Goal: Task Accomplishment & Management: Manage account settings

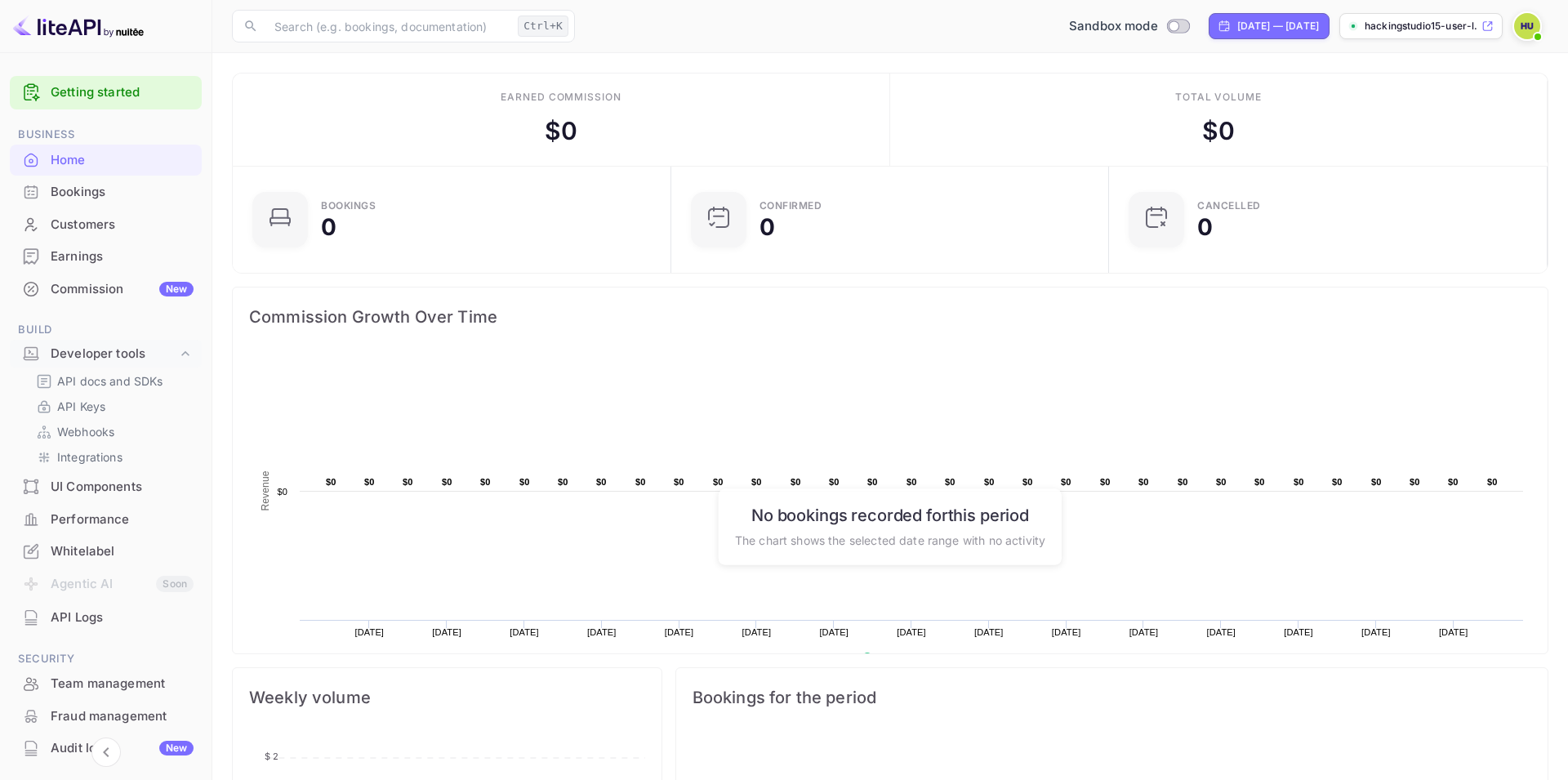
scroll to position [266, 429]
click at [1525, 22] on img at bounding box center [1526, 26] width 26 height 26
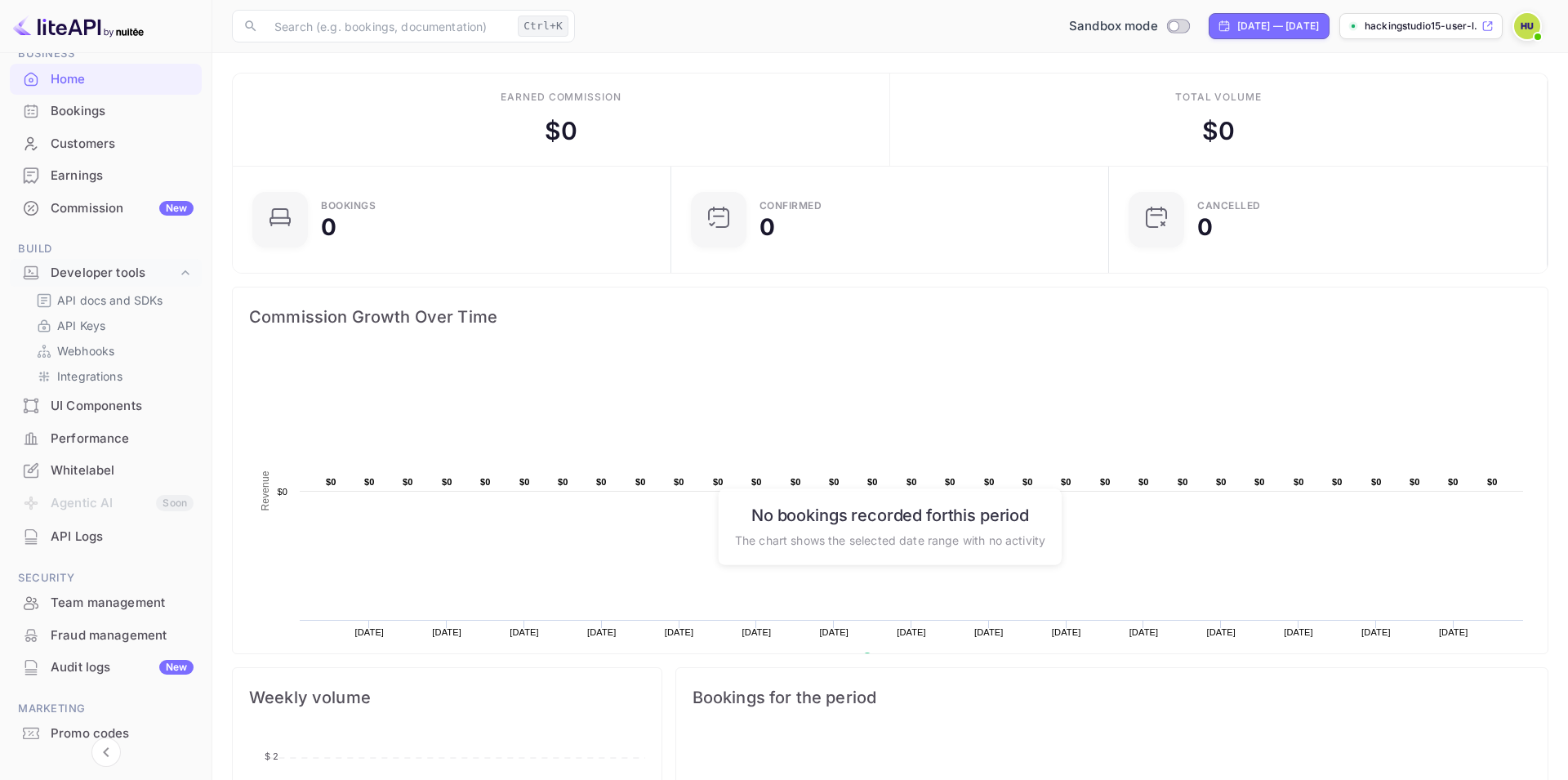
scroll to position [76, 0]
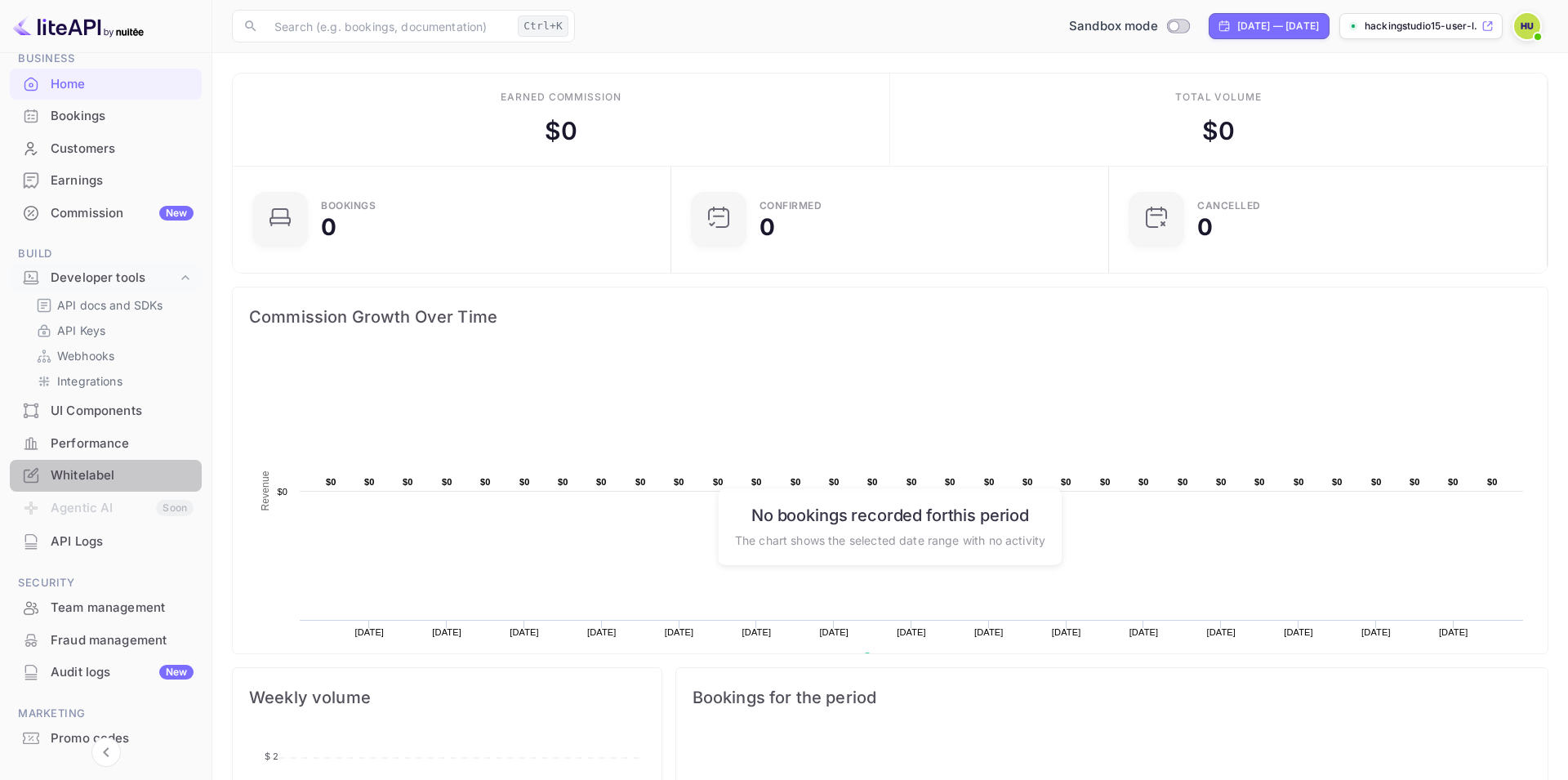
click at [98, 471] on div "Whitelabel" at bounding box center [122, 475] width 143 height 18
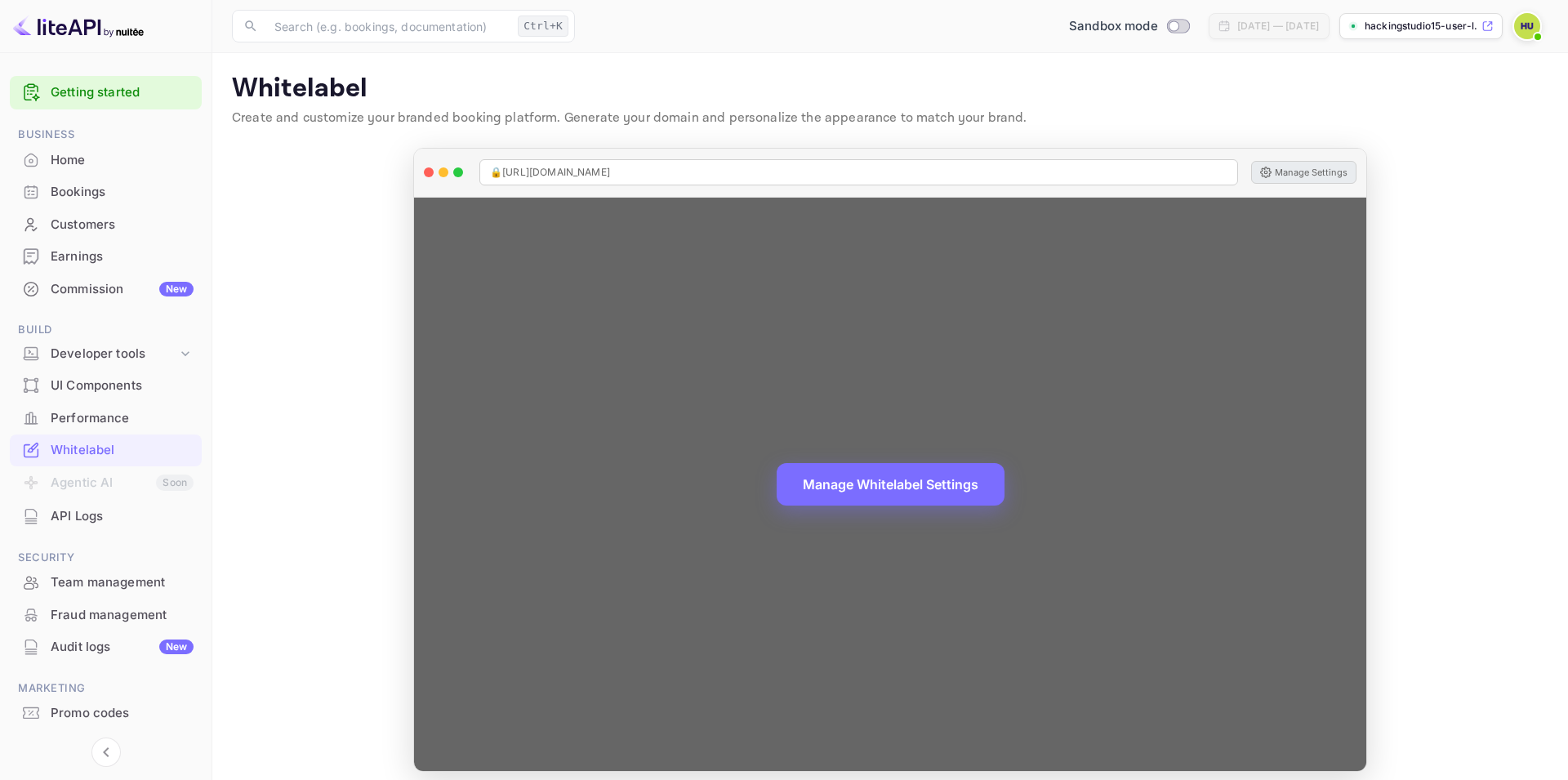
click at [1285, 172] on button "Manage Settings" at bounding box center [1303, 172] width 105 height 23
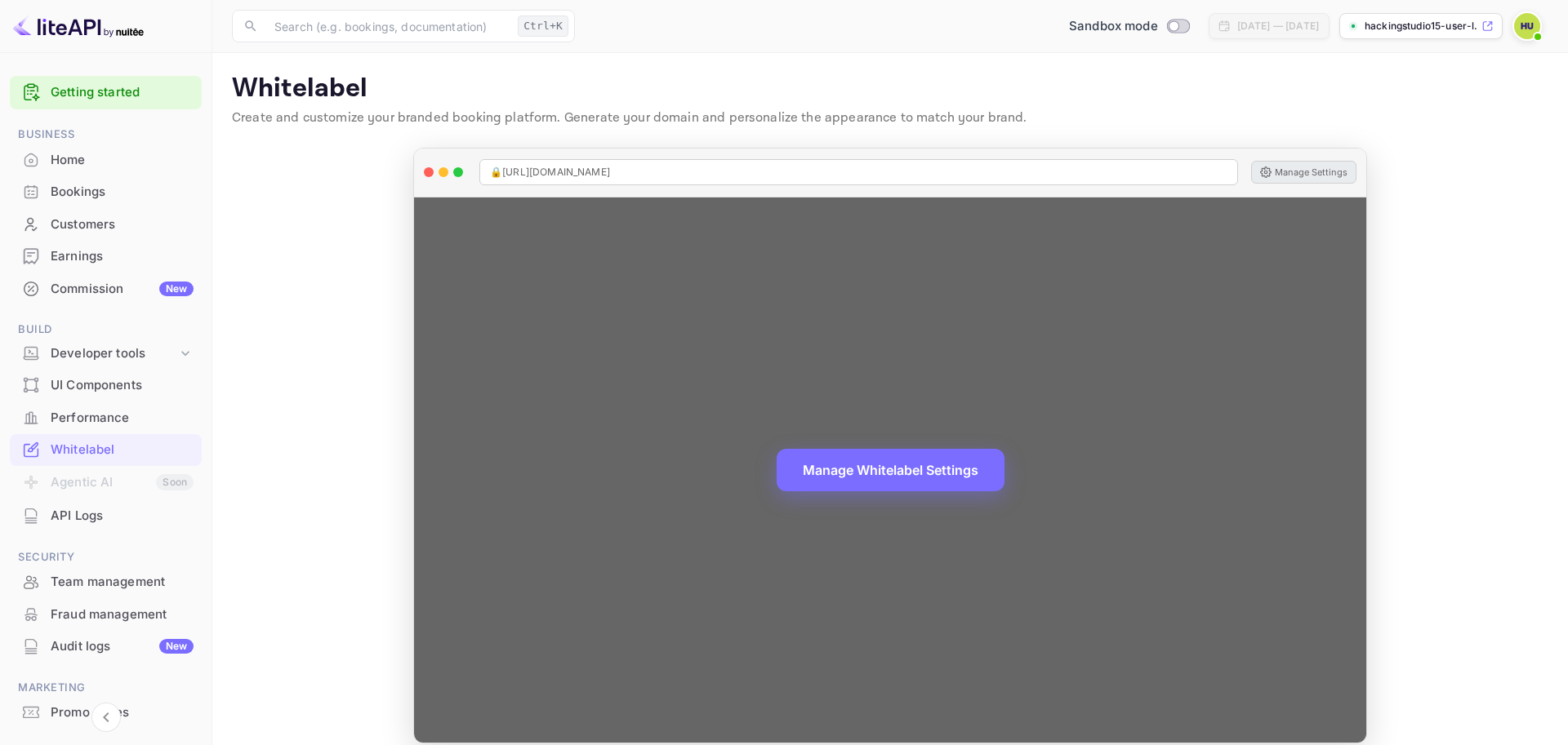
click at [1289, 169] on button "Manage Settings" at bounding box center [1303, 172] width 105 height 23
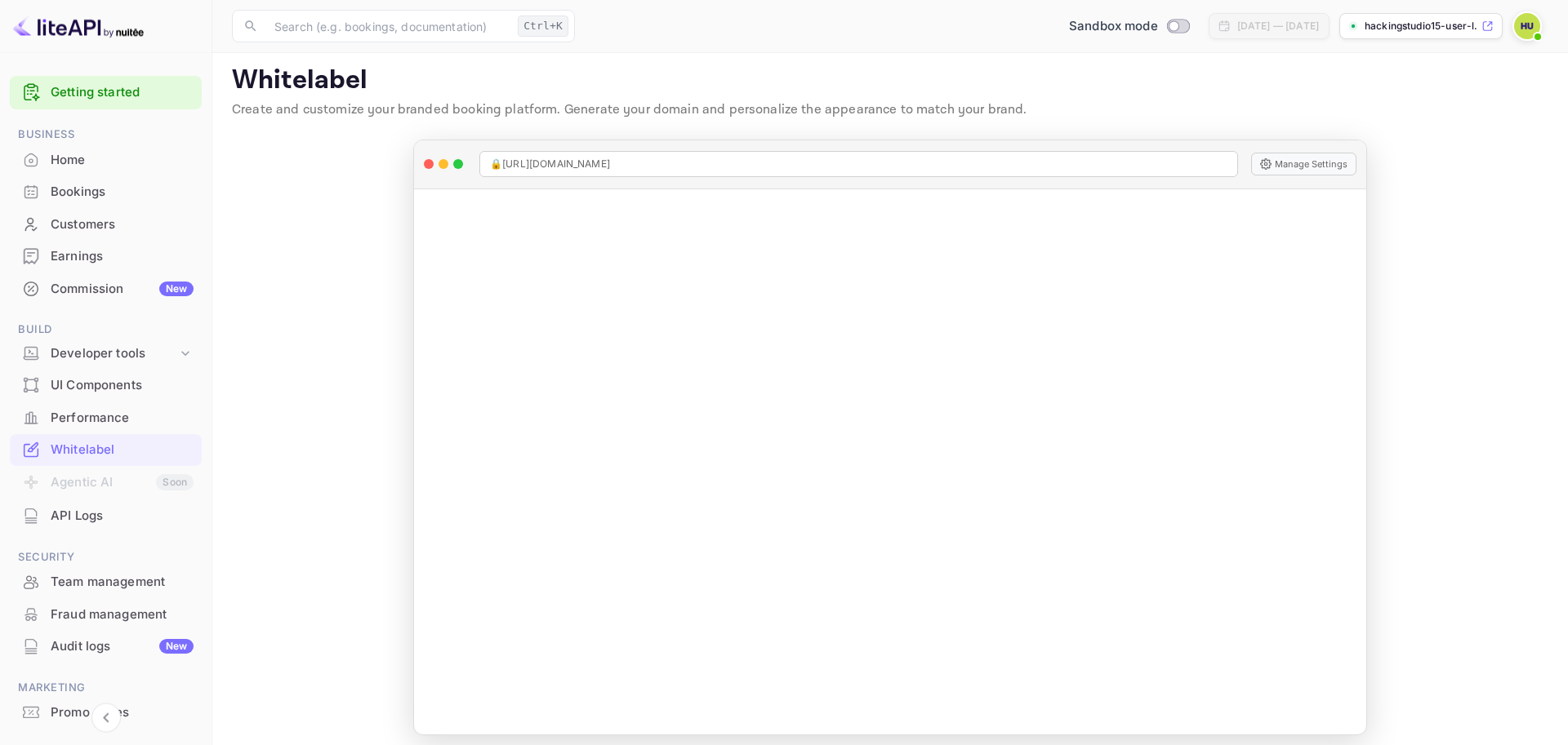
scroll to position [18, 0]
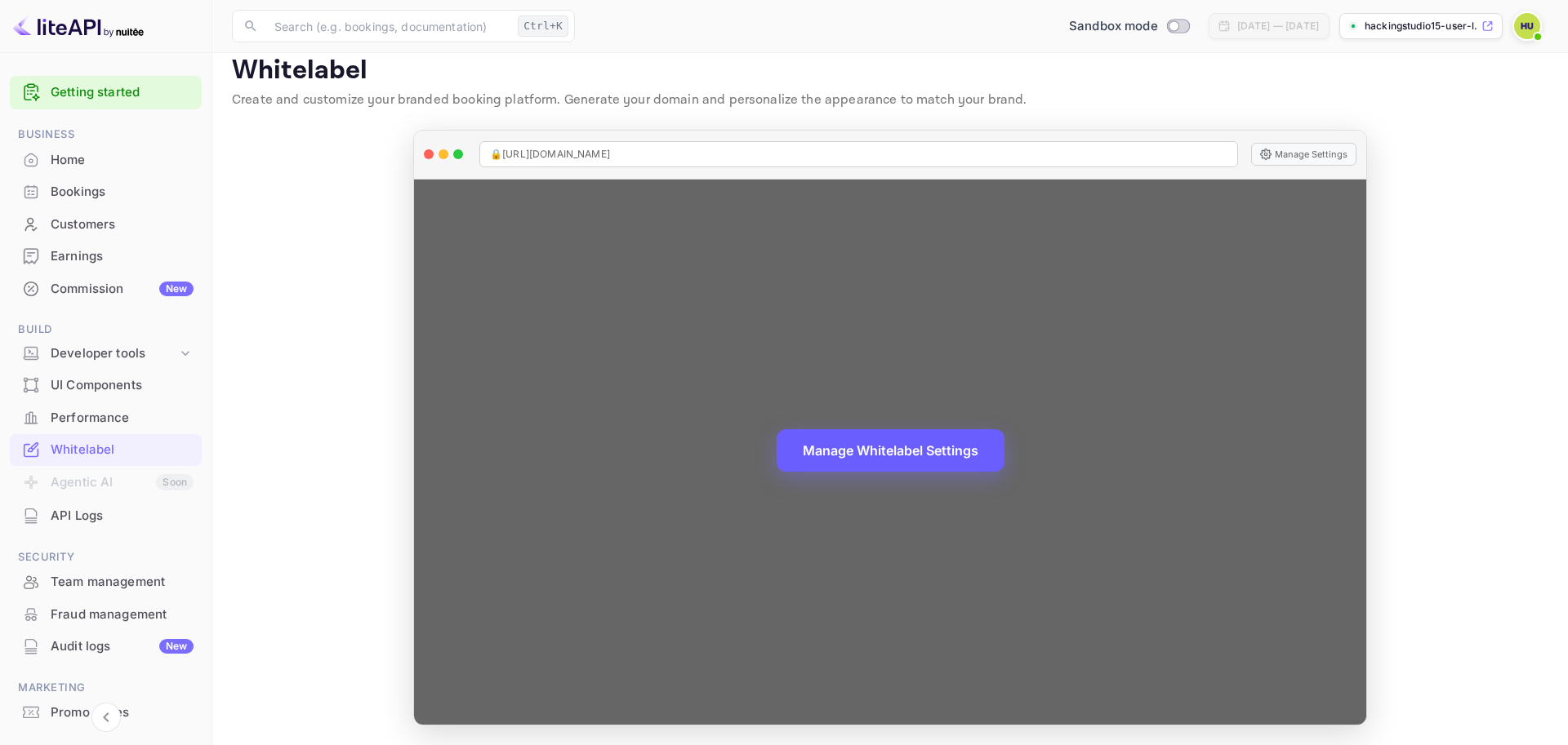
click at [952, 454] on button "Manage Whitelabel Settings" at bounding box center [890, 450] width 228 height 43
click at [822, 152] on div "🔒 https://hackingstudio15-user-lhx4e.nuitee.link" at bounding box center [858, 154] width 759 height 26
click at [1320, 157] on button "Manage Settings" at bounding box center [1303, 155] width 105 height 23
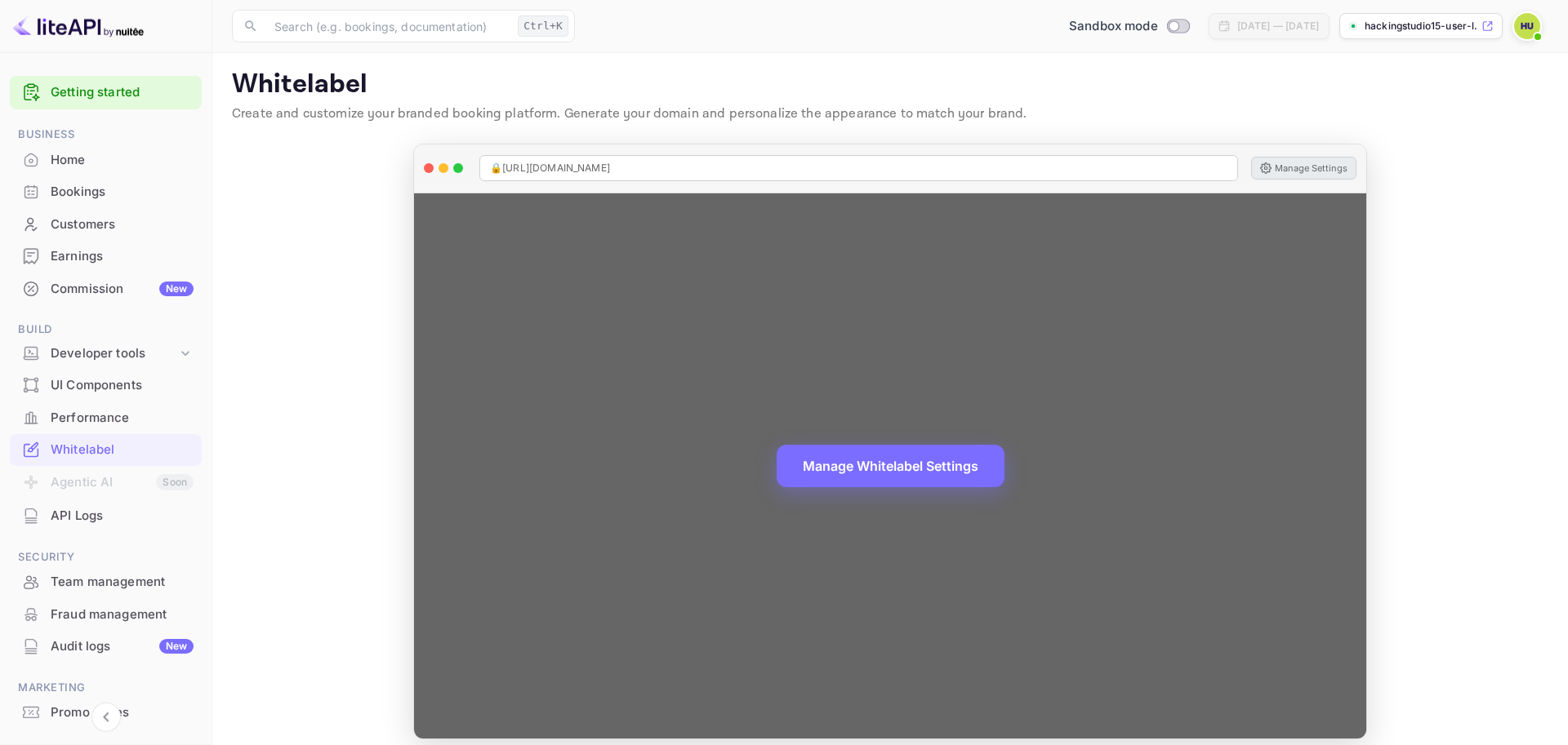
scroll to position [0, 0]
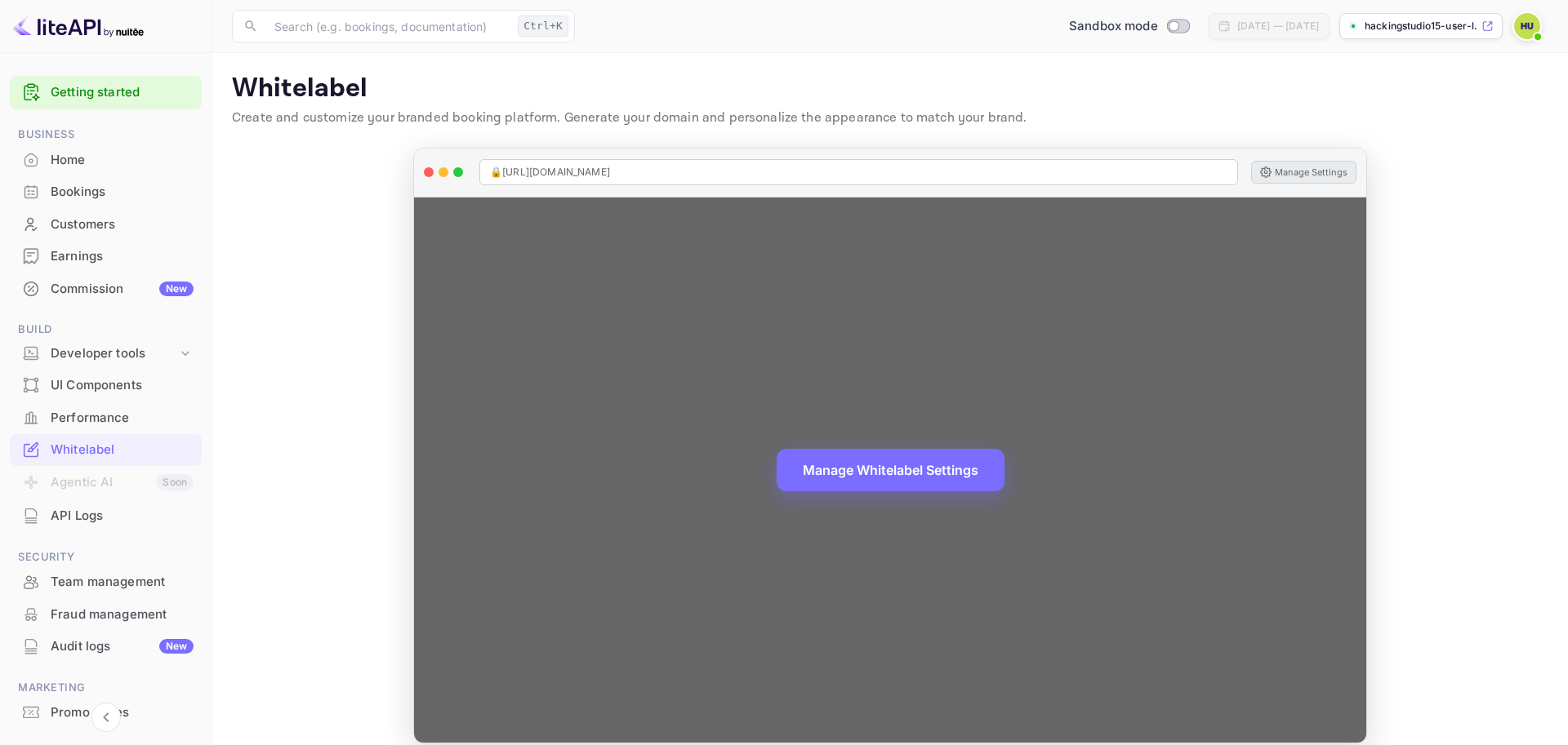
click at [939, 580] on div "Manage Whitelabel Settings" at bounding box center [889, 470] width 952 height 545
click at [928, 476] on button "Manage Whitelabel Settings" at bounding box center [890, 469] width 228 height 43
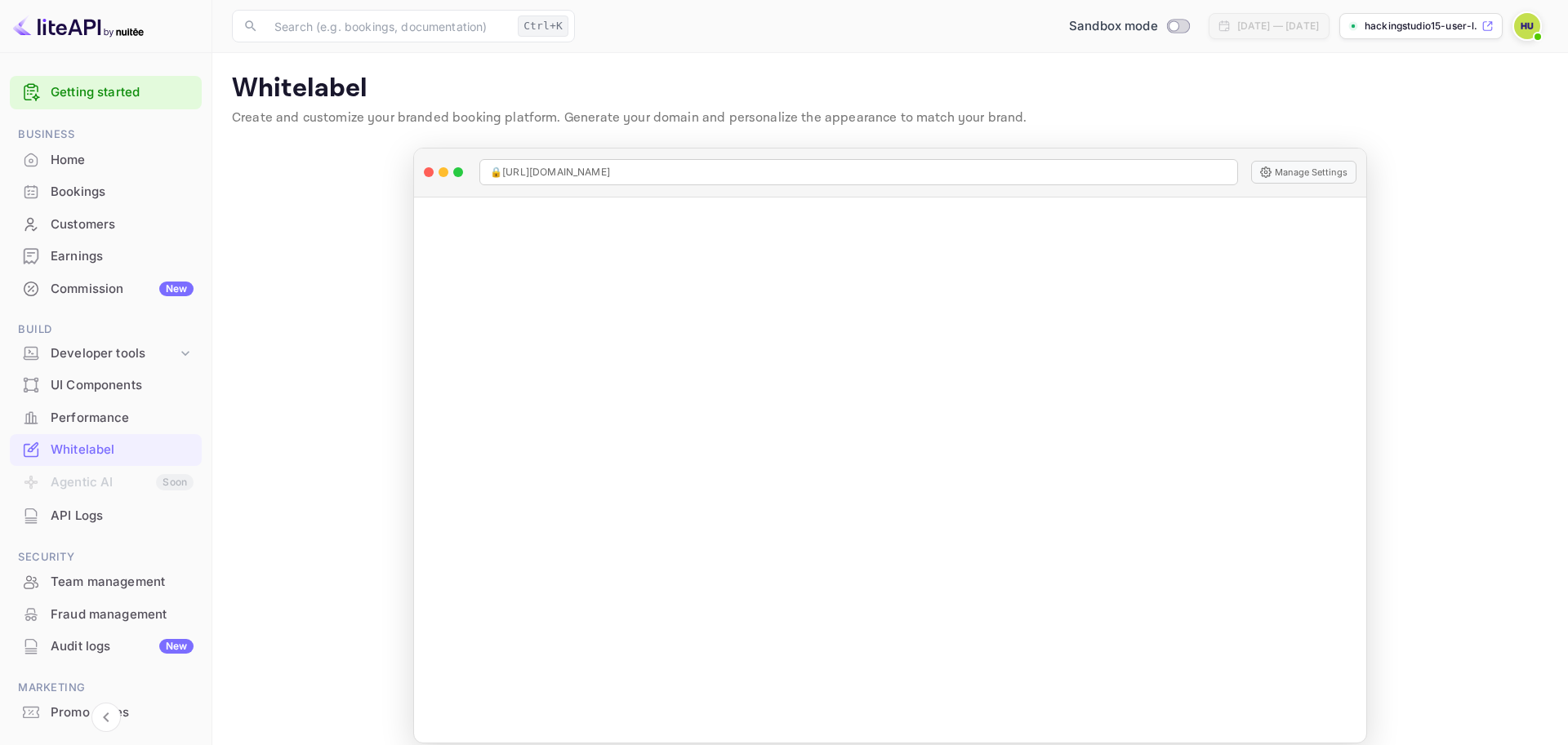
scroll to position [18, 0]
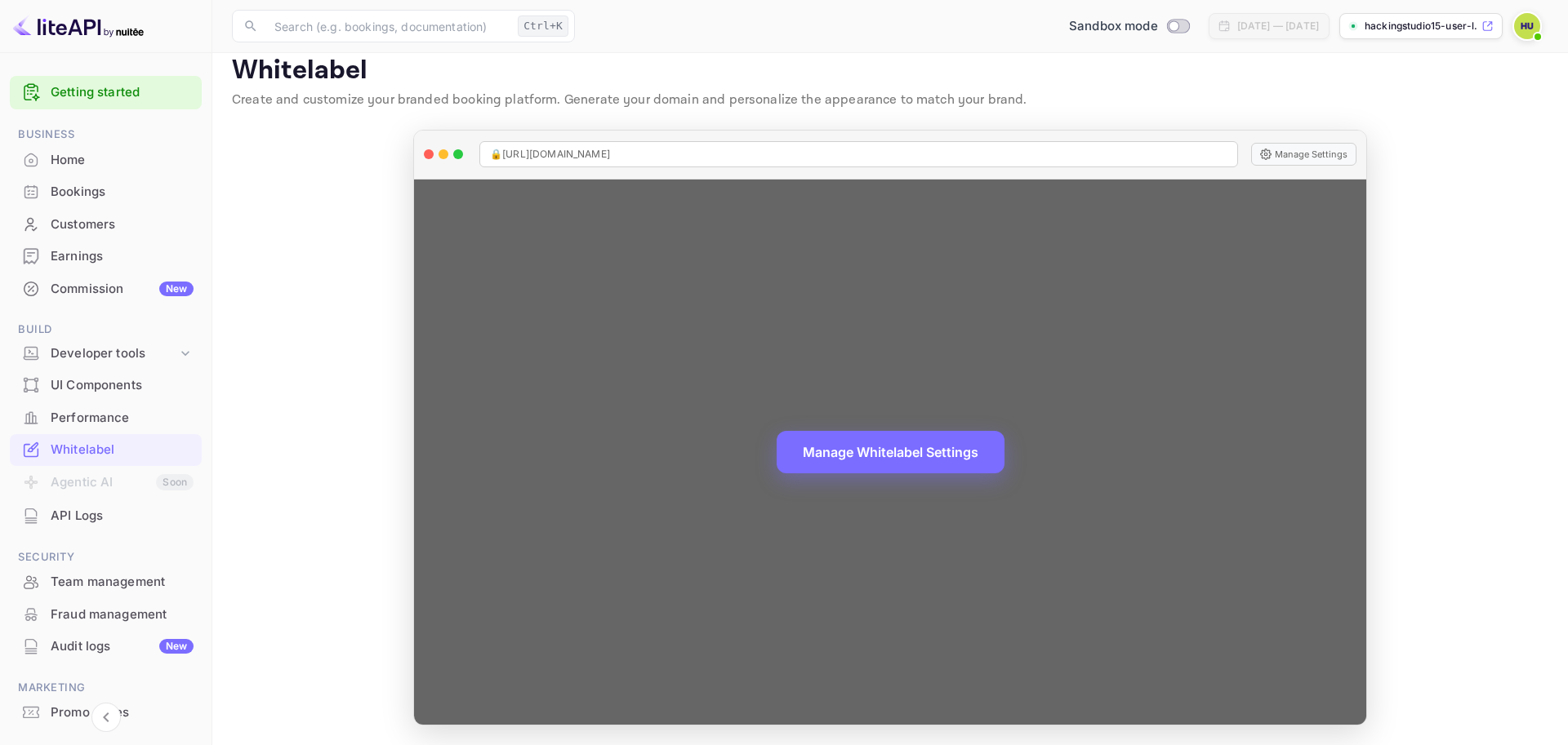
click at [1161, 634] on div "Manage Whitelabel Settings" at bounding box center [889, 452] width 952 height 545
click at [886, 450] on button "Manage Whitelabel Settings" at bounding box center [890, 450] width 228 height 43
click at [971, 455] on button "Manage Whitelabel Settings" at bounding box center [890, 450] width 228 height 43
click at [978, 458] on button "Manage Whitelabel Settings" at bounding box center [890, 450] width 228 height 43
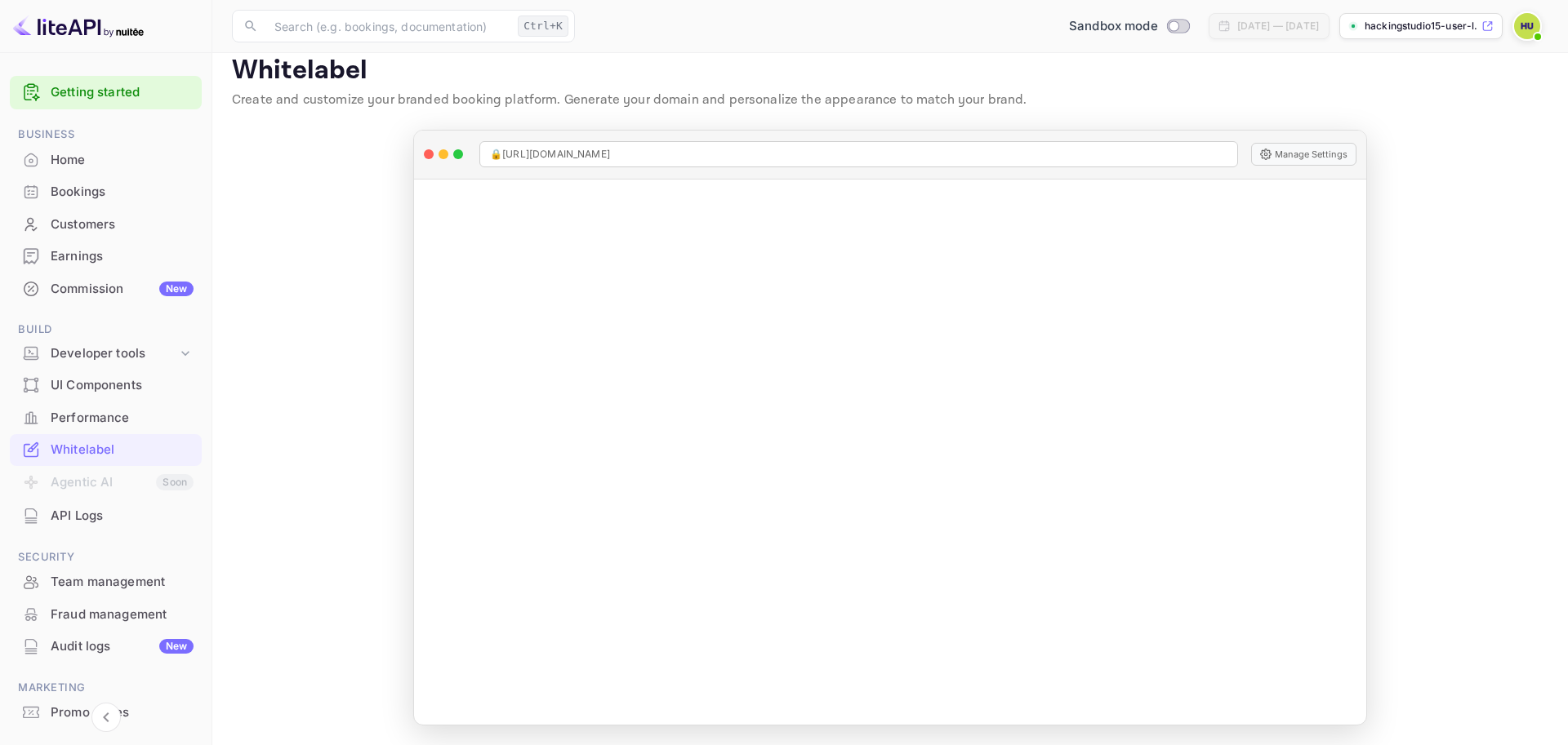
click at [1397, 22] on p "hackingstudio15-user-l..." at bounding box center [1421, 25] width 113 height 14
click at [98, 445] on div "Whitelabel" at bounding box center [122, 449] width 143 height 18
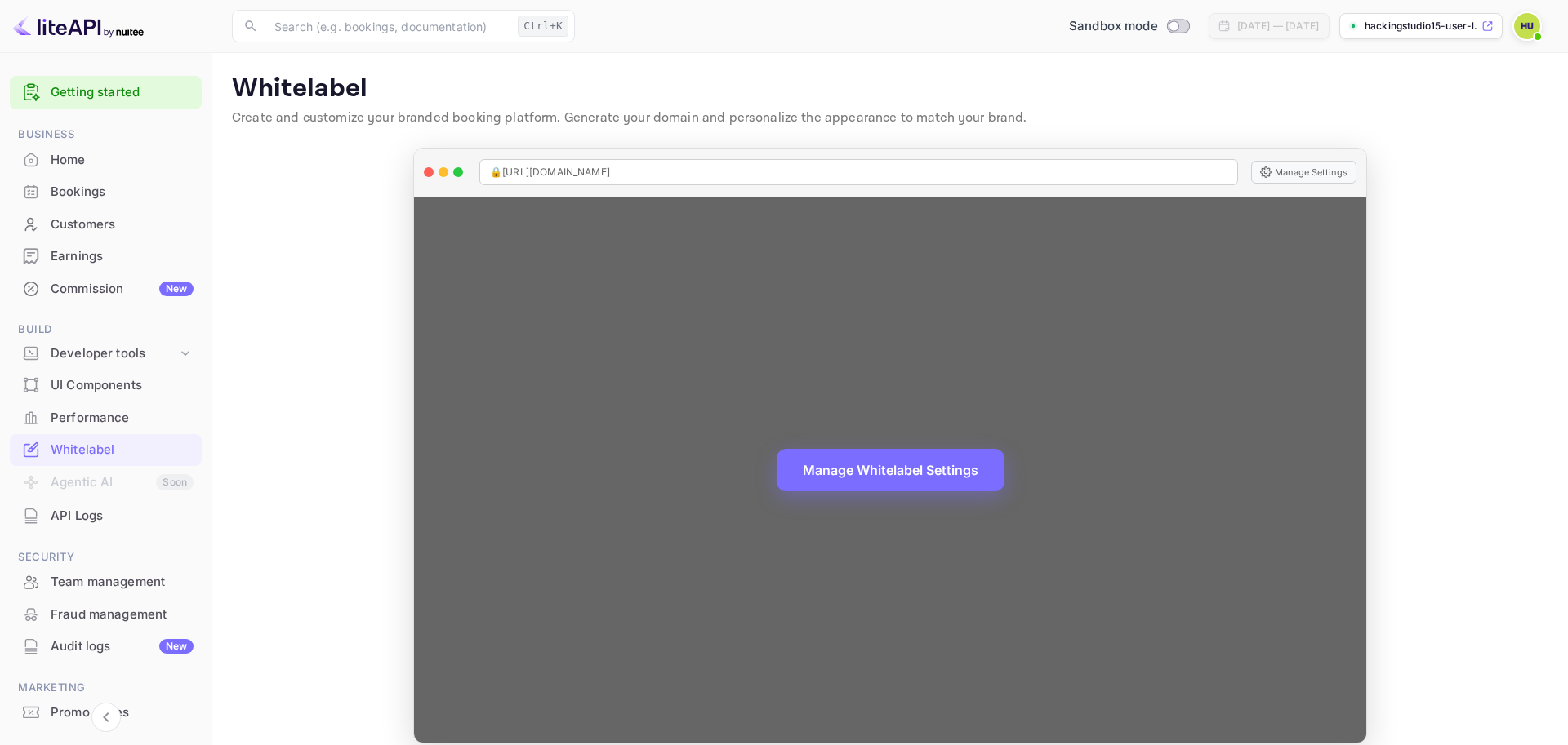
click at [426, 173] on div at bounding box center [428, 172] width 10 height 10
click at [610, 168] on span "🔒 https://hackingstudio15-user-lhx4e.nuitee.link" at bounding box center [550, 172] width 120 height 14
click at [742, 165] on div "🔒 https://hackingstudio15-user-lhx4e.nuitee.link" at bounding box center [858, 172] width 759 height 26
click at [1176, 164] on div "🔒 https://hackingstudio15-user-lhx4e.nuitee.link" at bounding box center [858, 172] width 759 height 26
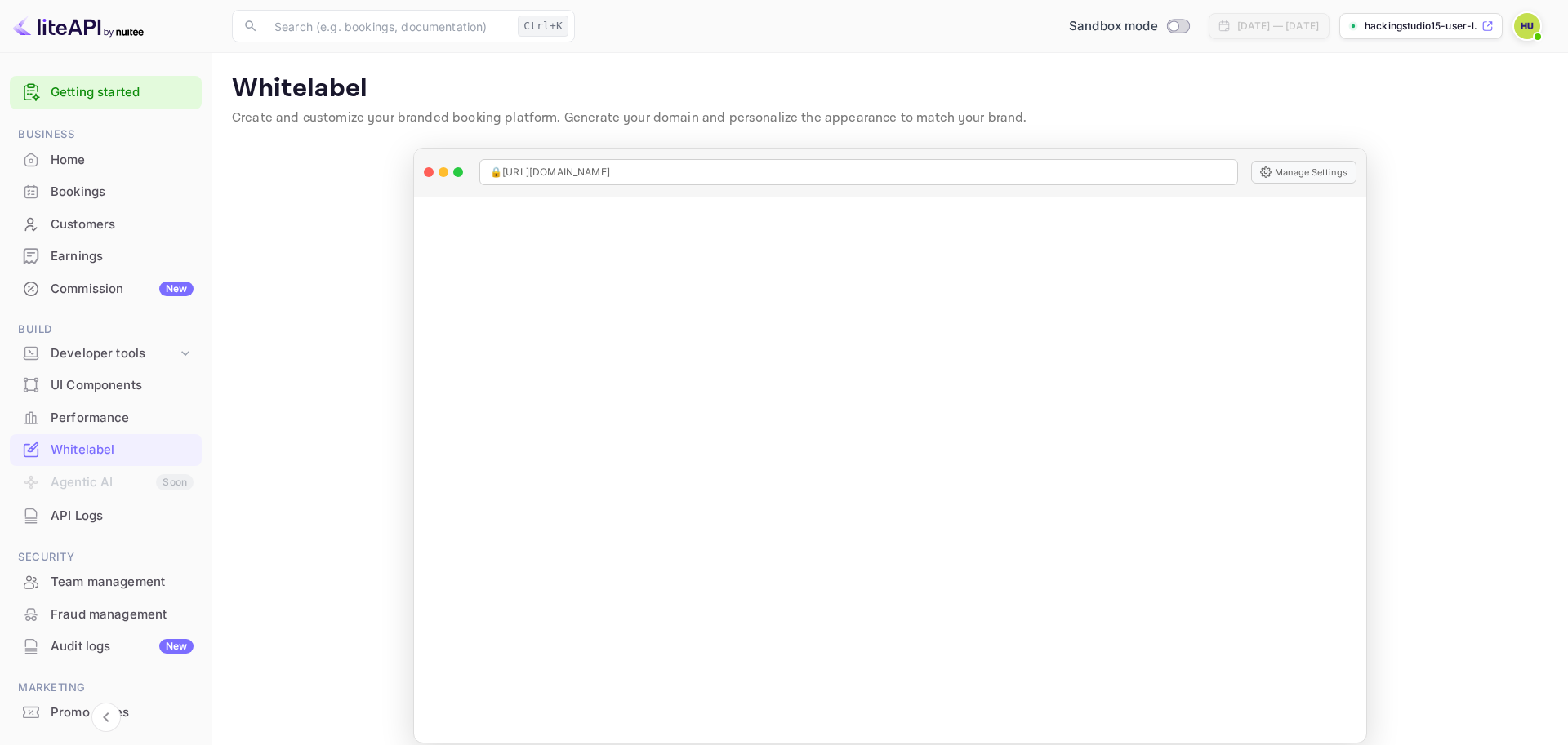
click at [1495, 301] on main "Whitelabel Create and customize your branded booking platform. Generate your do…" at bounding box center [890, 408] width 1355 height 710
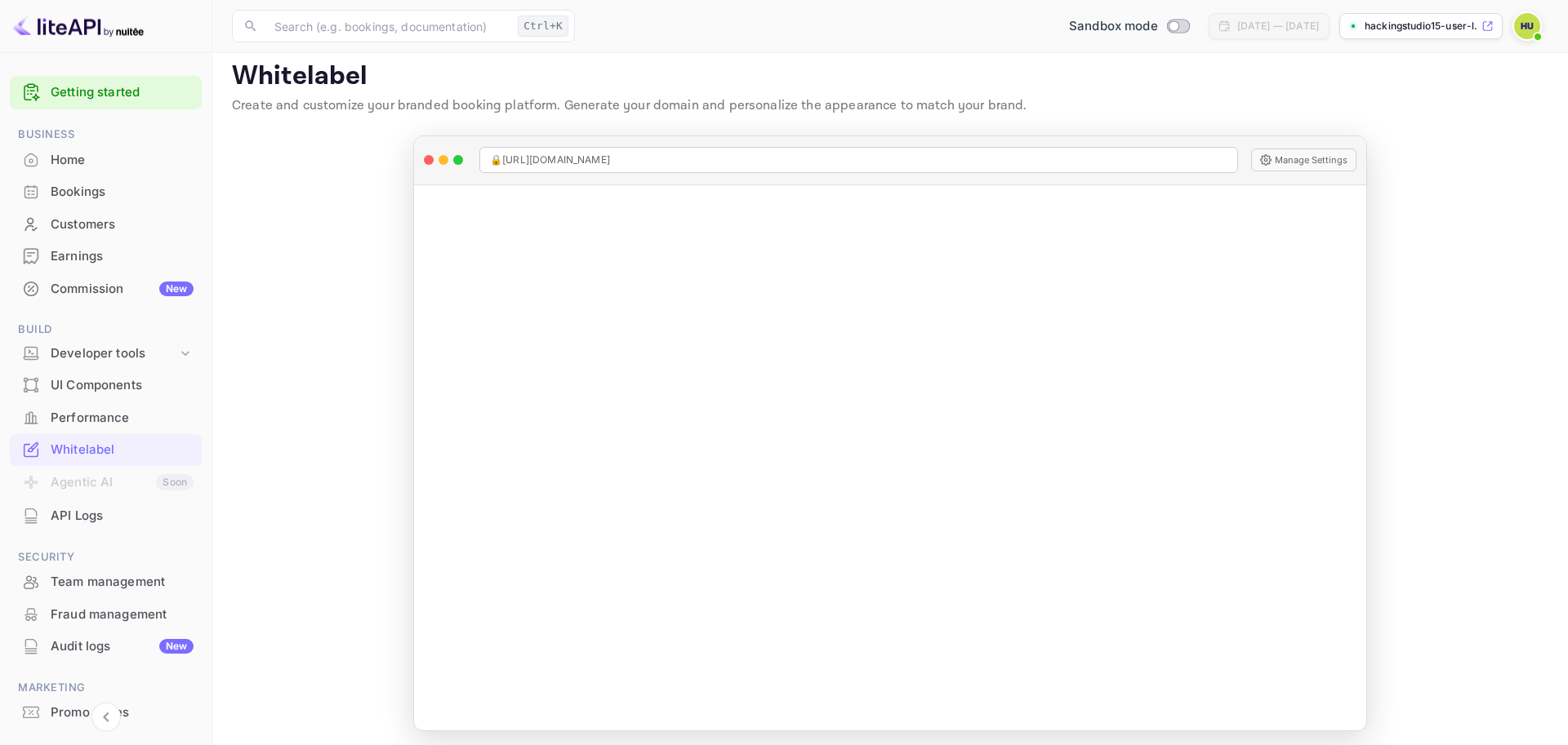
scroll to position [18, 0]
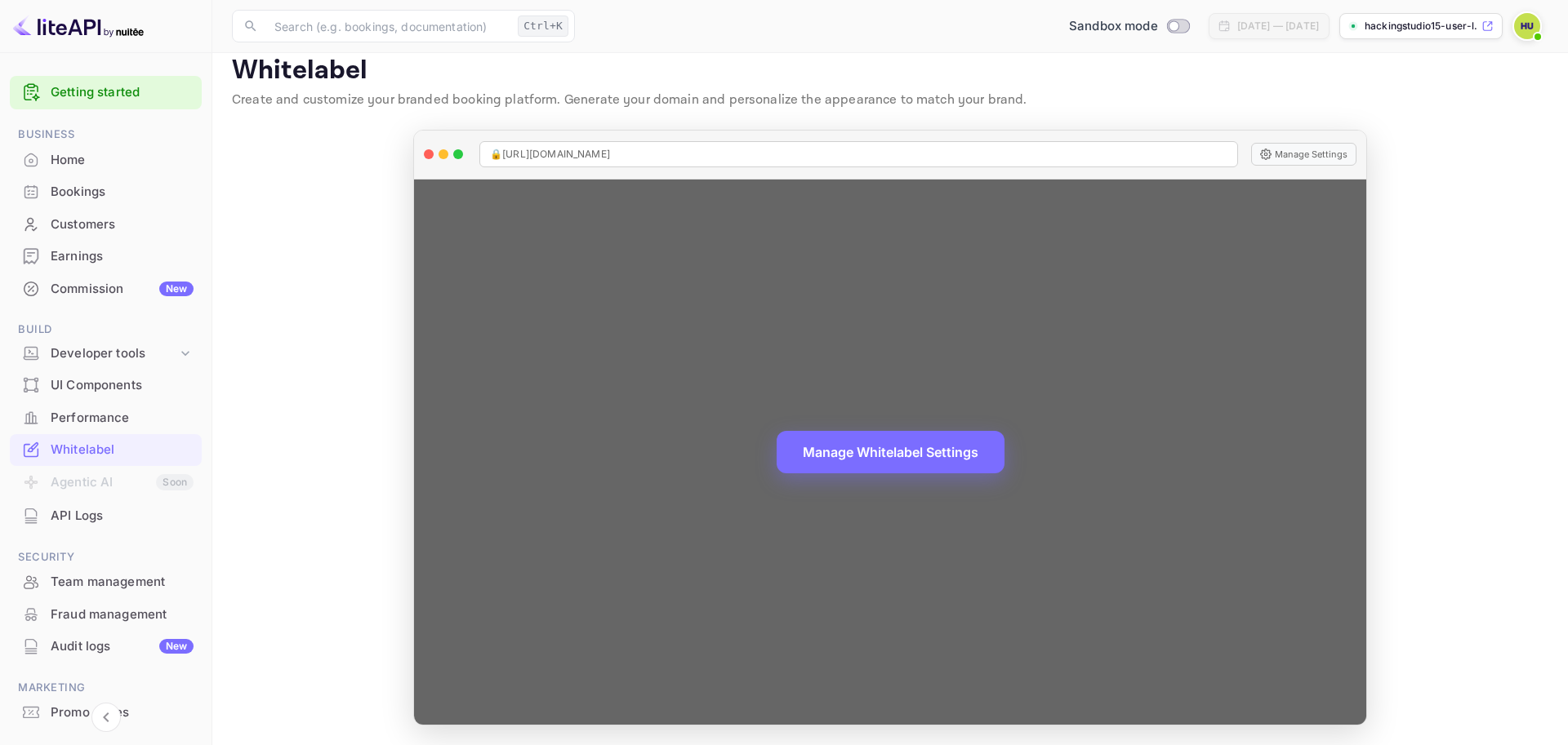
click at [760, 151] on div "🔒 https://hackingstudio15-user-lhx4e.nuitee.link" at bounding box center [858, 154] width 759 height 26
click at [1303, 160] on button "Manage Settings" at bounding box center [1303, 155] width 105 height 23
click at [1216, 479] on div "Manage Whitelabel Settings" at bounding box center [889, 452] width 952 height 545
click at [959, 459] on button "Manage Whitelabel Settings" at bounding box center [890, 450] width 228 height 43
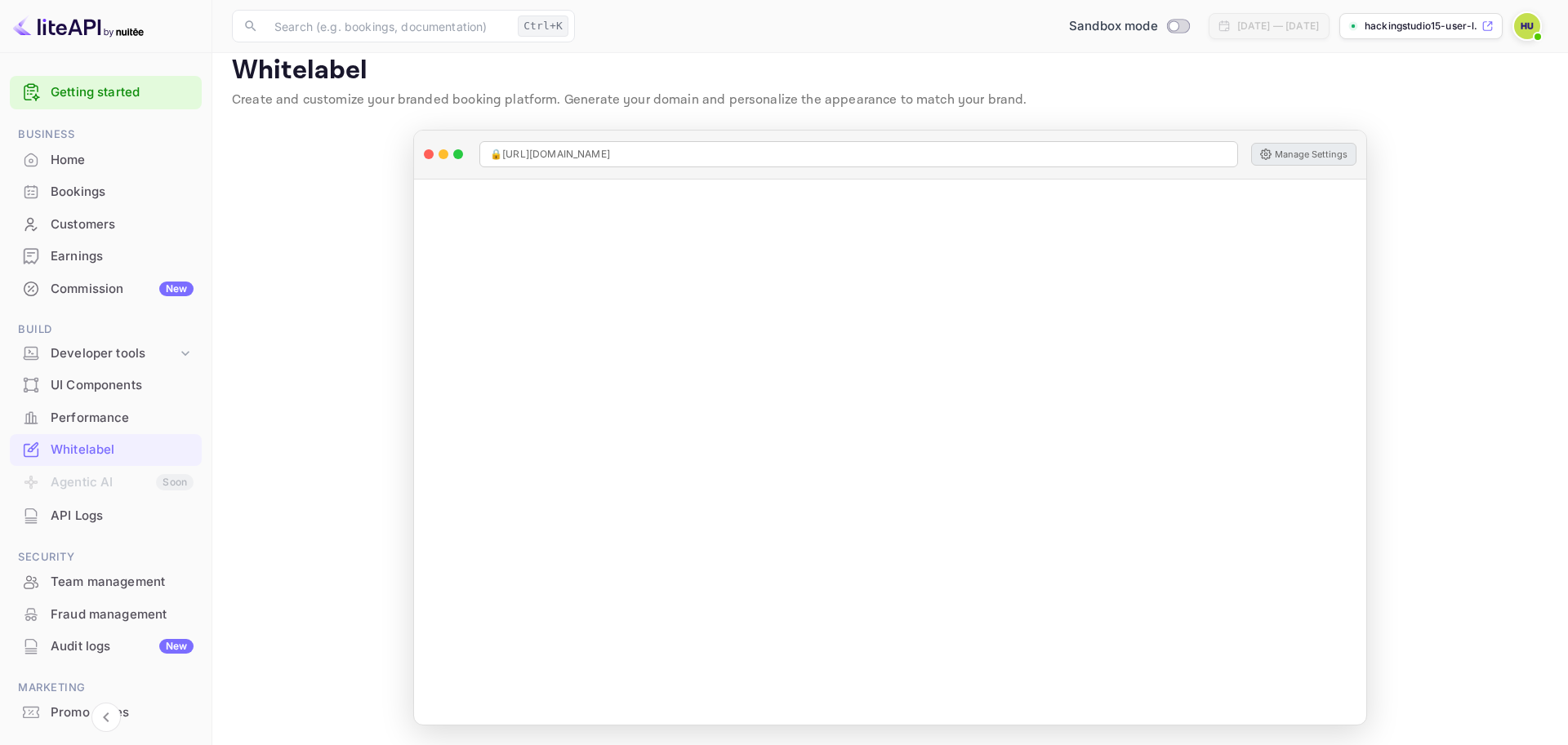
click at [1438, 194] on main "Whitelabel Create and customize your branded booking platform. Generate your do…" at bounding box center [890, 389] width 1355 height 710
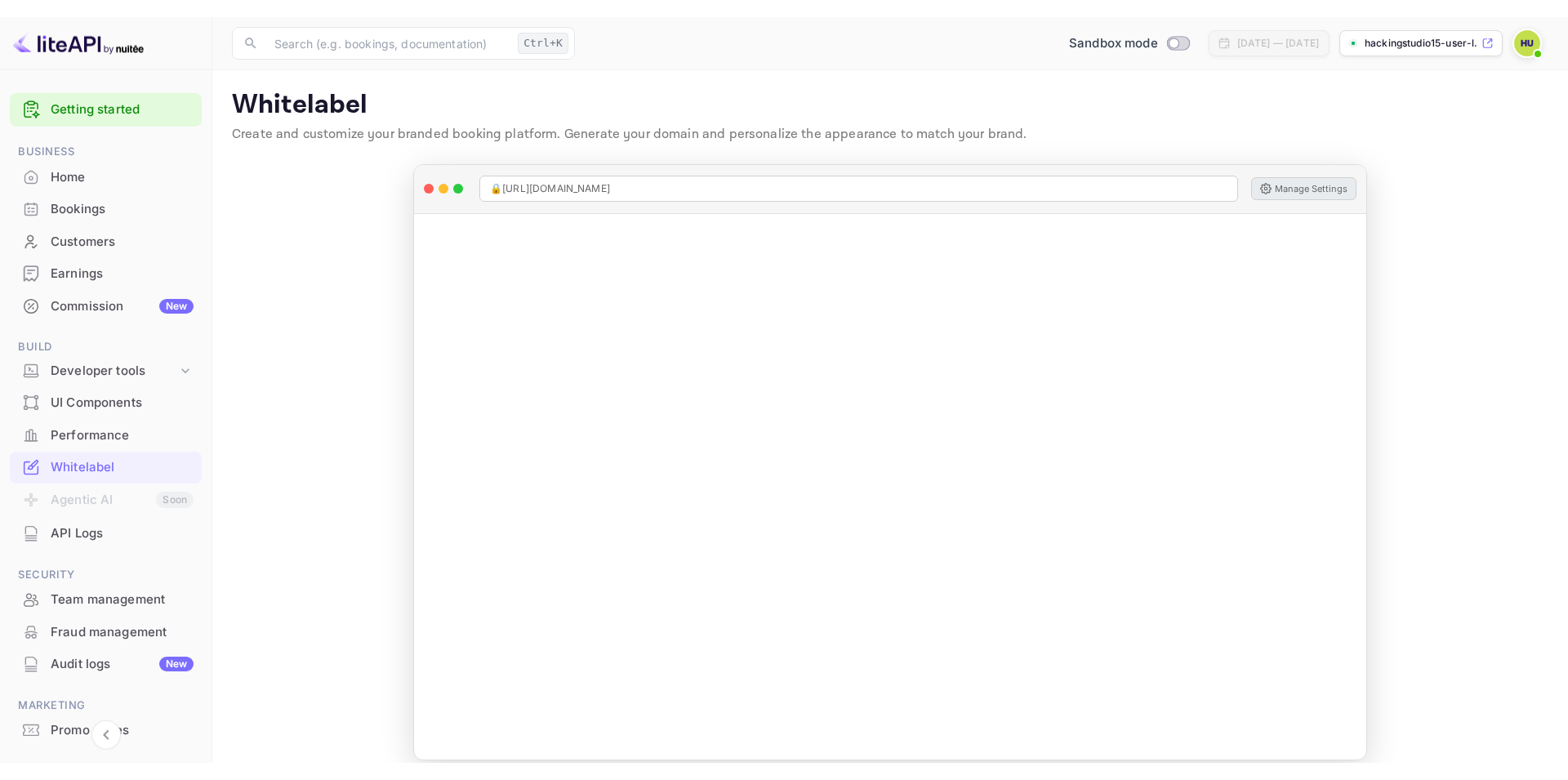
scroll to position [0, 0]
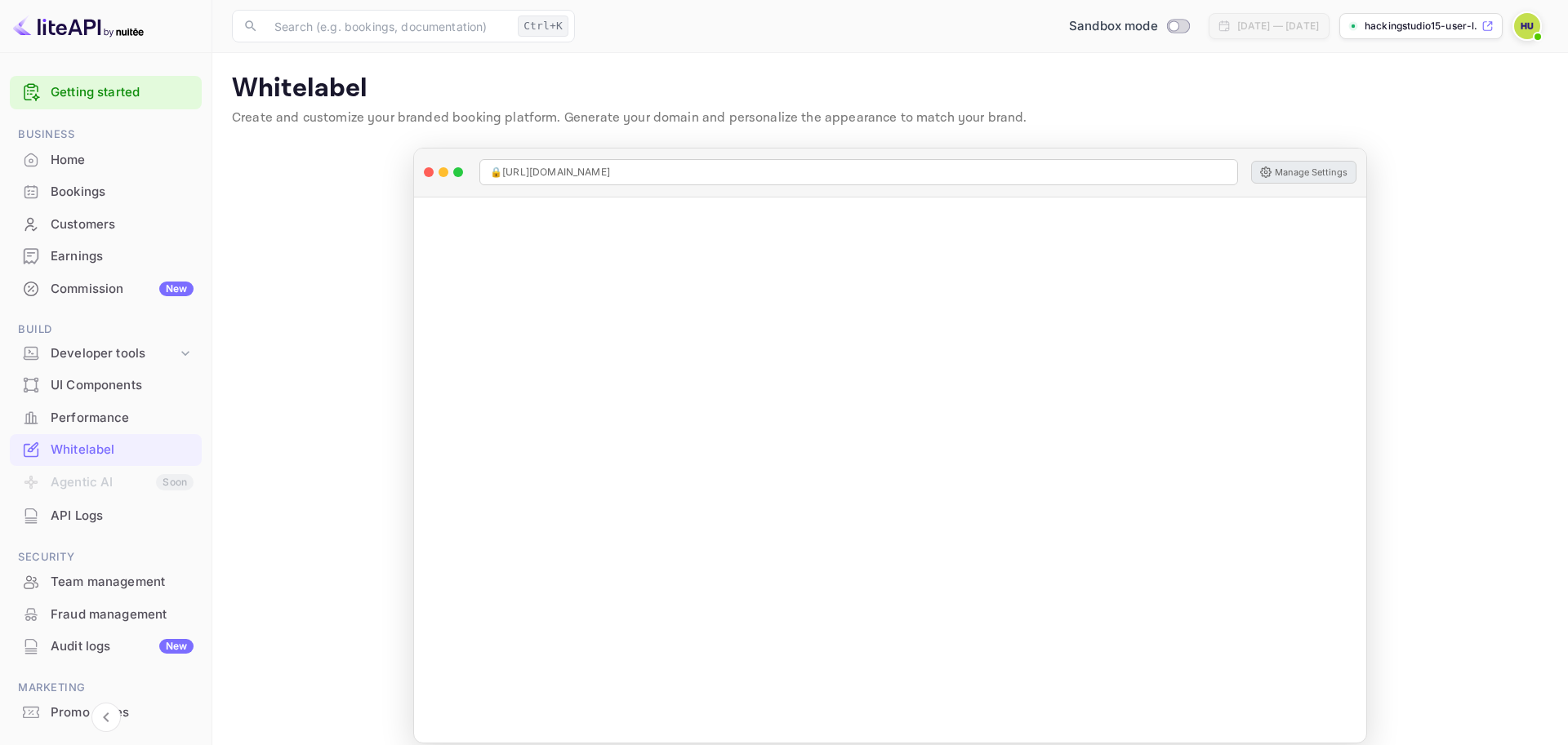
click at [1528, 25] on img at bounding box center [1526, 26] width 26 height 26
click at [1399, 138] on p "Settings" at bounding box center [1380, 147] width 46 height 17
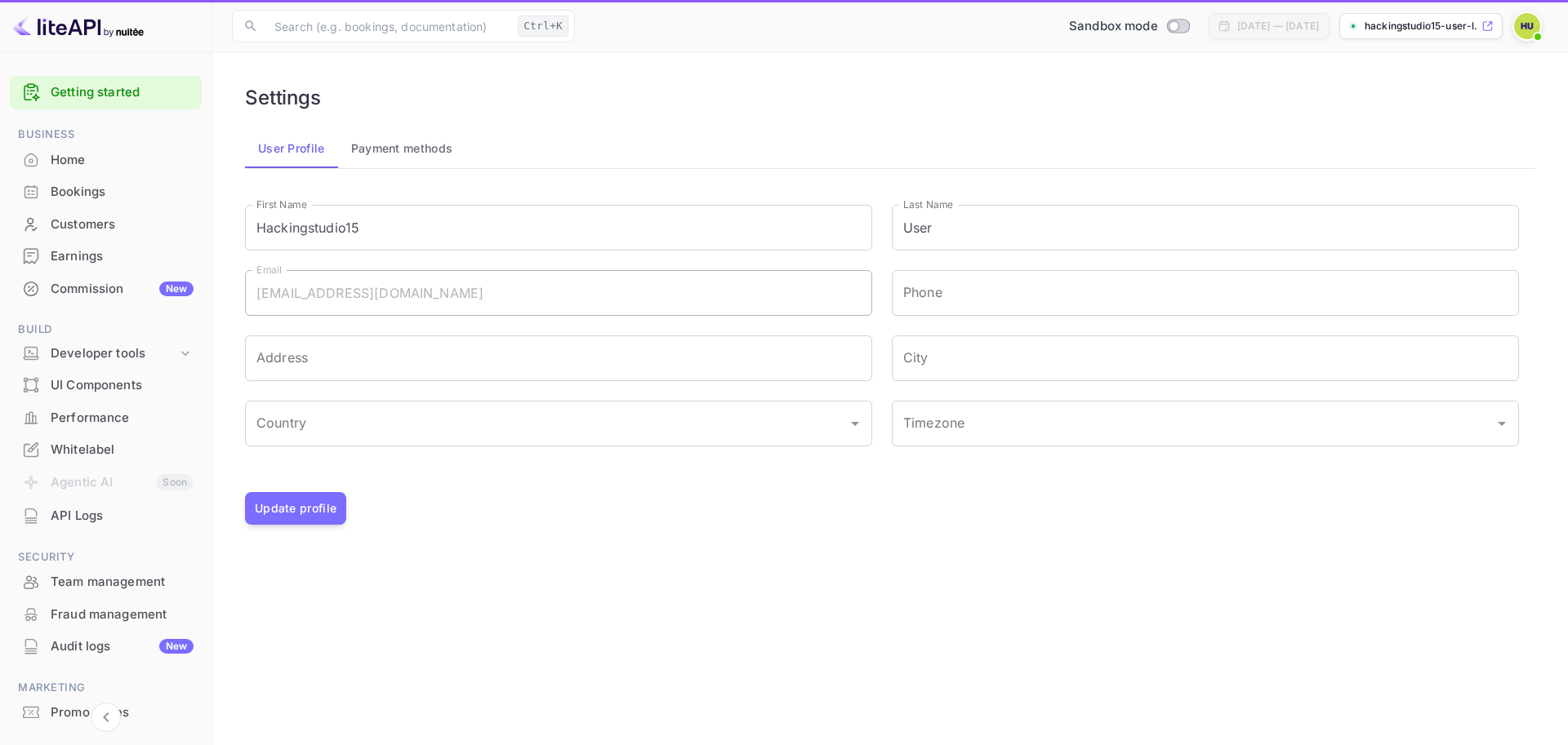
type input "(GMT+01:00) Madrid"
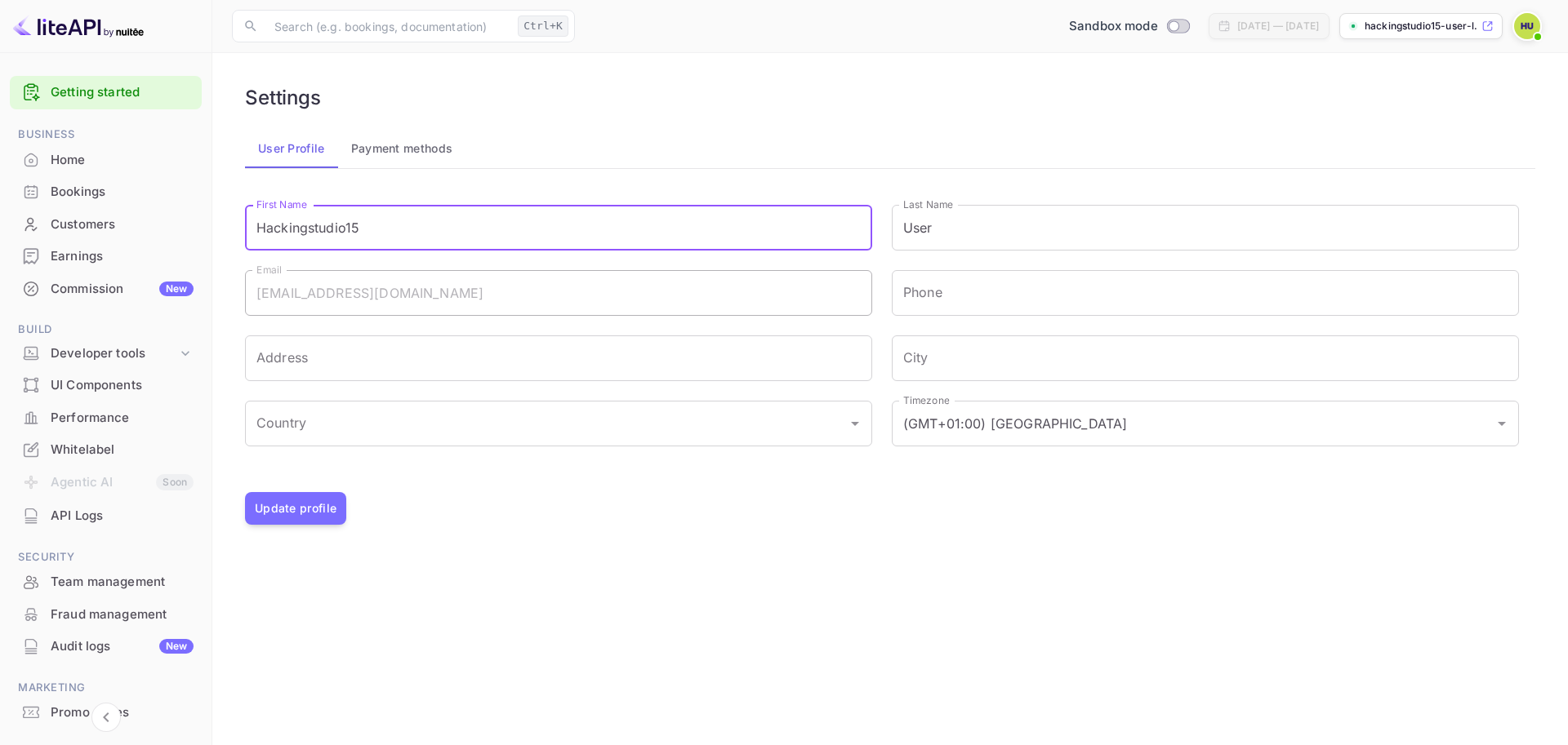
drag, startPoint x: 371, startPoint y: 228, endPoint x: 266, endPoint y: 227, distance: 105.0
click at [266, 227] on input "Hackingstudio15" at bounding box center [558, 227] width 627 height 45
click at [354, 227] on input "Hackingstudio15" at bounding box center [558, 227] width 627 height 45
click at [361, 230] on input "Hackingstudio15" at bounding box center [558, 227] width 627 height 45
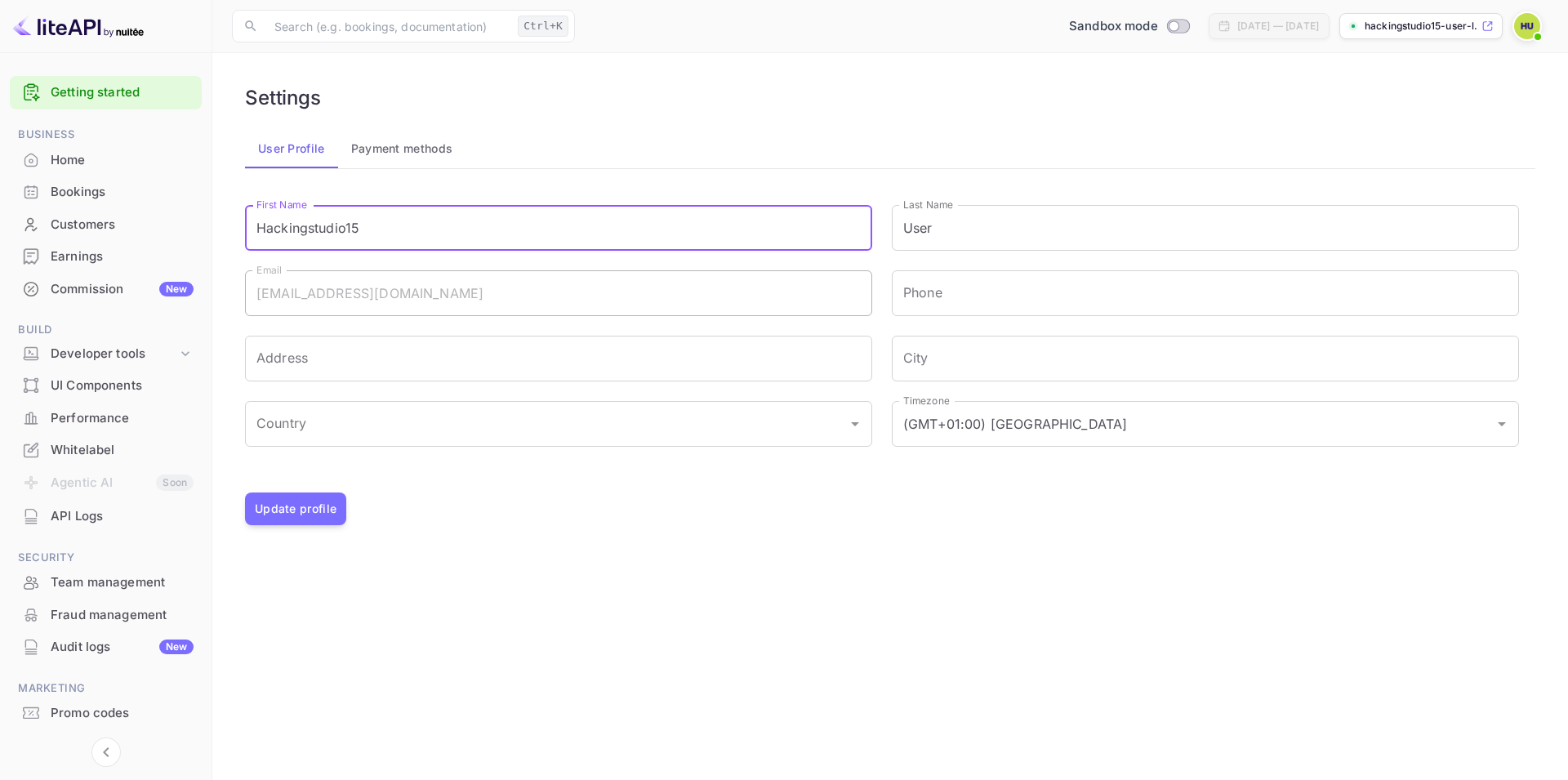
drag, startPoint x: 364, startPoint y: 228, endPoint x: 242, endPoint y: 224, distance: 122.1
click at [245, 224] on input "Hackingstudio15" at bounding box center [558, 227] width 627 height 45
type input "[PERSON_NAME]"
drag, startPoint x: 959, startPoint y: 234, endPoint x: 839, endPoint y: 234, distance: 120.0
click at [891, 234] on input "User" at bounding box center [1205, 227] width 627 height 45
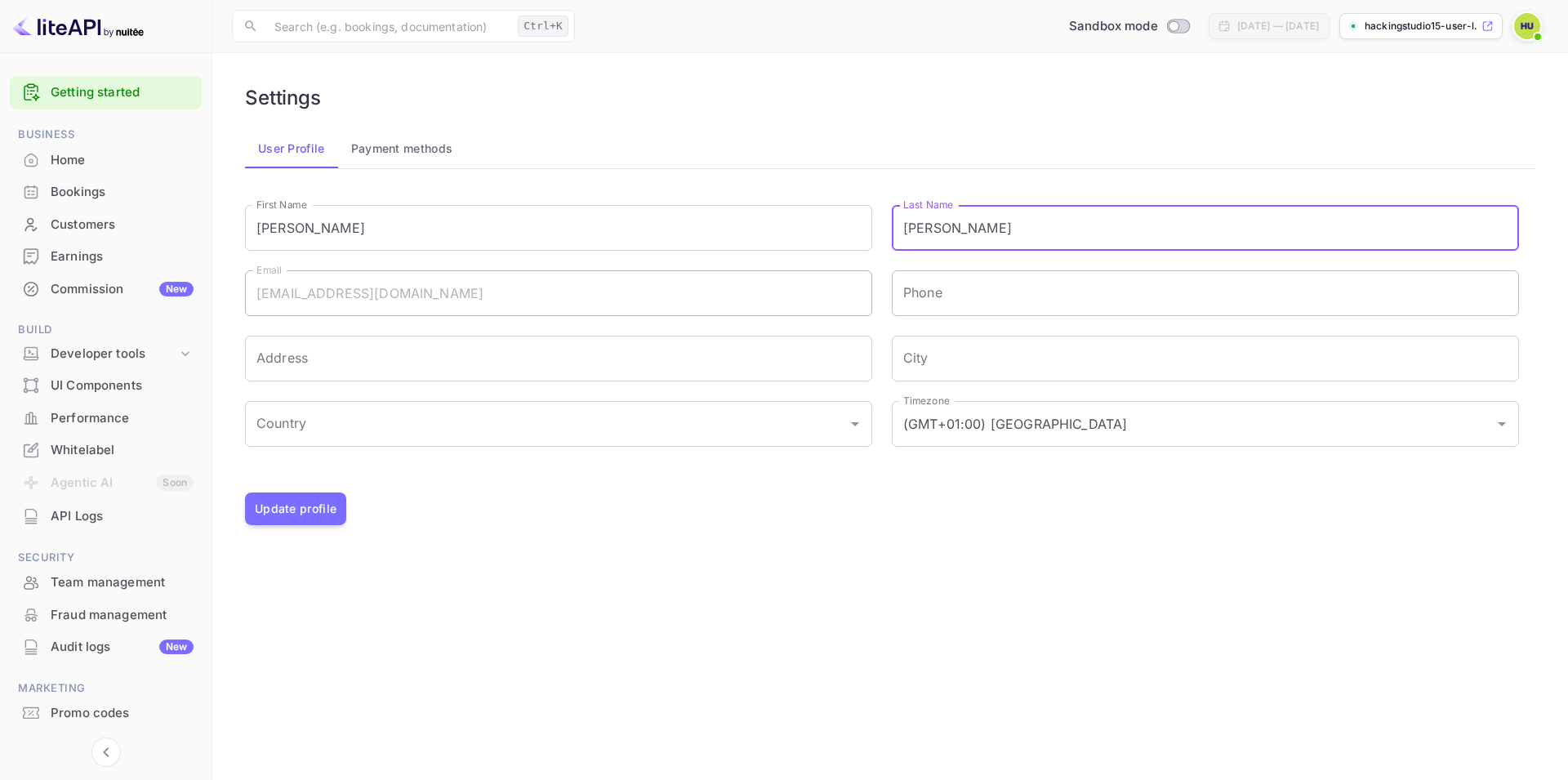
type input "[PERSON_NAME]"
click at [923, 299] on input "Phone" at bounding box center [1205, 293] width 627 height 45
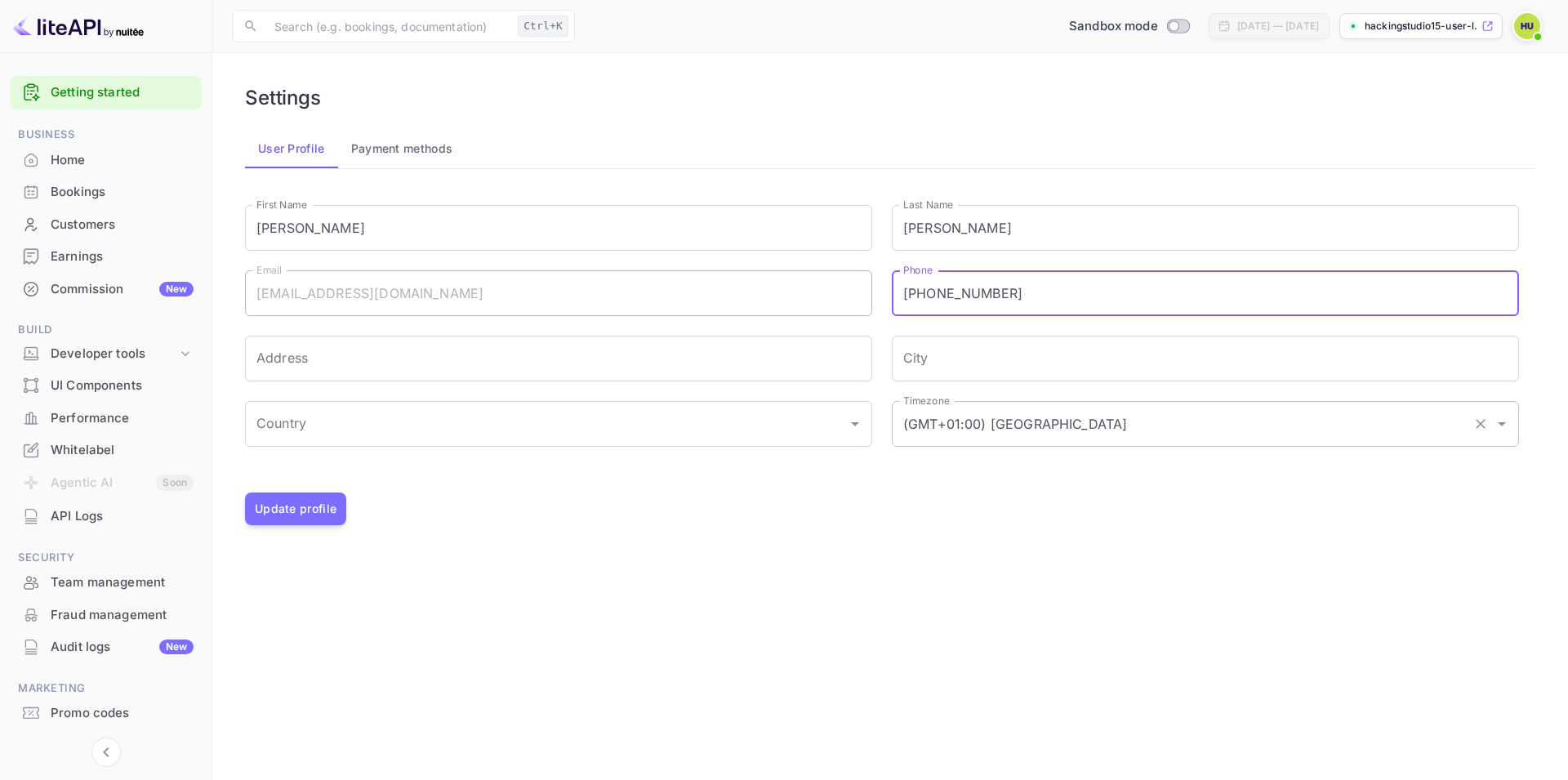
click at [1509, 428] on icon "Open" at bounding box center [1501, 423] width 19 height 19
type input "484-597-3842"
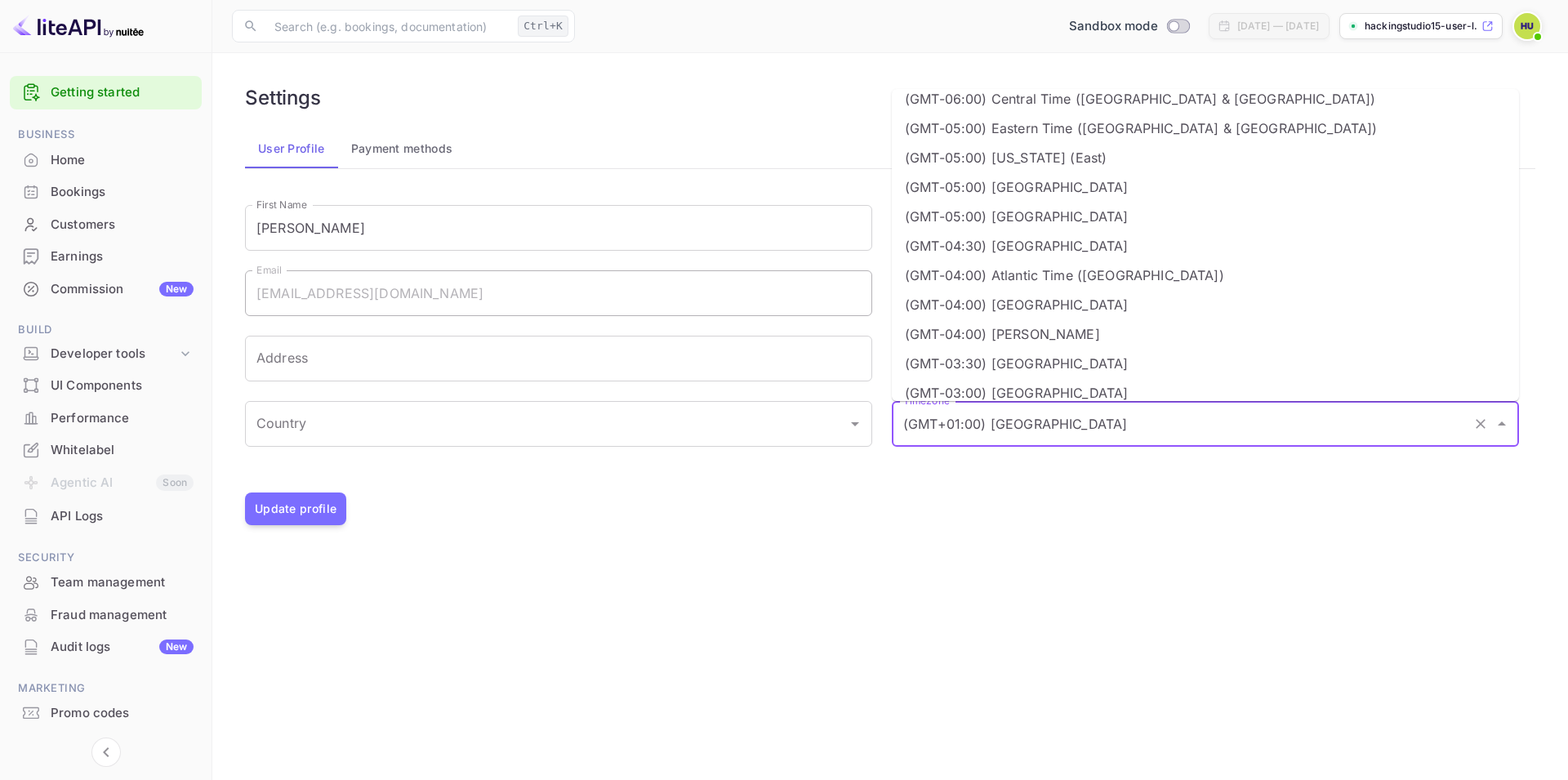
scroll to position [391, 0]
click at [1031, 273] on li "(GMT-04:00) Atlantic Time (Canada)" at bounding box center [1205, 276] width 627 height 29
type input "(GMT-04:00) Atlantic Time (Canada)"
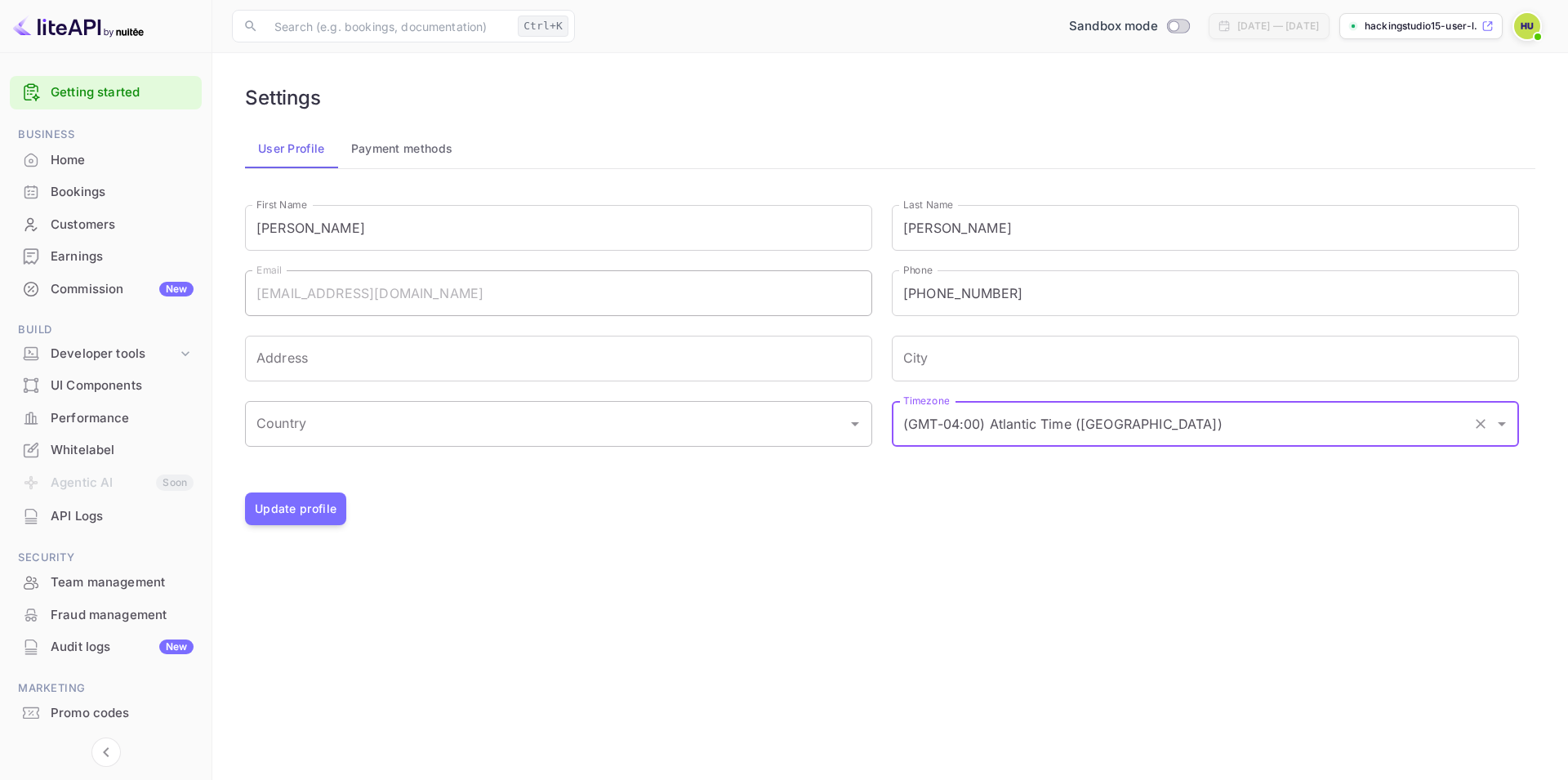
click at [857, 429] on icon "Open" at bounding box center [855, 423] width 19 height 19
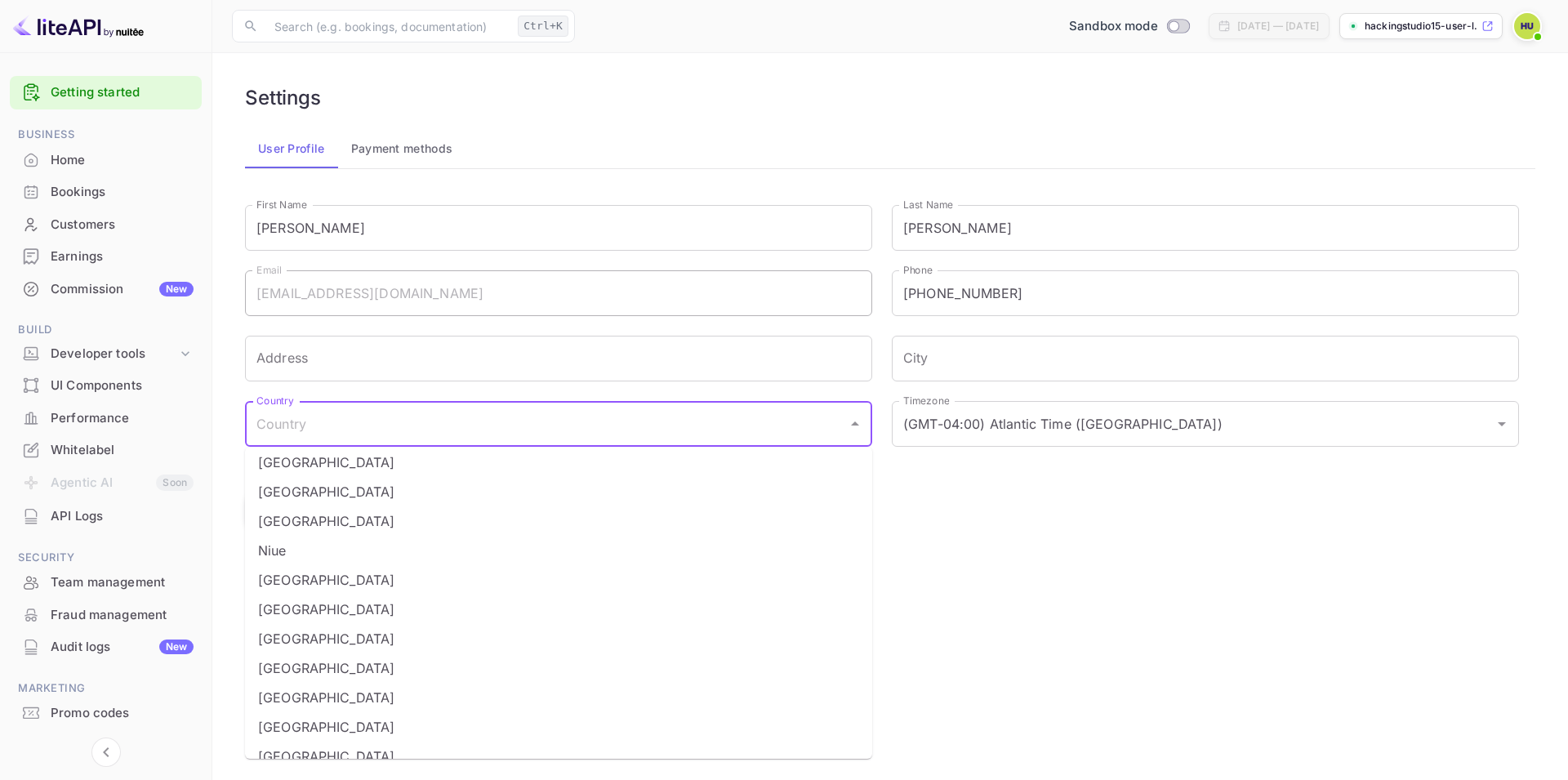
scroll to position [5275, 0]
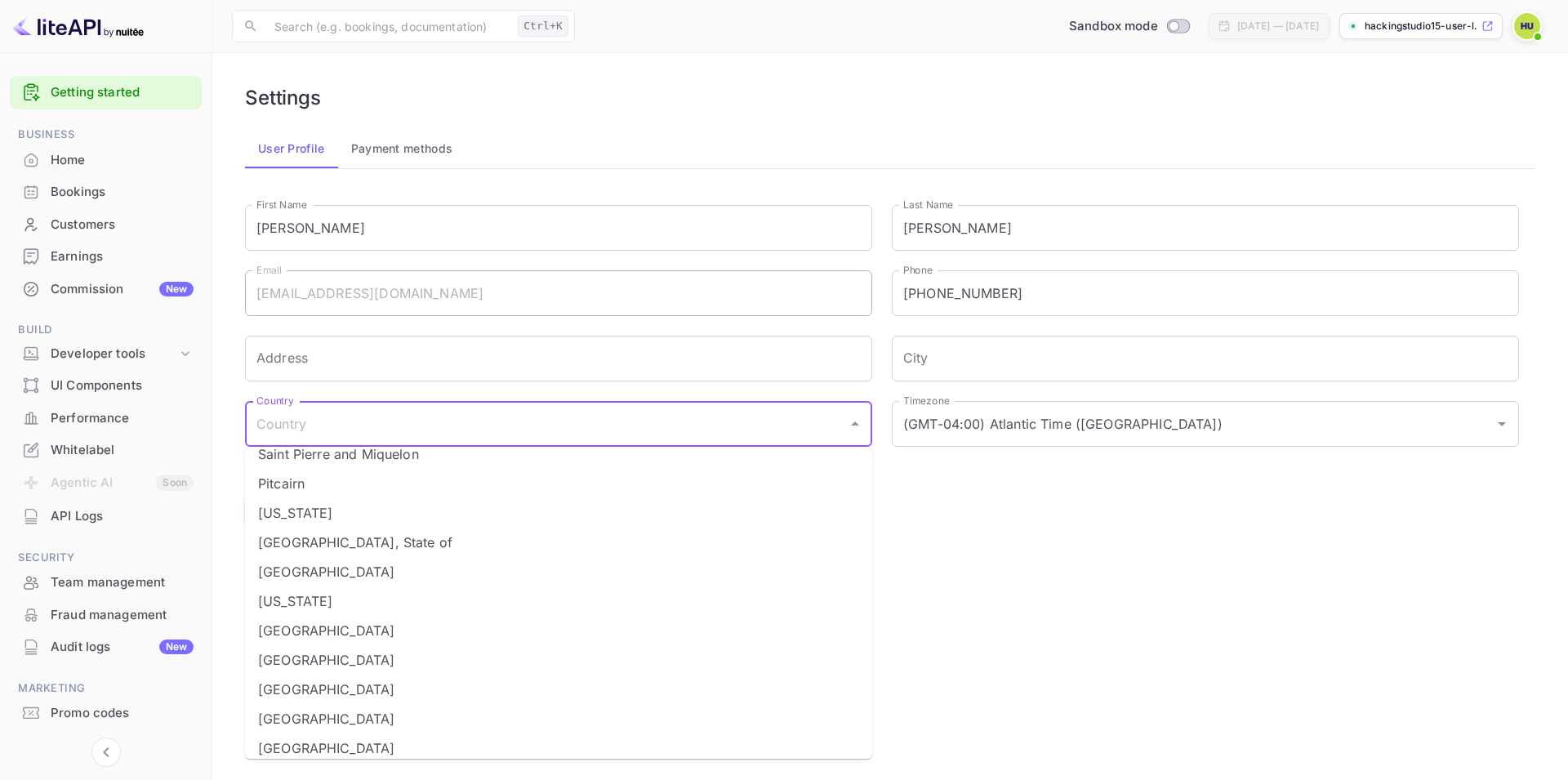
click at [359, 502] on li "Puerto Rico" at bounding box center [558, 512] width 627 height 29
type input "Puerto Rico"
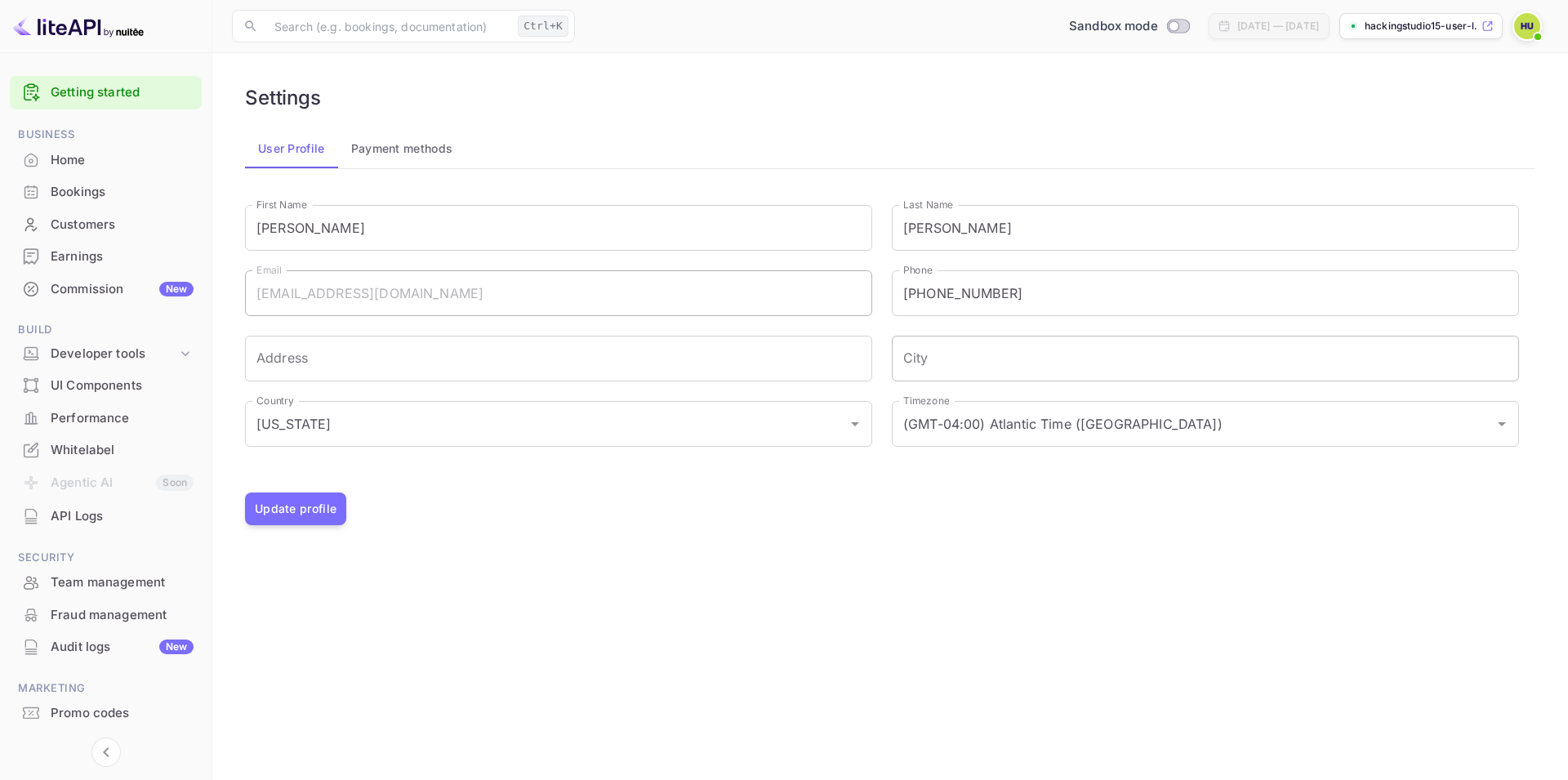
click at [959, 367] on input "City" at bounding box center [1205, 358] width 627 height 45
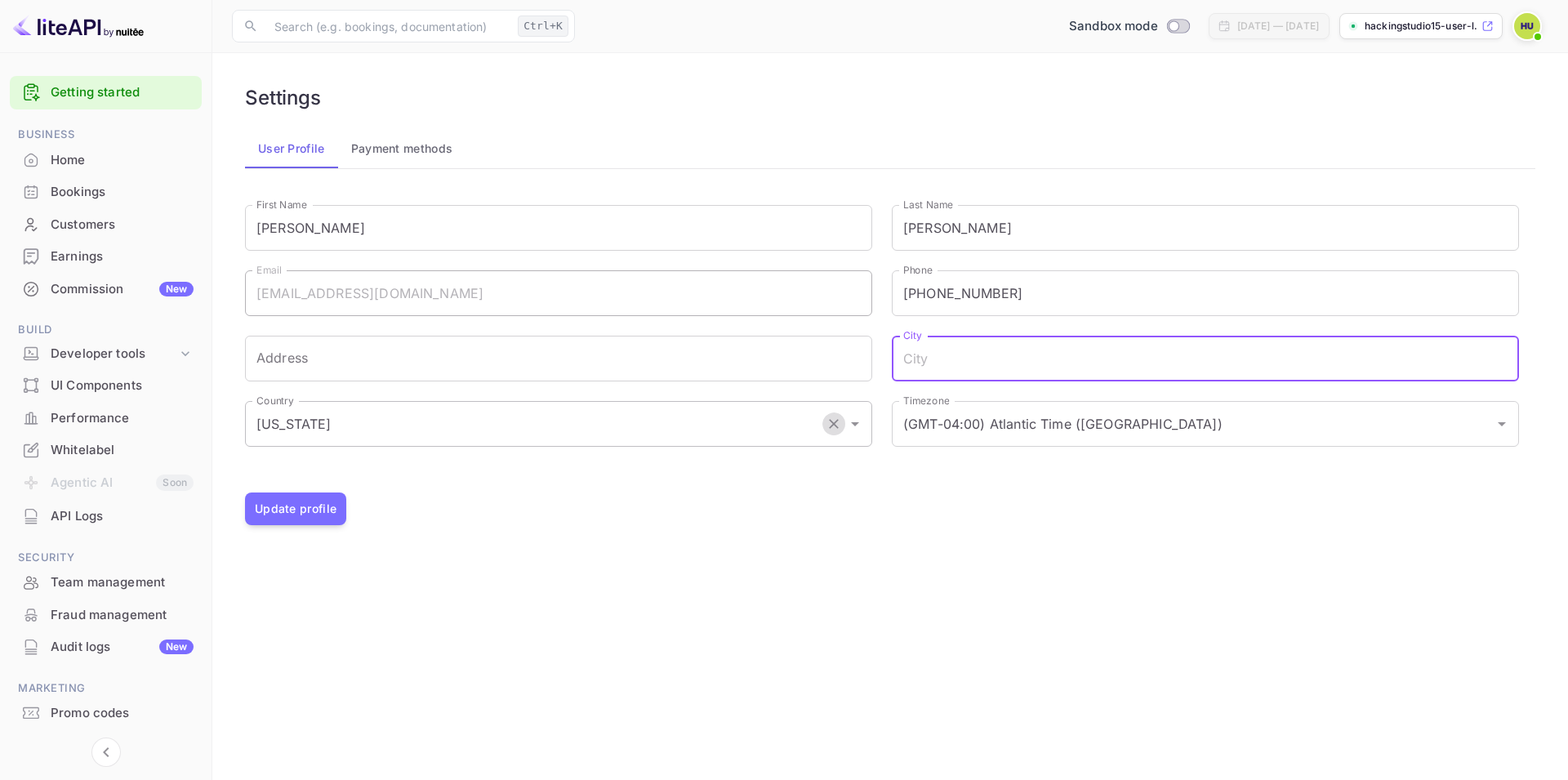
click at [833, 421] on icon "Clear" at bounding box center [833, 423] width 16 height 16
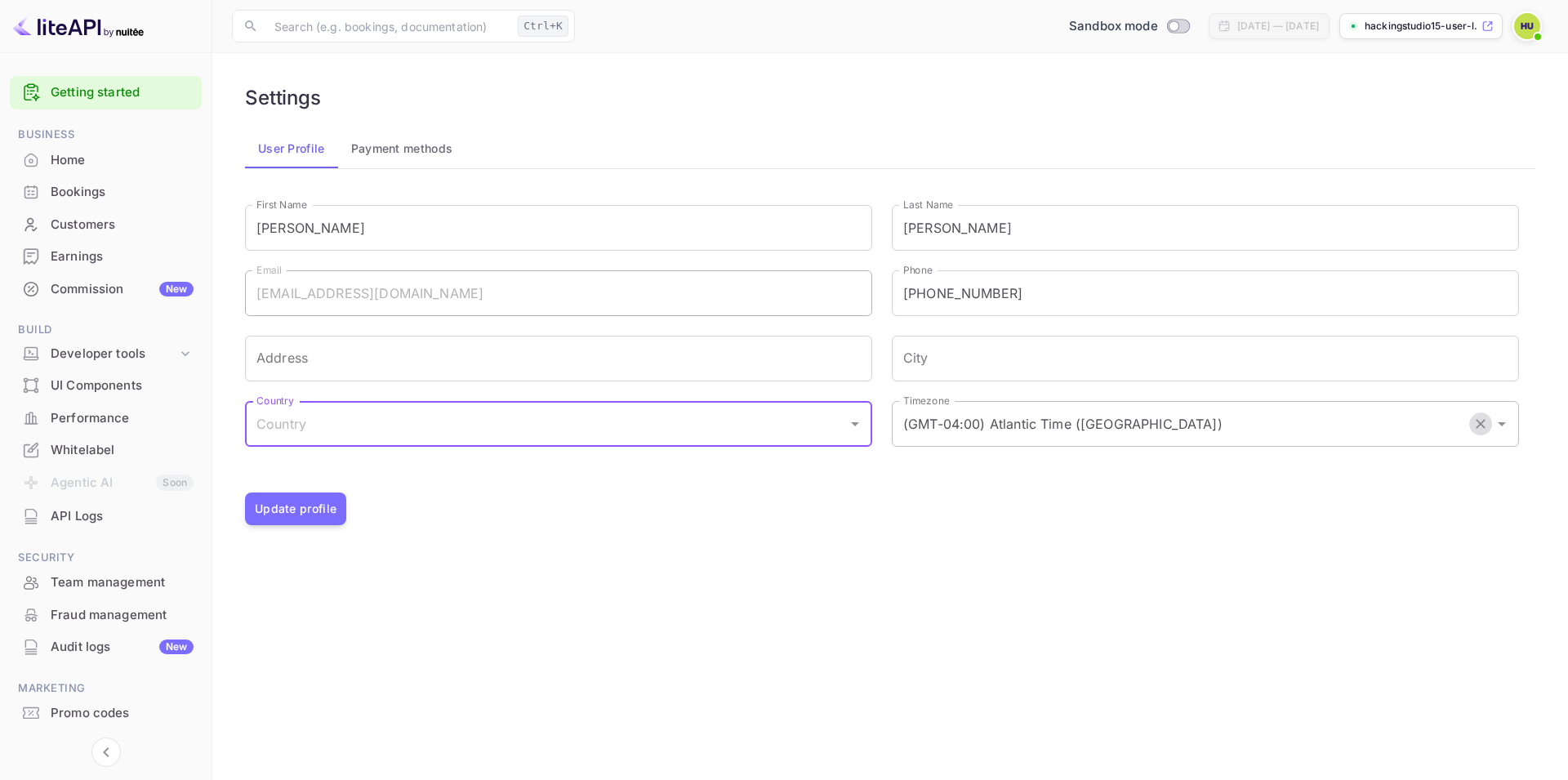
click at [1486, 426] on icon "Clear" at bounding box center [1480, 423] width 16 height 16
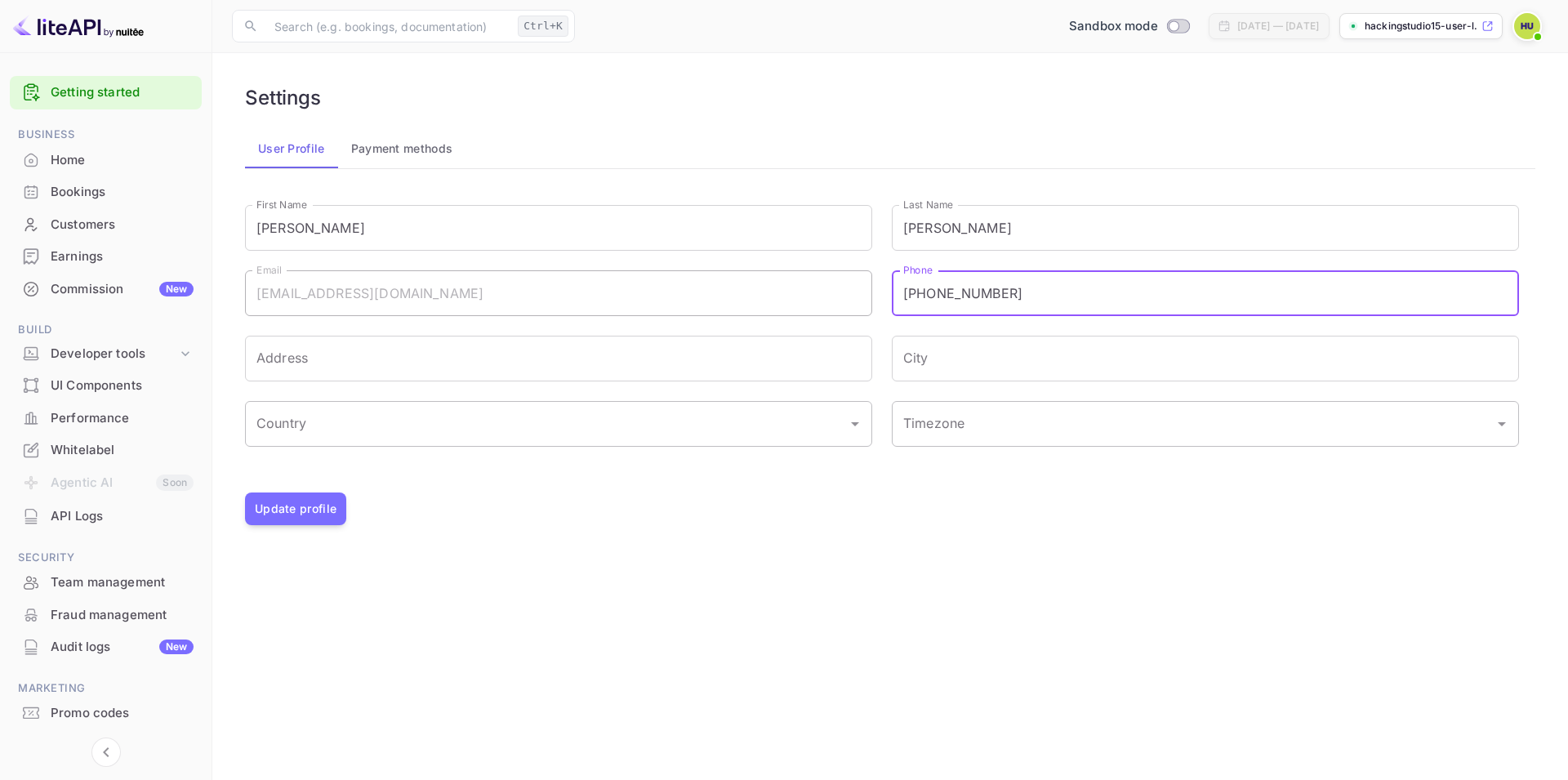
drag, startPoint x: 1029, startPoint y: 295, endPoint x: 842, endPoint y: 294, distance: 187.0
click at [891, 294] on input "484-597-3842" at bounding box center [1205, 293] width 627 height 45
type input "4845973842"
click at [319, 506] on button "Update profile" at bounding box center [295, 508] width 102 height 33
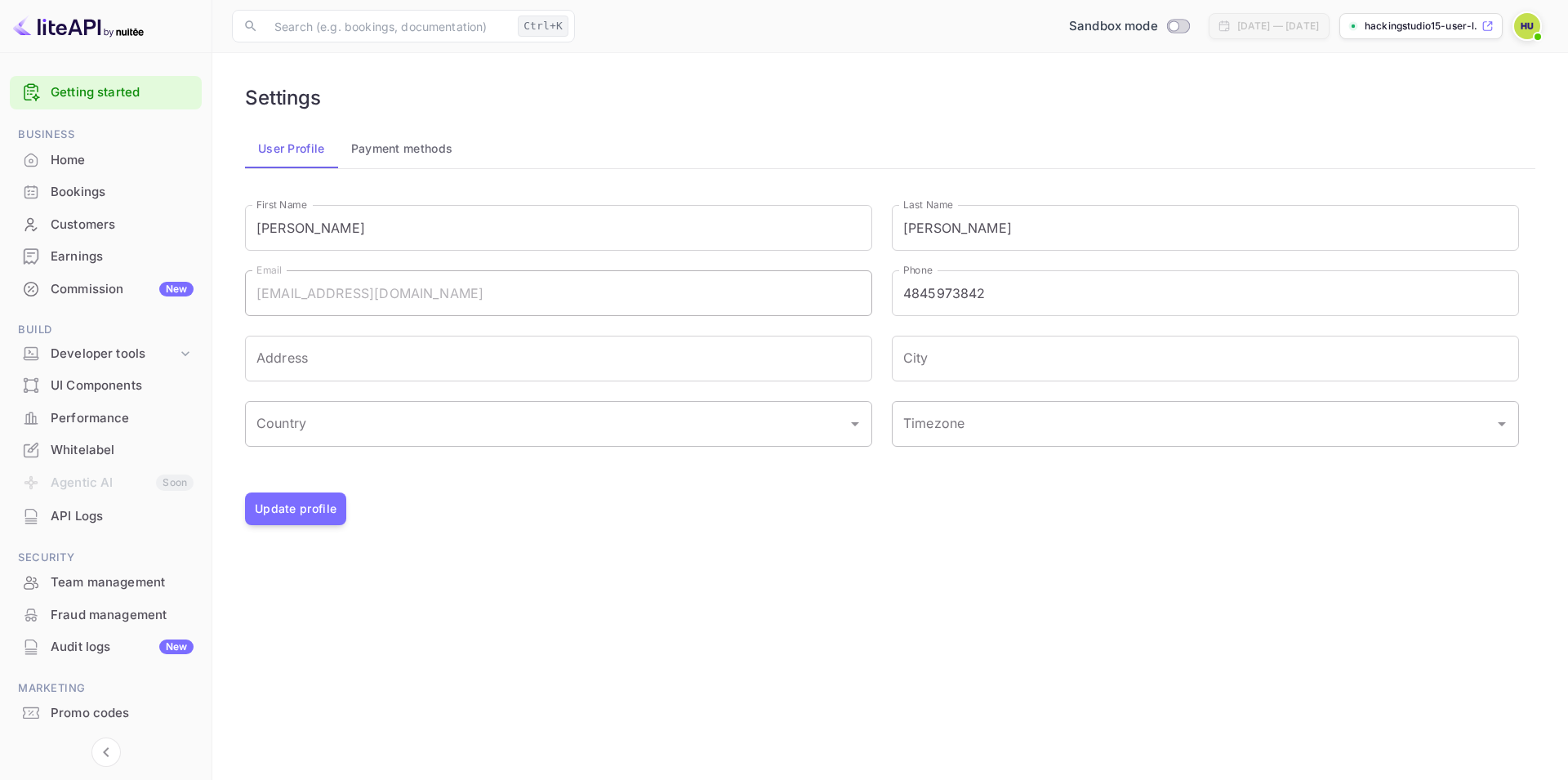
click at [403, 153] on button "Payment methods" at bounding box center [402, 148] width 129 height 40
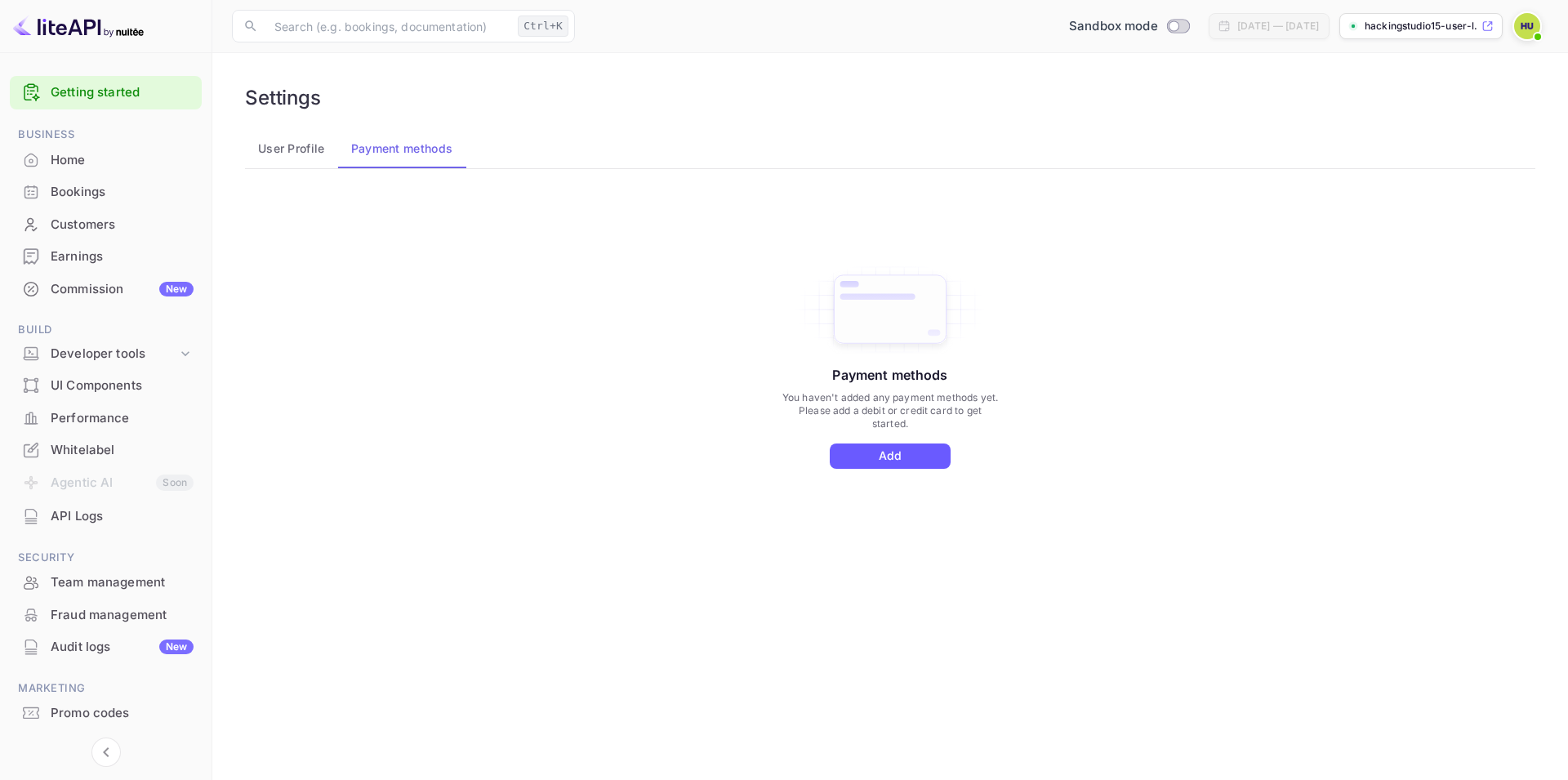
click at [861, 452] on button "Add" at bounding box center [889, 456] width 121 height 25
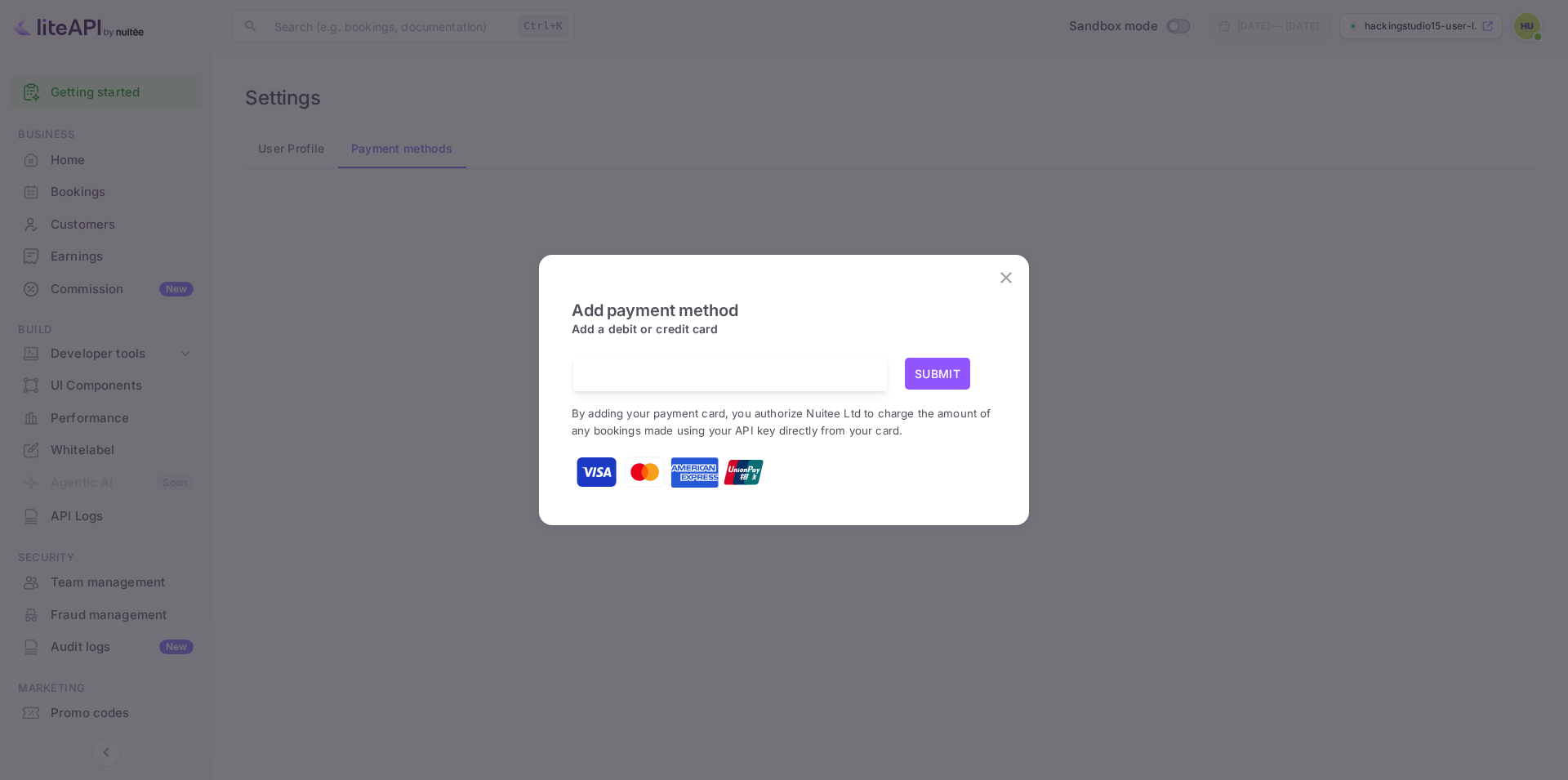
click at [949, 370] on button "Submit" at bounding box center [938, 373] width 66 height 32
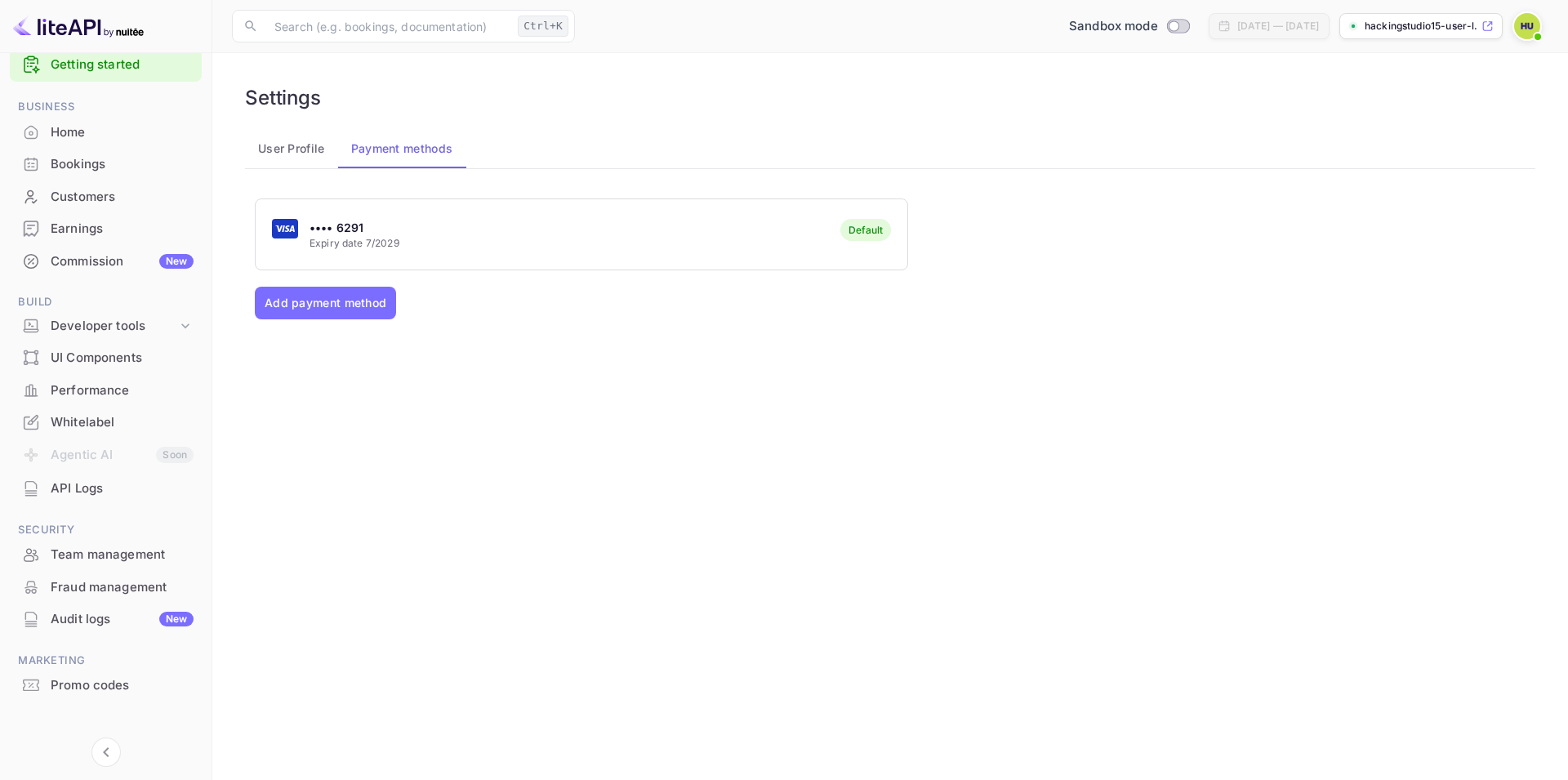
scroll to position [40, 0]
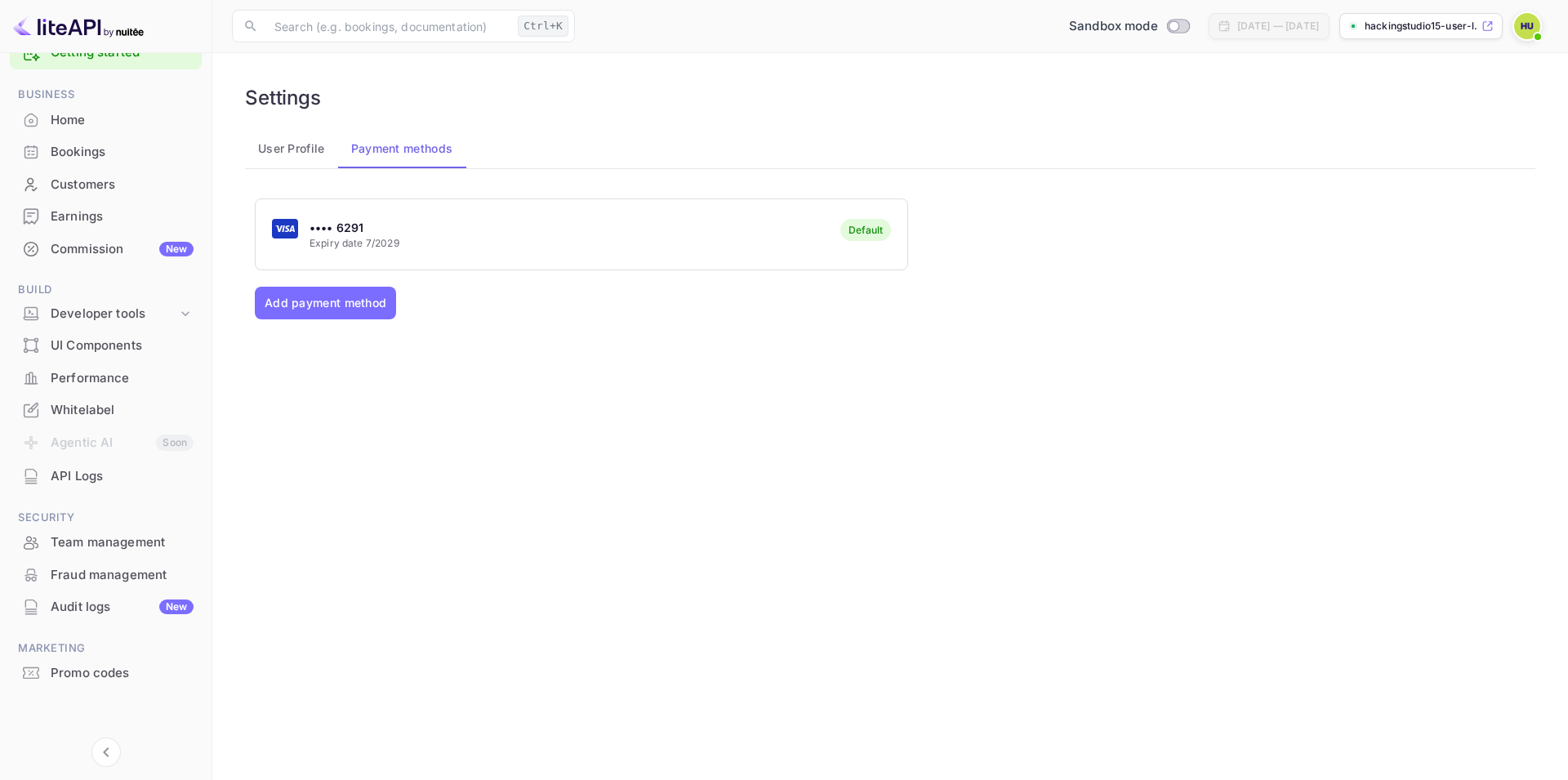
click at [93, 414] on div "Whitelabel" at bounding box center [122, 410] width 143 height 18
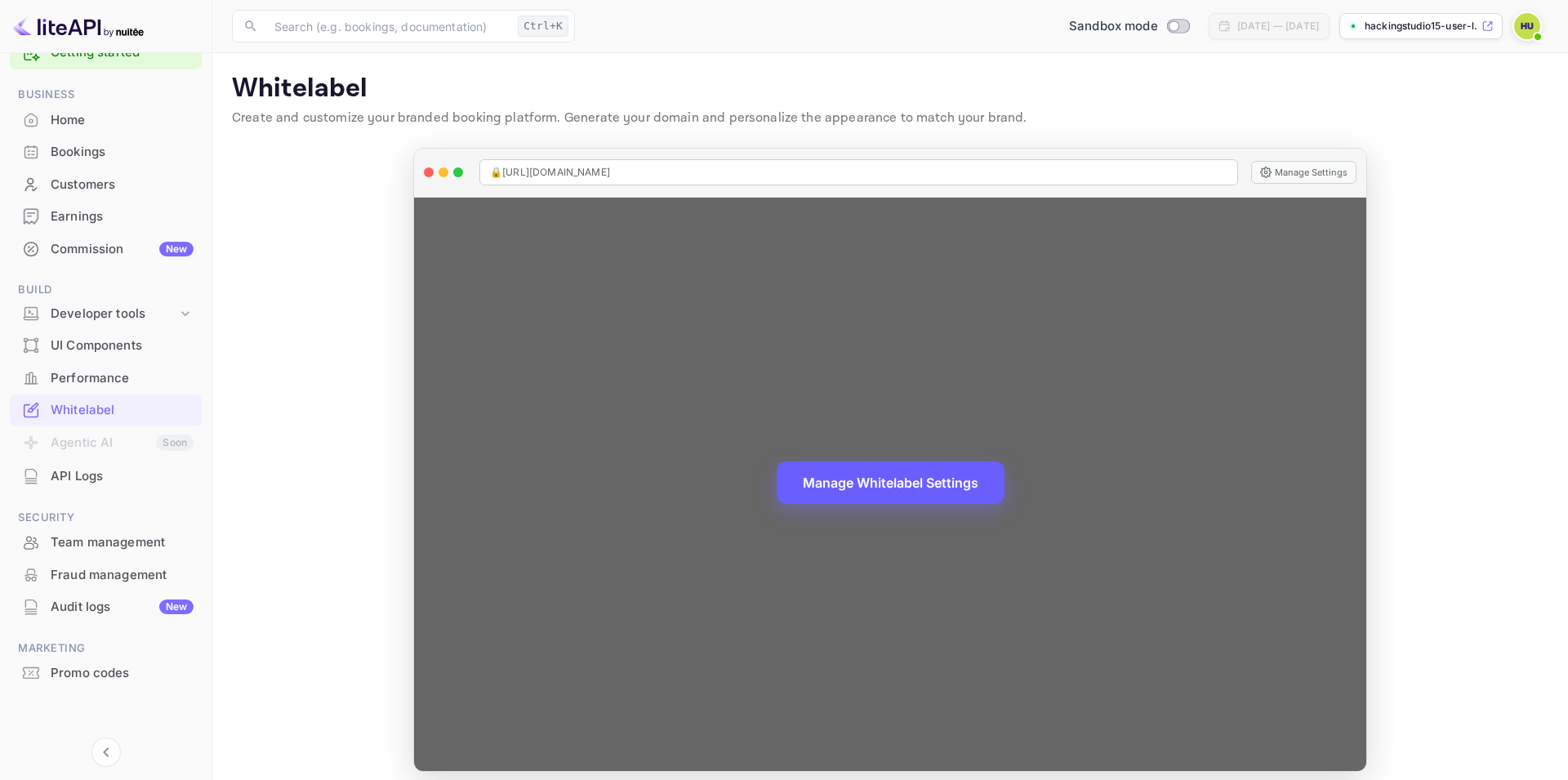
click at [928, 481] on button "Manage Whitelabel Settings" at bounding box center [890, 482] width 228 height 43
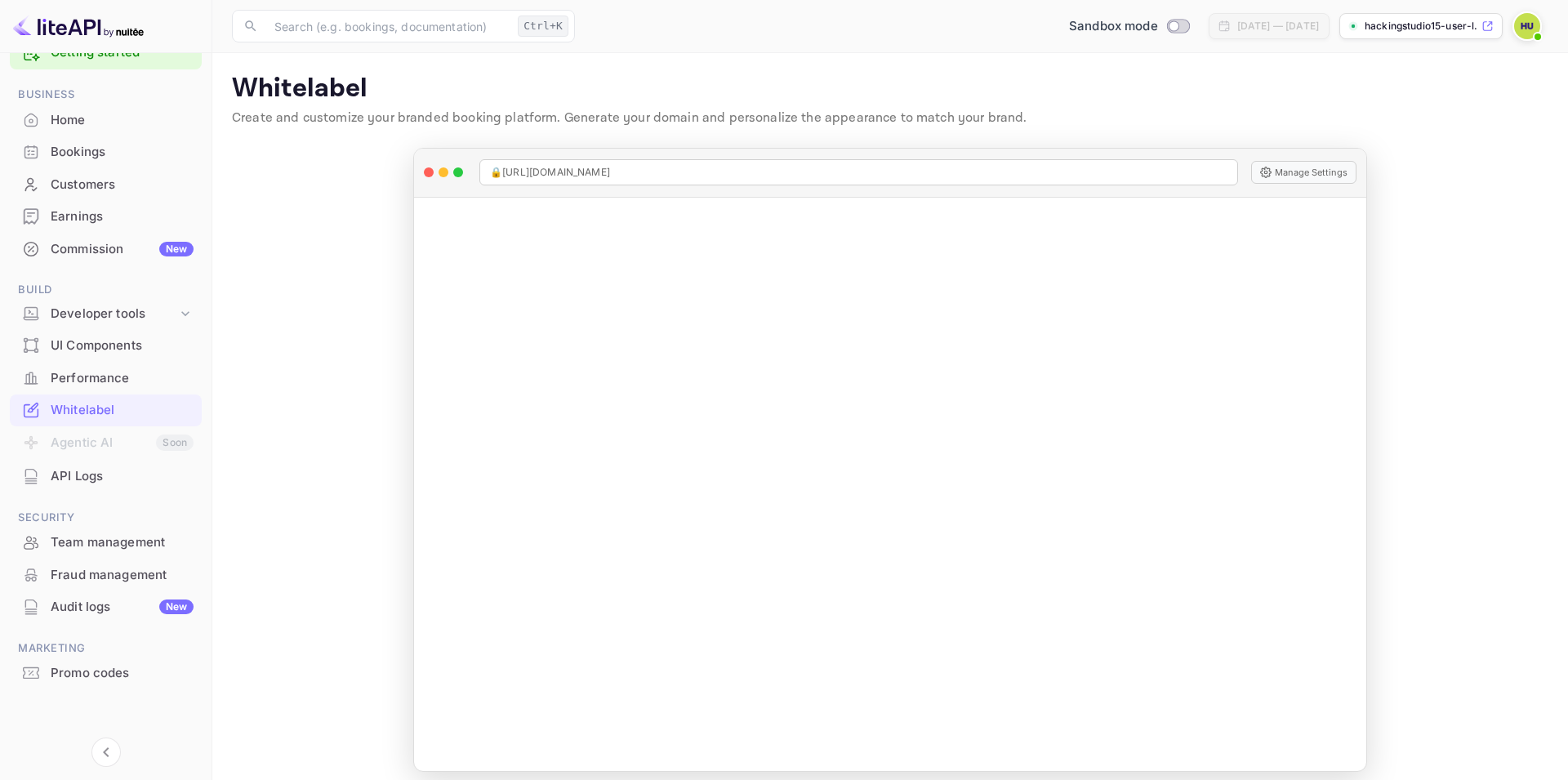
click at [1528, 24] on img at bounding box center [1526, 26] width 26 height 26
click at [1386, 138] on p "Settings" at bounding box center [1380, 147] width 46 height 17
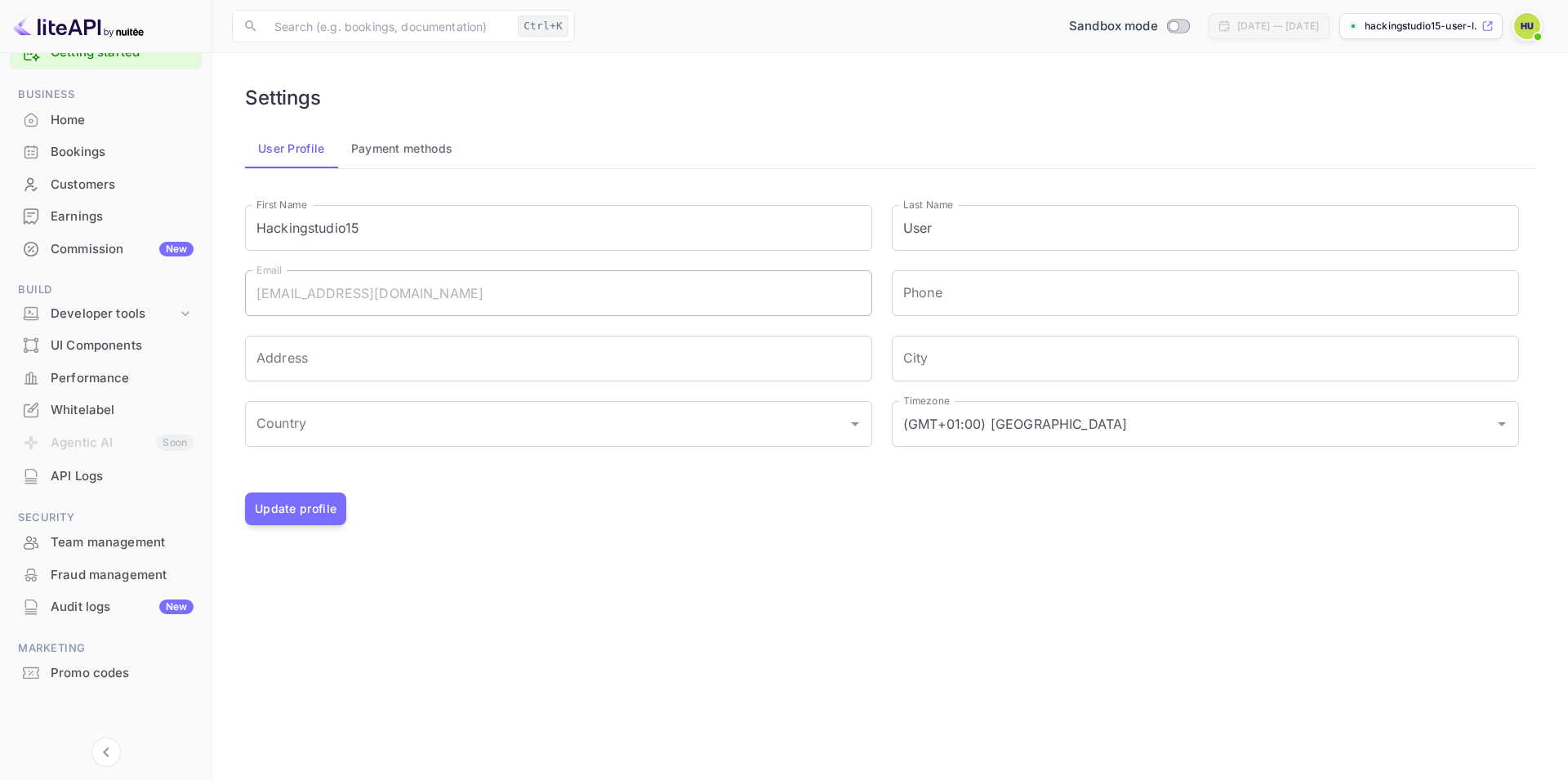
click at [81, 313] on div "Hackingstudio15 User hackingstudio15@gmail.com Settings Invite Help center Sign…" at bounding box center [784, 390] width 1568 height 780
click at [467, 72] on div "Hackingstudio15 User hackingstudio15@gmail.com Settings Invite Help center Sign…" at bounding box center [784, 390] width 1568 height 780
click at [499, 646] on div "Hackingstudio15 User hackingstudio15@gmail.com Settings Invite Help center Sign…" at bounding box center [784, 390] width 1568 height 780
click at [102, 403] on div "Hackingstudio15 User hackingstudio15@gmail.com Settings Invite Help center Sign…" at bounding box center [784, 390] width 1568 height 780
click at [97, 408] on div "Hackingstudio15 User hackingstudio15@gmail.com Settings Invite Help center Sign…" at bounding box center [784, 390] width 1568 height 780
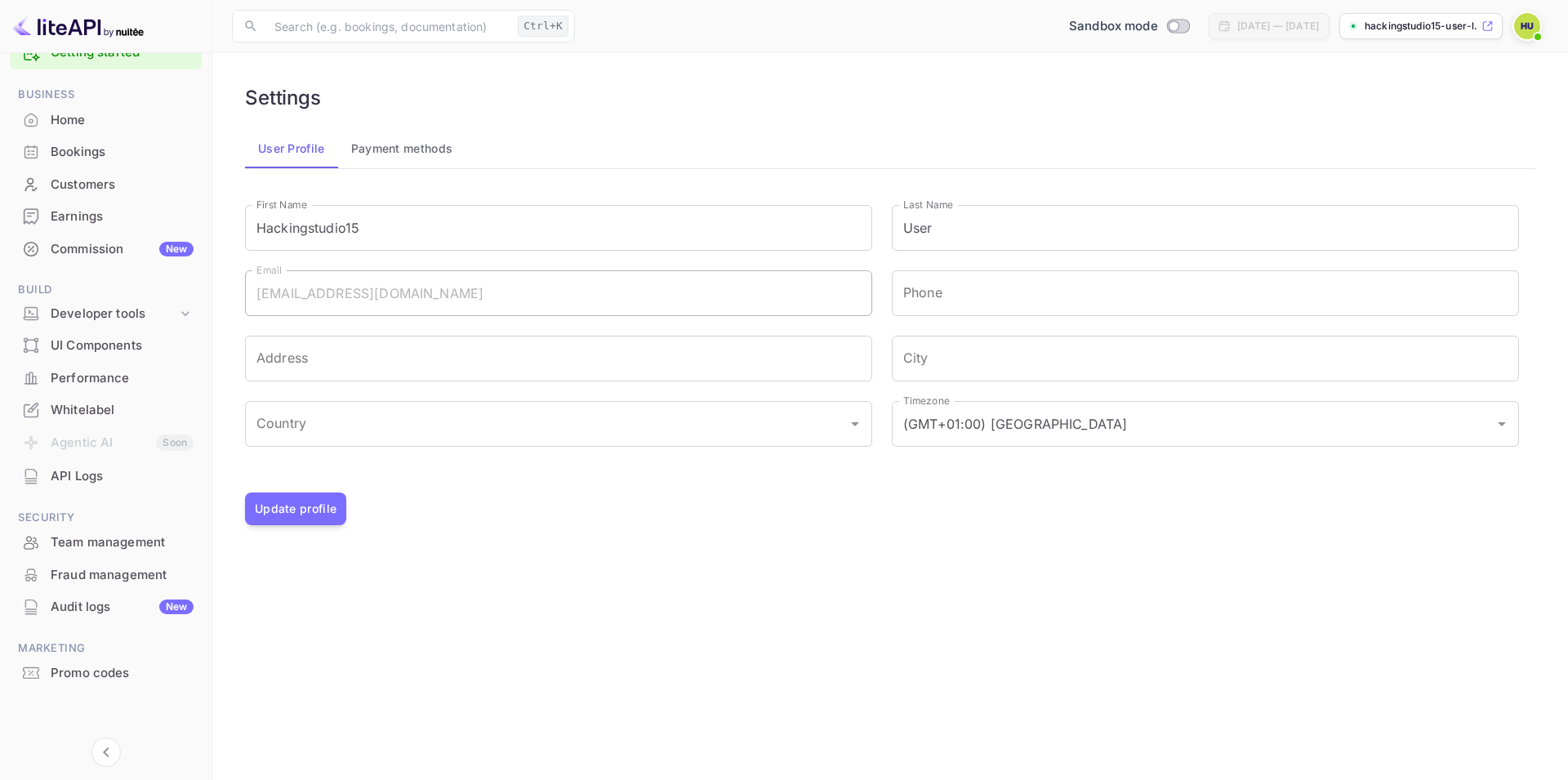
click at [539, 67] on div "Hackingstudio15 User hackingstudio15@gmail.com Settings Invite Help center Sign…" at bounding box center [784, 390] width 1568 height 780
click at [773, 130] on div "Hackingstudio15 User hackingstudio15@gmail.com Settings Invite Help center Sign…" at bounding box center [784, 390] width 1568 height 780
click at [318, 506] on div "Hackingstudio15 User hackingstudio15@gmail.com Settings Invite Help center Sign…" at bounding box center [784, 390] width 1568 height 780
click at [333, 509] on div "Hackingstudio15 User hackingstudio15@gmail.com Settings Invite Help center Sign…" at bounding box center [784, 390] width 1568 height 780
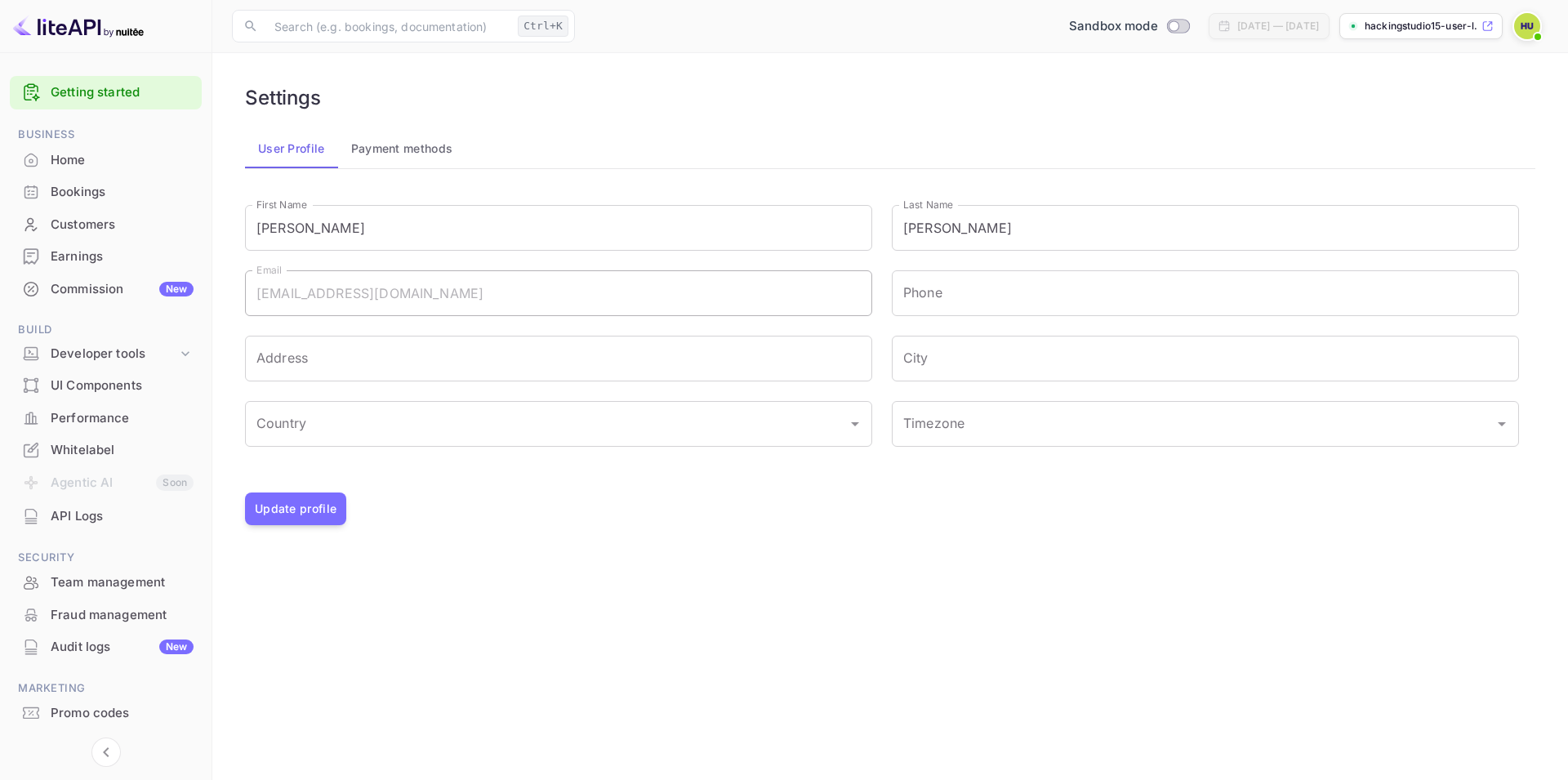
scroll to position [40, 0]
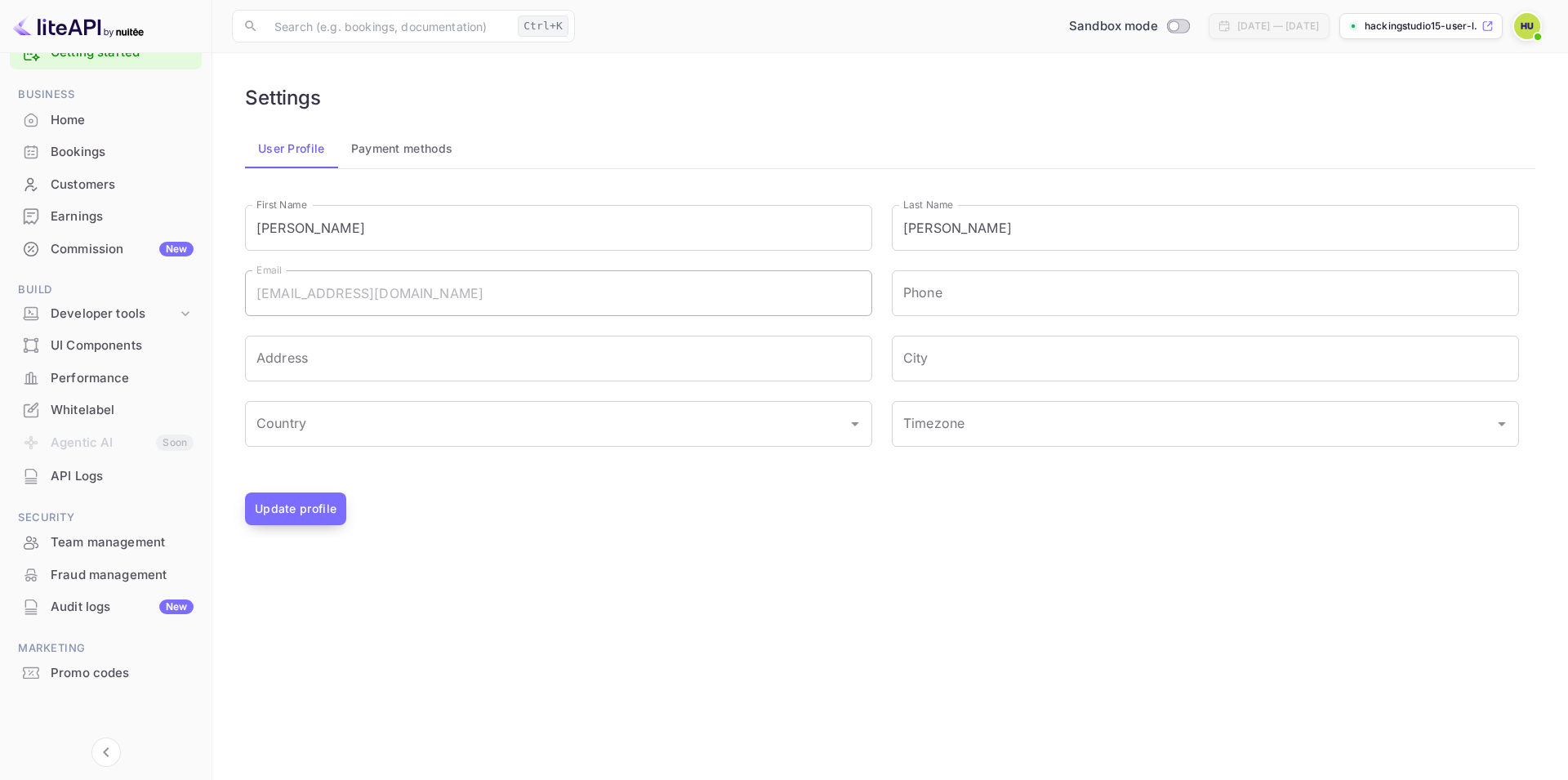
click at [300, 511] on button "Update profile" at bounding box center [295, 508] width 102 height 33
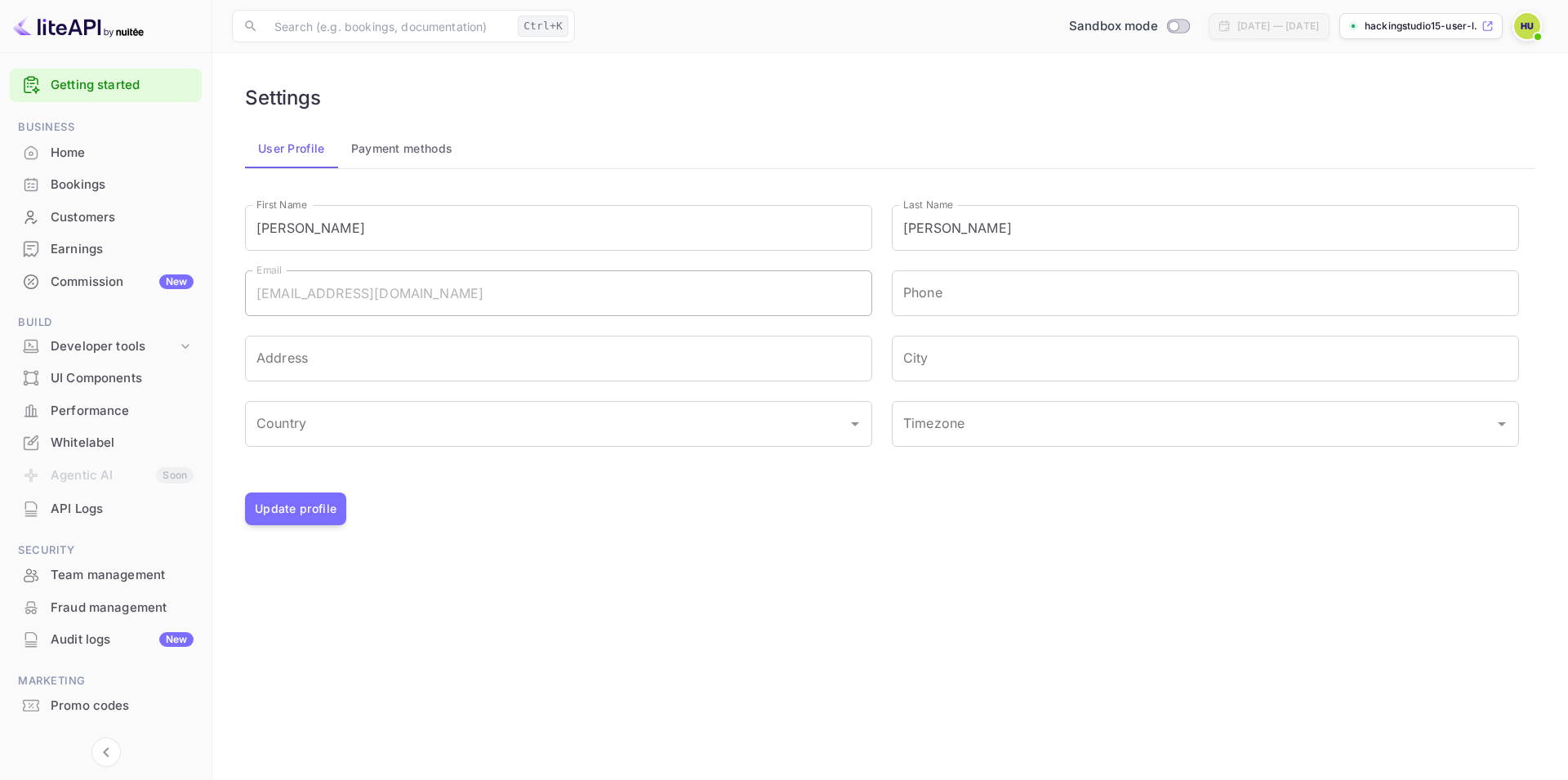
click at [408, 148] on button "Payment methods" at bounding box center [402, 148] width 129 height 40
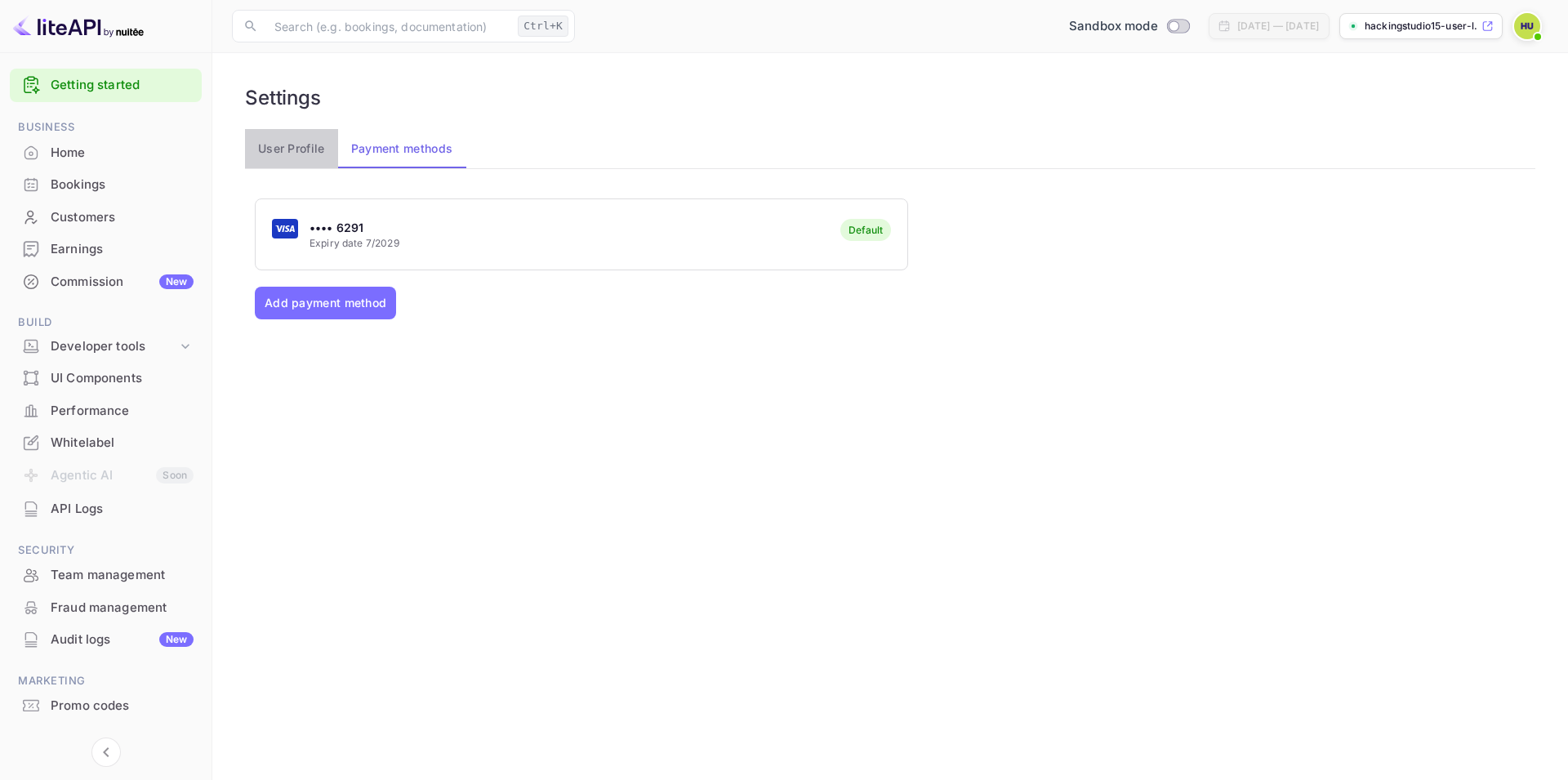
click at [295, 156] on button "User Profile" at bounding box center [291, 148] width 93 height 40
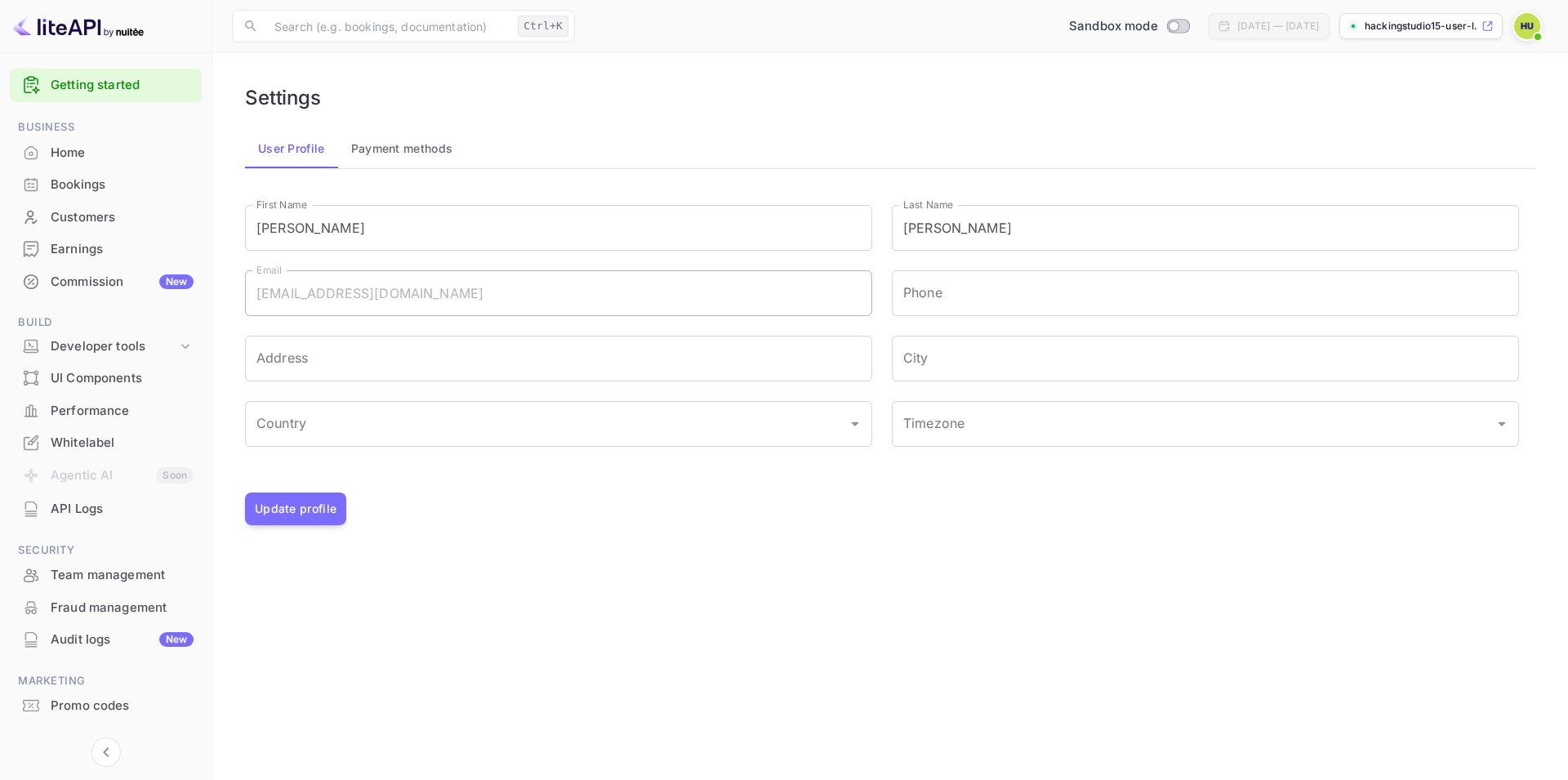
click at [392, 159] on button "Payment methods" at bounding box center [402, 148] width 129 height 40
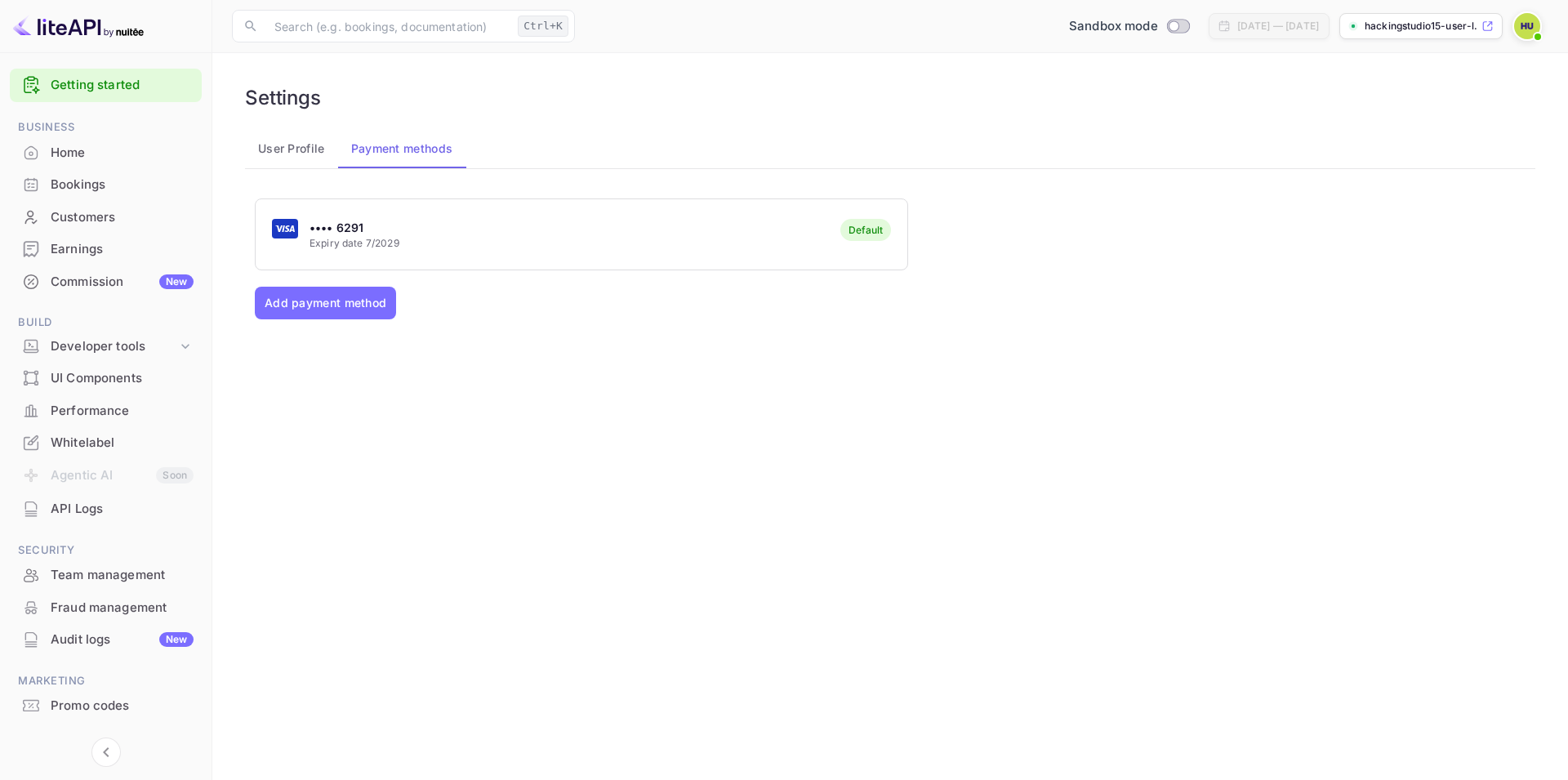
click at [356, 227] on p "•••• 6291" at bounding box center [354, 227] width 90 height 17
drag, startPoint x: 403, startPoint y: 236, endPoint x: 369, endPoint y: 422, distance: 189.1
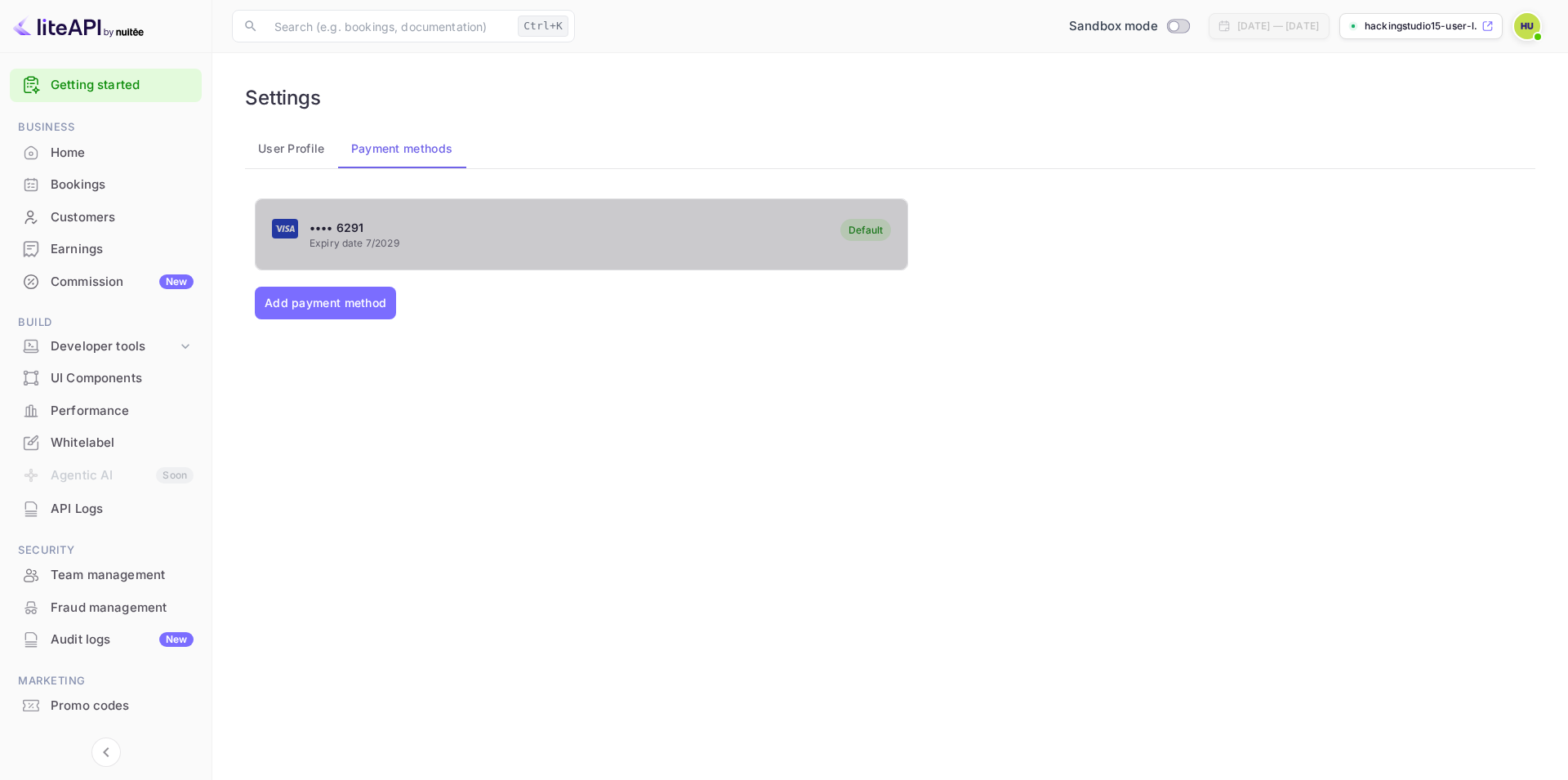
click at [286, 229] on rect "button" at bounding box center [284, 228] width 26 height 19
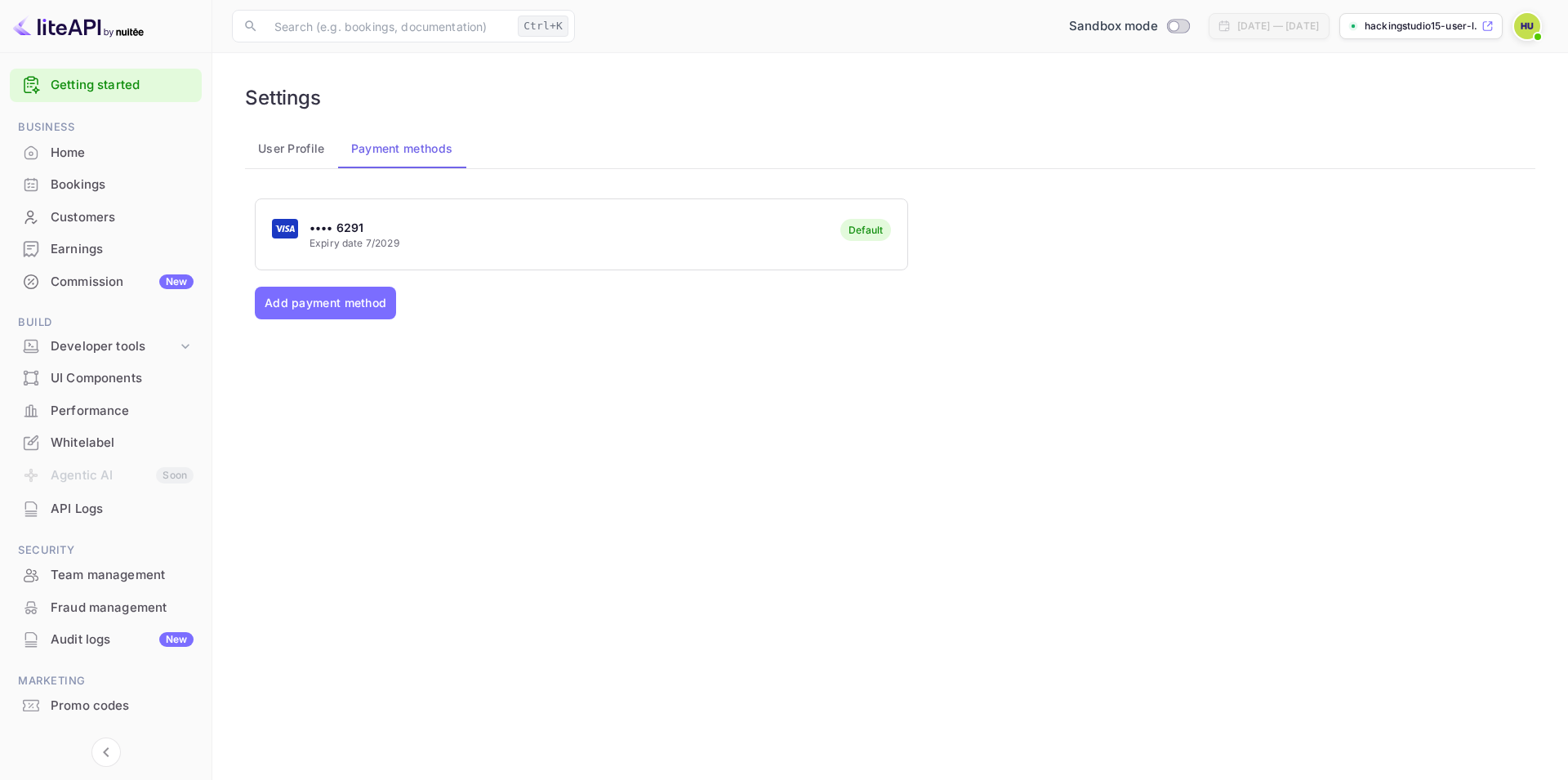
click at [736, 259] on div "•••• 6291 Expiry date 7/2029 Default" at bounding box center [581, 235] width 652 height 65
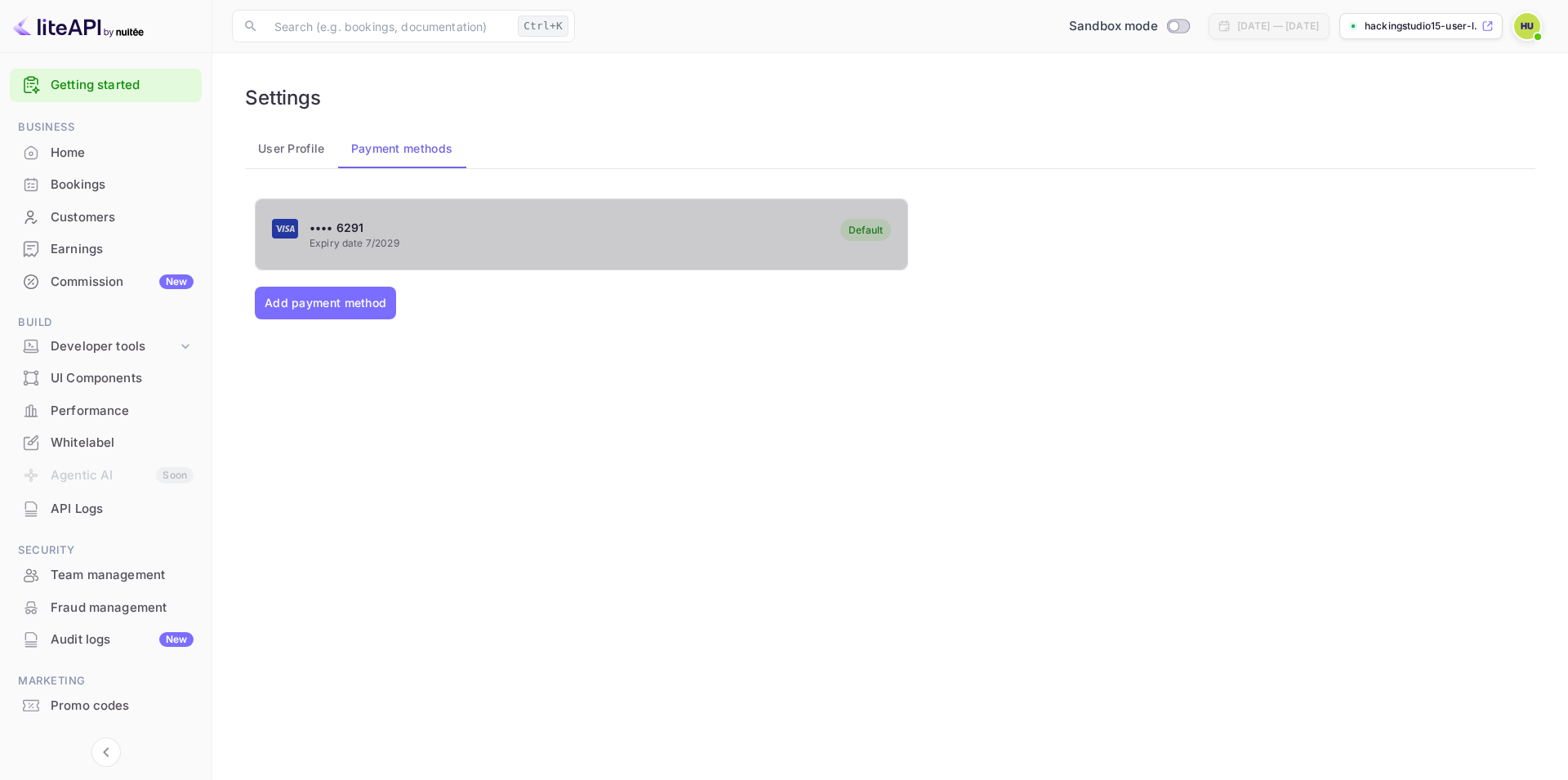
click at [736, 259] on div "•••• 6291 Expiry date 7/2029 Default" at bounding box center [581, 235] width 652 height 65
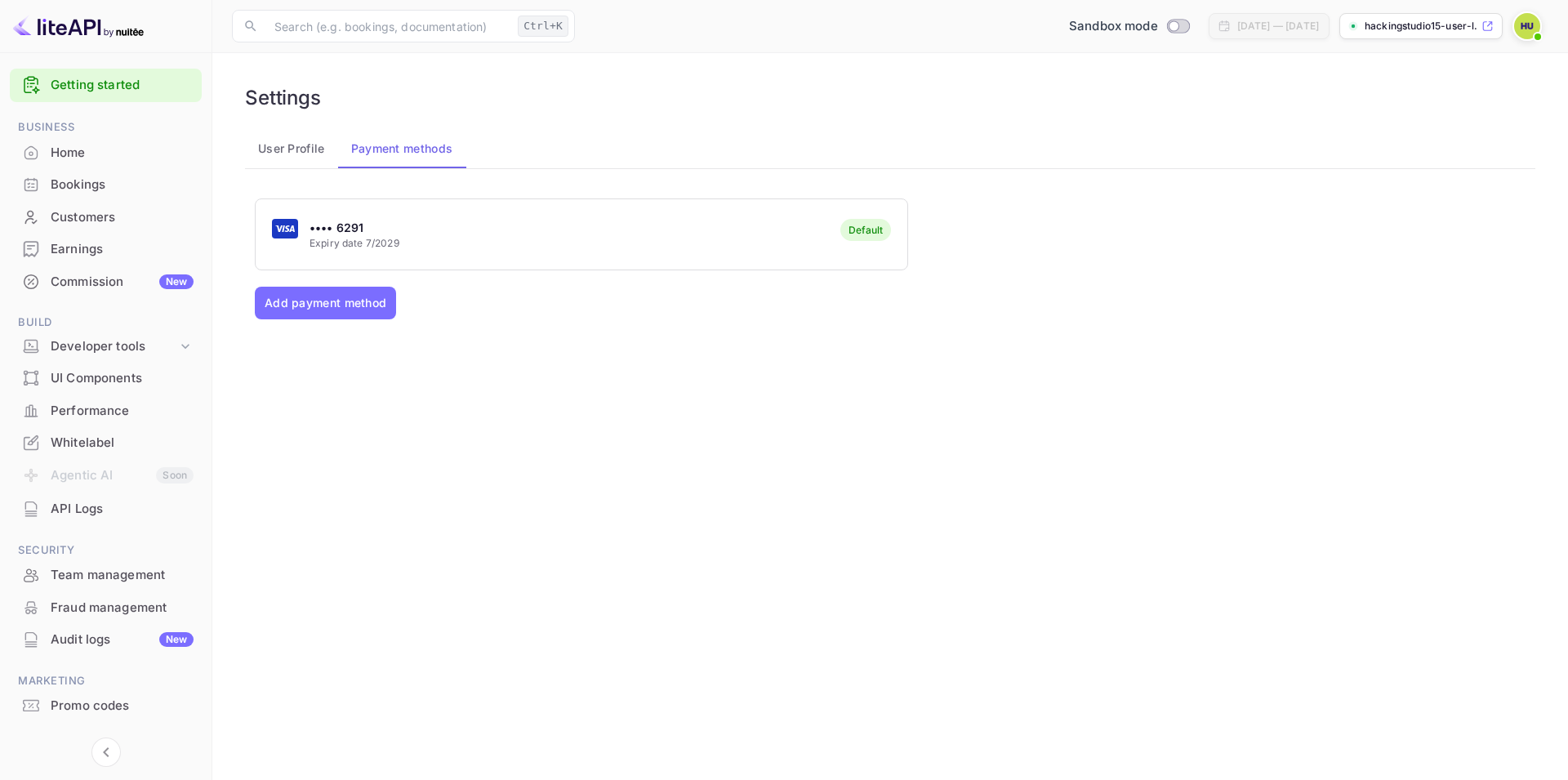
click at [736, 259] on div "•••• 6291 Expiry date 7/2029 Default" at bounding box center [581, 235] width 652 height 65
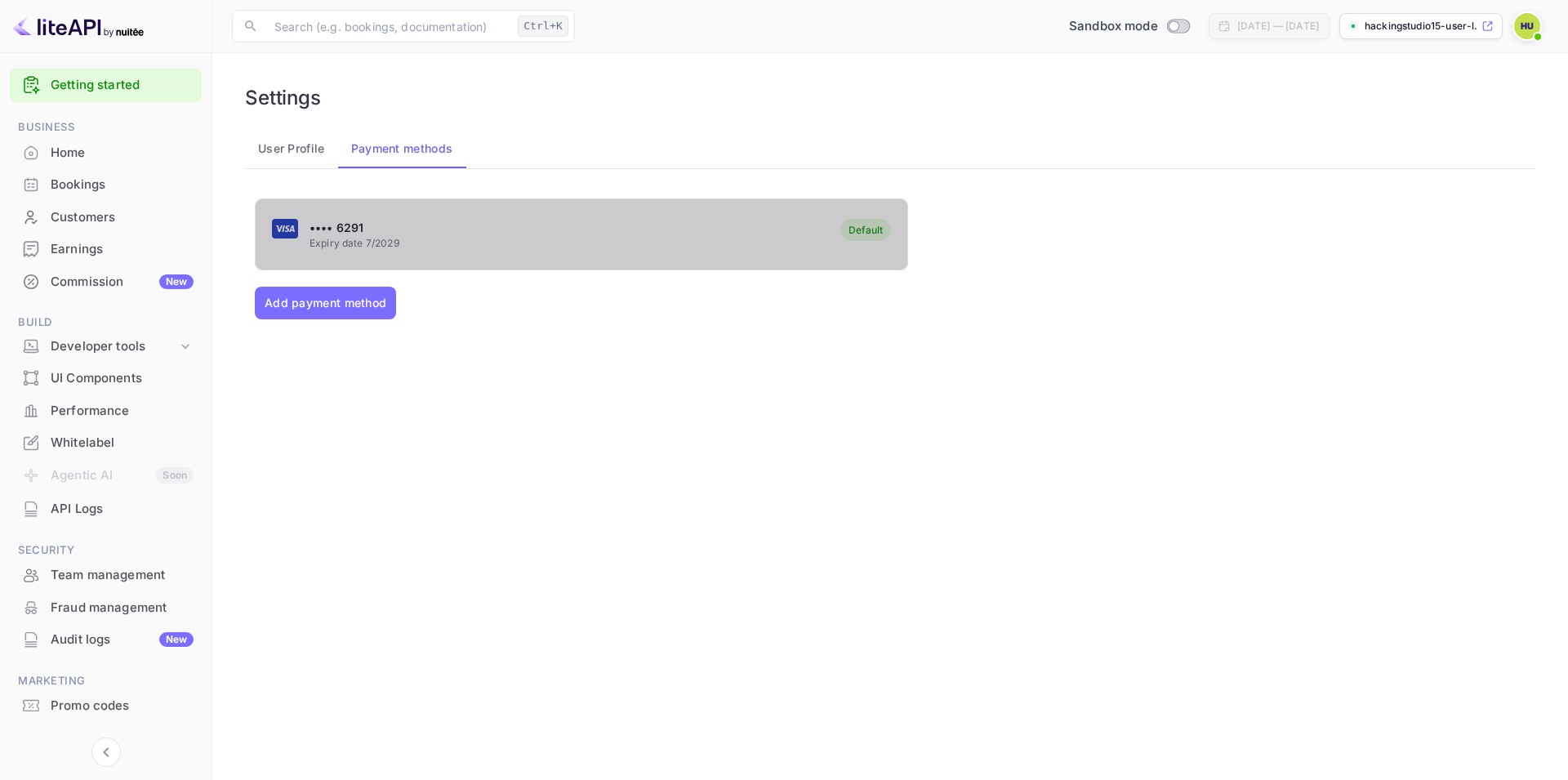
click at [736, 259] on div "•••• 6291 Expiry date 7/2029 Default" at bounding box center [581, 235] width 652 height 65
click at [414, 226] on div "•••• 6291 Expiry date 7/2029 Default" at bounding box center [581, 235] width 652 height 65
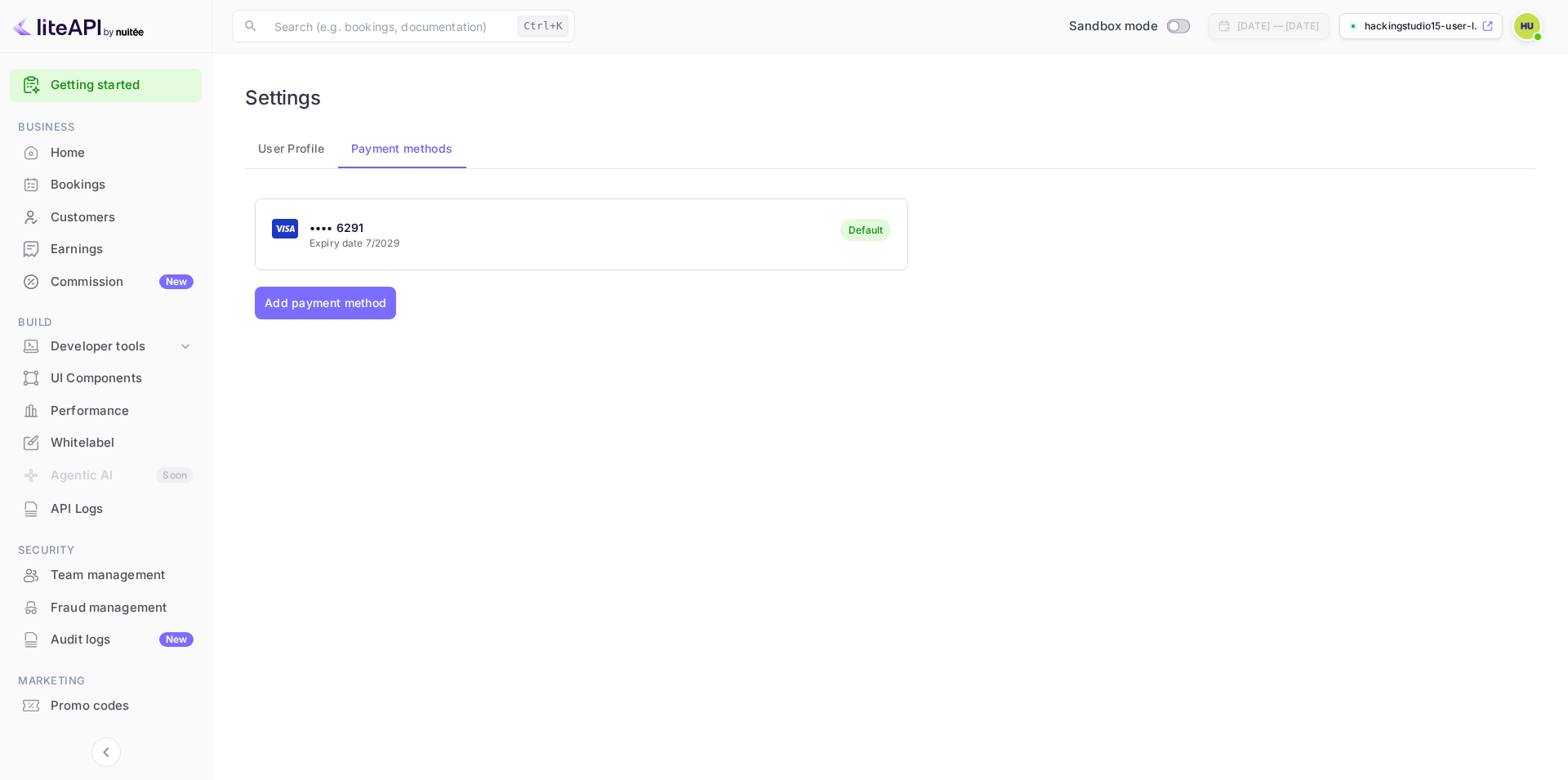
click at [1457, 16] on div "hackingstudio15-user-l..." at bounding box center [1420, 26] width 163 height 26
click at [102, 445] on div "Whitelabel" at bounding box center [122, 443] width 143 height 18
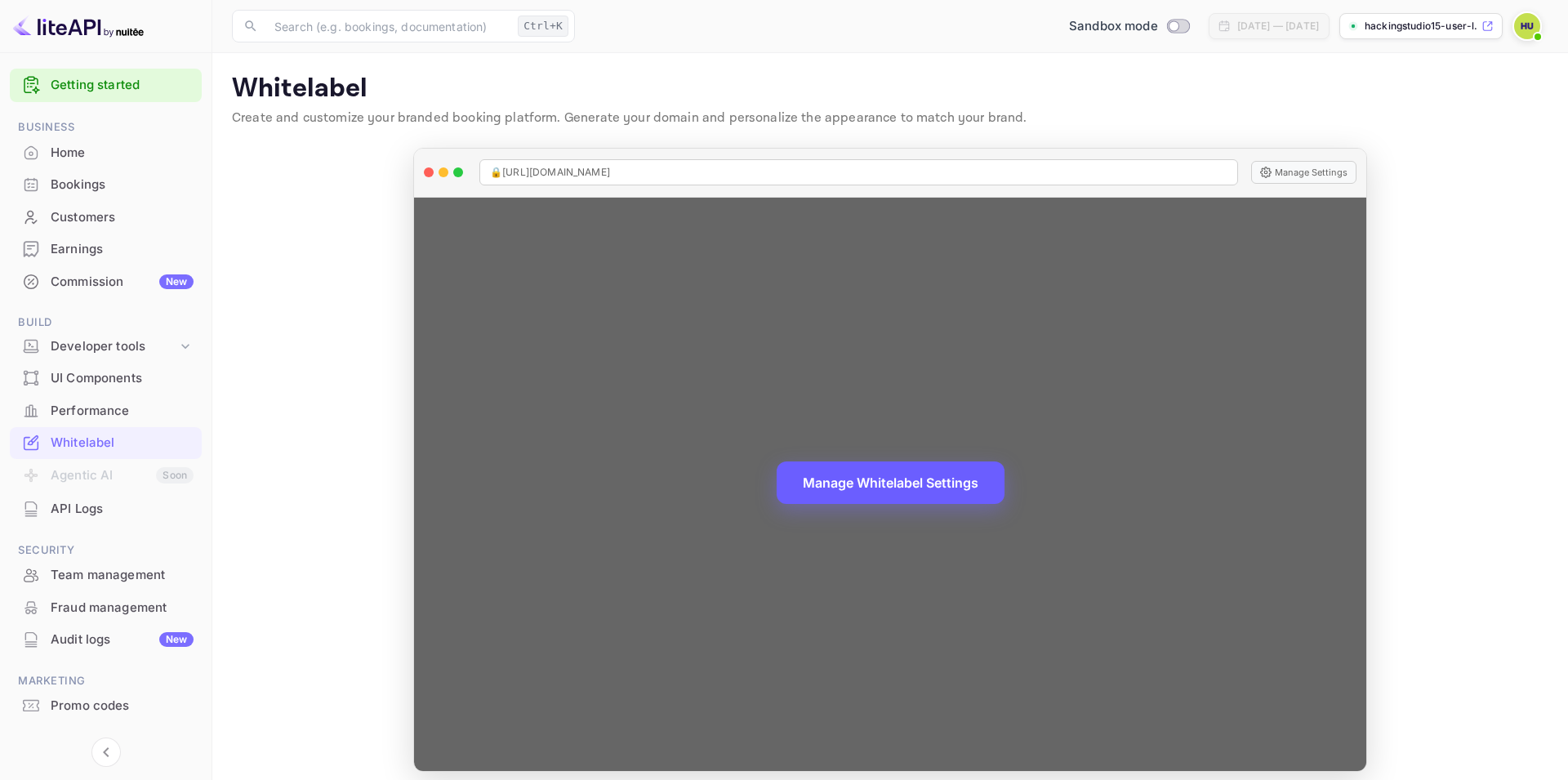
click at [904, 485] on button "Manage Whitelabel Settings" at bounding box center [890, 482] width 228 height 43
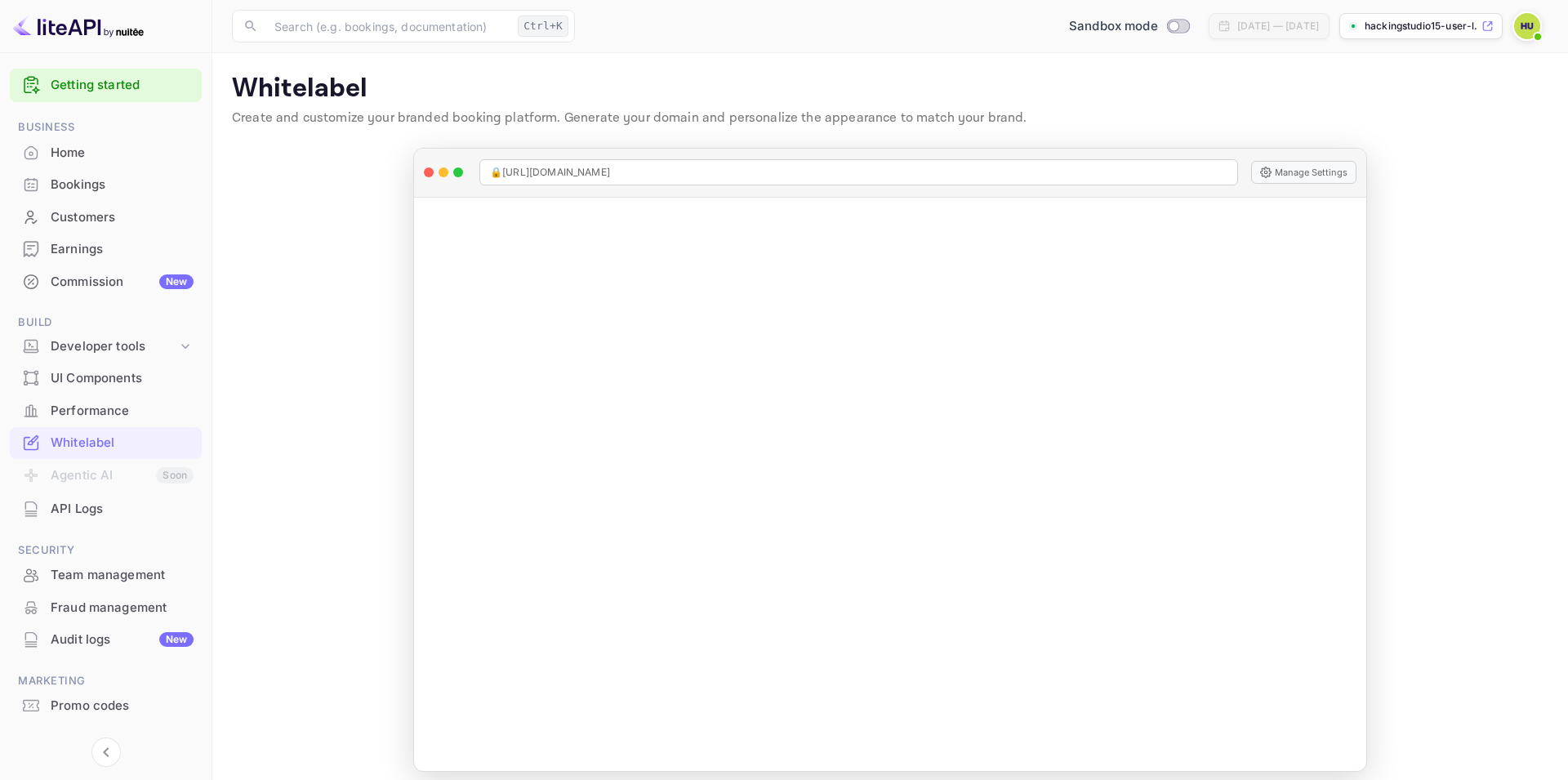
click at [339, 329] on main "Whitelabel Create and customize your branded booking platform. Generate your do…" at bounding box center [890, 422] width 1355 height 738
click at [102, 343] on div "Developer tools" at bounding box center [113, 346] width 127 height 18
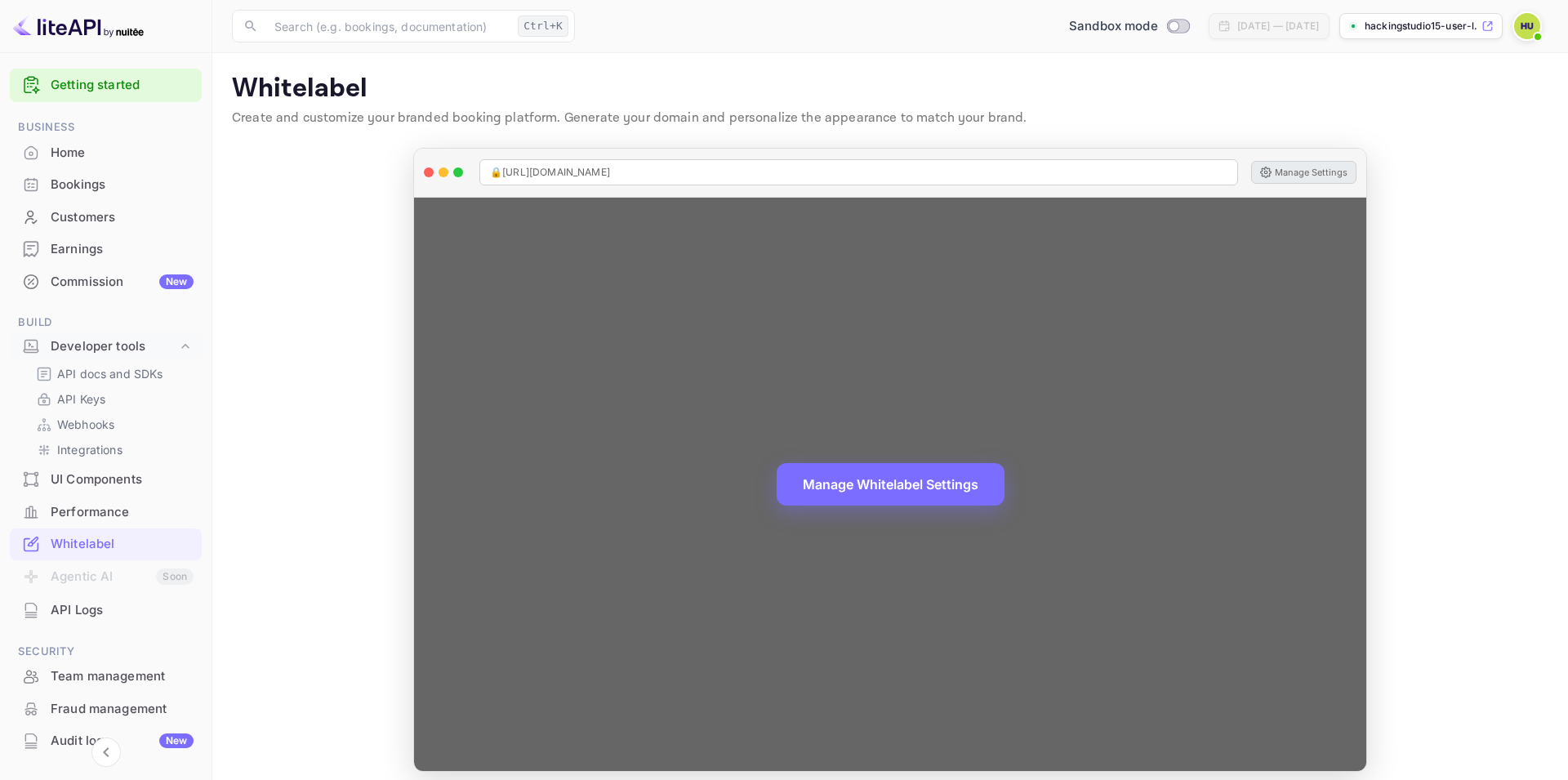
click at [1270, 166] on button "Manage Settings" at bounding box center [1303, 172] width 105 height 23
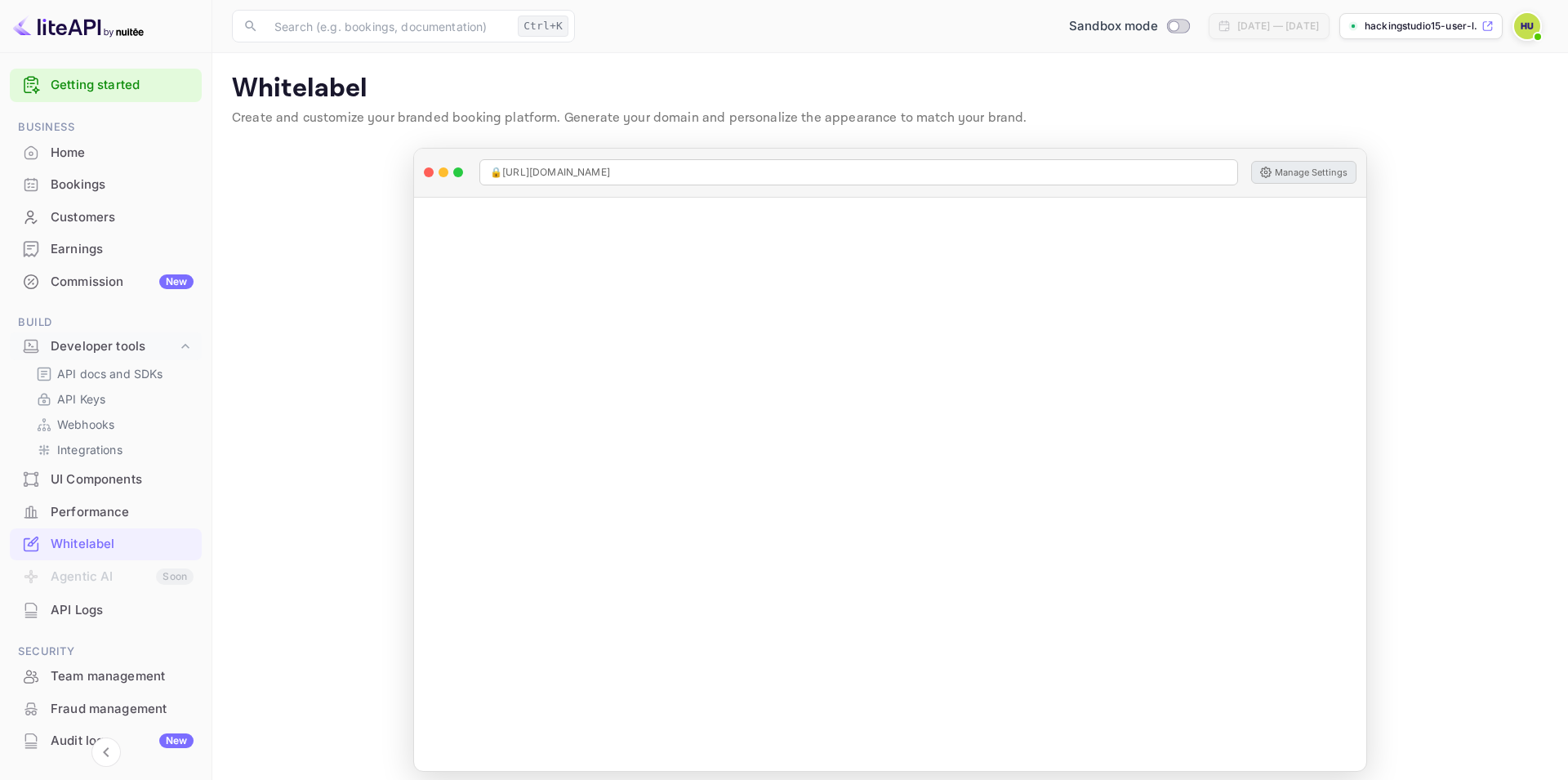
click at [1521, 25] on img at bounding box center [1526, 26] width 26 height 26
click at [1382, 138] on p "Settings" at bounding box center [1380, 147] width 46 height 17
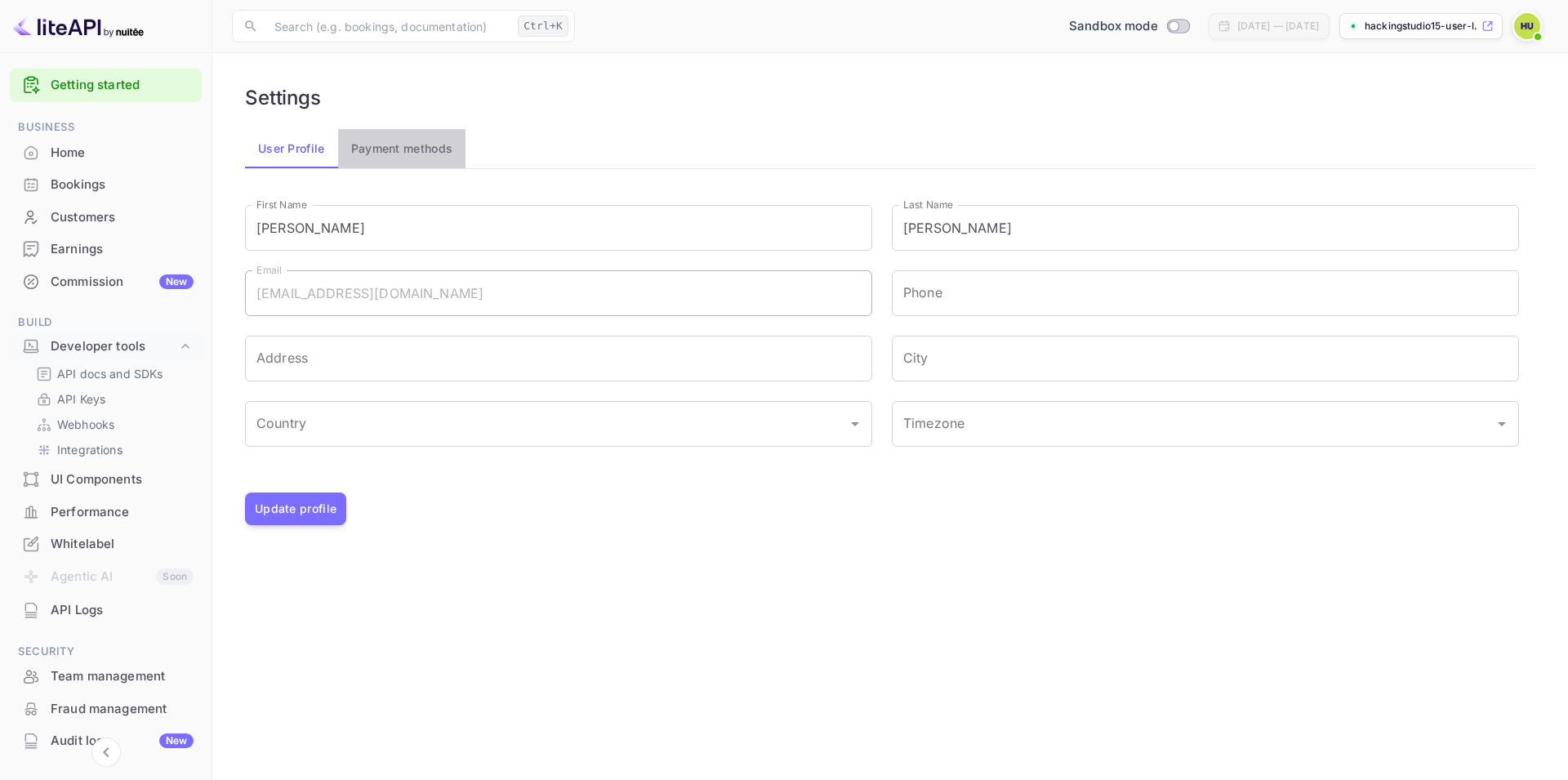
click at [397, 147] on button "Payment methods" at bounding box center [402, 148] width 129 height 40
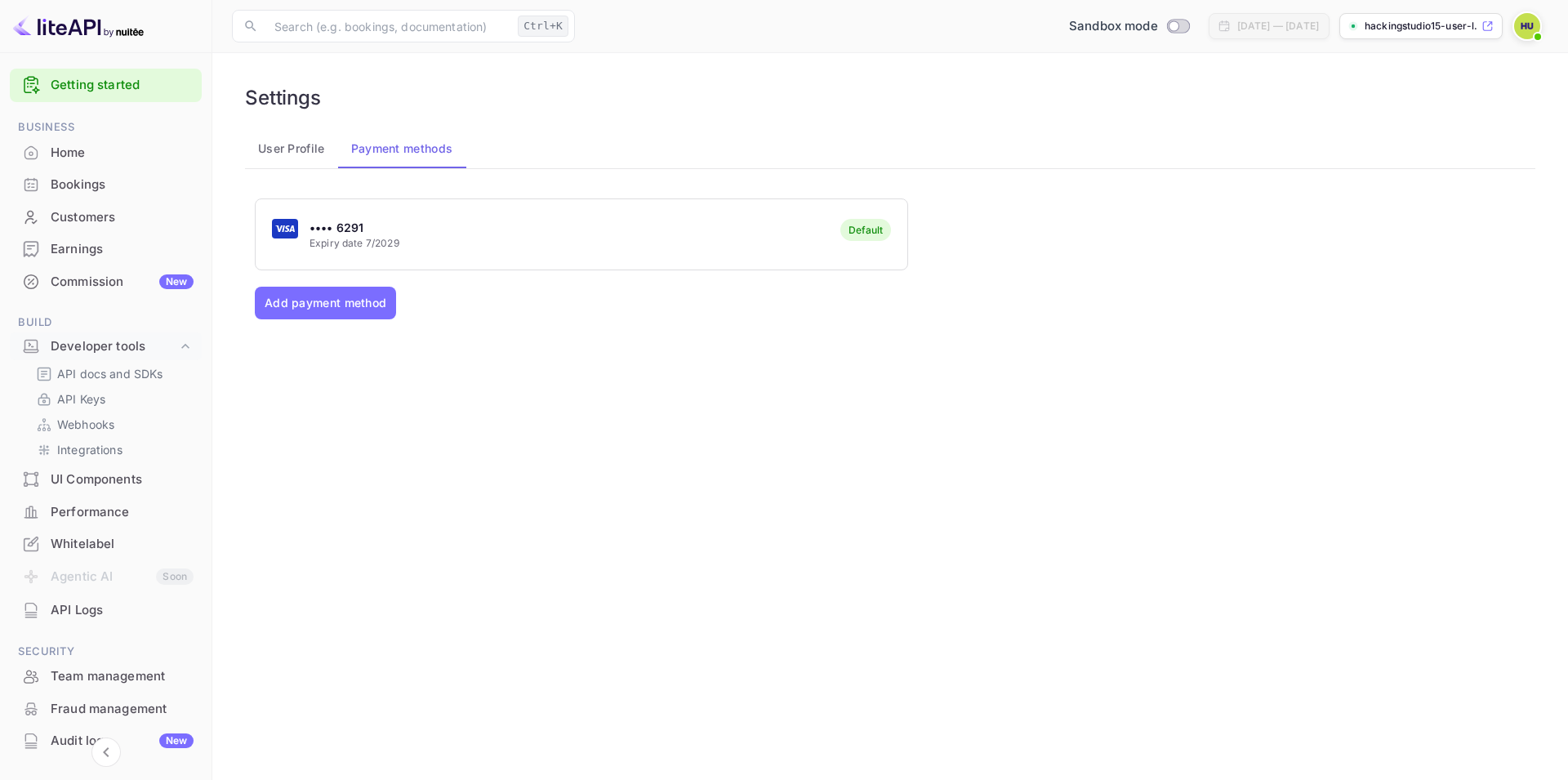
drag, startPoint x: 314, startPoint y: 234, endPoint x: 276, endPoint y: 233, distance: 38.0
click at [276, 233] on rect "button" at bounding box center [284, 228] width 26 height 19
click at [275, 232] on rect "button" at bounding box center [284, 228] width 26 height 19
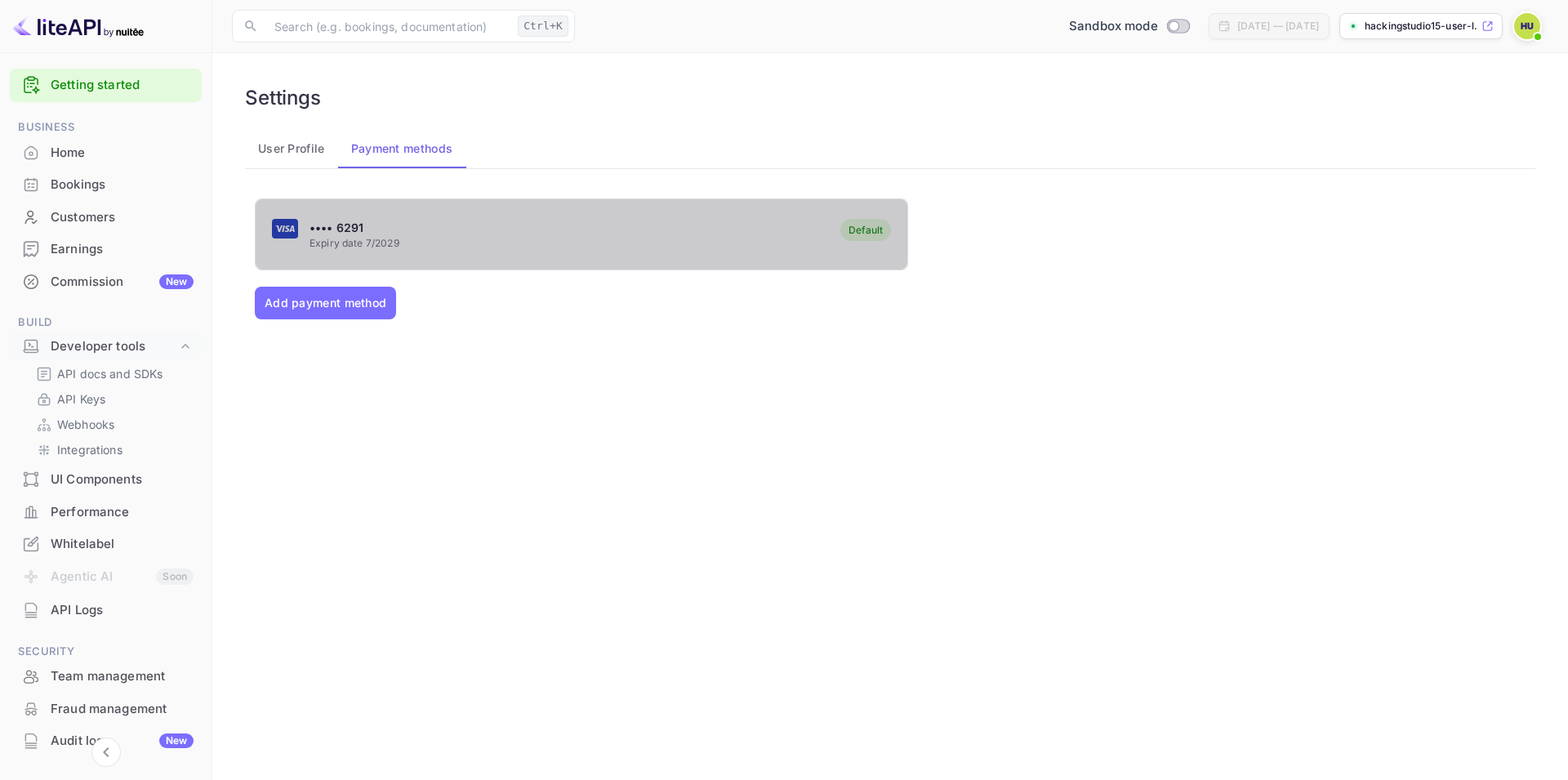
click at [276, 232] on rect "button" at bounding box center [284, 228] width 26 height 19
click at [276, 230] on rect "button" at bounding box center [284, 228] width 26 height 19
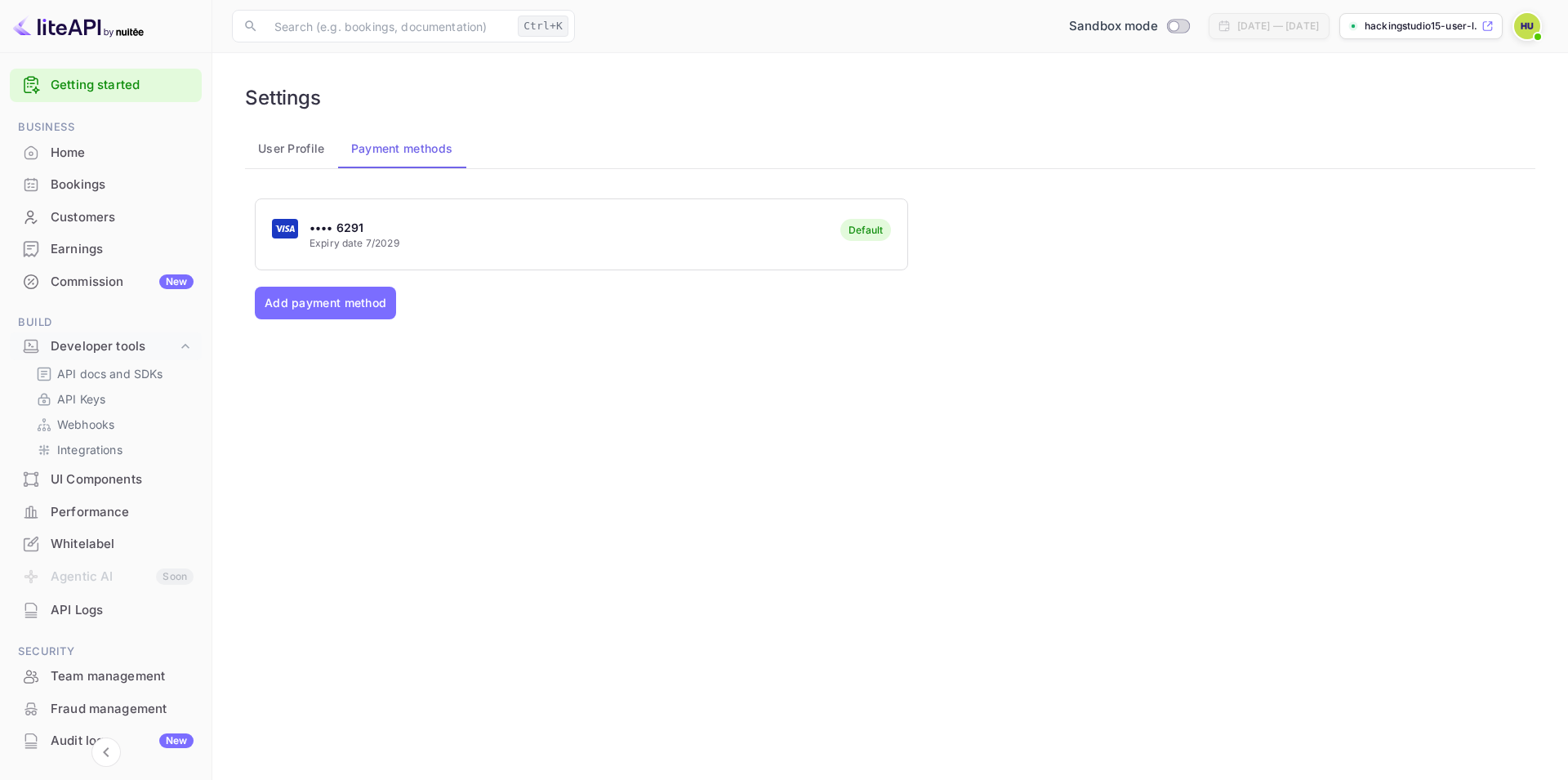
click at [279, 230] on icon "button" at bounding box center [285, 227] width 19 height 7
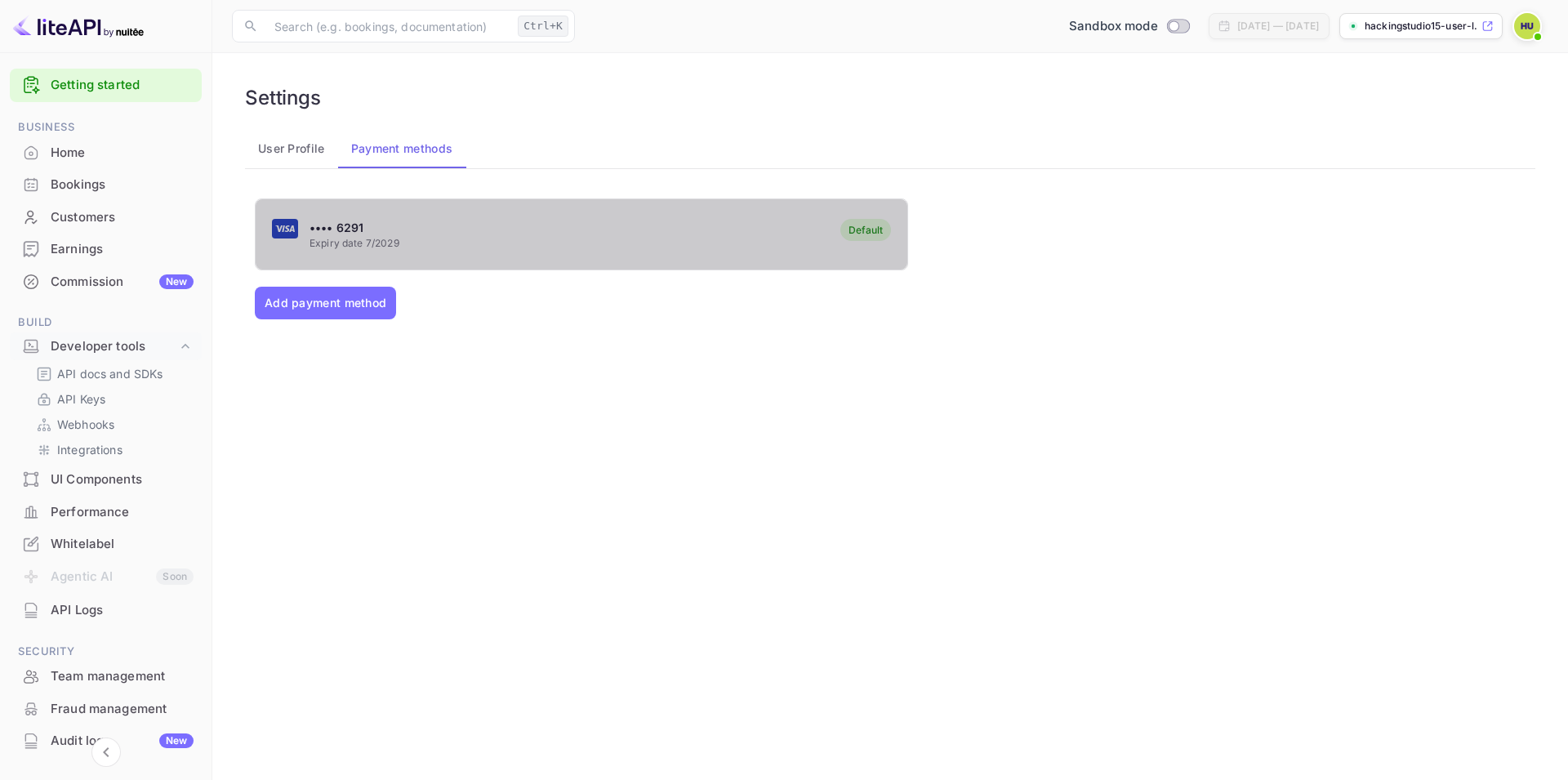
click at [282, 230] on g "button" at bounding box center [284, 228] width 26 height 19
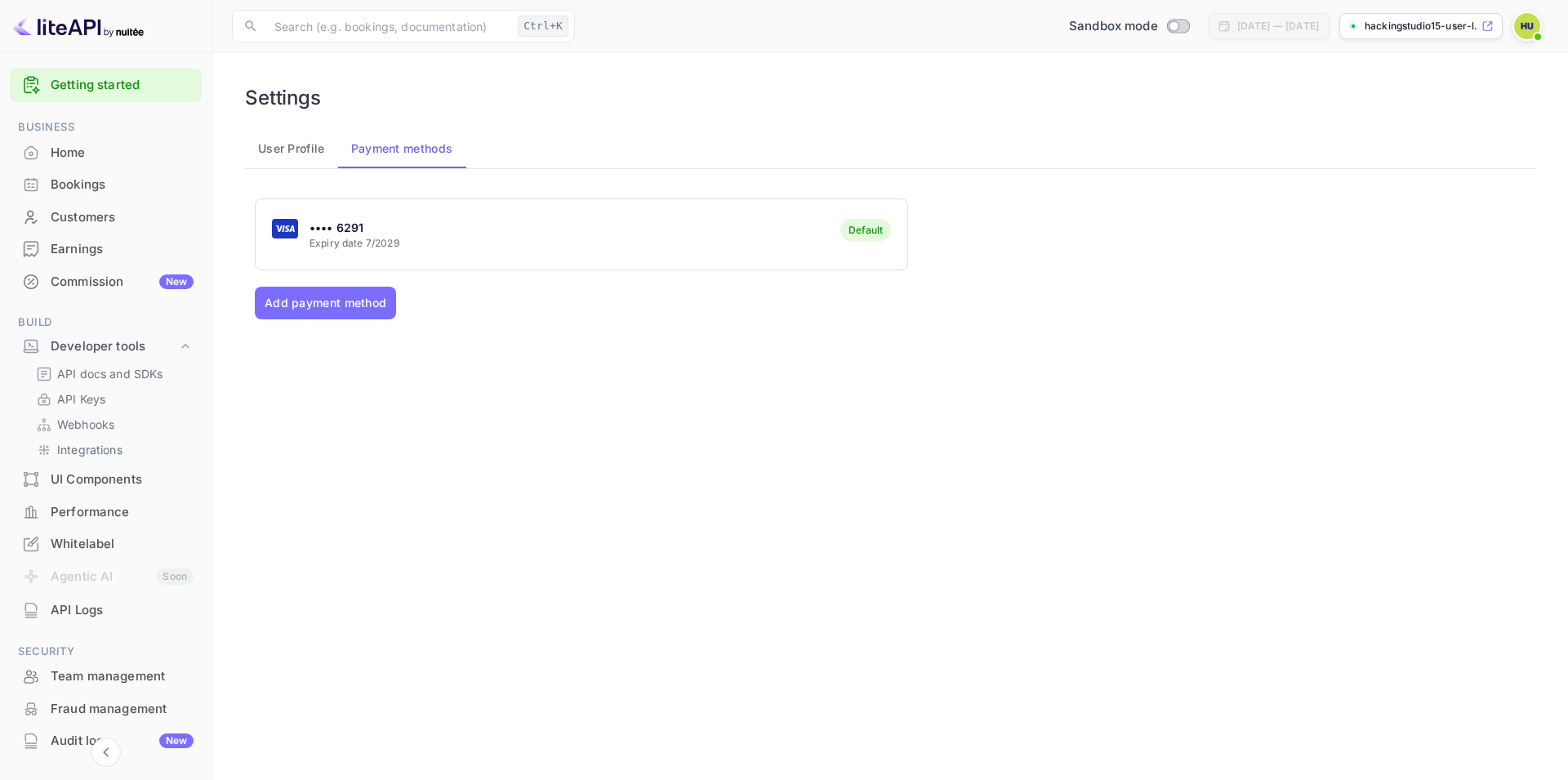
click at [893, 237] on div "•••• 6291 Expiry date 7/2029 Default" at bounding box center [581, 235] width 652 height 65
click at [295, 238] on rect "button" at bounding box center [284, 228] width 26 height 19
click at [326, 238] on p "Expiry date 7/2029" at bounding box center [354, 243] width 90 height 14
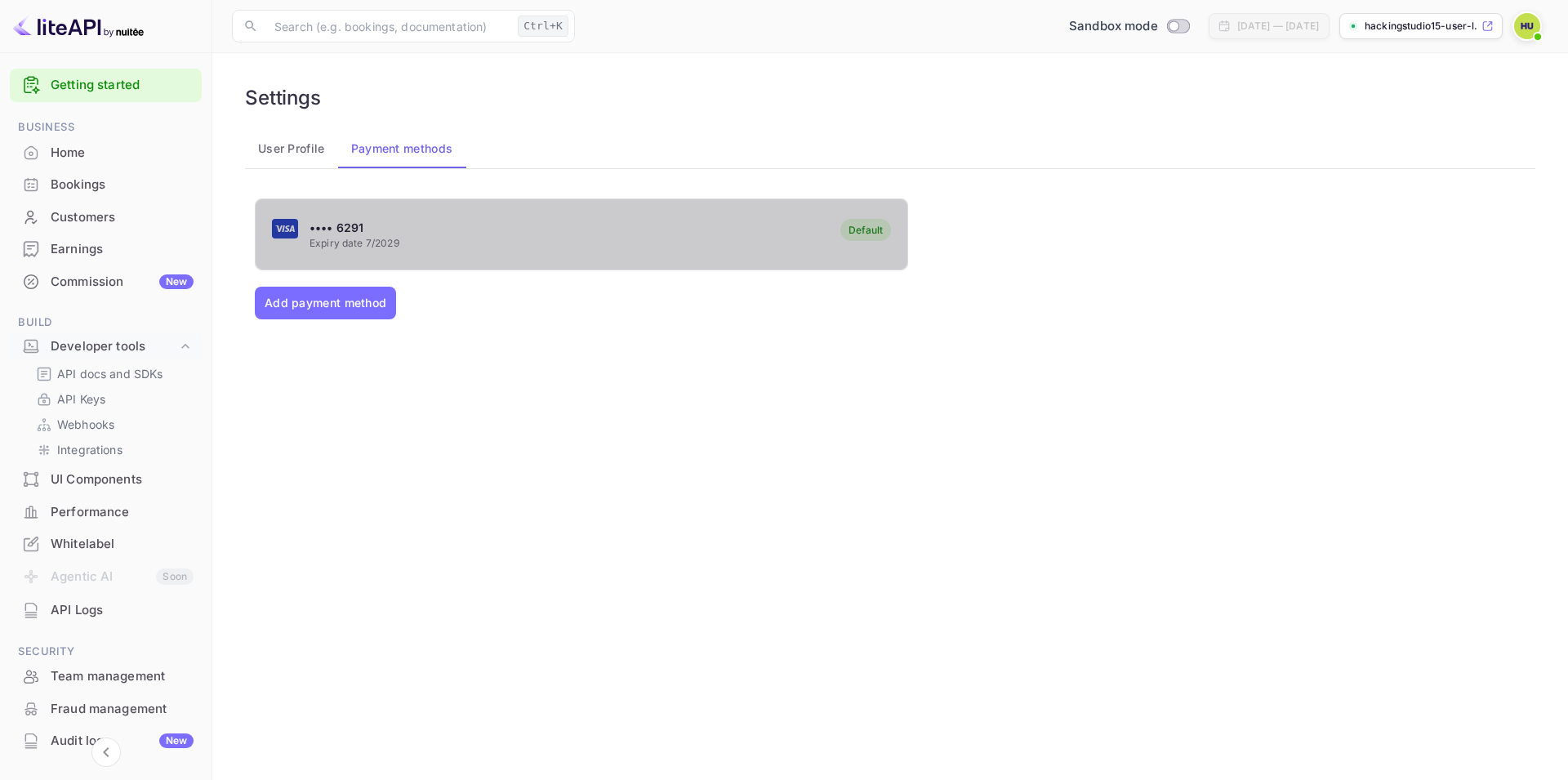
click at [326, 238] on p "Expiry date 7/2029" at bounding box center [354, 243] width 90 height 14
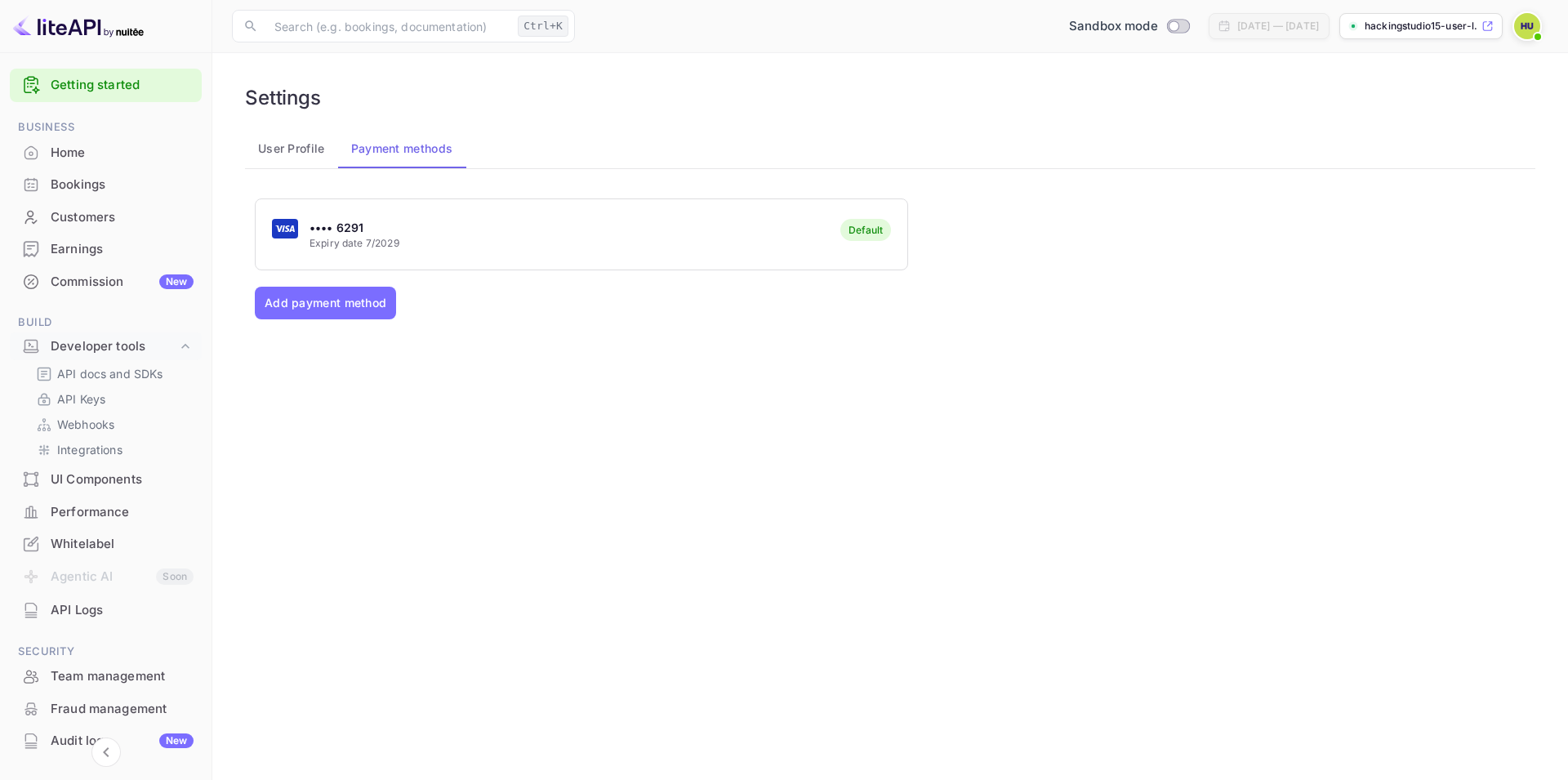
click at [333, 238] on p "Expiry date 7/2029" at bounding box center [354, 243] width 90 height 14
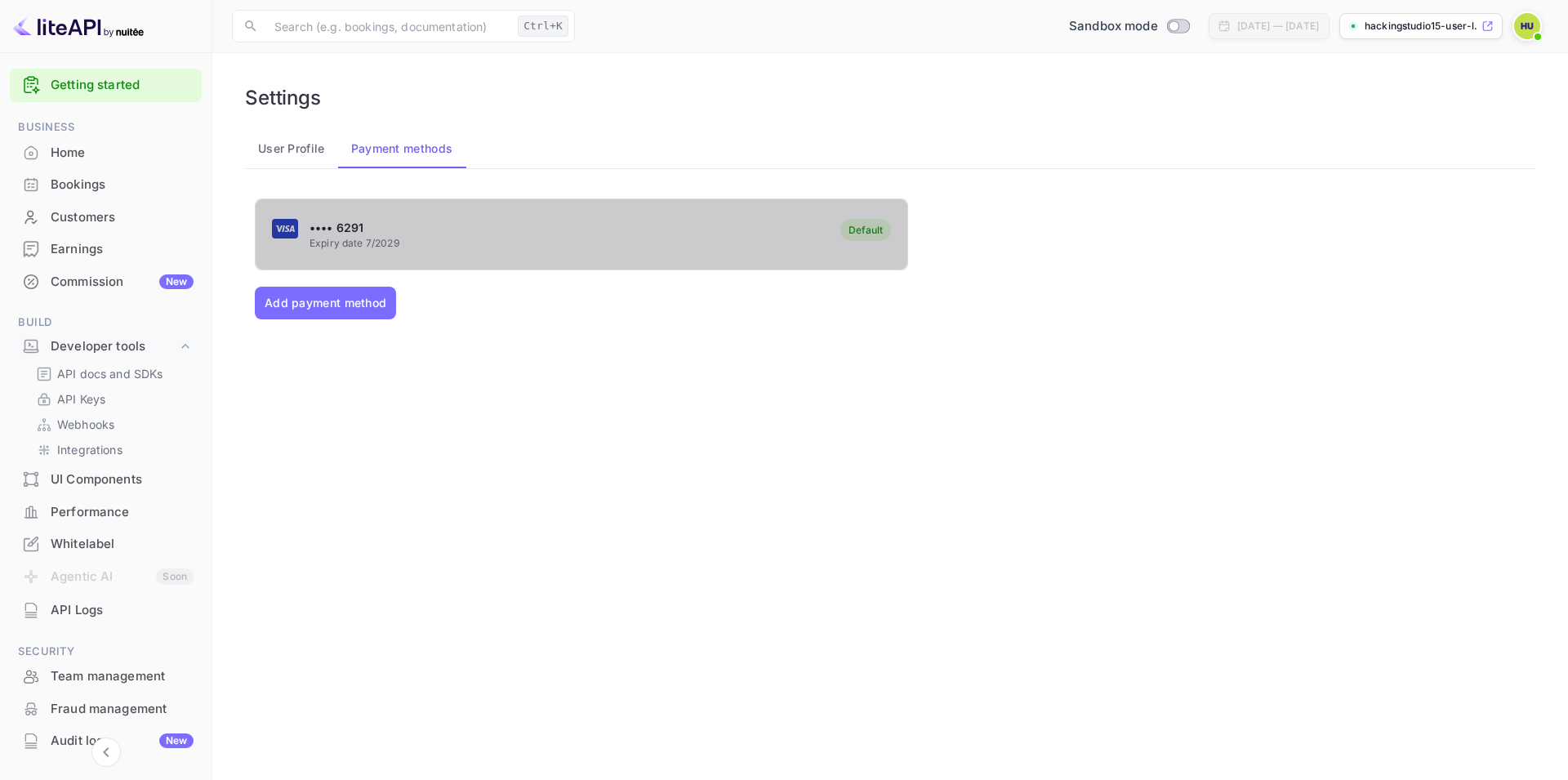
click at [333, 238] on p "Expiry date 7/2029" at bounding box center [354, 243] width 90 height 14
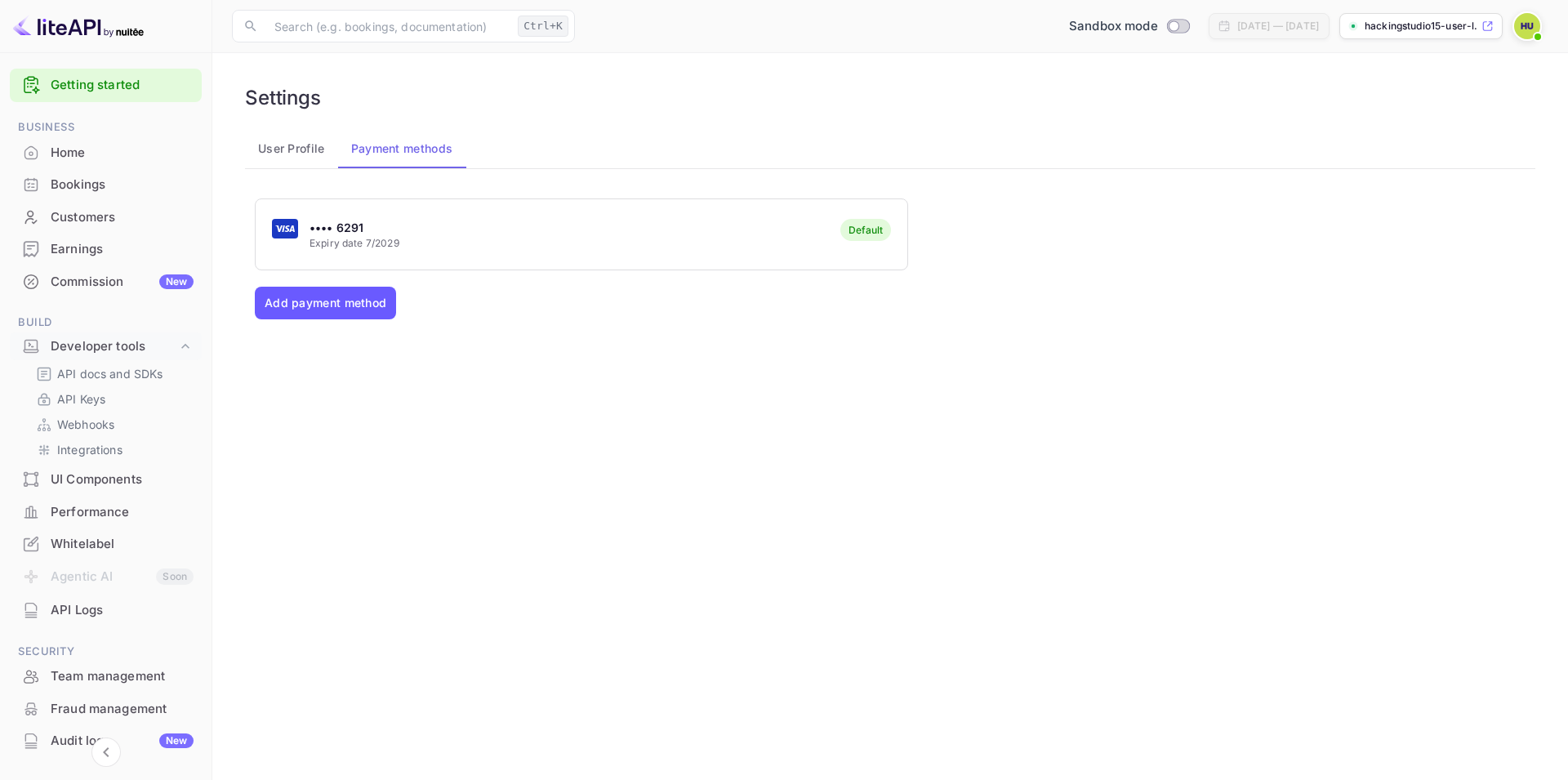
click at [371, 307] on button "Add payment method" at bounding box center [326, 303] width 141 height 33
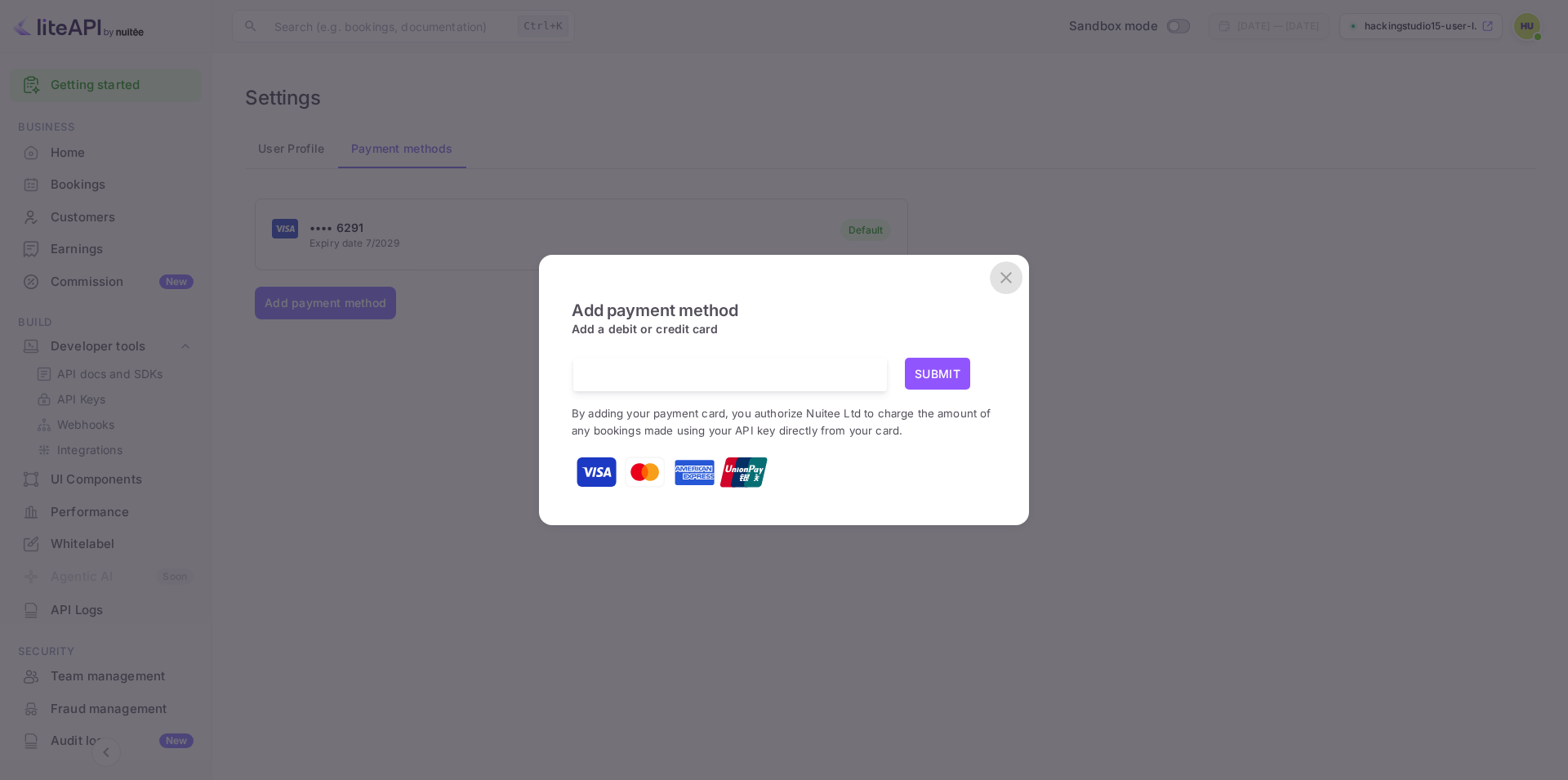
click at [1007, 276] on icon "close" at bounding box center [1006, 277] width 12 height 12
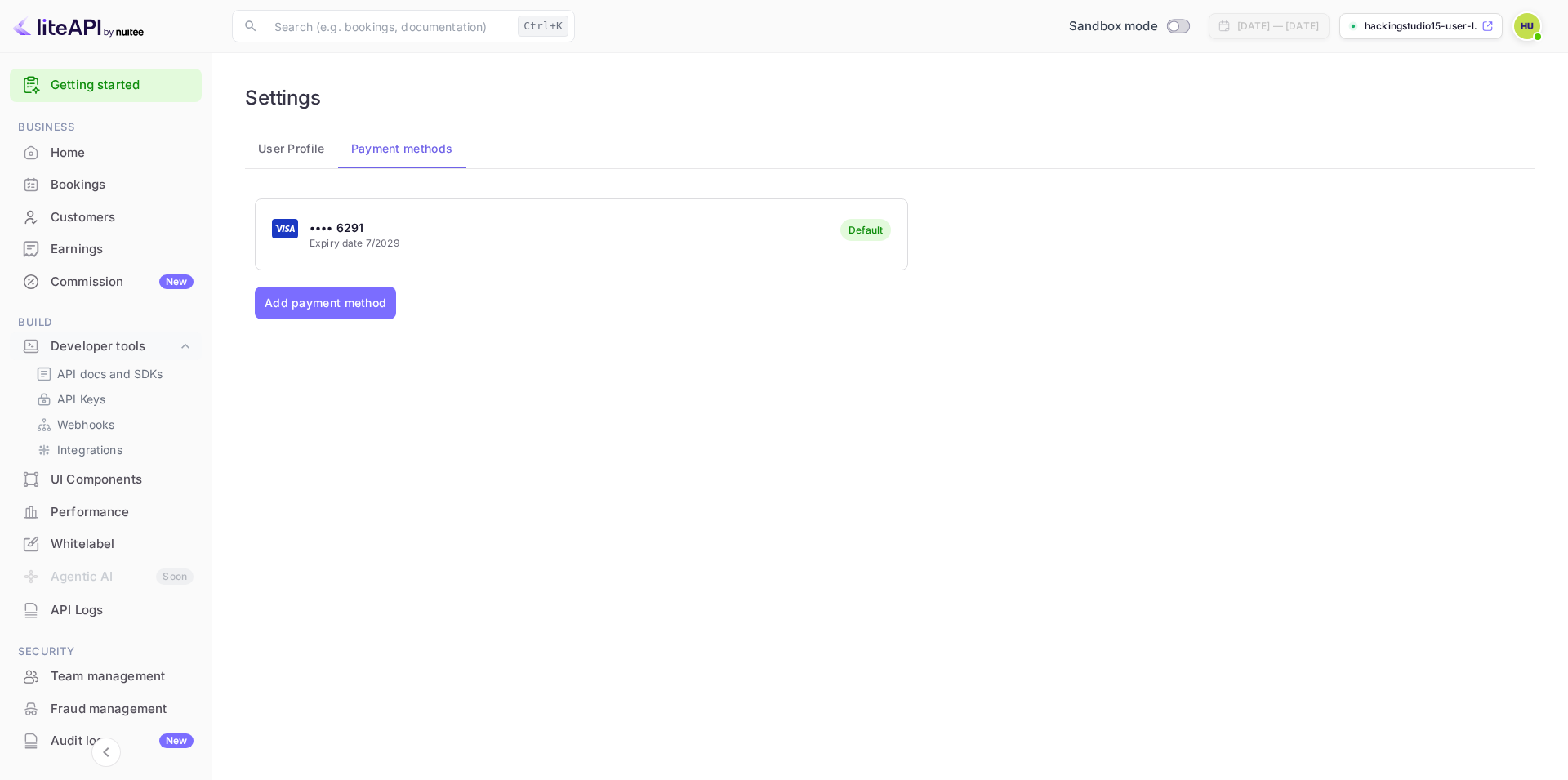
drag, startPoint x: 897, startPoint y: 230, endPoint x: 650, endPoint y: 130, distance: 266.5
click at [323, 238] on p "Expiry date 7/2029" at bounding box center [354, 243] width 90 height 14
drag, startPoint x: 351, startPoint y: 240, endPoint x: 333, endPoint y: 243, distance: 18.2
click at [333, 243] on p "Expiry date 7/2029" at bounding box center [354, 243] width 90 height 14
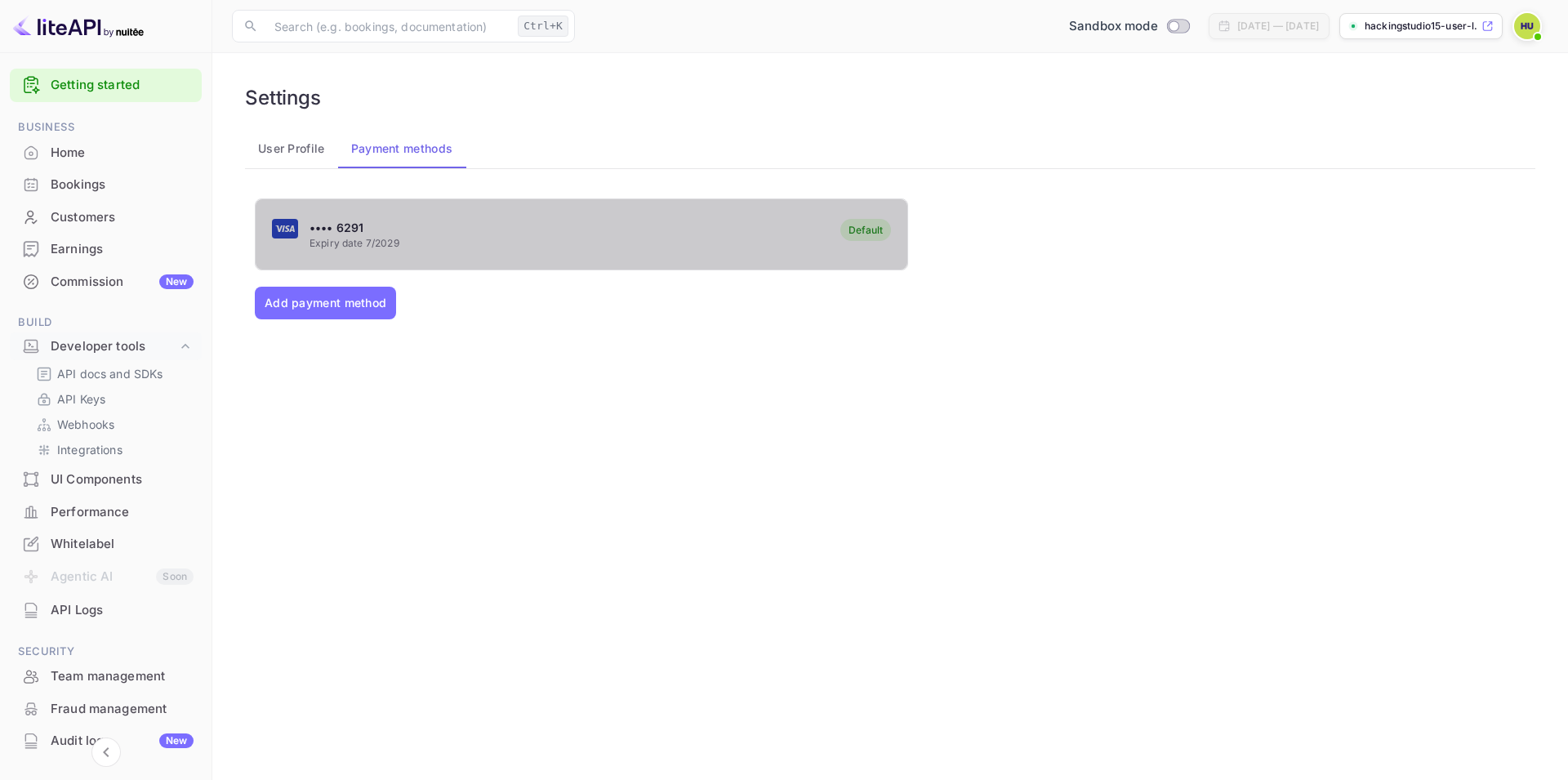
click at [333, 243] on p "Expiry date 7/2029" at bounding box center [354, 243] width 90 height 14
click at [330, 240] on p "Expiry date 7/2029" at bounding box center [354, 243] width 90 height 14
click at [329, 239] on p "Expiry date 7/2029" at bounding box center [354, 243] width 90 height 14
click at [329, 238] on p "Expiry date 7/2029" at bounding box center [354, 243] width 90 height 14
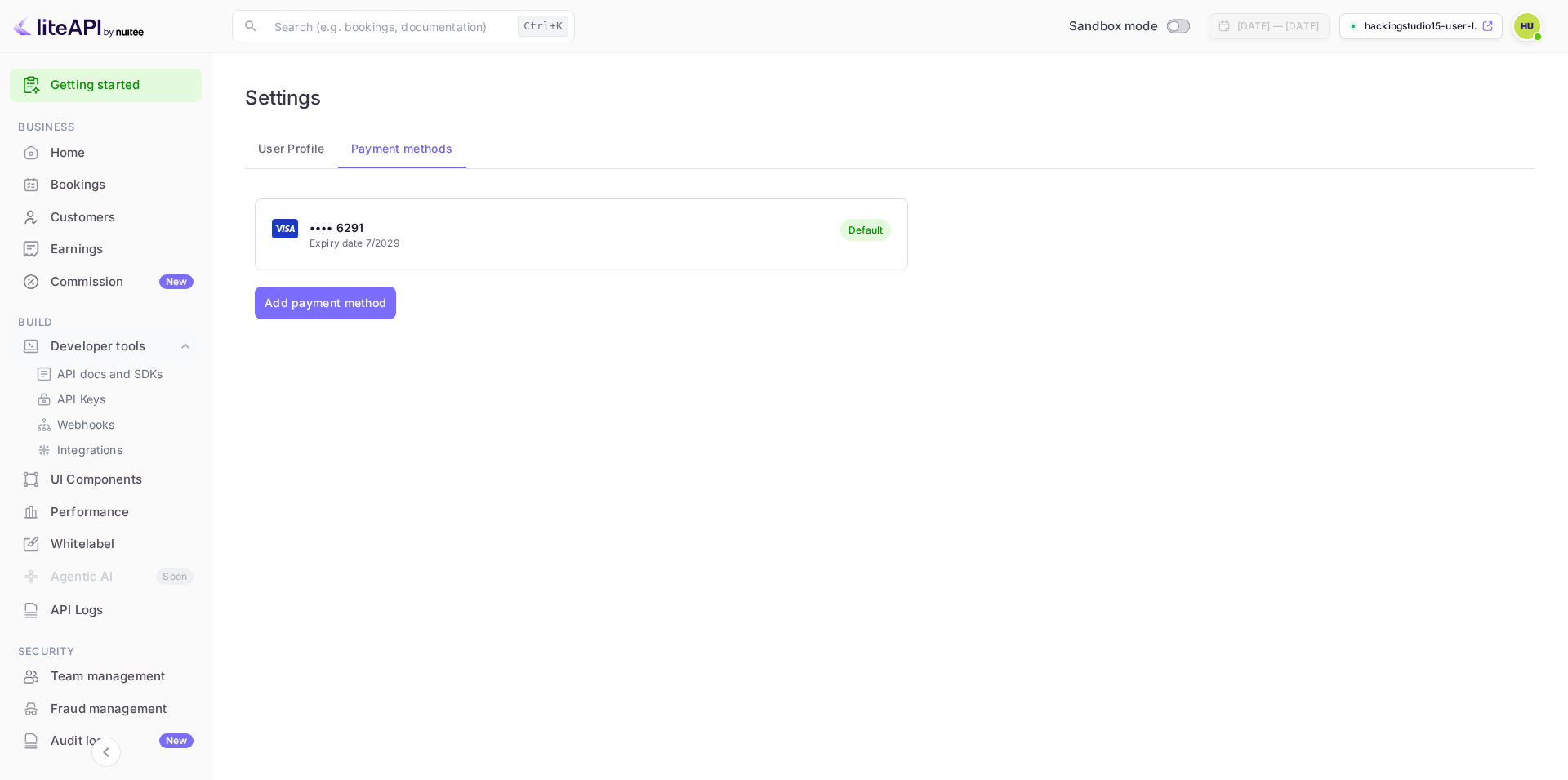
click at [328, 235] on p "•••• 6291" at bounding box center [354, 227] width 90 height 17
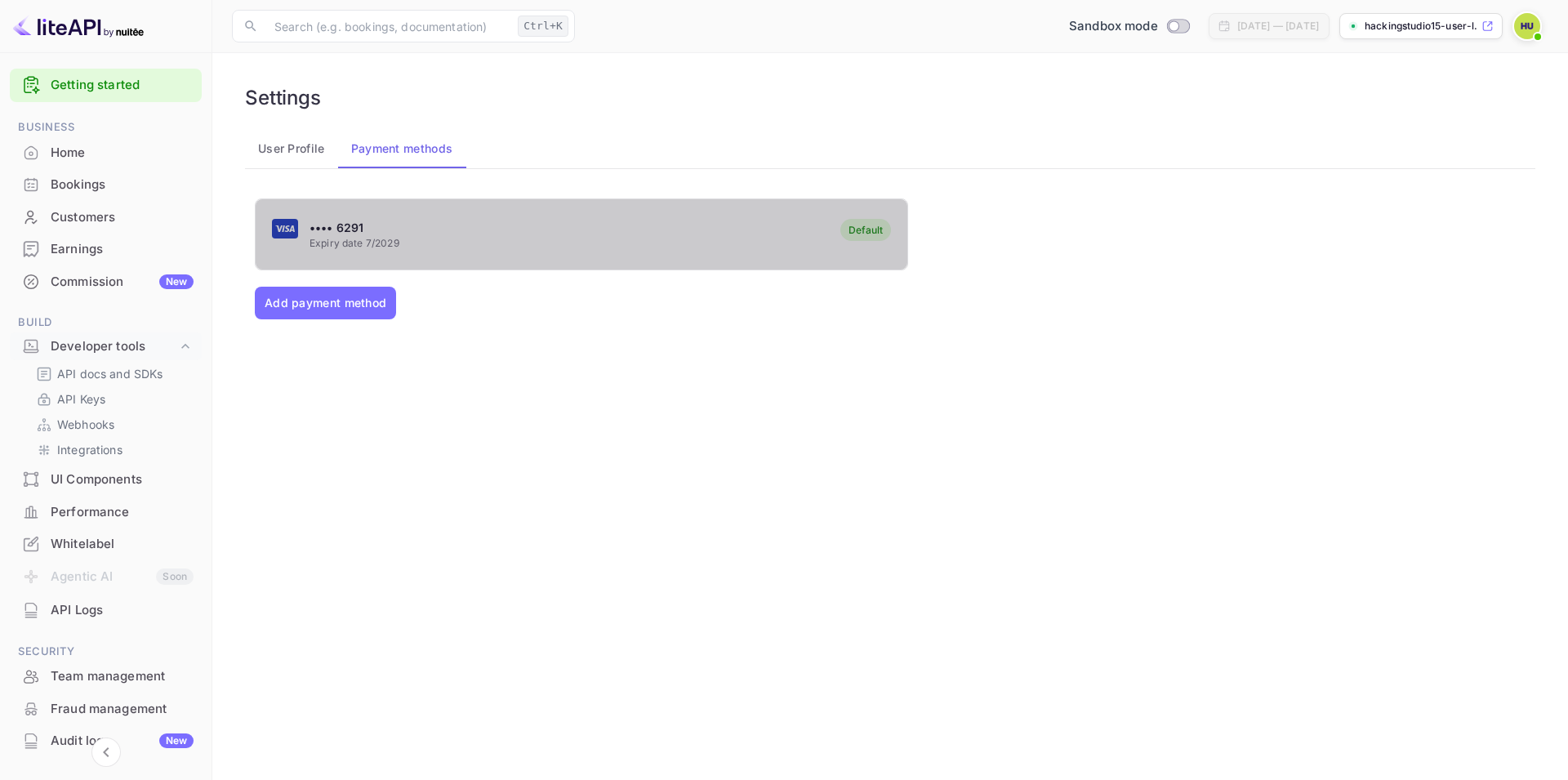
click at [328, 235] on p "•••• 6291" at bounding box center [354, 227] width 90 height 17
click at [325, 234] on p "•••• 6291" at bounding box center [354, 227] width 90 height 17
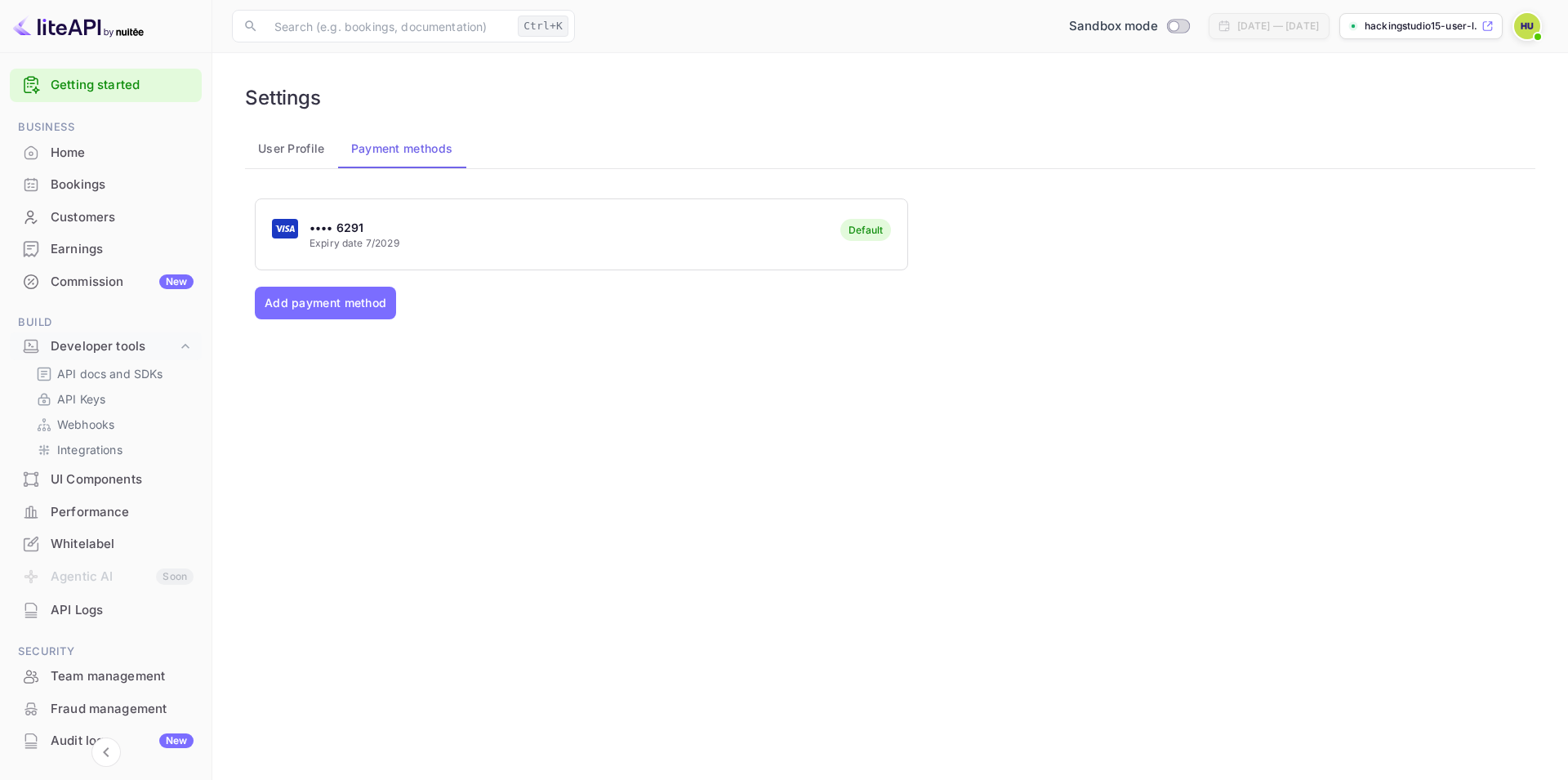
click at [324, 234] on p "•••• 6291" at bounding box center [354, 227] width 90 height 17
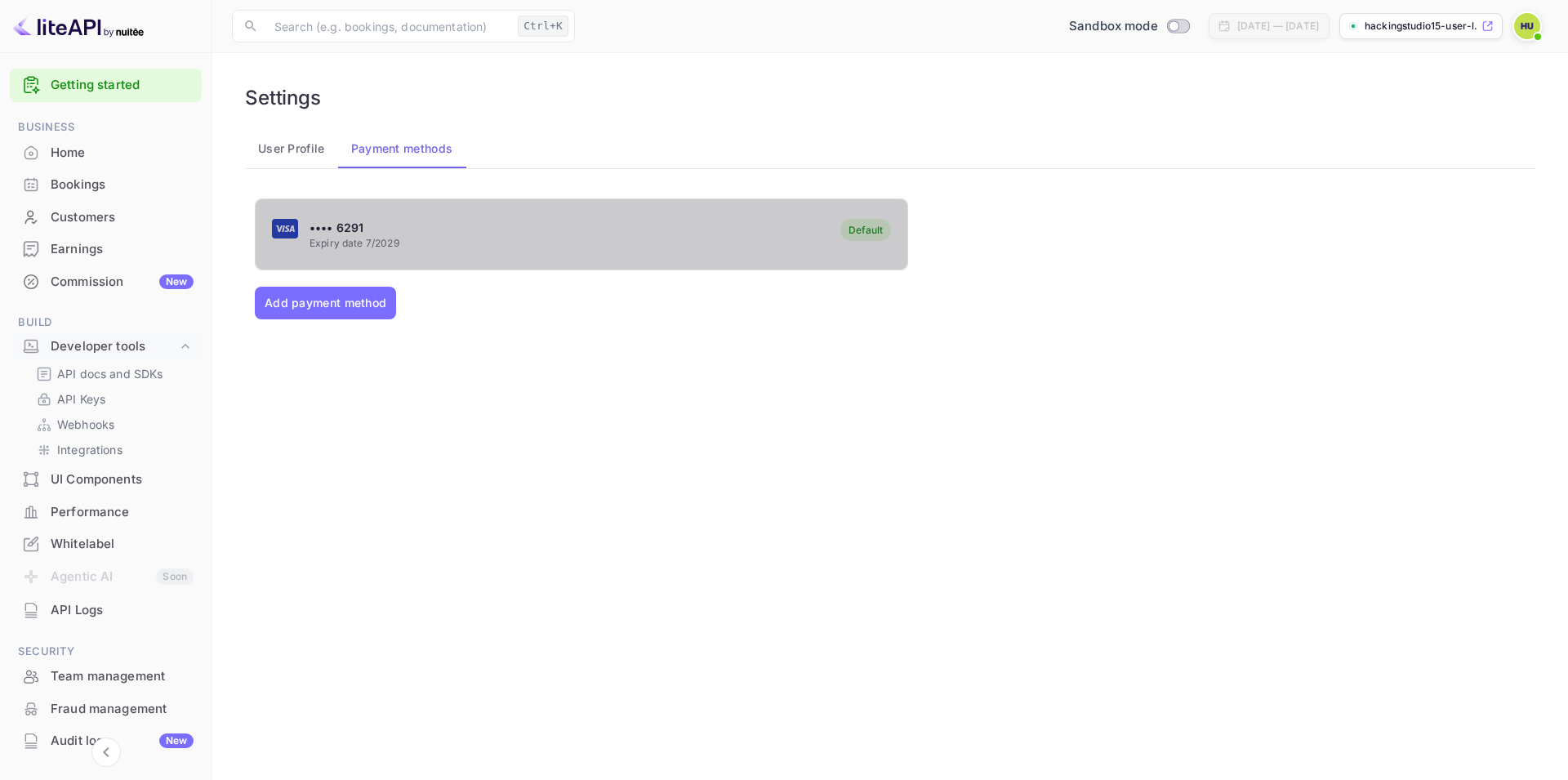
click at [324, 234] on p "•••• 6291" at bounding box center [354, 227] width 90 height 17
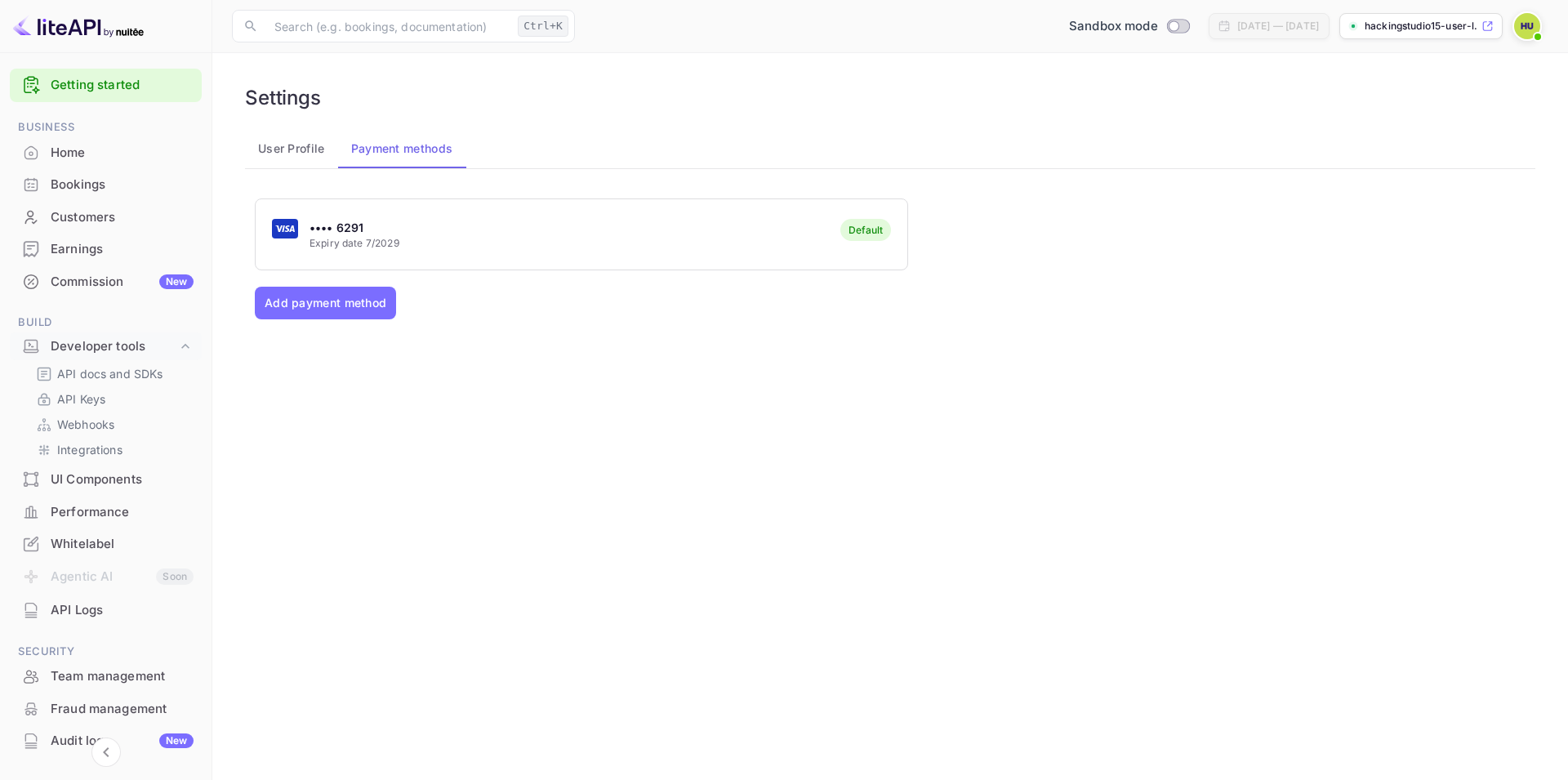
click at [294, 142] on button "User Profile" at bounding box center [291, 148] width 93 height 40
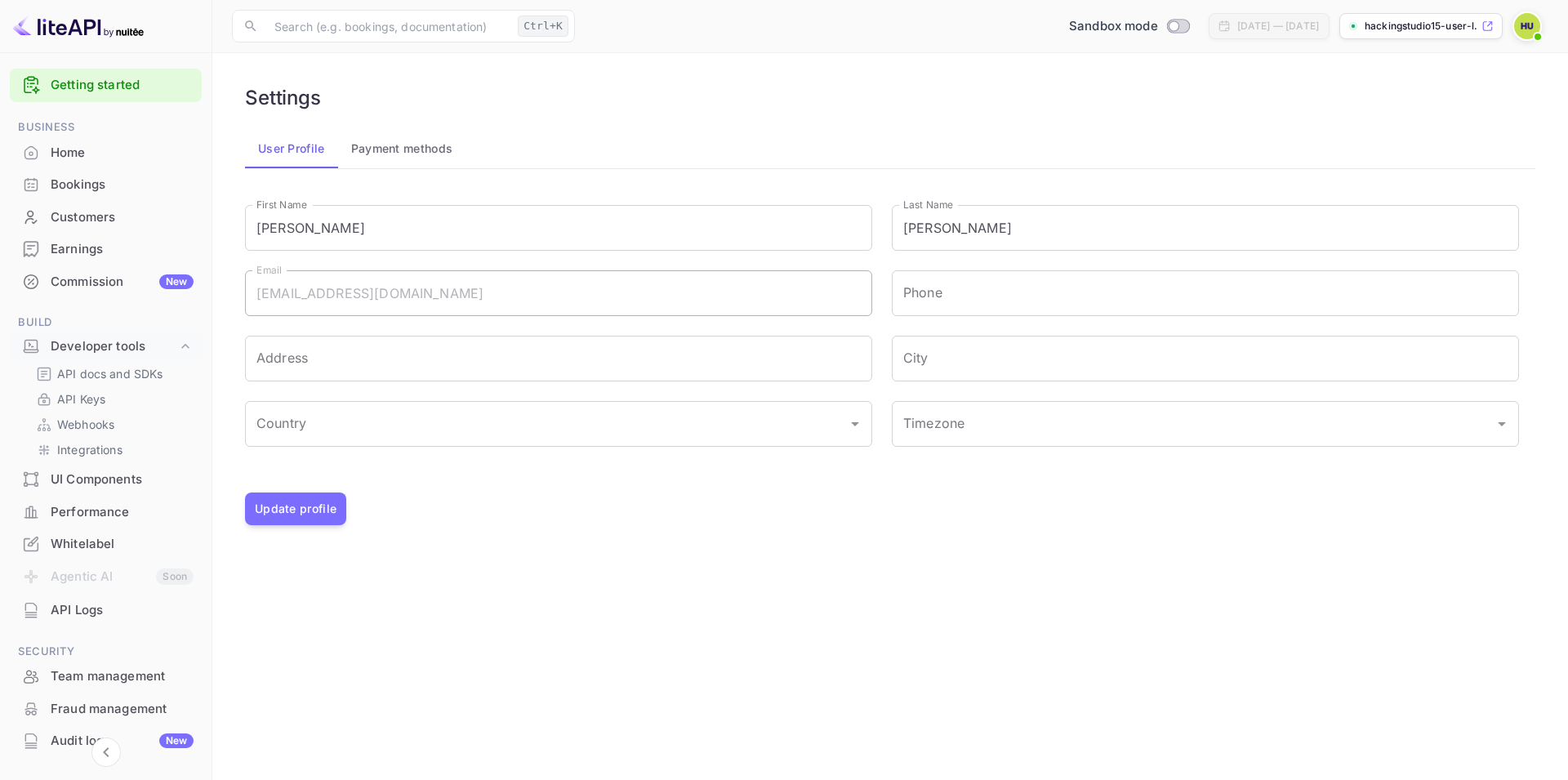
click at [421, 145] on button "Payment methods" at bounding box center [402, 148] width 129 height 40
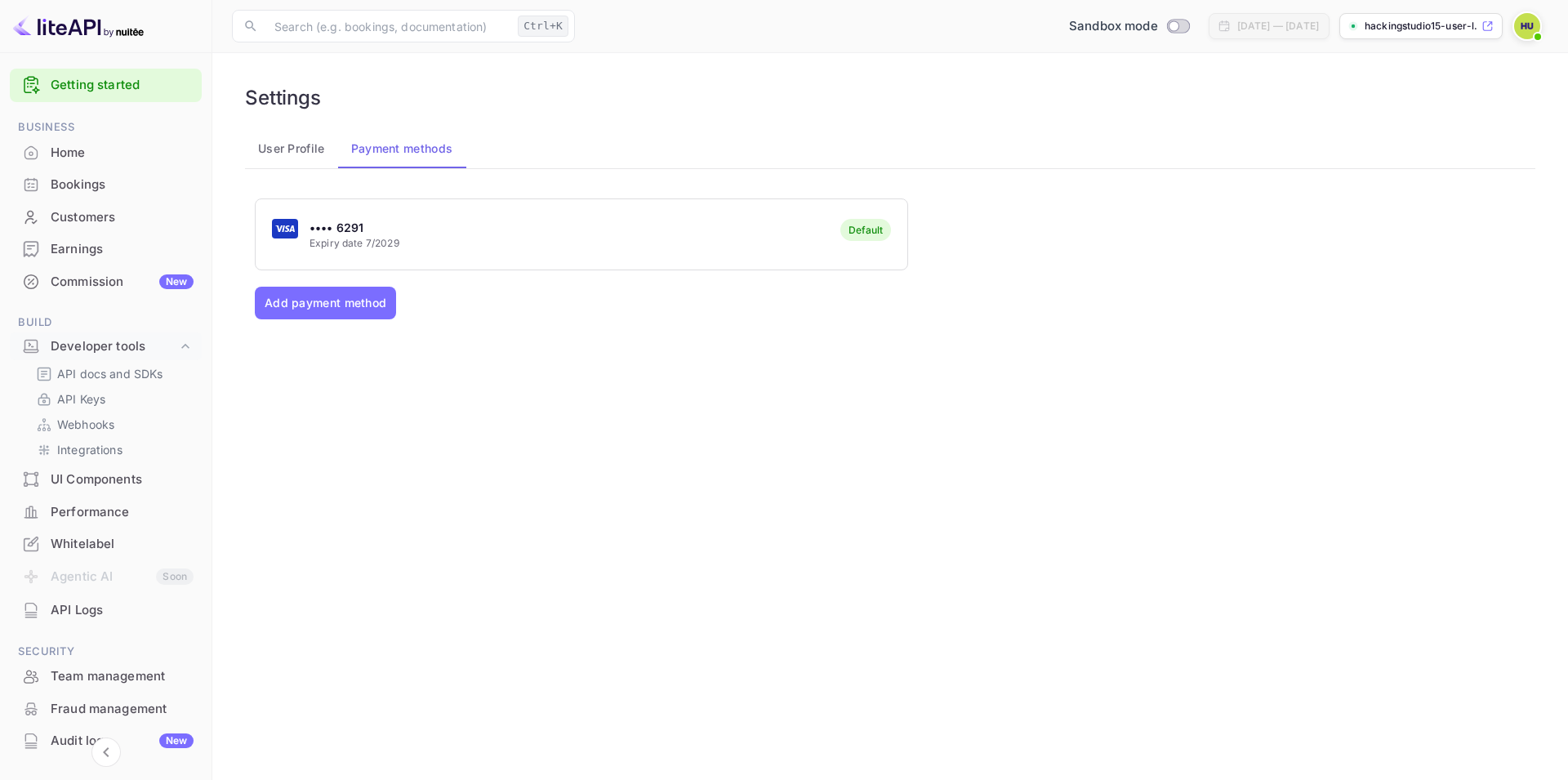
click at [519, 234] on div "•••• 6291 Expiry date 7/2029 Default" at bounding box center [581, 235] width 652 height 65
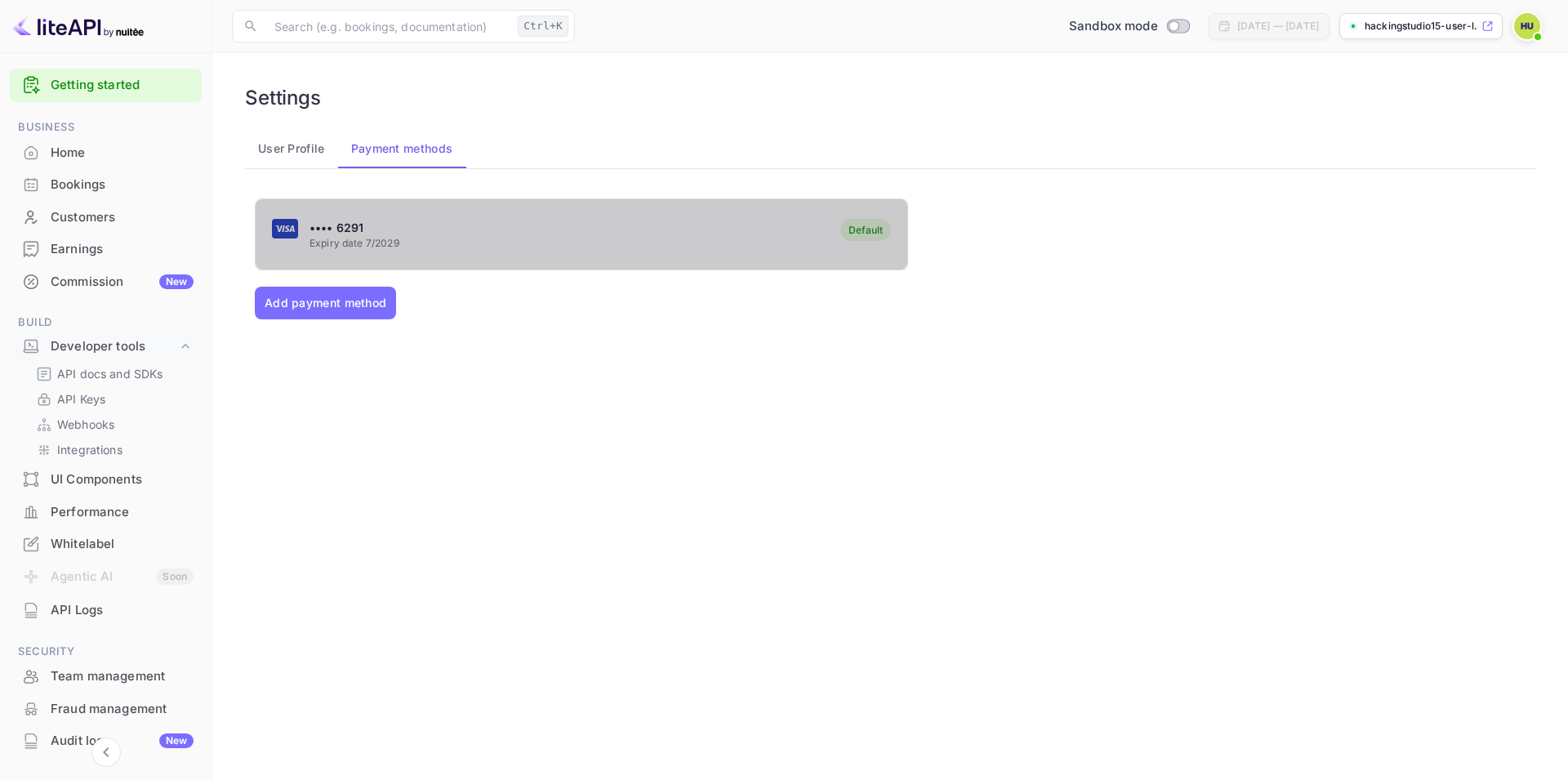
click at [519, 234] on div "•••• 6291 Expiry date 7/2029 Default" at bounding box center [581, 235] width 652 height 65
click at [705, 216] on div "•••• 6291 Expiry date 7/2029 Default" at bounding box center [581, 235] width 652 height 65
click at [755, 228] on div "•••• 6291 Expiry date 7/2029 Default" at bounding box center [581, 235] width 652 height 65
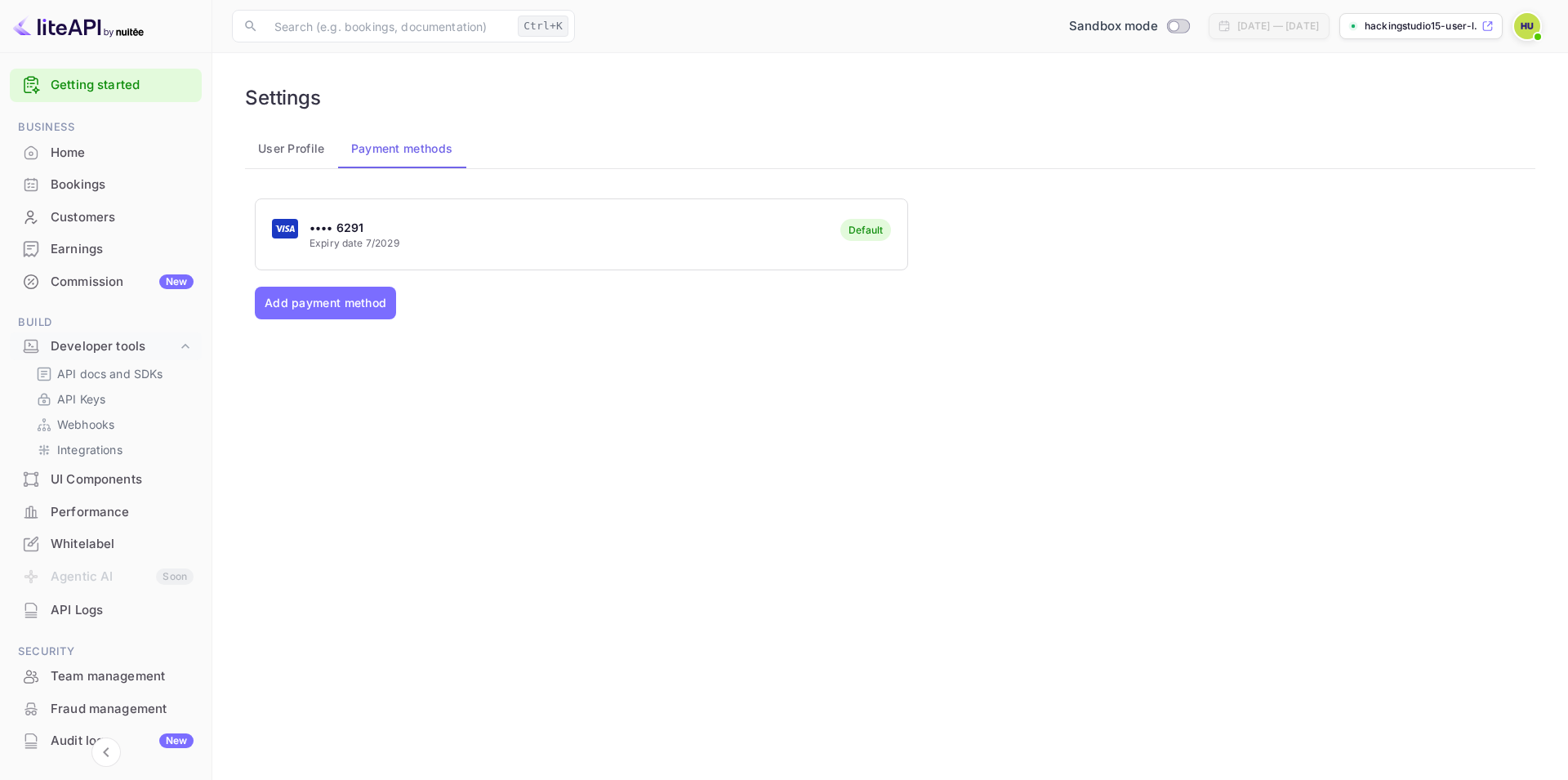
click at [755, 228] on div "•••• 6291 Expiry date 7/2029 Default" at bounding box center [581, 235] width 652 height 65
click at [309, 241] on p "Expiry date 7/2029" at bounding box center [354, 243] width 90 height 14
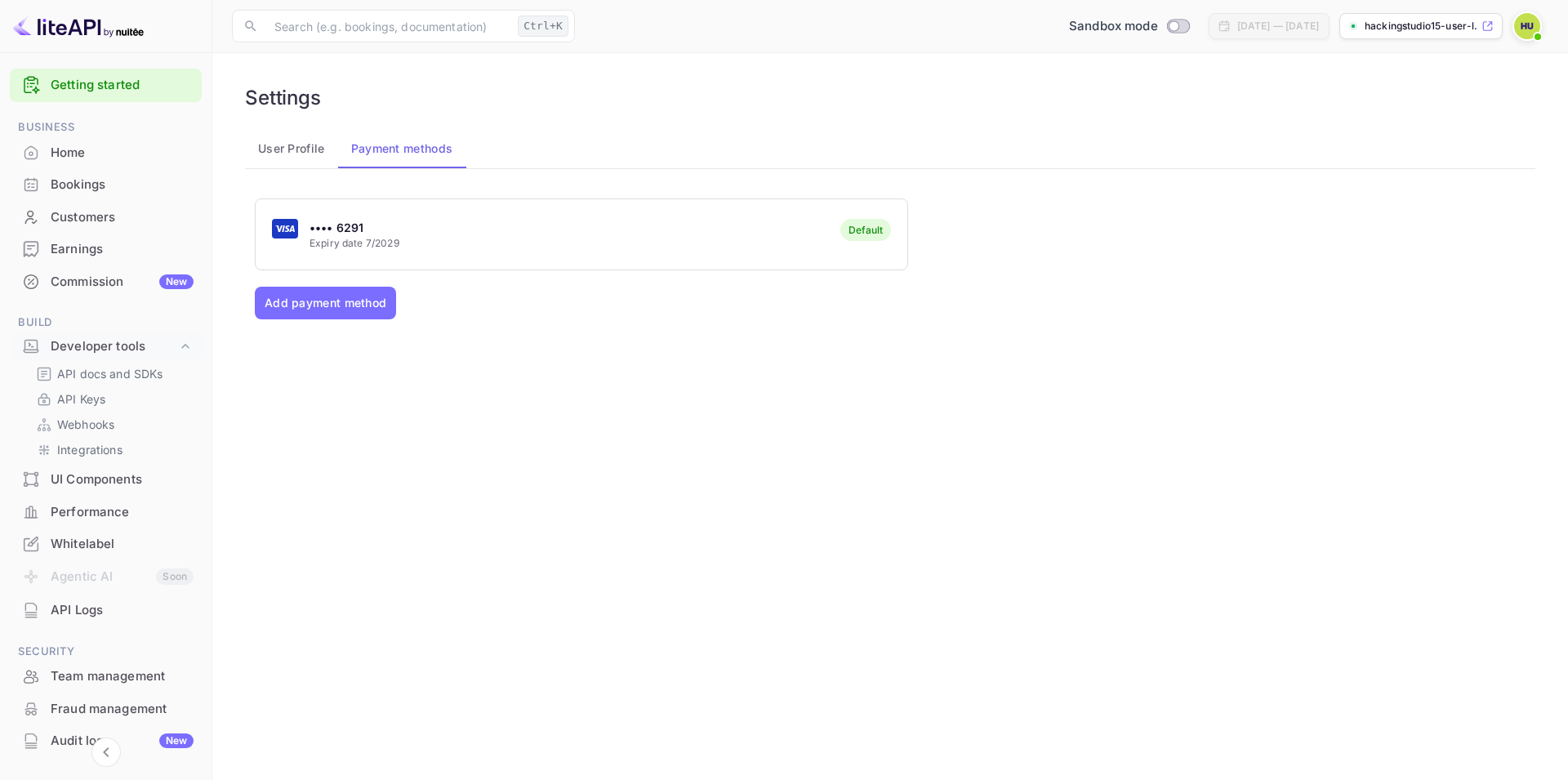
click at [309, 241] on p "Expiry date 7/2029" at bounding box center [354, 243] width 90 height 14
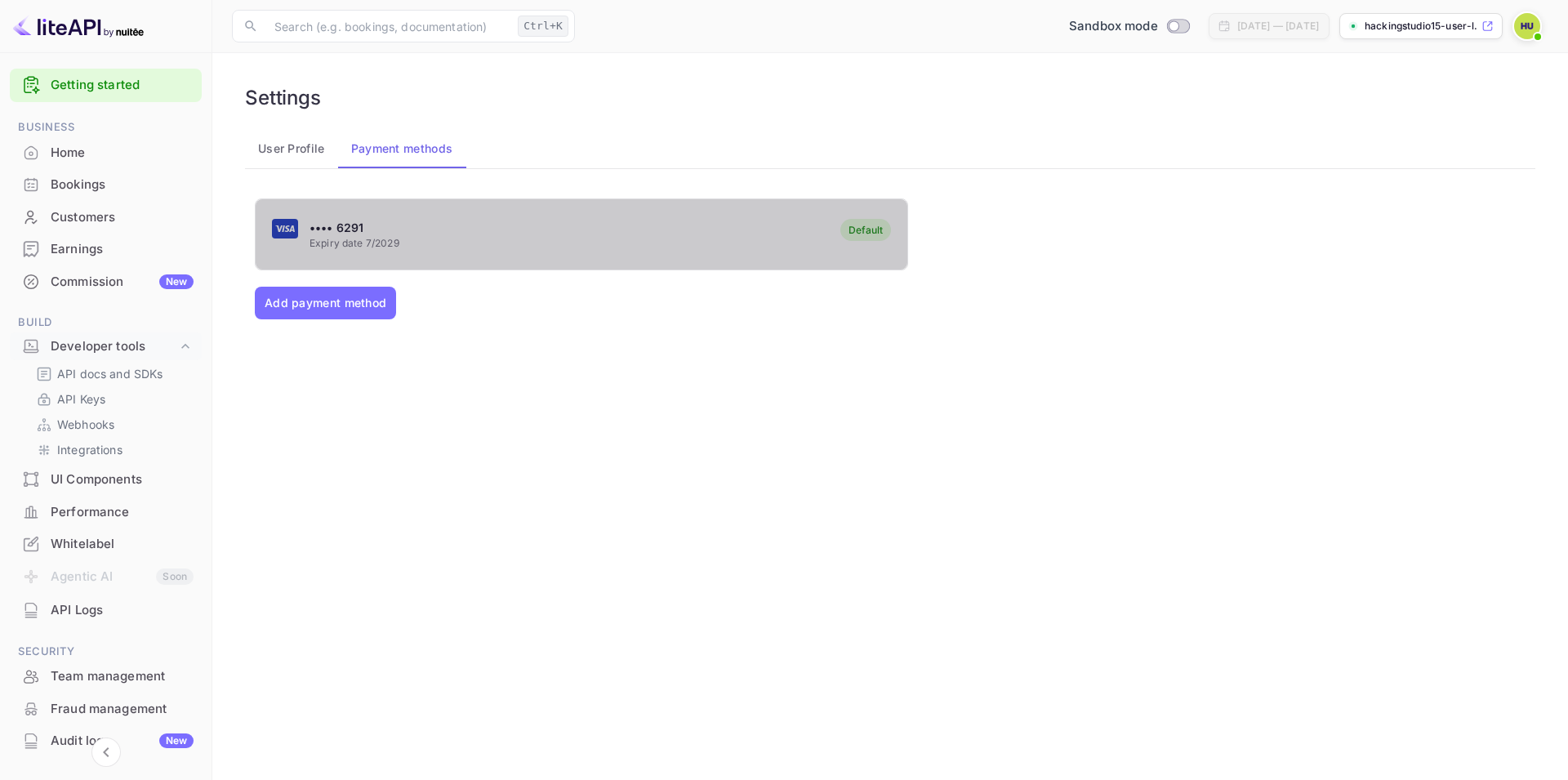
drag, startPoint x: 309, startPoint y: 241, endPoint x: 334, endPoint y: 245, distance: 25.3
click at [313, 242] on p "Expiry date 7/2029" at bounding box center [354, 243] width 90 height 14
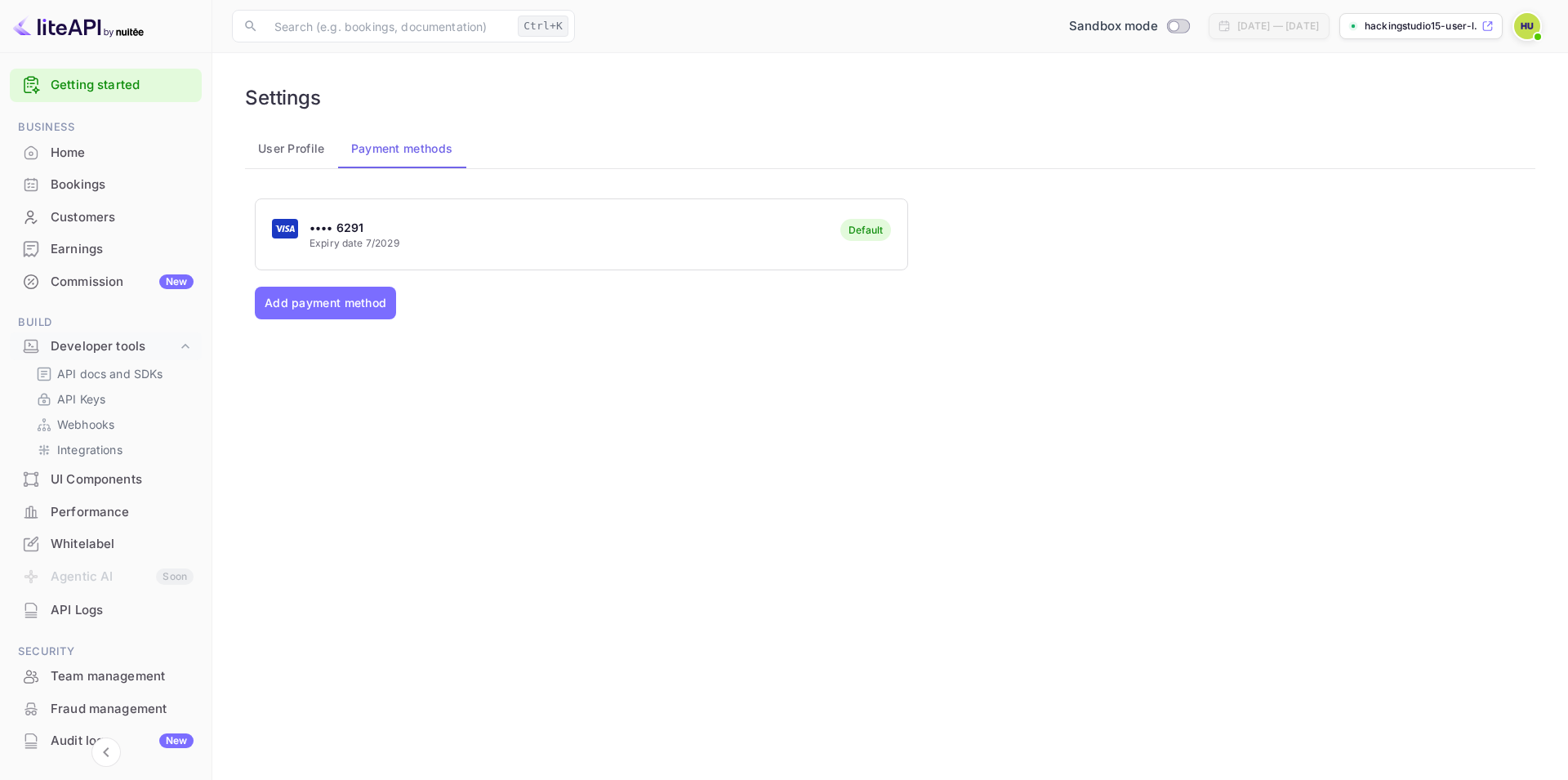
click at [359, 244] on p "Expiry date 7/2029" at bounding box center [354, 243] width 90 height 14
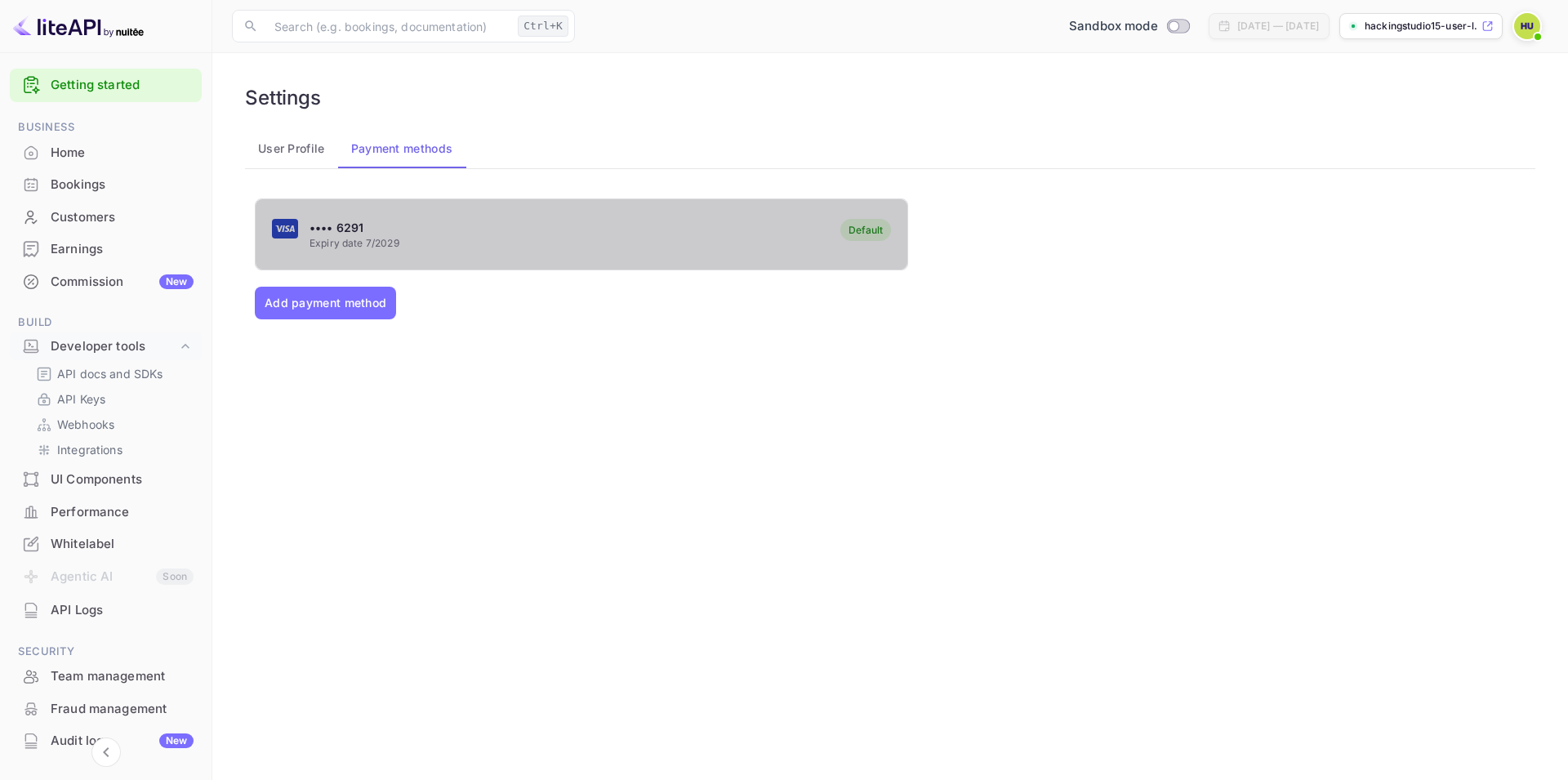
click at [361, 244] on p "Expiry date 7/2029" at bounding box center [354, 243] width 90 height 14
click at [368, 244] on span "7/2029" at bounding box center [382, 243] width 34 height 13
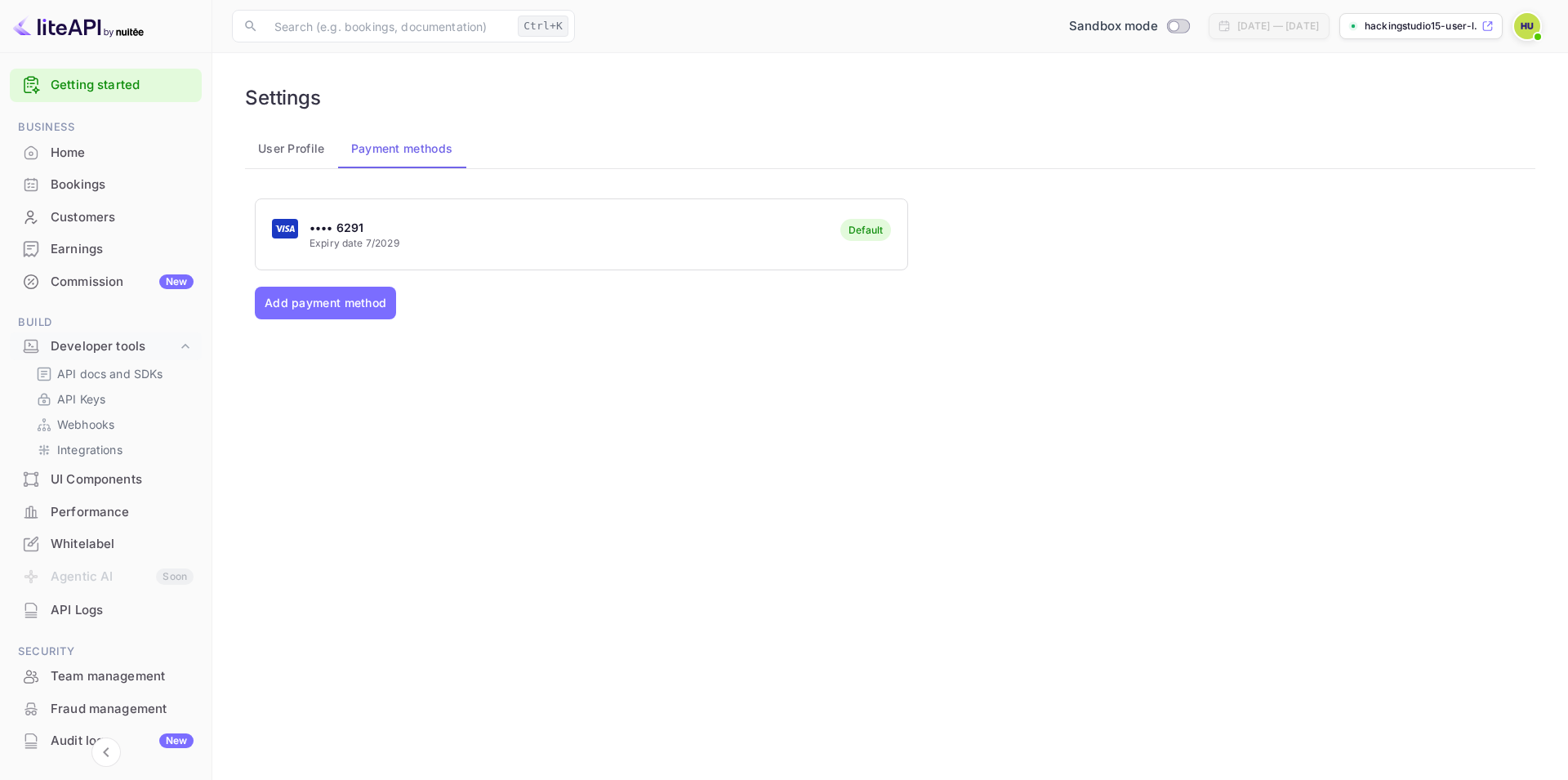
click at [368, 244] on span "7/2029" at bounding box center [382, 243] width 34 height 13
click at [372, 245] on span "7/2029" at bounding box center [382, 243] width 34 height 13
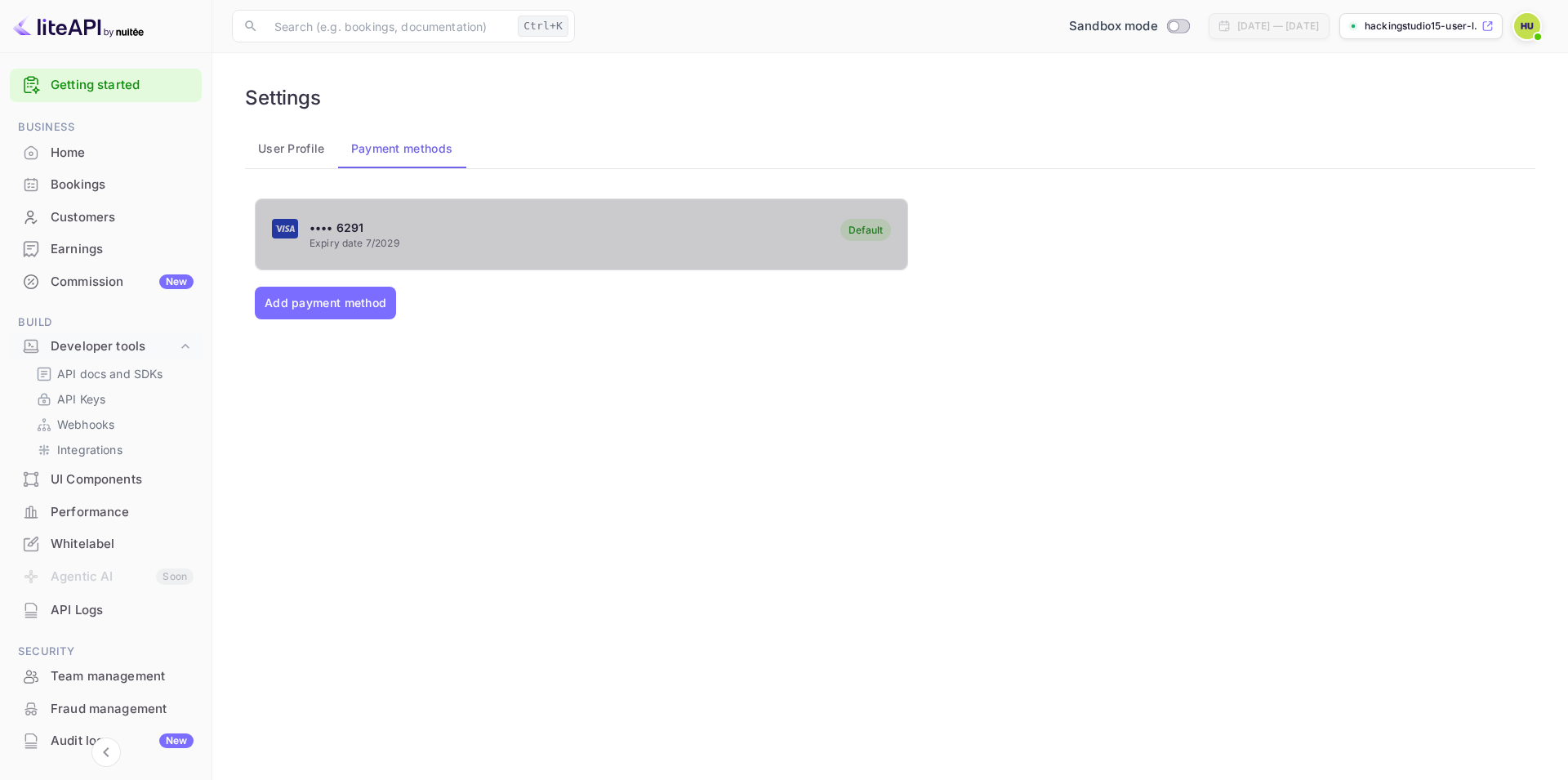
click at [326, 246] on p "Expiry date 7/2029" at bounding box center [354, 243] width 90 height 14
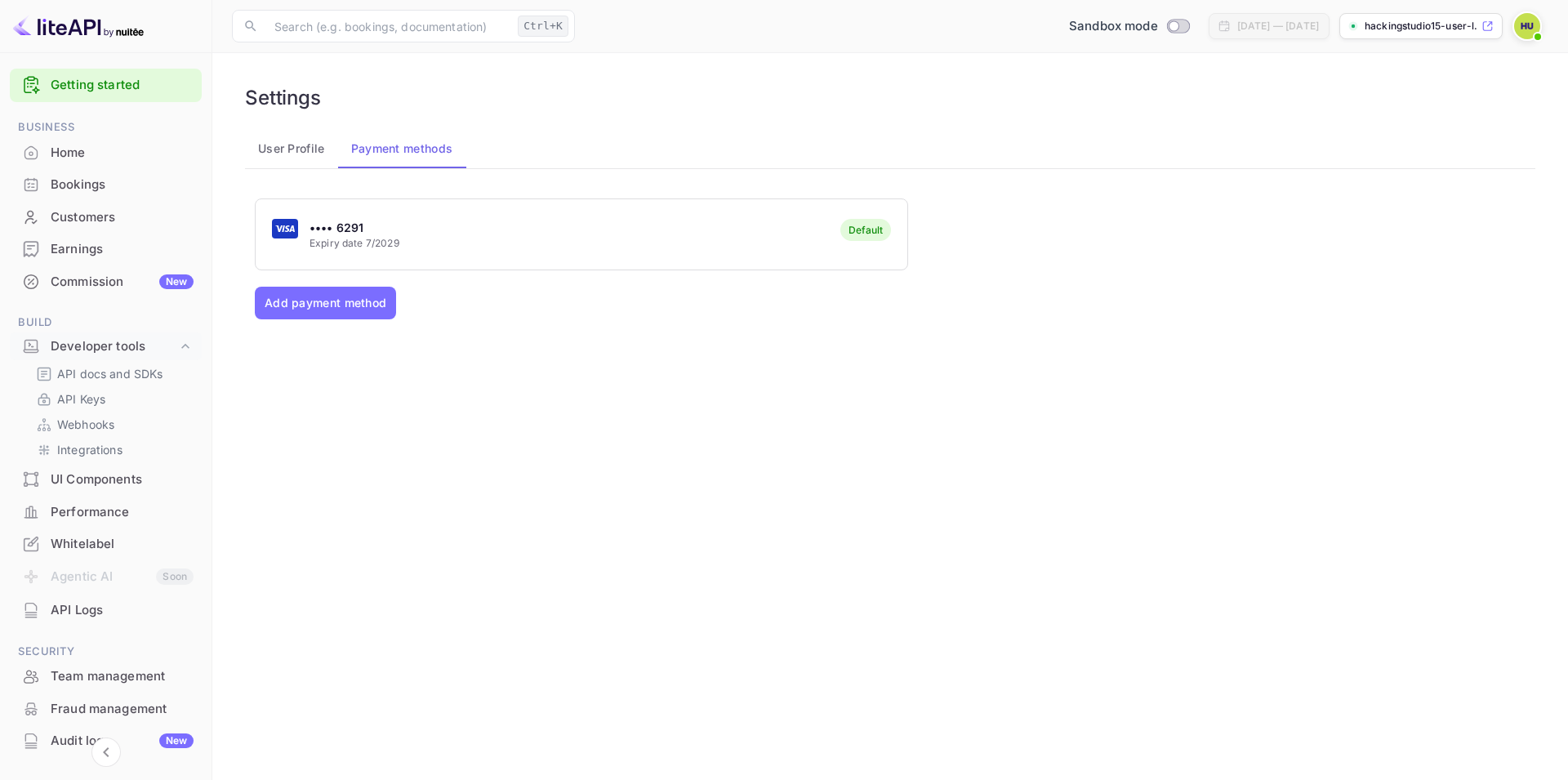
click at [1532, 21] on img at bounding box center [1526, 26] width 26 height 26
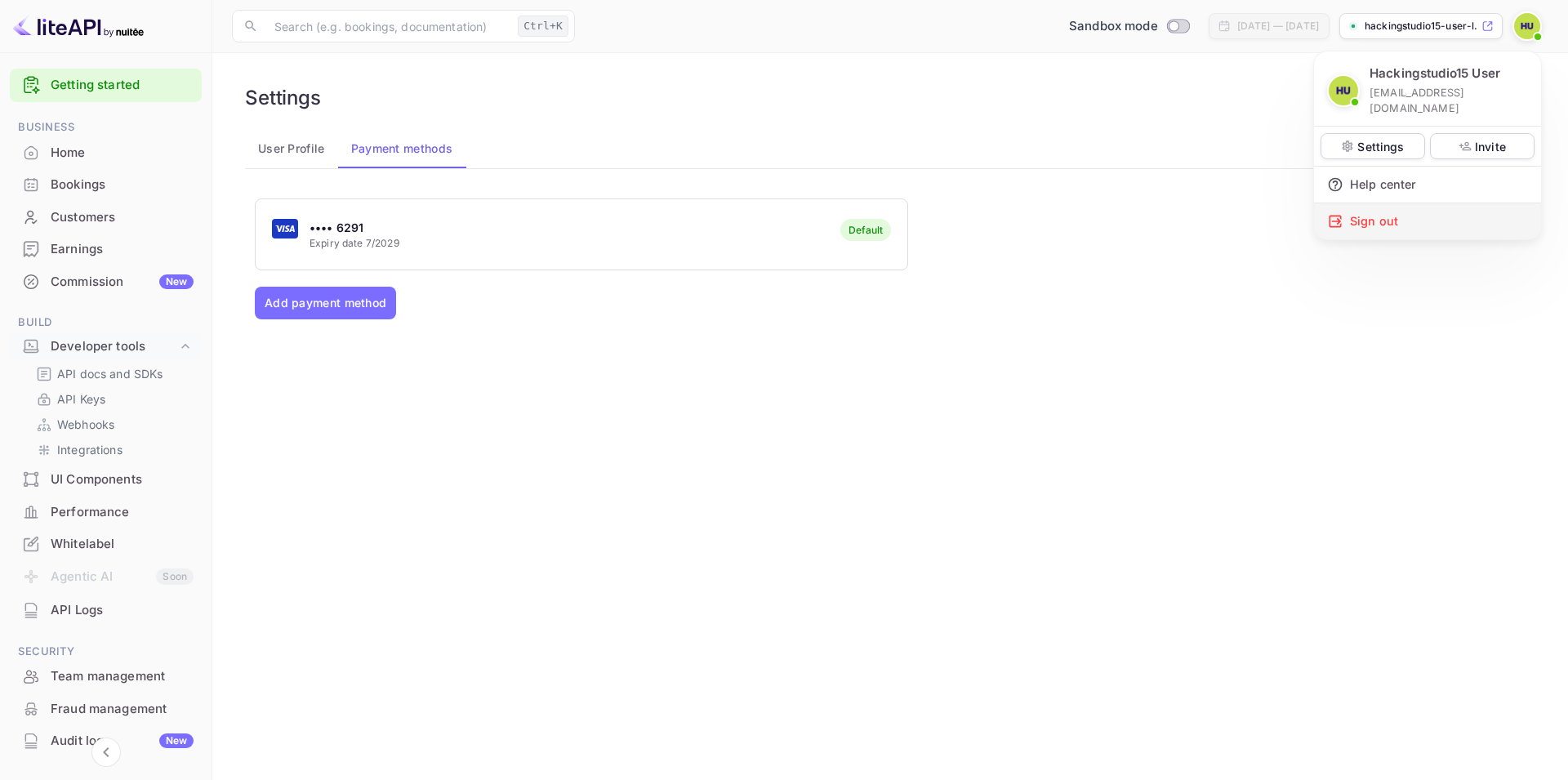
click at [1393, 210] on div "Sign out" at bounding box center [1427, 220] width 227 height 36
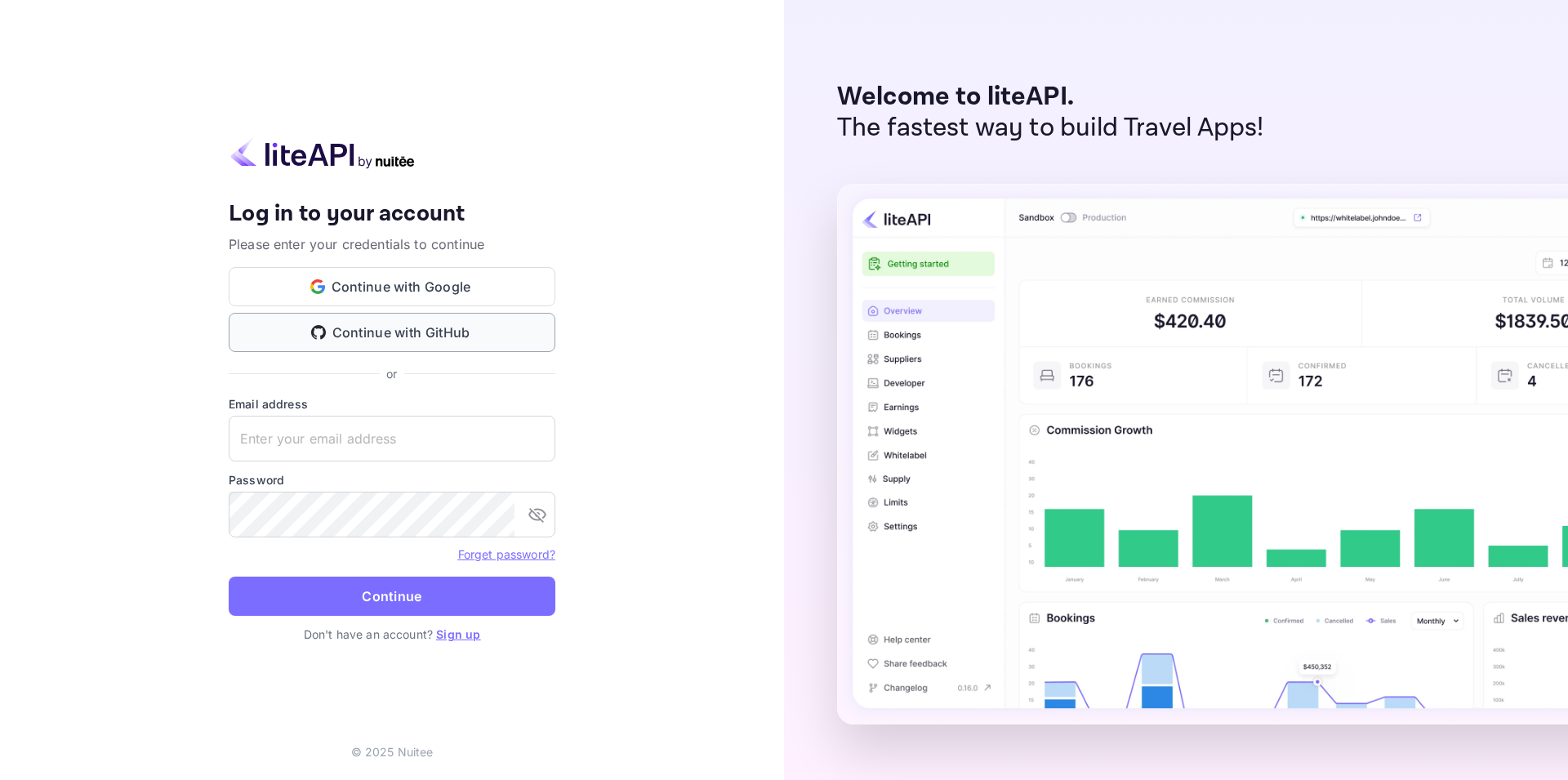
click at [392, 336] on button "Continue with GitHub" at bounding box center [392, 332] width 327 height 40
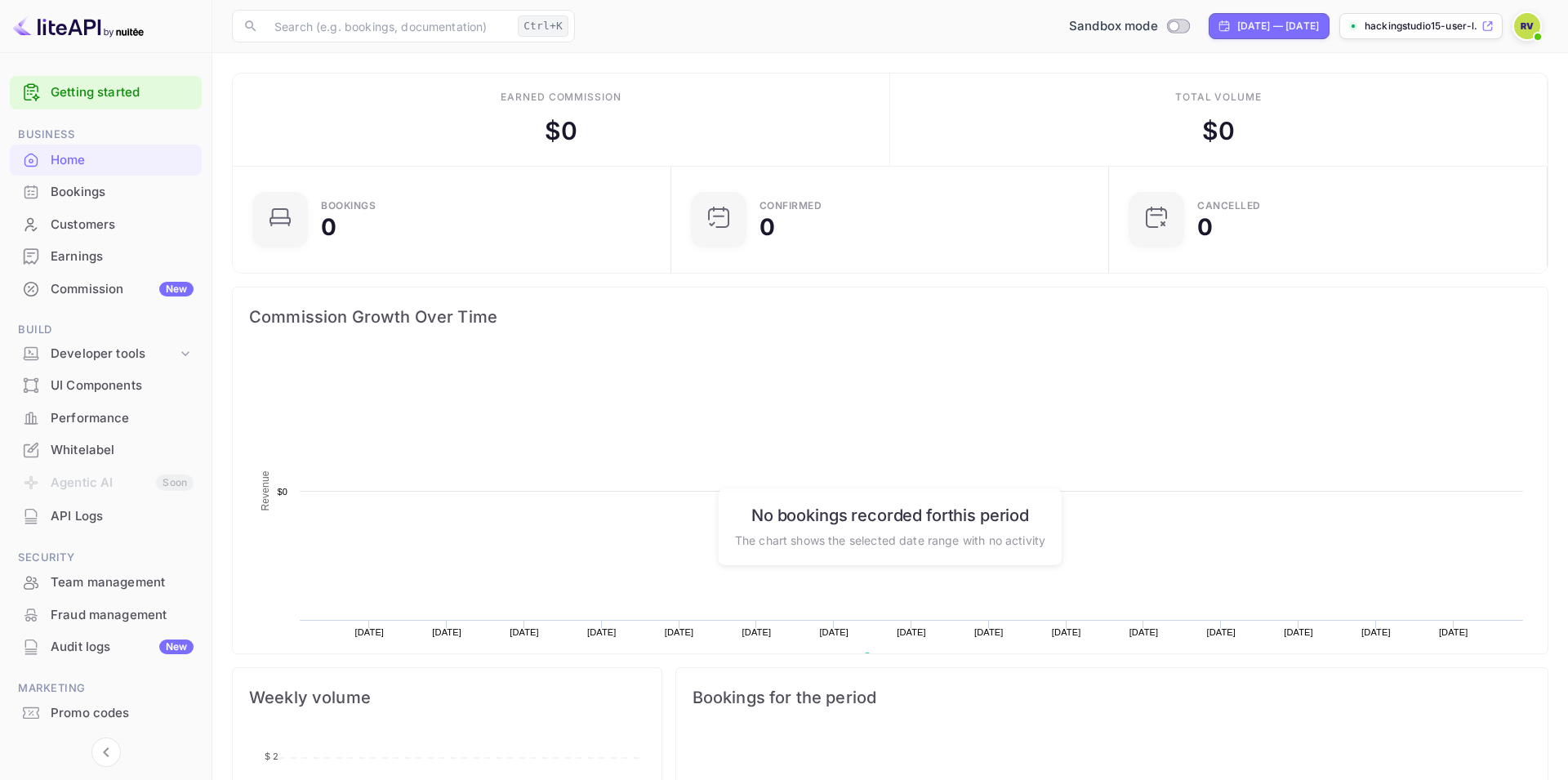
scroll to position [266, 429]
click at [1531, 19] on img at bounding box center [1526, 26] width 26 height 26
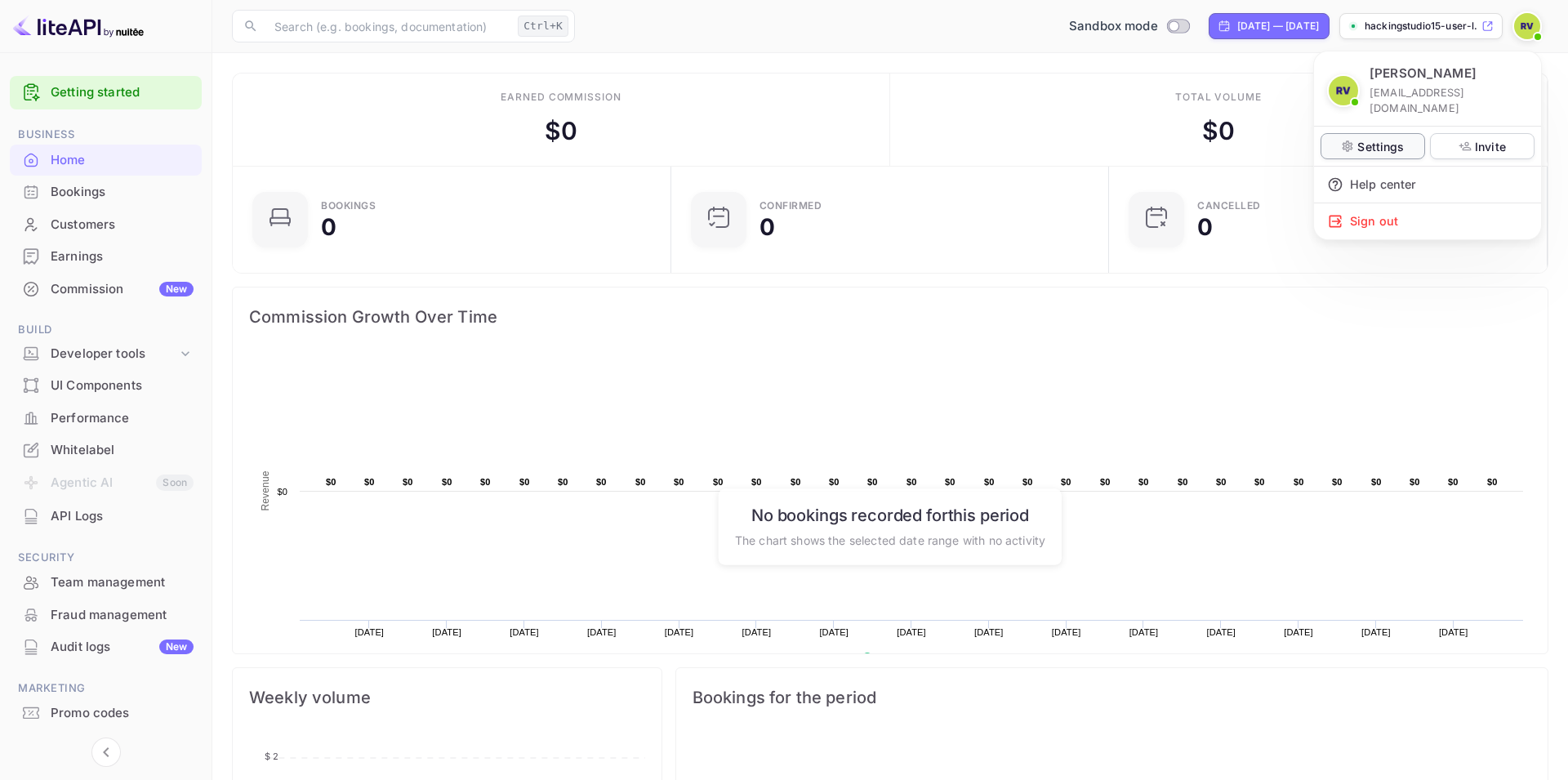
click at [1388, 138] on p "Settings" at bounding box center [1380, 147] width 46 height 17
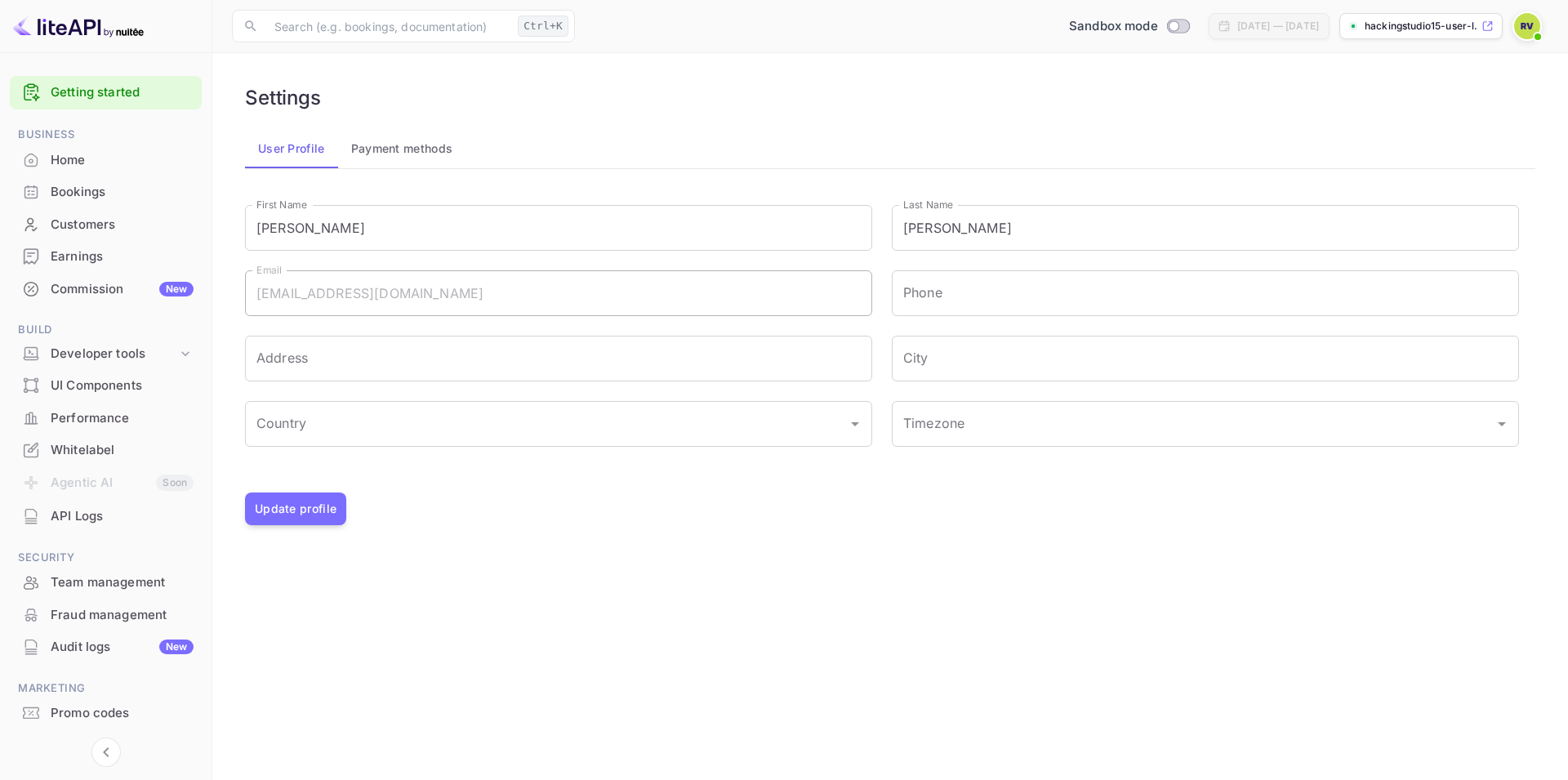
click at [402, 152] on div "[PERSON_NAME] [EMAIL_ADDRESS][DOMAIN_NAME] Settings Invite Help center Sign out" at bounding box center [784, 390] width 1568 height 780
click at [367, 146] on div "[PERSON_NAME] [EMAIL_ADDRESS][DOMAIN_NAME] Settings Invite Help center Sign out" at bounding box center [784, 390] width 1568 height 780
click at [408, 143] on div "[PERSON_NAME] [EMAIL_ADDRESS][DOMAIN_NAME] Settings Invite Help center Sign out" at bounding box center [784, 390] width 1568 height 780
click at [408, 165] on div "[PERSON_NAME] [EMAIL_ADDRESS][DOMAIN_NAME] Settings Invite Help center Sign out" at bounding box center [784, 390] width 1568 height 780
click at [414, 160] on div "[PERSON_NAME] [EMAIL_ADDRESS][DOMAIN_NAME] Settings Invite Help center Sign out" at bounding box center [784, 390] width 1568 height 780
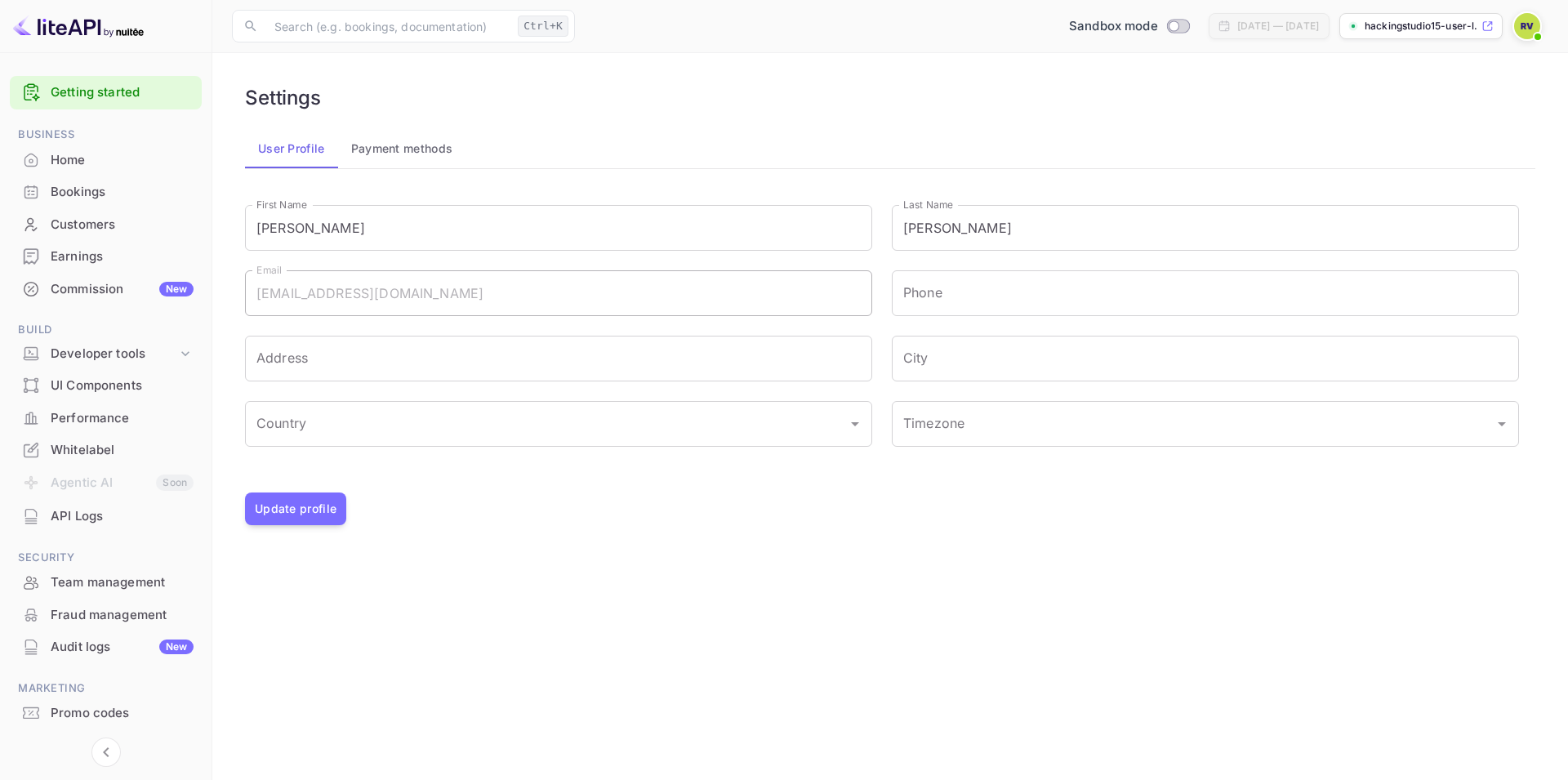
click at [414, 160] on div "[PERSON_NAME] [EMAIL_ADDRESS][DOMAIN_NAME] Settings Invite Help center Sign out" at bounding box center [784, 390] width 1568 height 780
click at [397, 149] on button "Payment methods" at bounding box center [402, 148] width 129 height 40
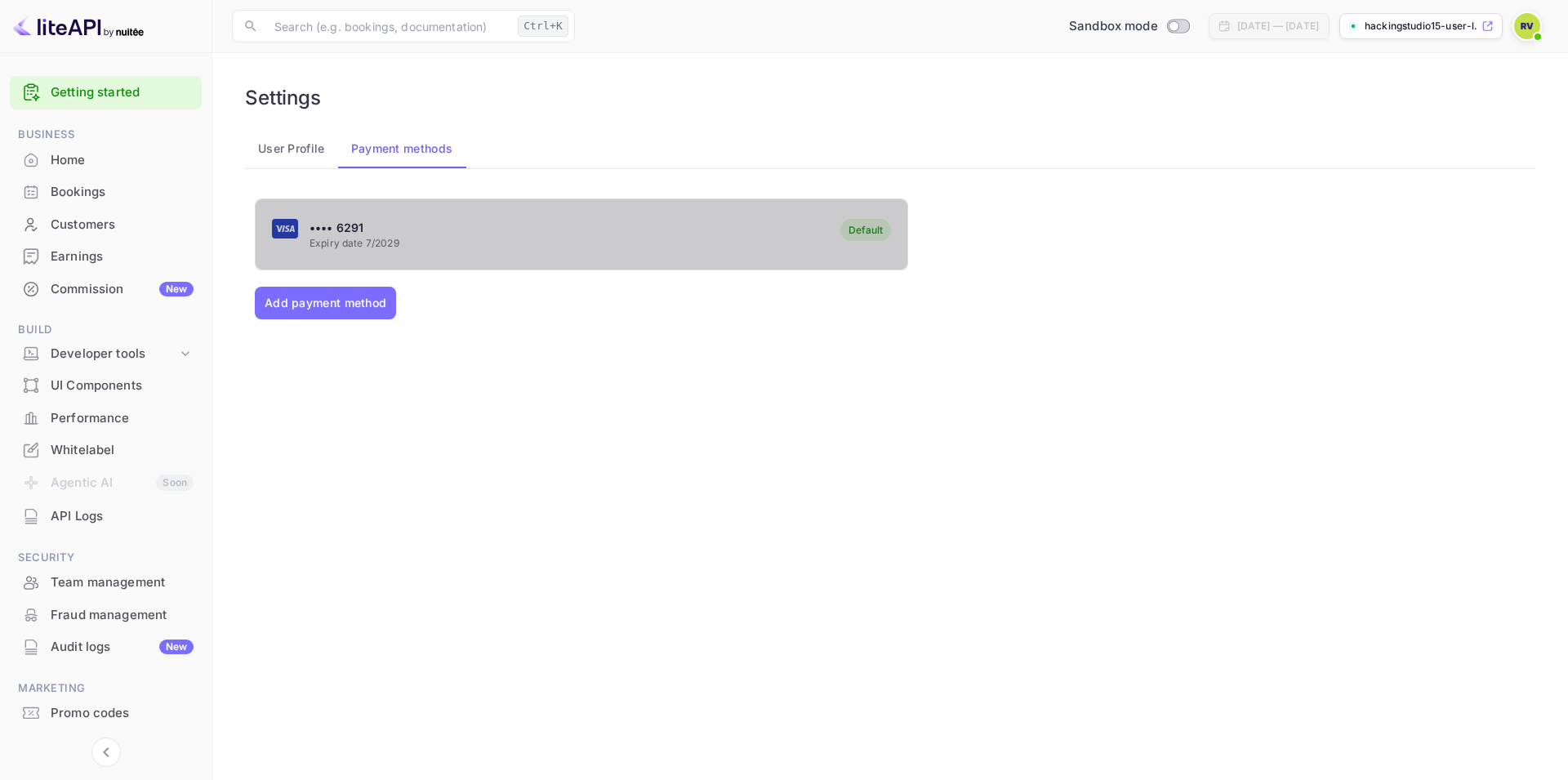
click at [363, 239] on p "Expiry date 7/2029" at bounding box center [354, 243] width 90 height 14
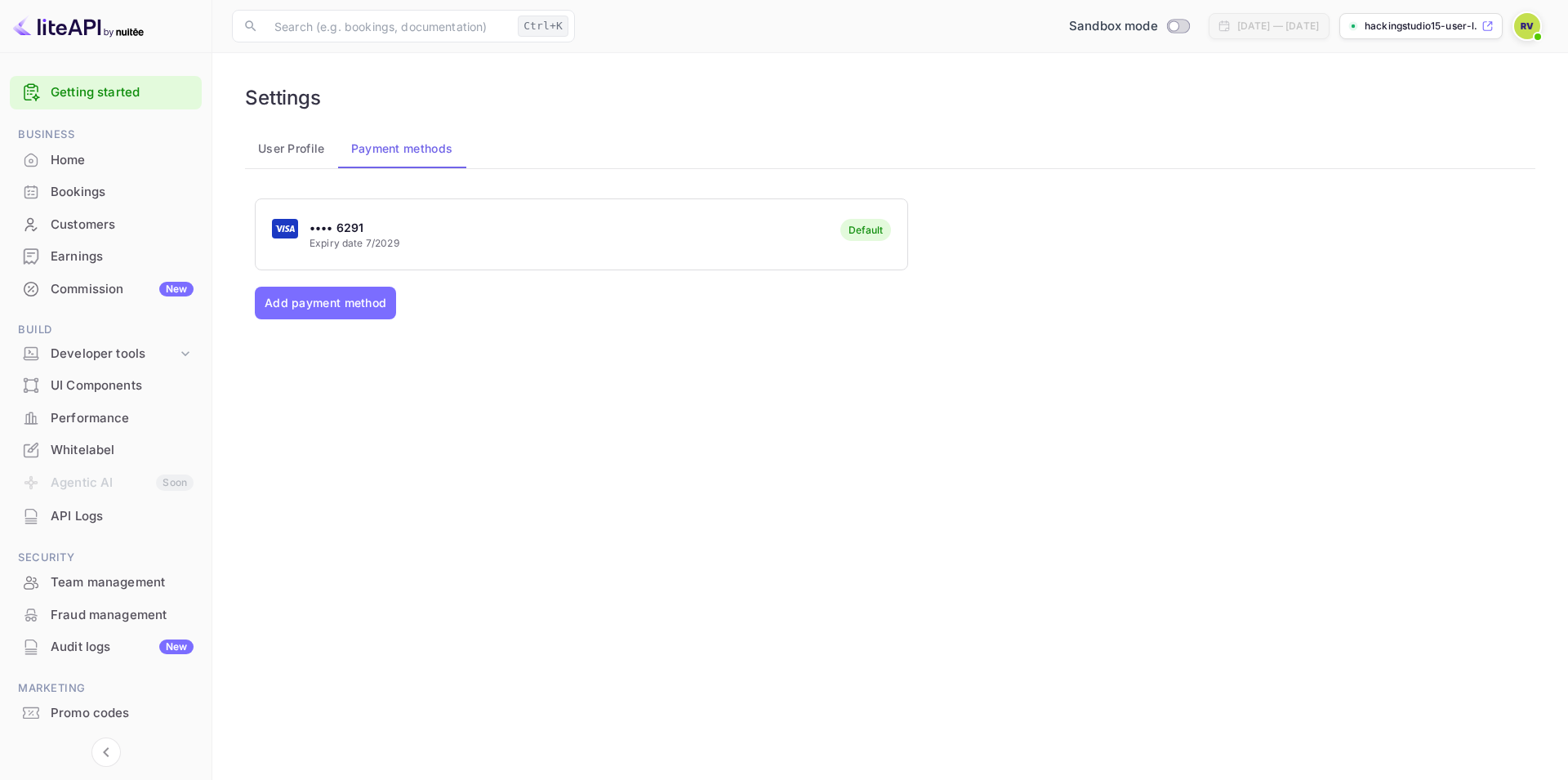
click at [334, 236] on p "Expiry date 7/2029" at bounding box center [354, 243] width 90 height 14
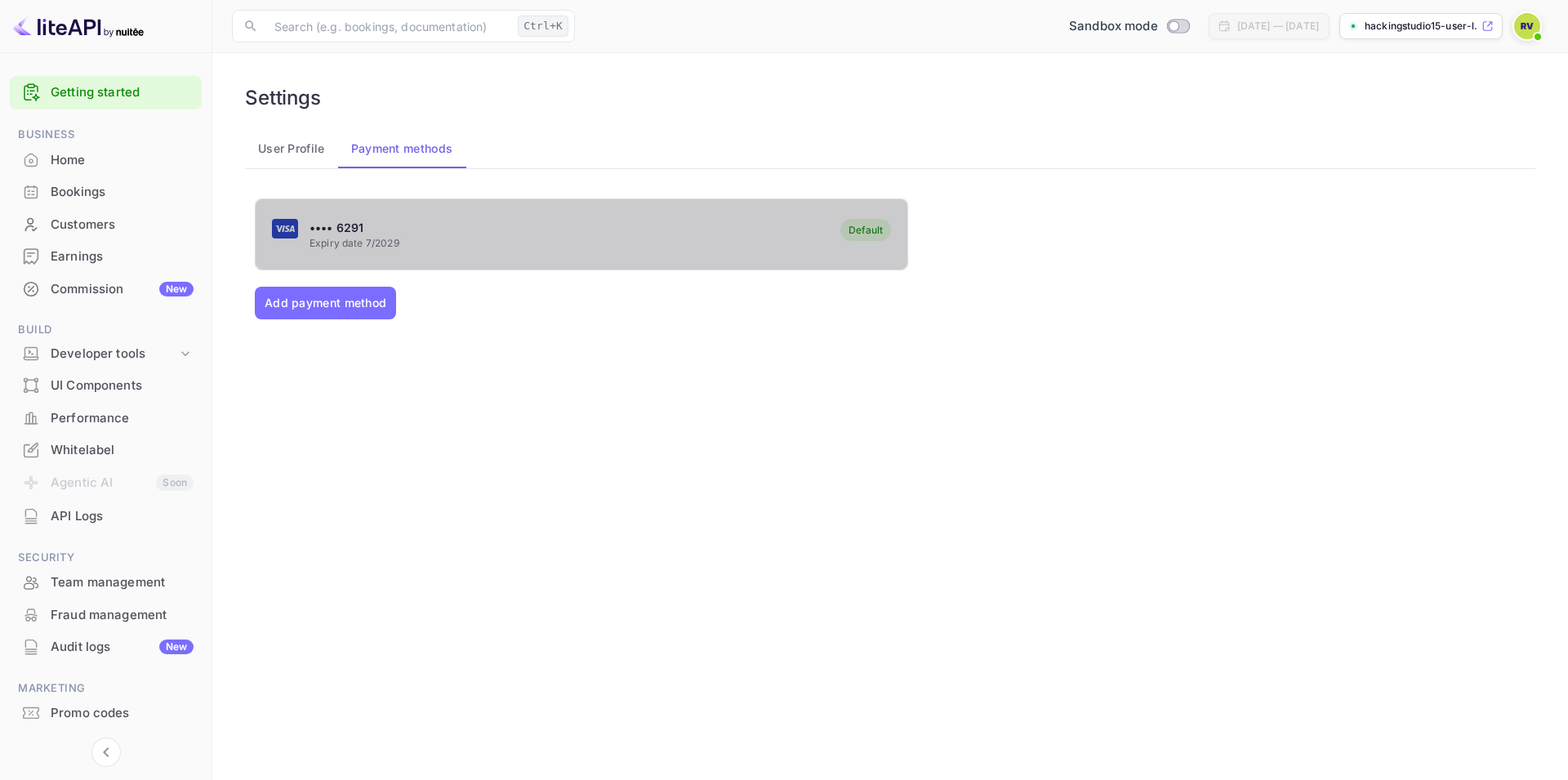
click at [334, 236] on p "Expiry date 7/2029" at bounding box center [354, 243] width 90 height 14
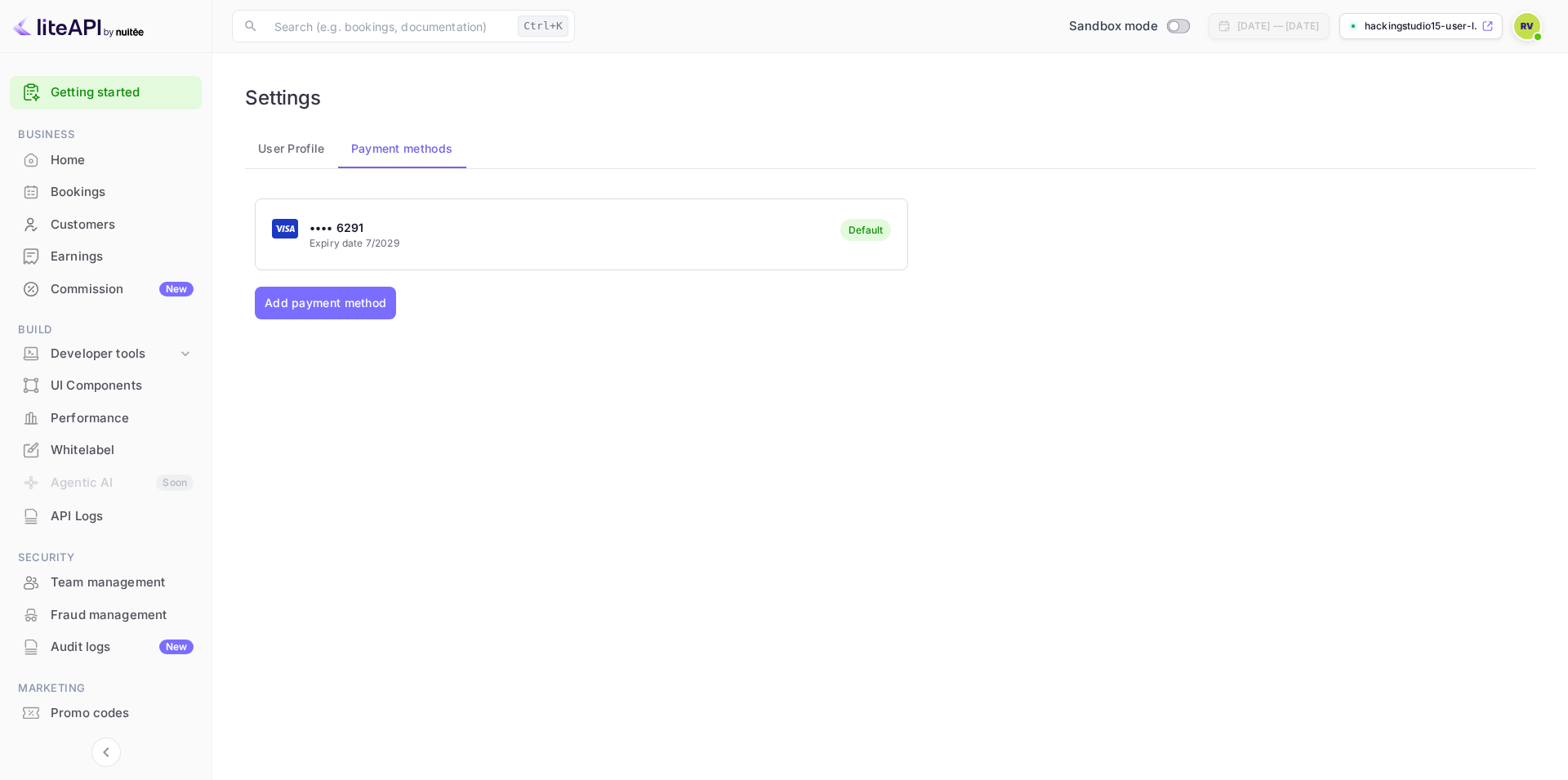
click at [334, 236] on p "Expiry date 7/2029" at bounding box center [354, 243] width 90 height 14
click at [341, 303] on button "Add payment method" at bounding box center [326, 303] width 141 height 33
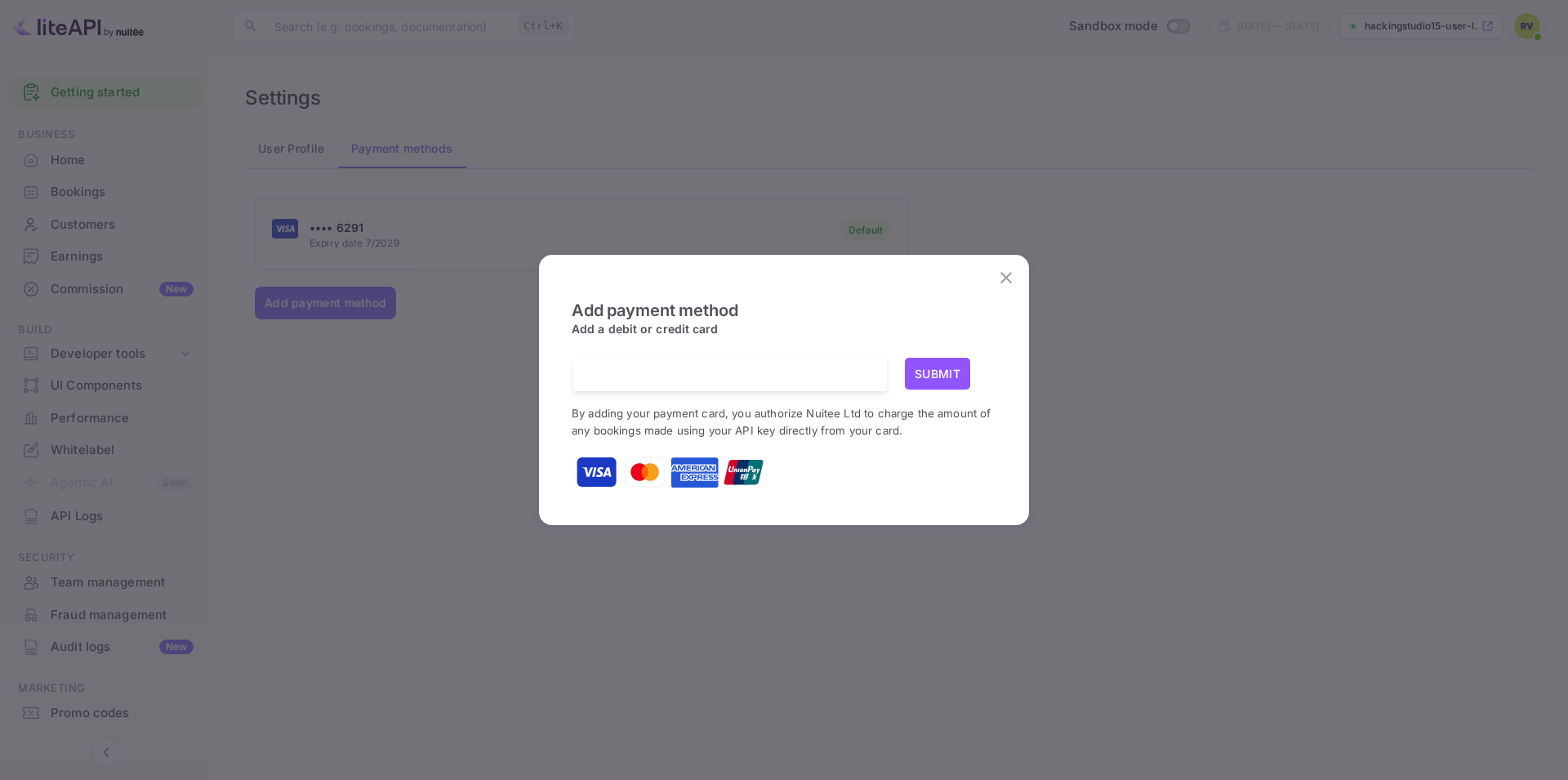
click at [1004, 266] on button "close" at bounding box center [1006, 277] width 33 height 33
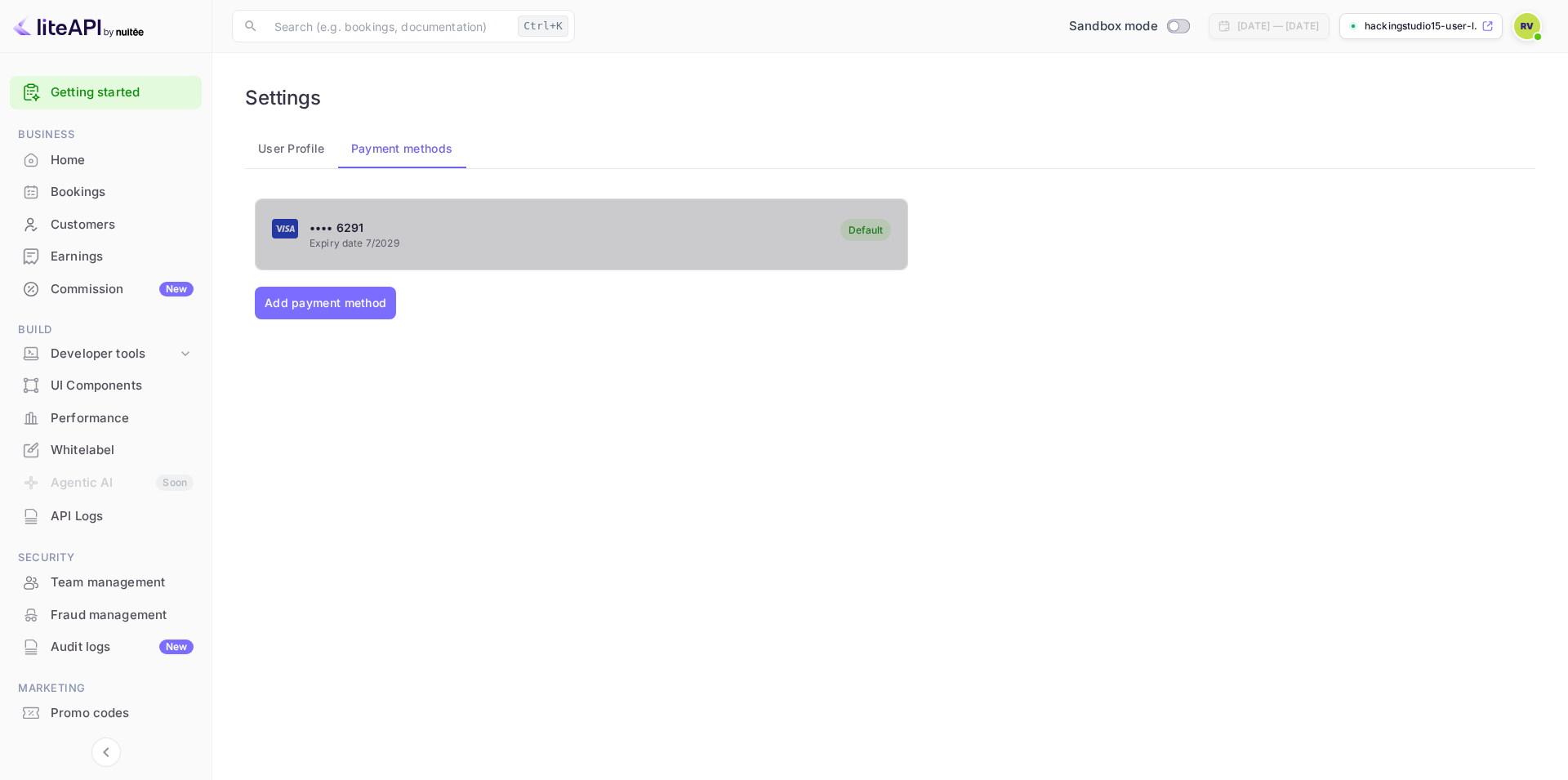
click at [872, 228] on div "Default" at bounding box center [865, 229] width 34 height 13
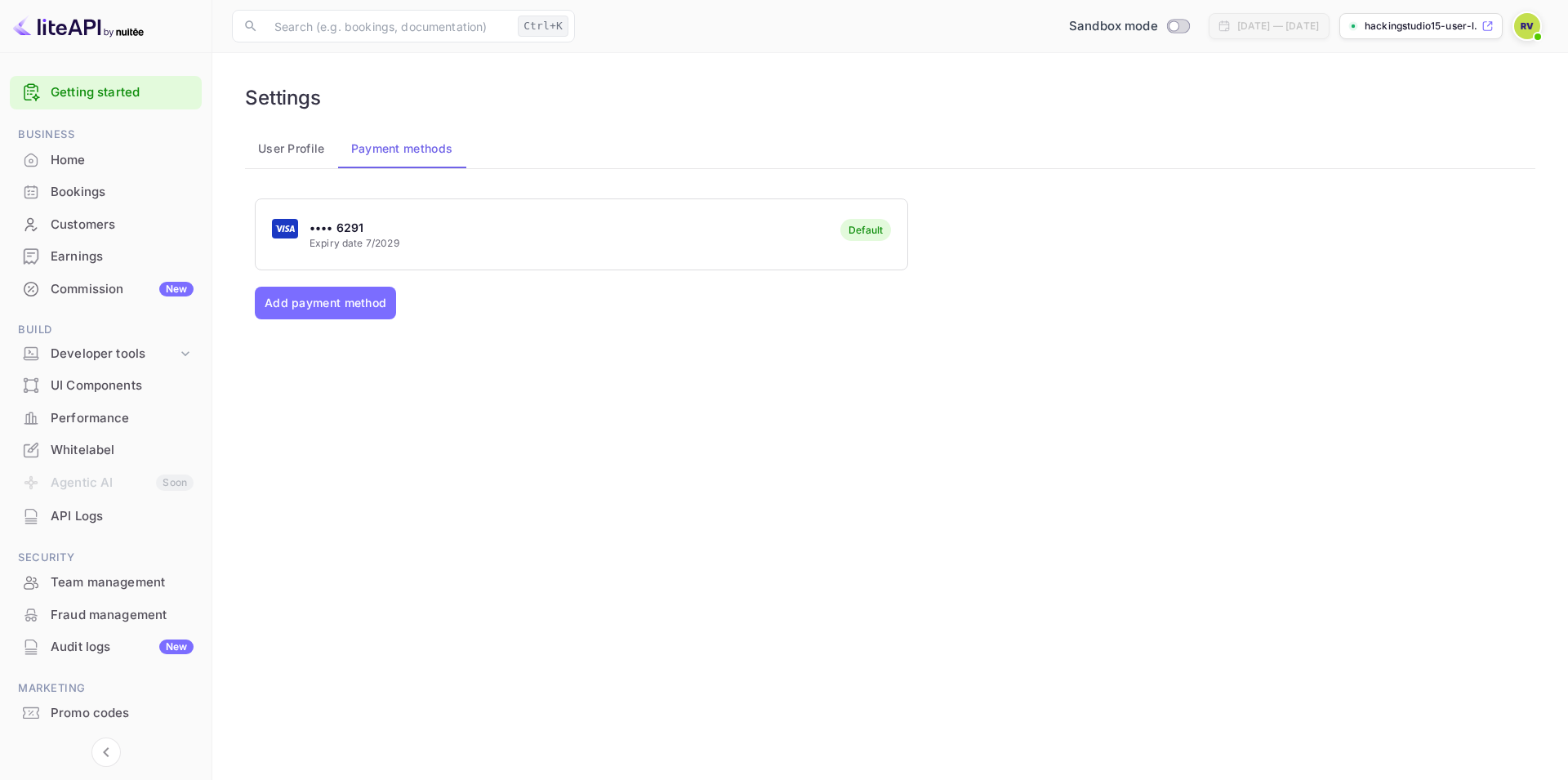
drag, startPoint x: 340, startPoint y: 218, endPoint x: 318, endPoint y: 238, distance: 29.7
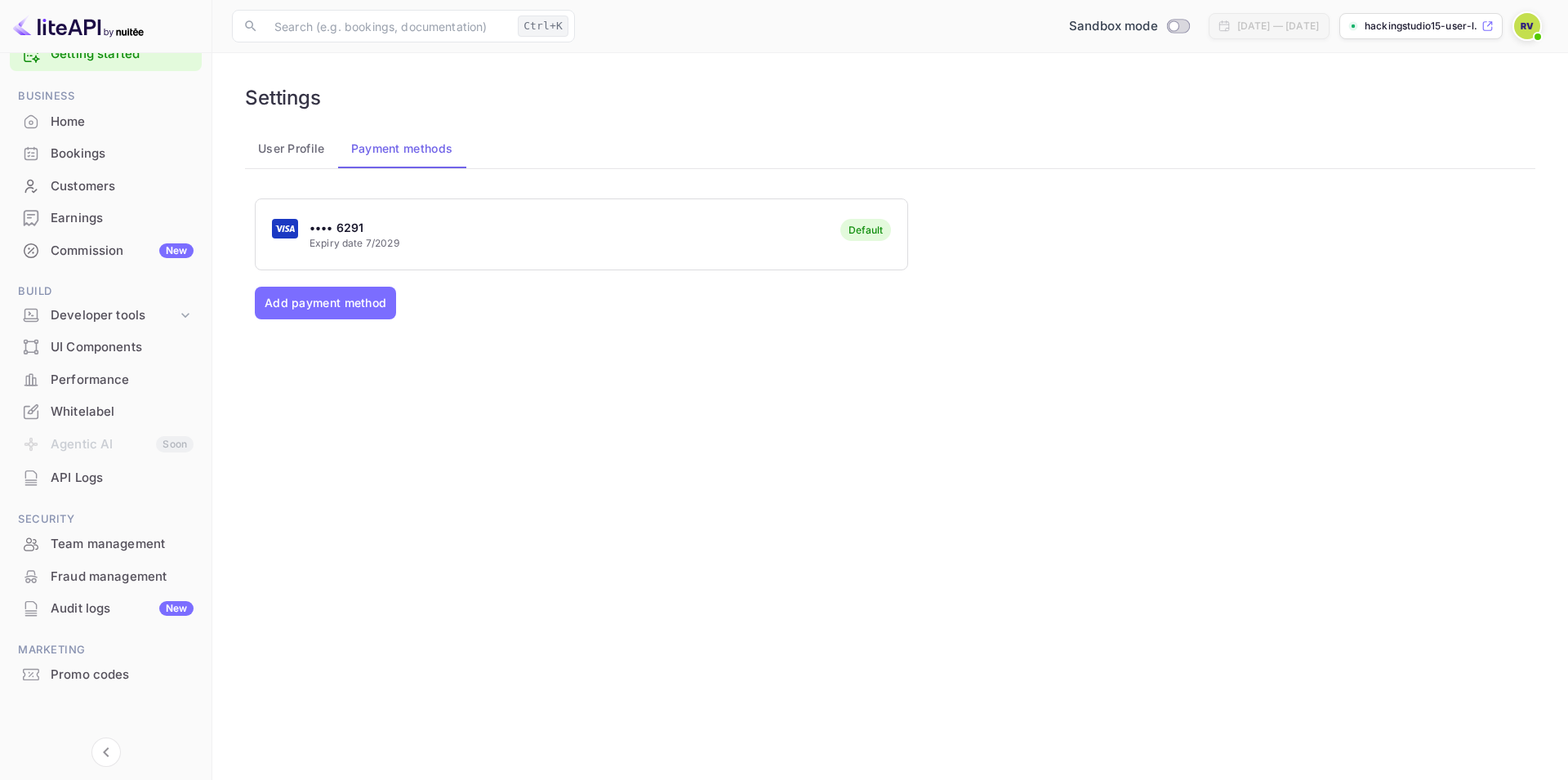
scroll to position [40, 0]
drag, startPoint x: 414, startPoint y: 233, endPoint x: 418, endPoint y: 242, distance: 9.8
click at [417, 241] on div "•••• 6291 Expiry date 7/2029 Default" at bounding box center [581, 235] width 652 height 65
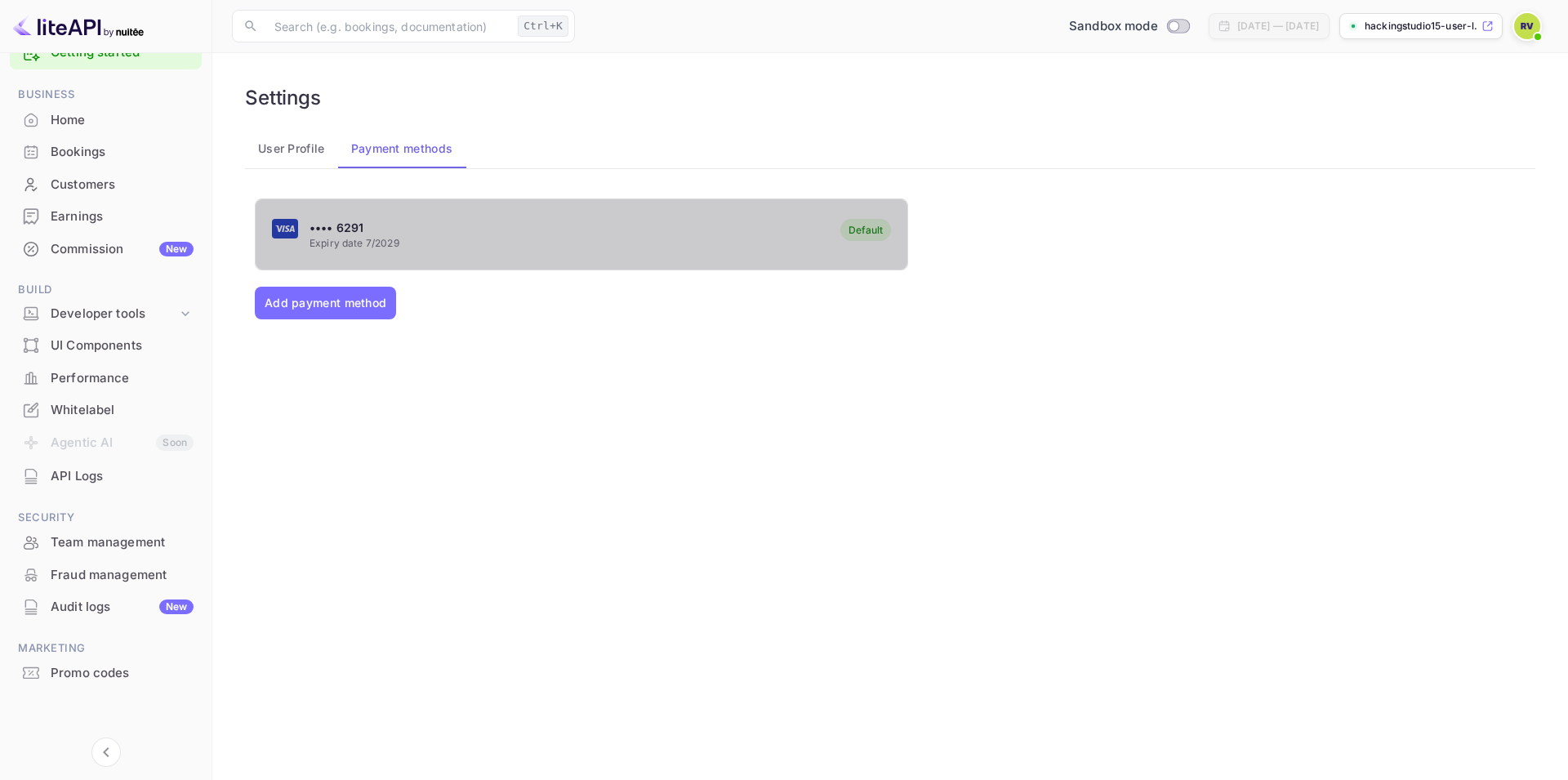
click at [418, 242] on div "•••• 6291 Expiry date 7/2029 Default" at bounding box center [581, 235] width 652 height 65
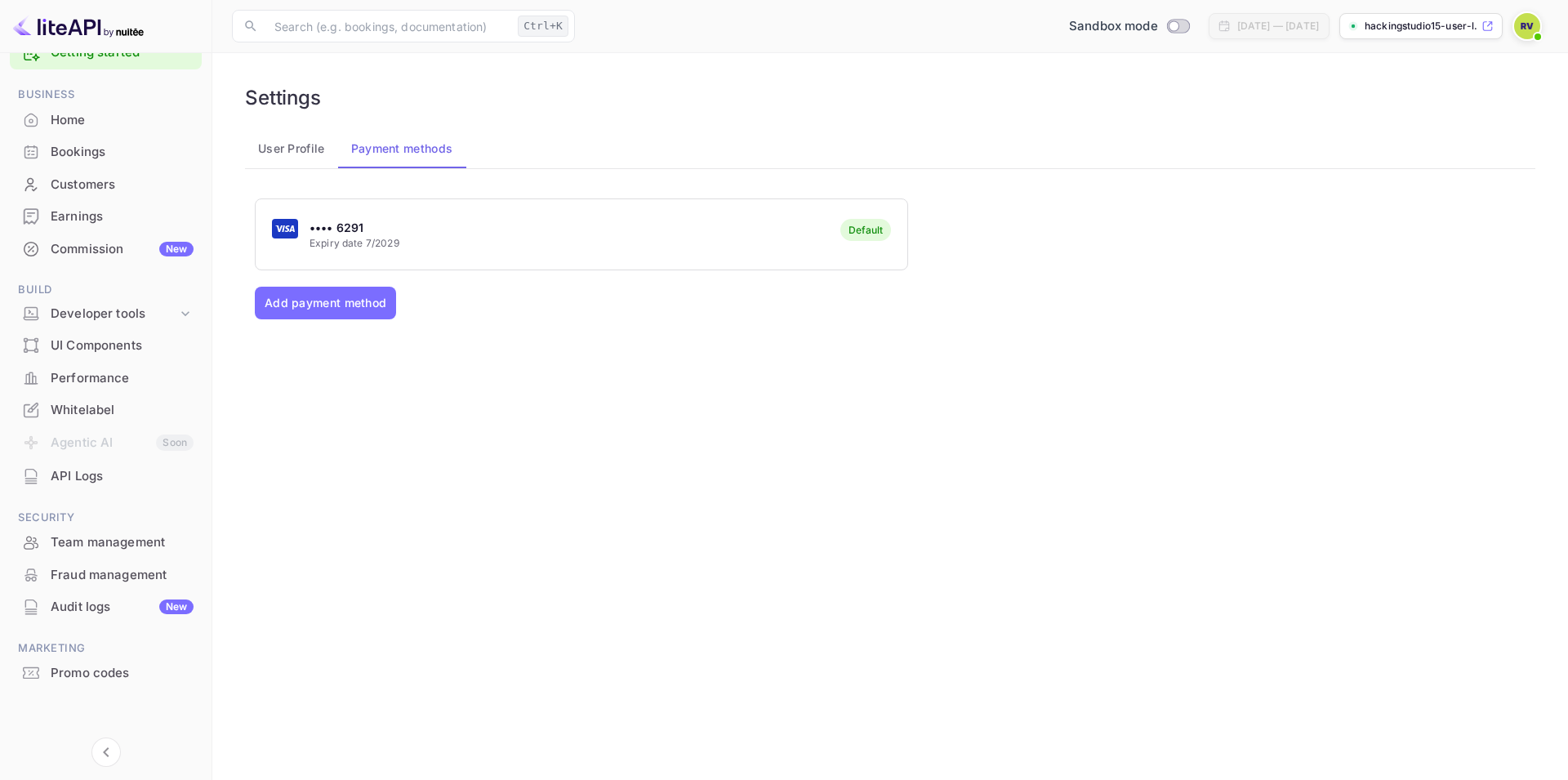
scroll to position [0, 0]
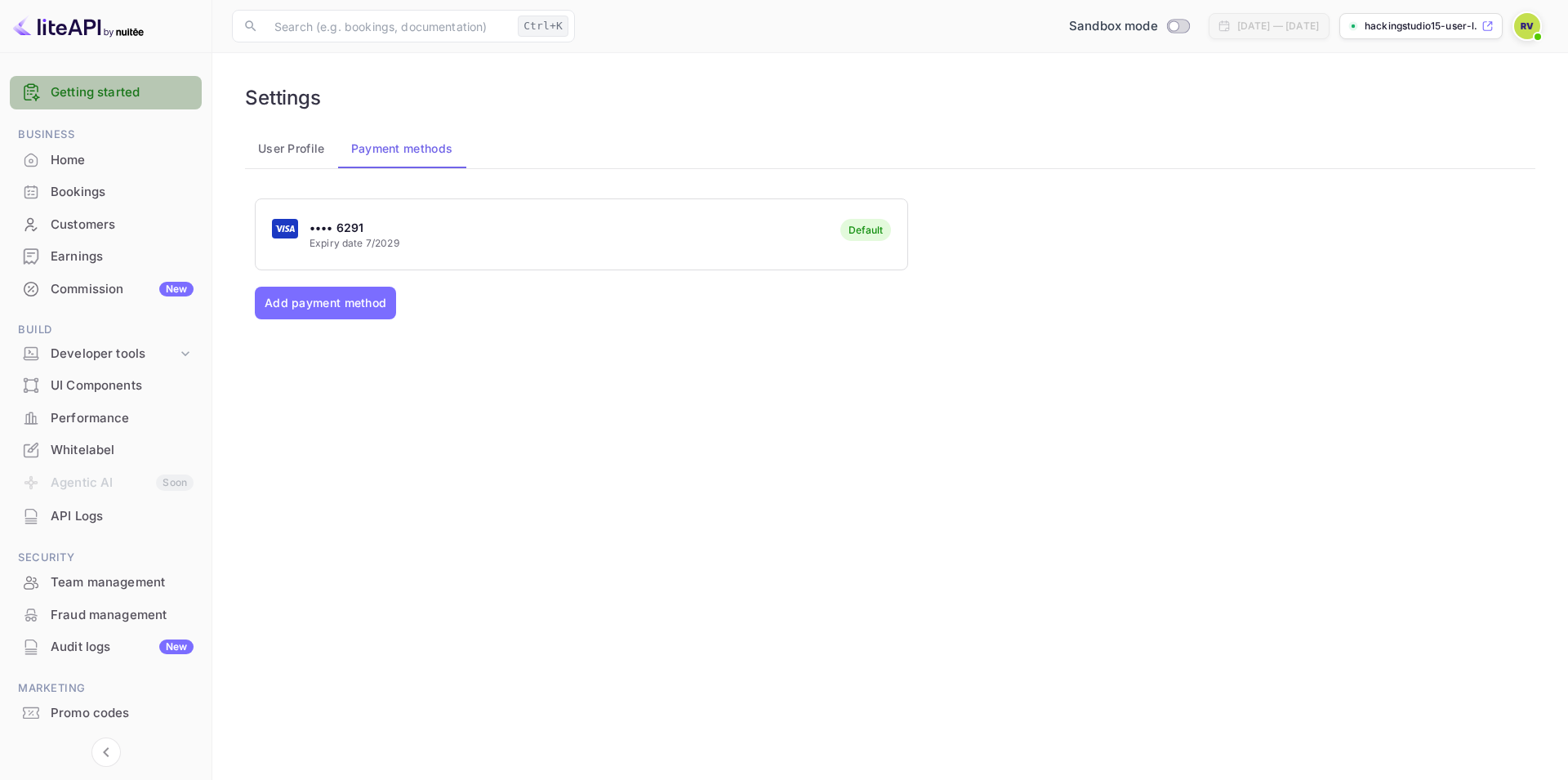
click at [113, 88] on link "Getting started" at bounding box center [122, 92] width 143 height 18
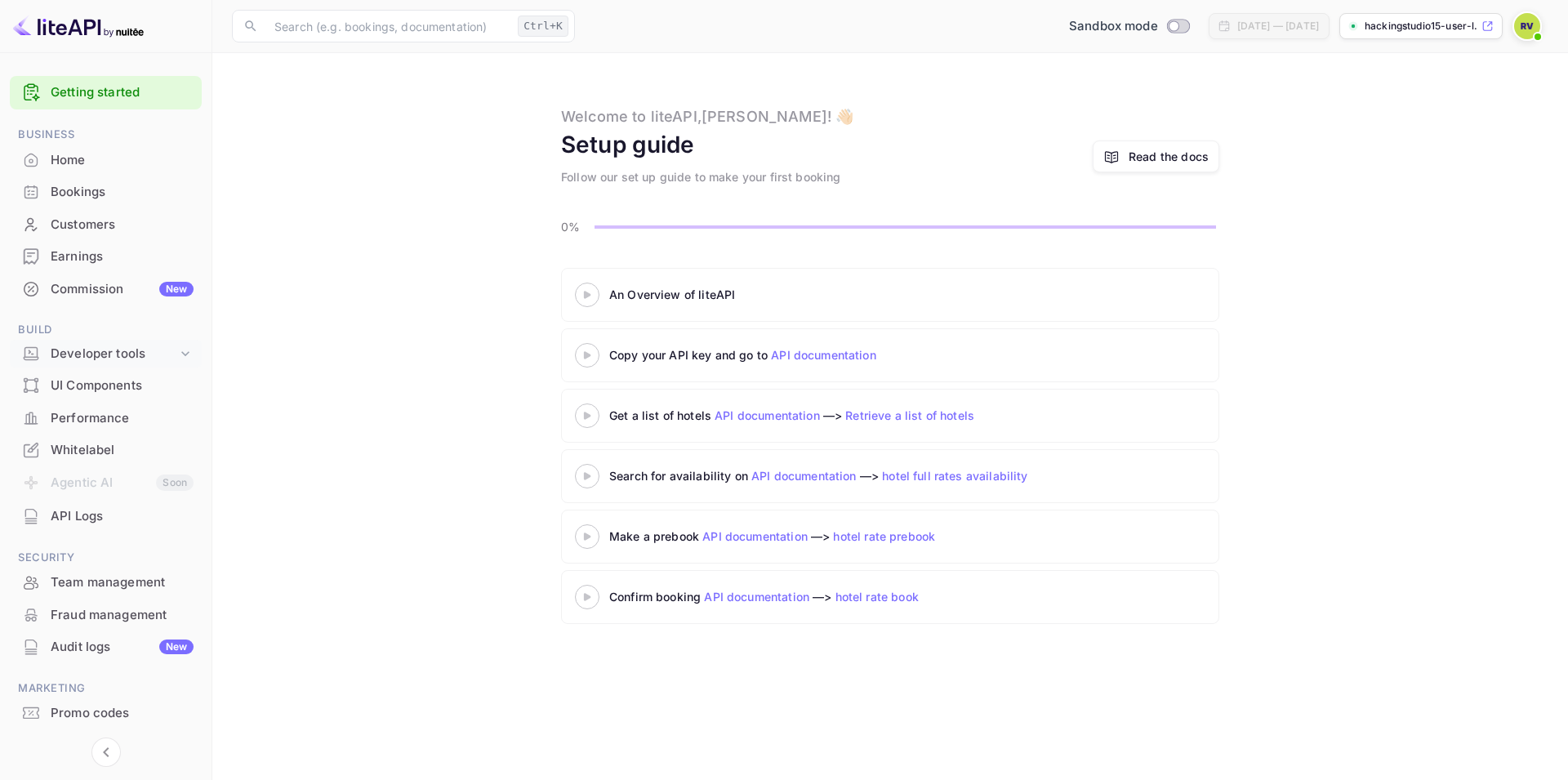
click at [102, 350] on div "Developer tools" at bounding box center [113, 353] width 127 height 18
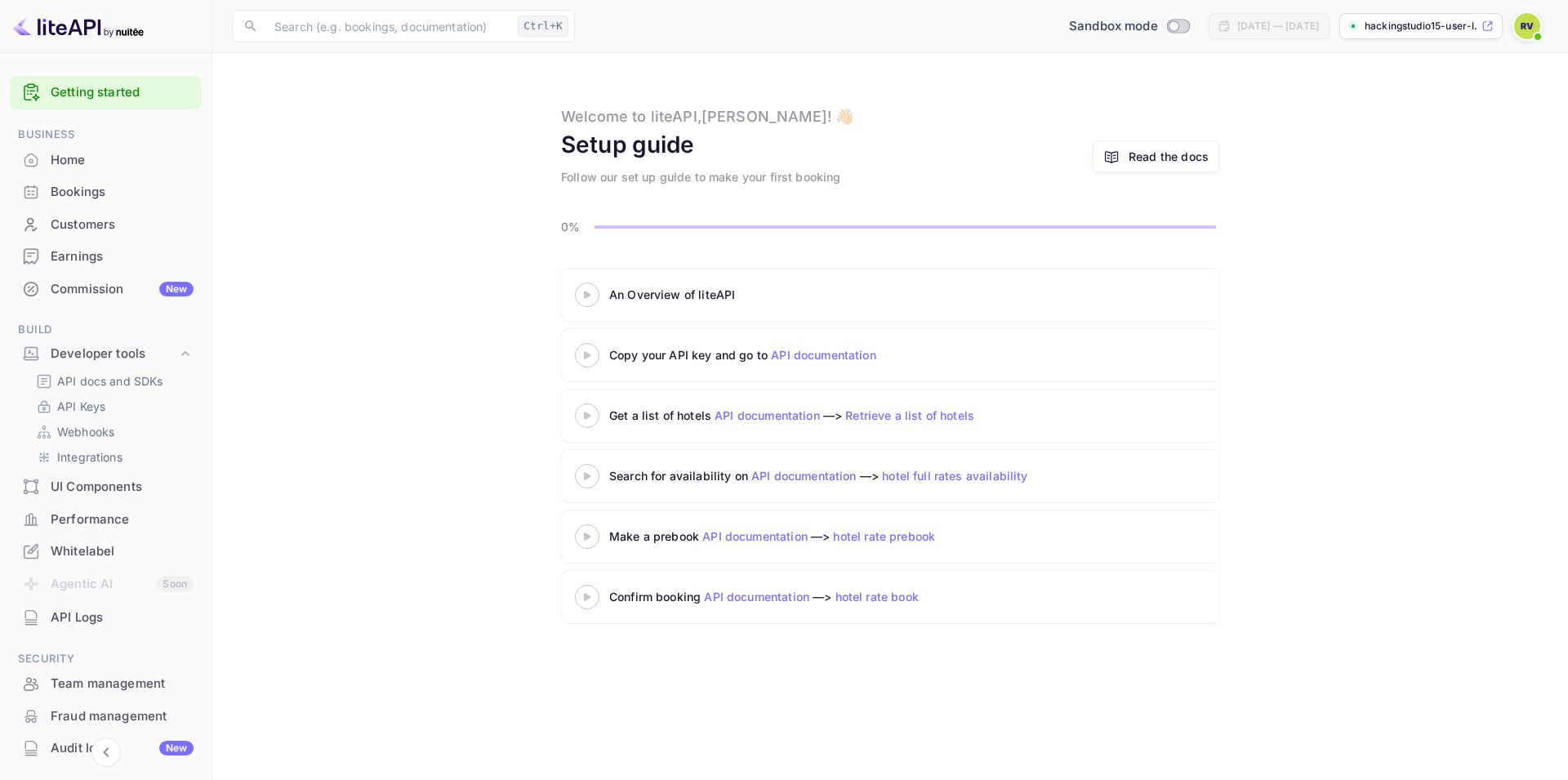
click at [89, 488] on div "UI Components" at bounding box center [122, 486] width 143 height 18
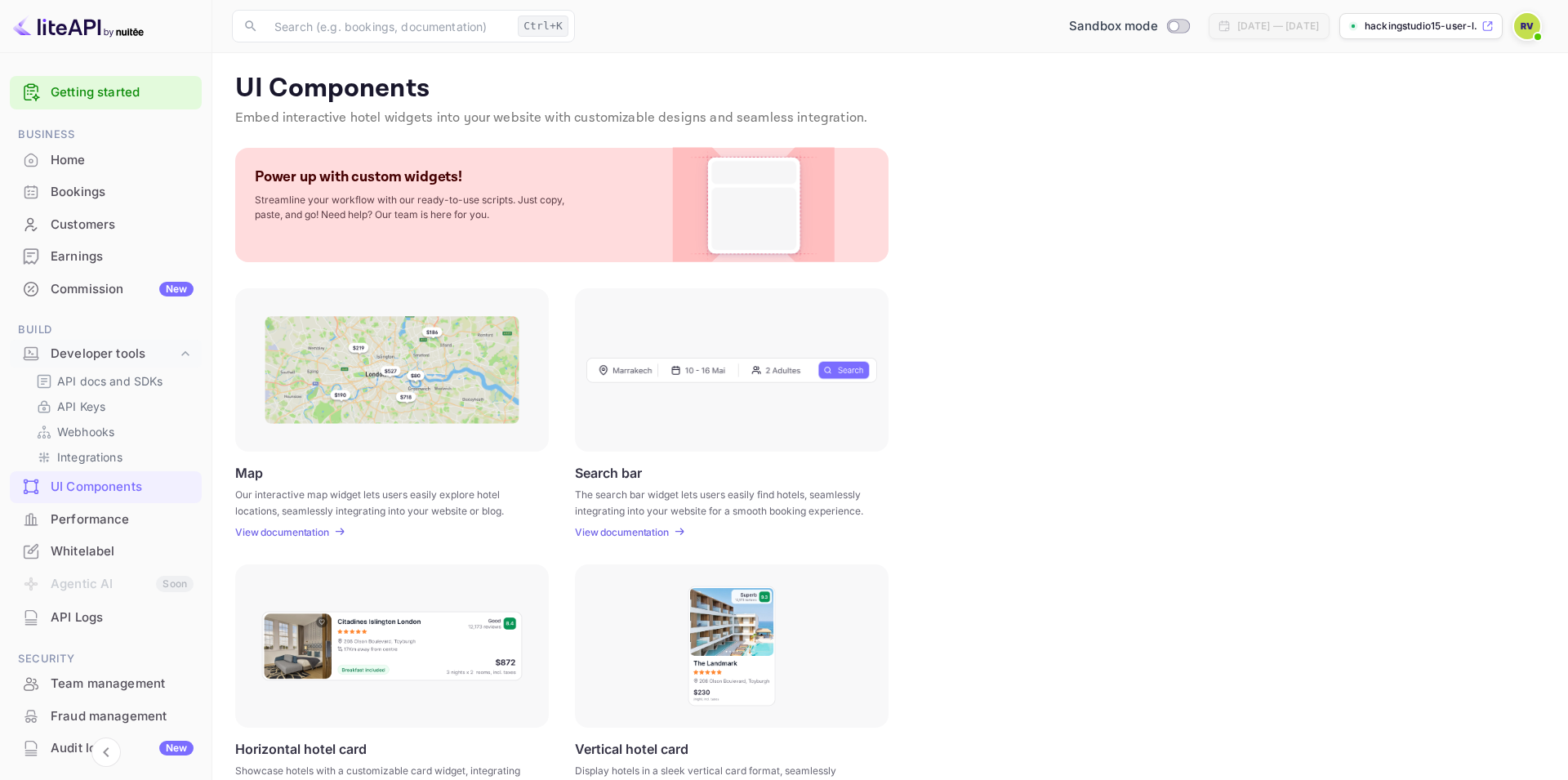
click at [107, 288] on div "Commission New" at bounding box center [122, 289] width 143 height 18
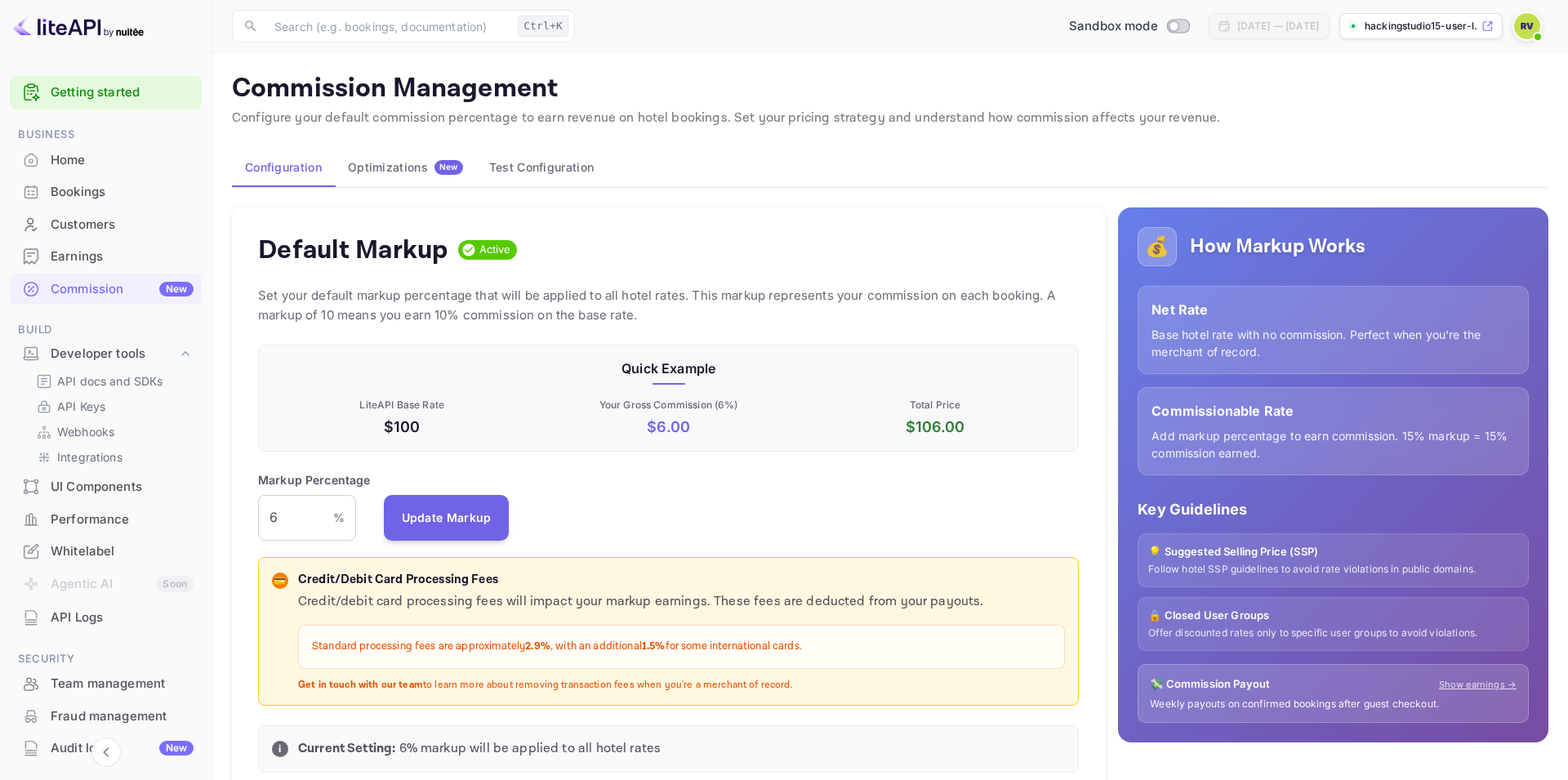
scroll to position [1, 1]
click at [678, 427] on p "$ 6.00" at bounding box center [668, 426] width 260 height 22
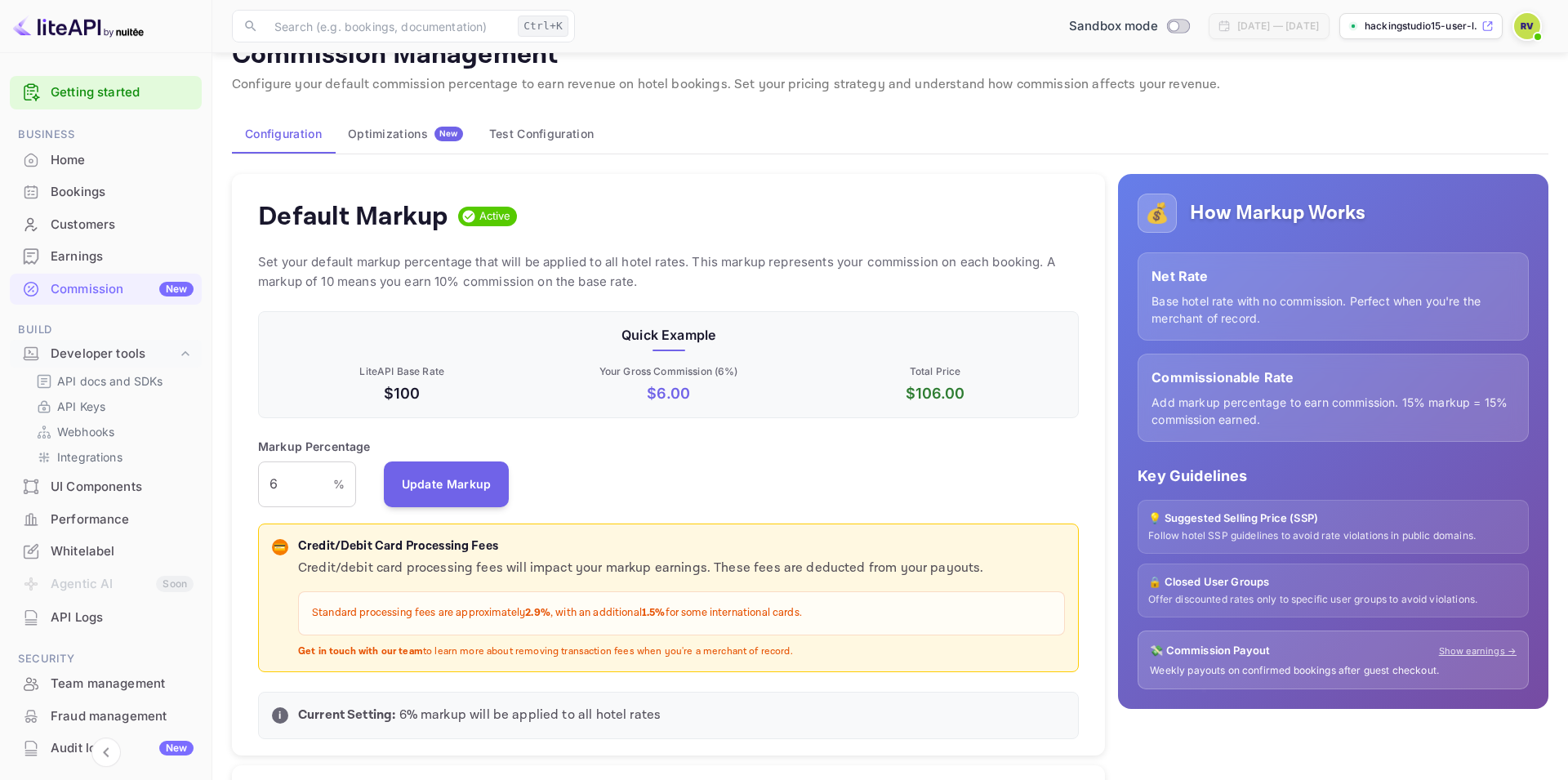
scroll to position [0, 0]
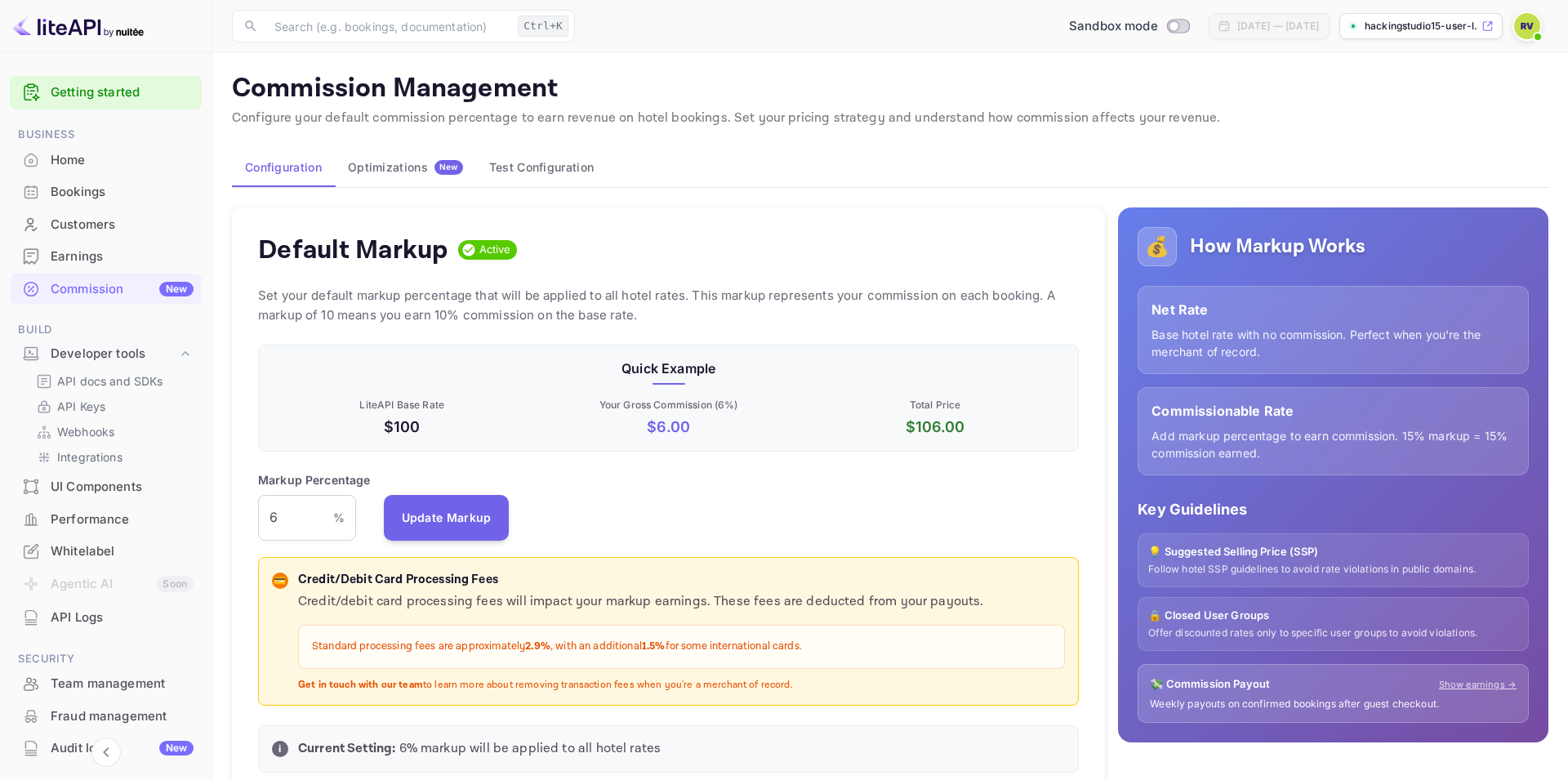
click at [404, 167] on div "Optimizations New" at bounding box center [405, 167] width 115 height 14
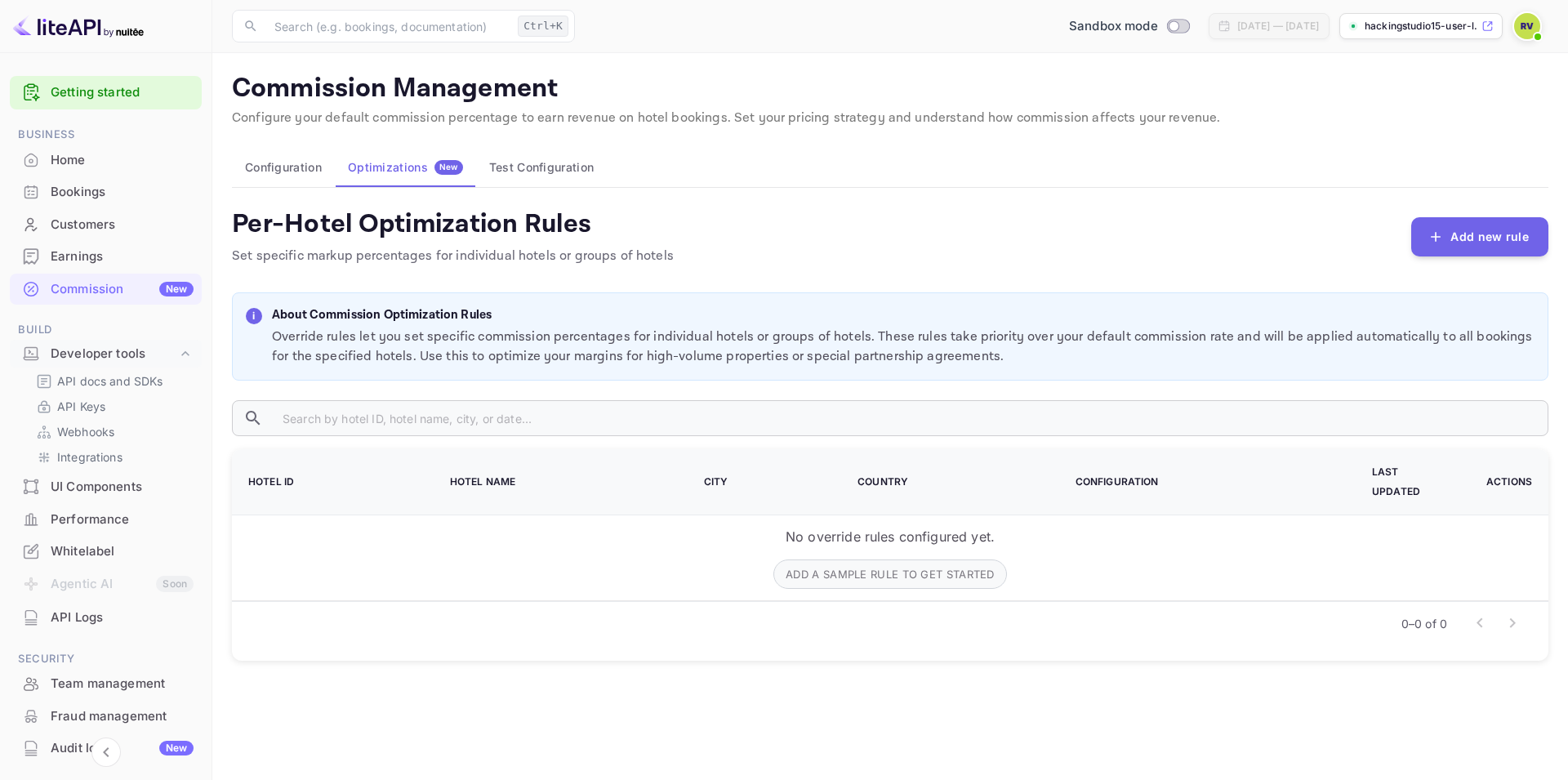
click at [523, 165] on button "Test Configuration" at bounding box center [540, 167] width 131 height 40
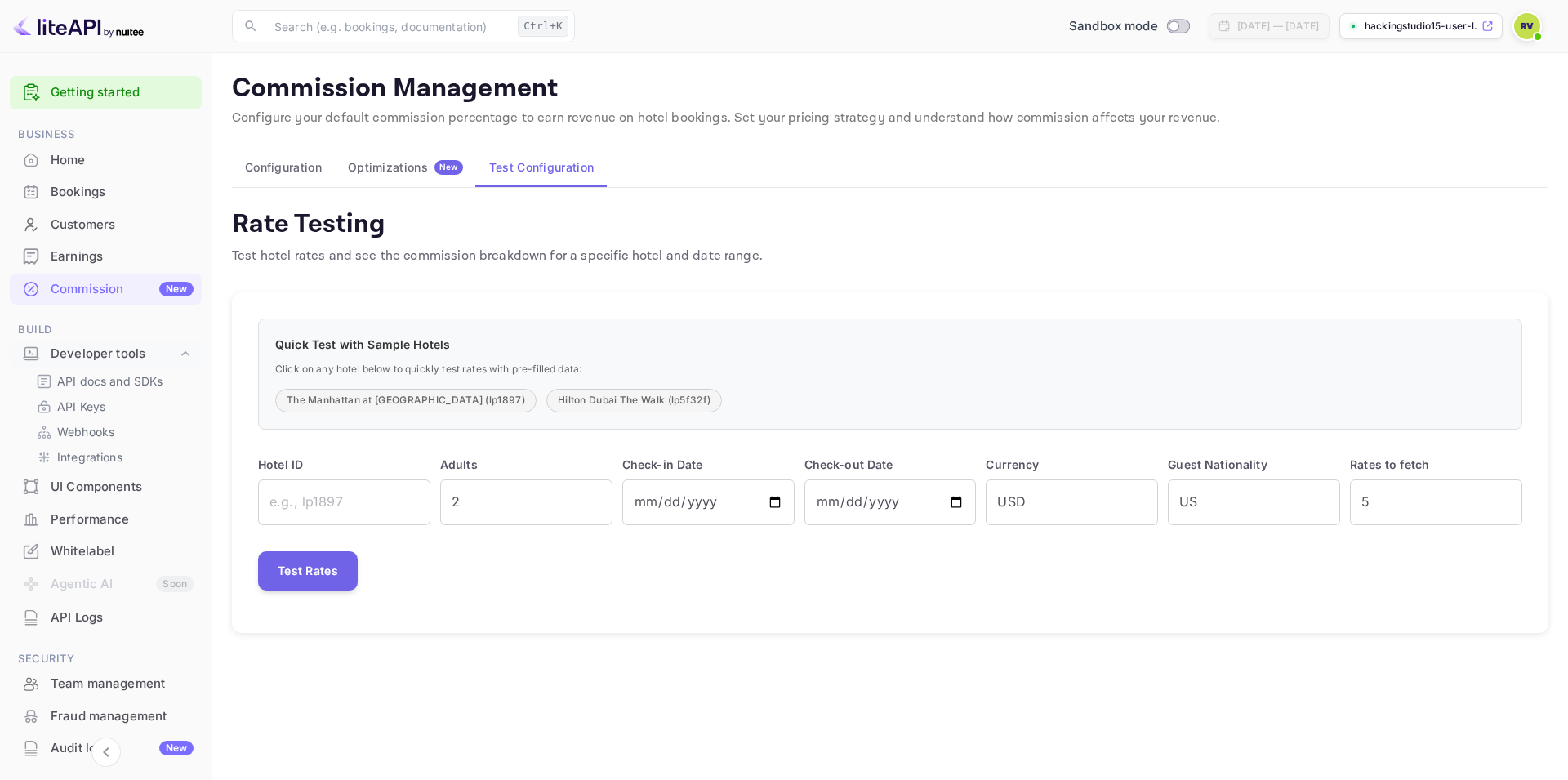
click at [303, 168] on button "Configuration" at bounding box center [283, 167] width 102 height 40
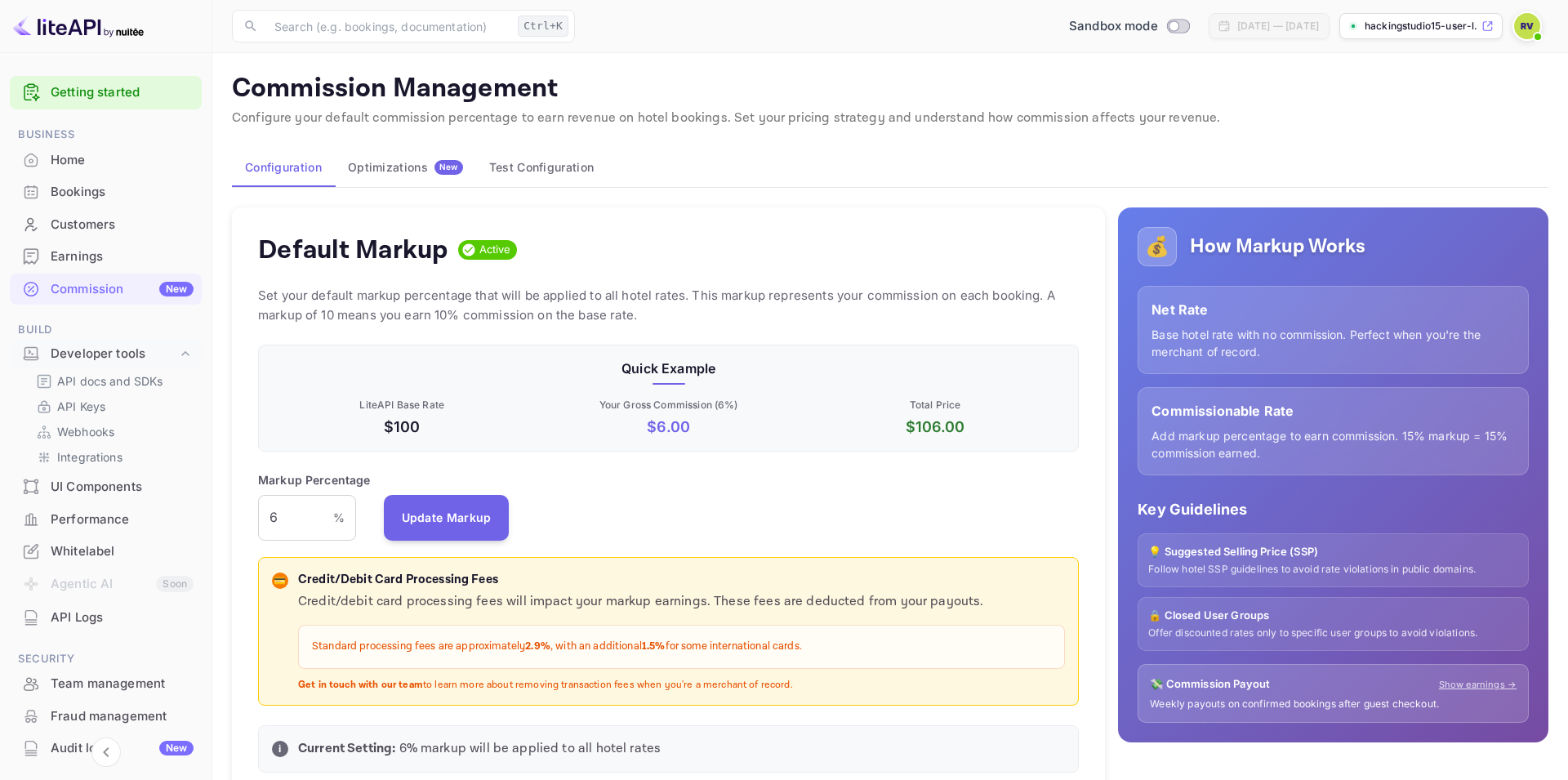
scroll to position [290, 821]
drag, startPoint x: 278, startPoint y: 518, endPoint x: 213, endPoint y: 521, distance: 65.1
click at [258, 521] on input "6" at bounding box center [296, 517] width 75 height 45
type input "10"
click at [470, 523] on button "Update Markup" at bounding box center [447, 516] width 126 height 45
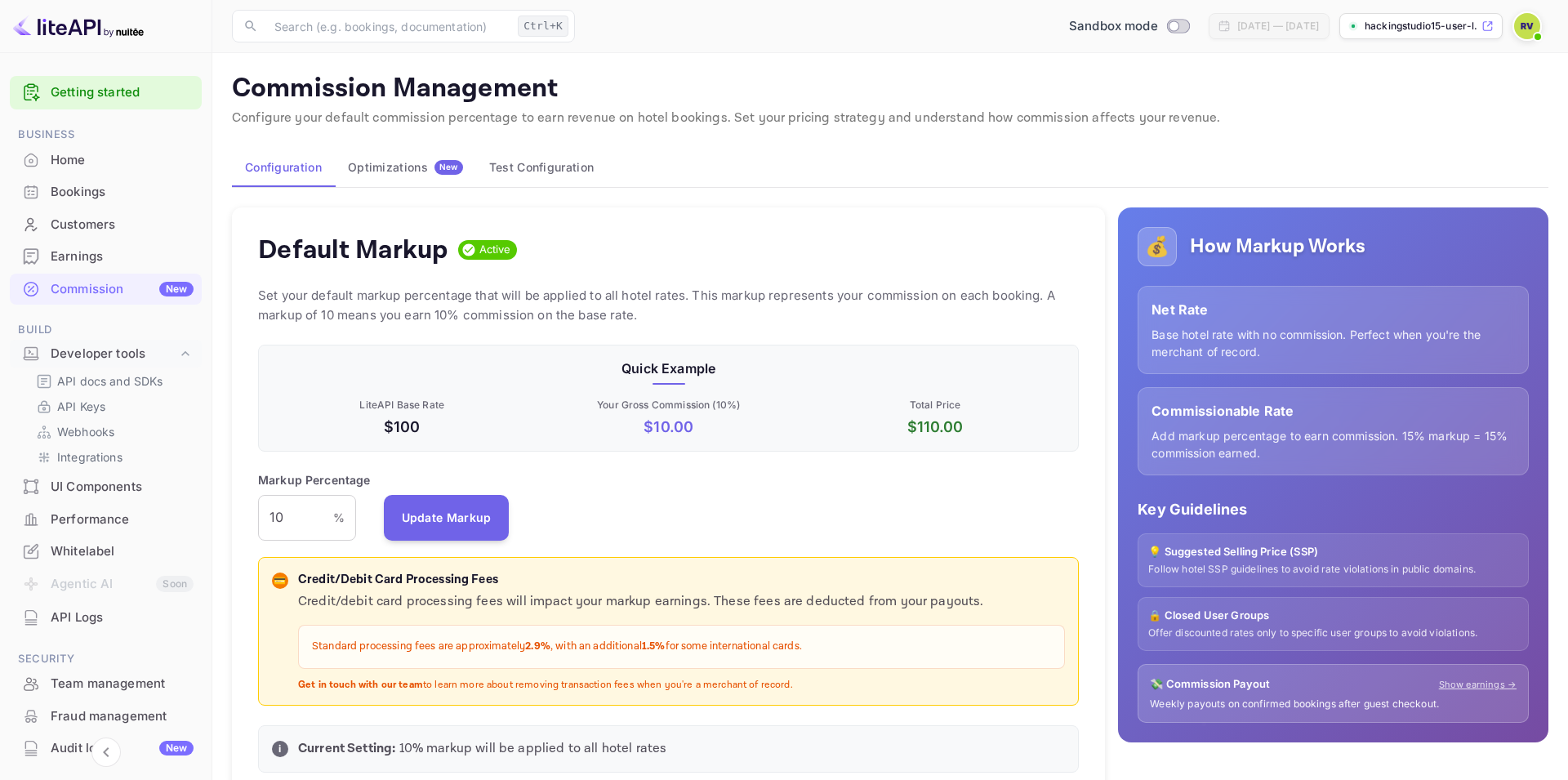
click at [78, 162] on div "Home" at bounding box center [122, 159] width 143 height 18
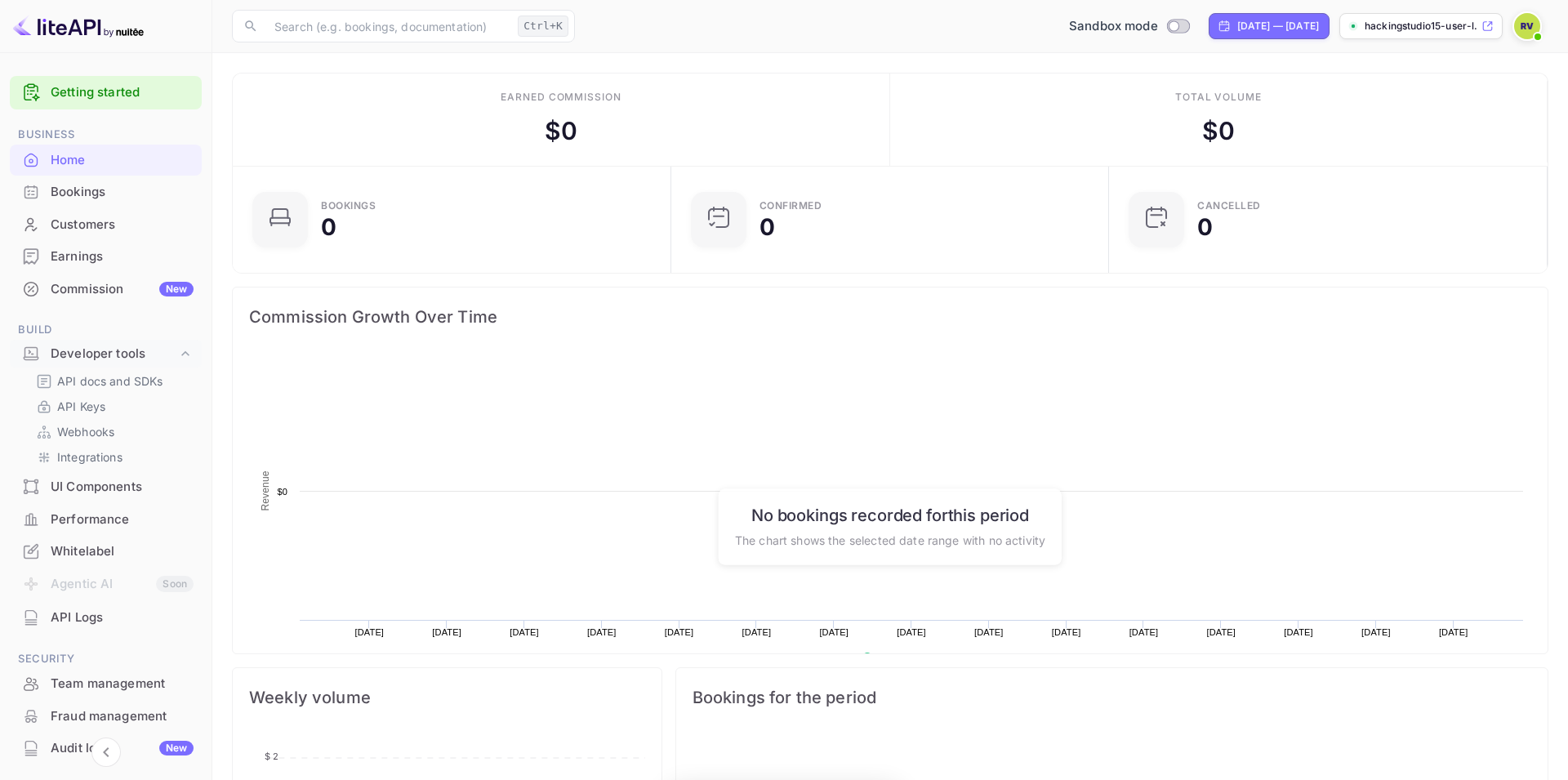
scroll to position [1, 1]
click at [88, 408] on p "API Keys" at bounding box center [81, 406] width 48 height 17
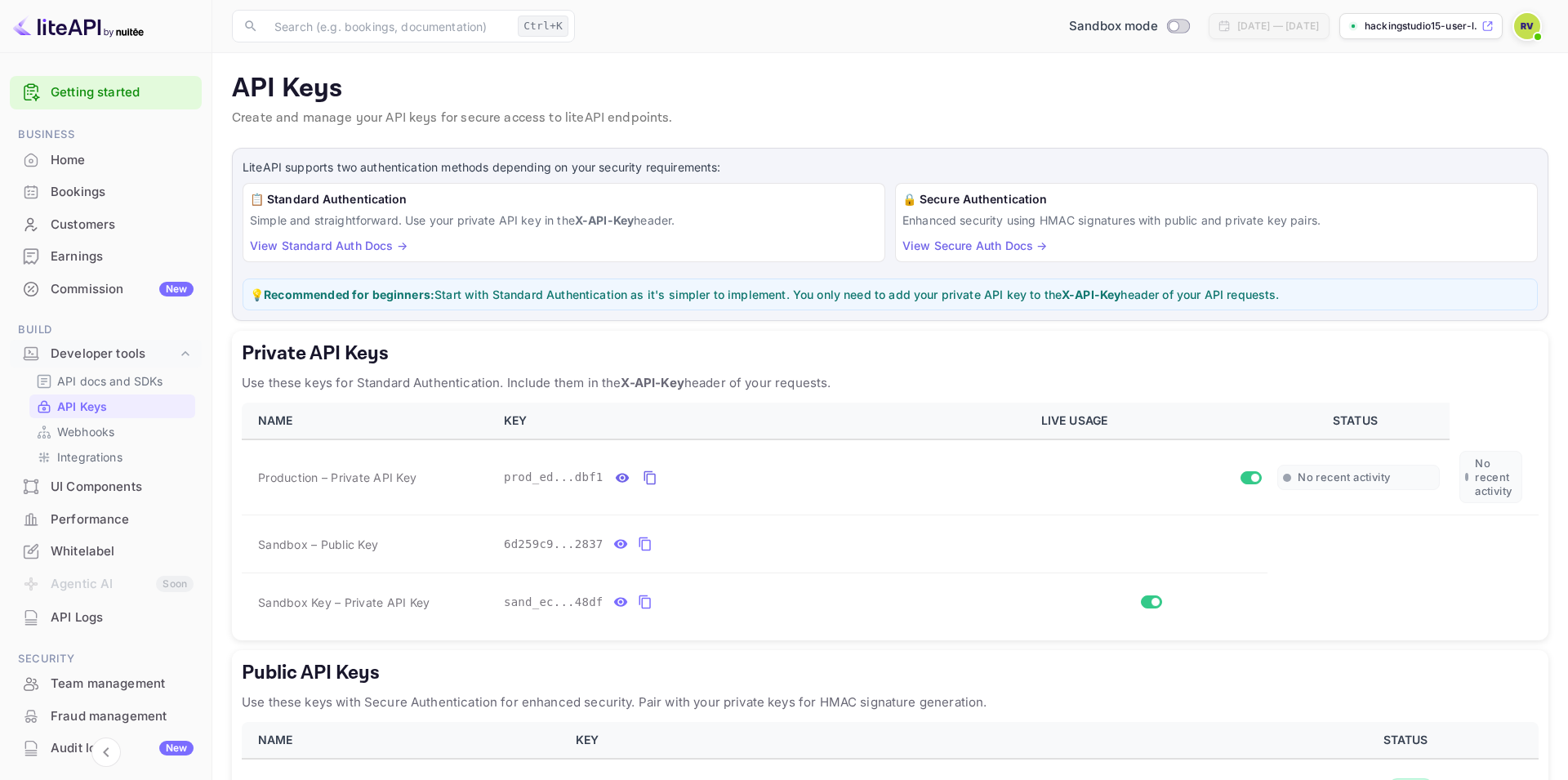
click at [89, 550] on div "Whitelabel" at bounding box center [122, 551] width 143 height 18
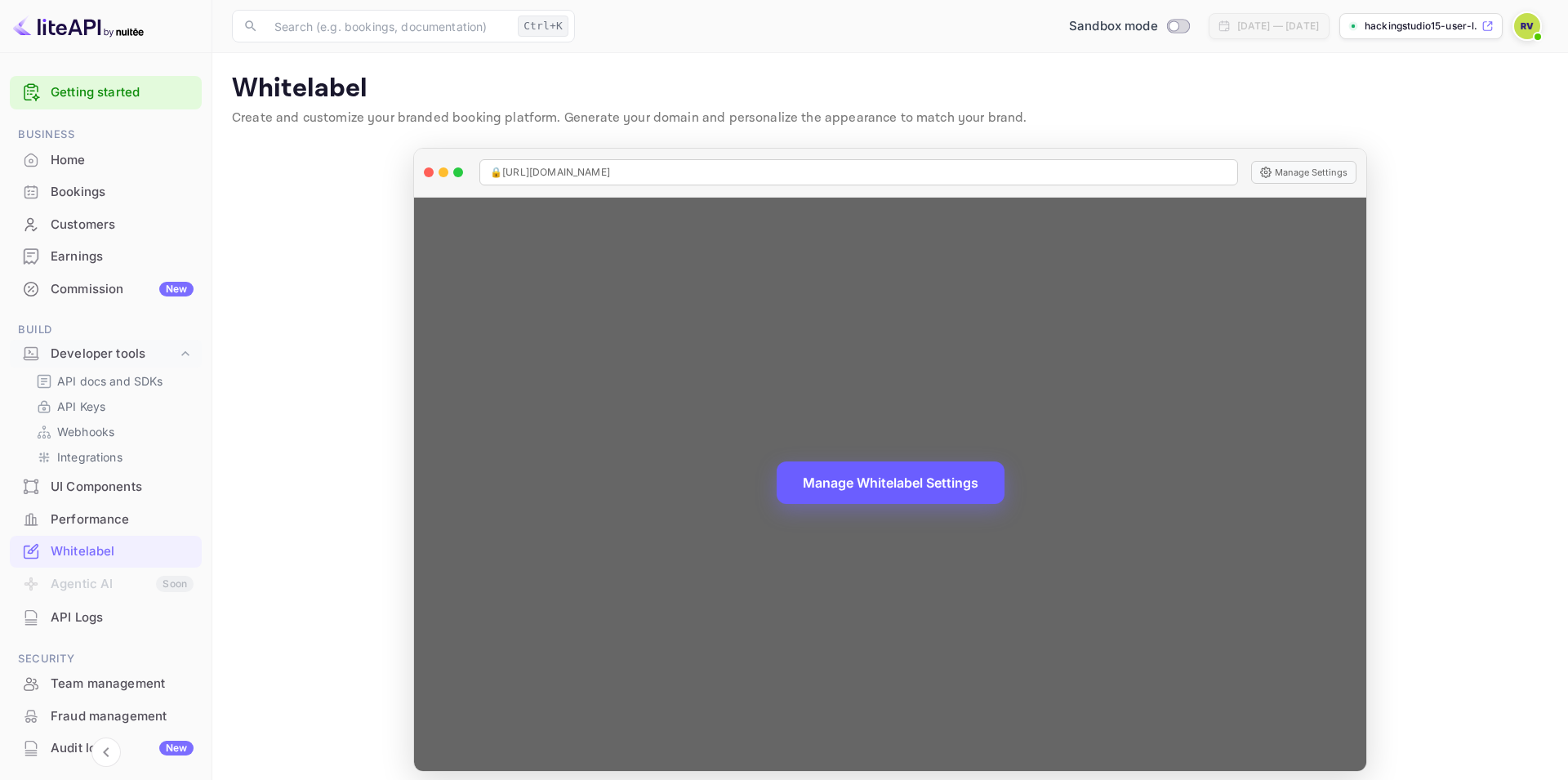
click at [958, 481] on button "Manage Whitelabel Settings" at bounding box center [890, 482] width 228 height 43
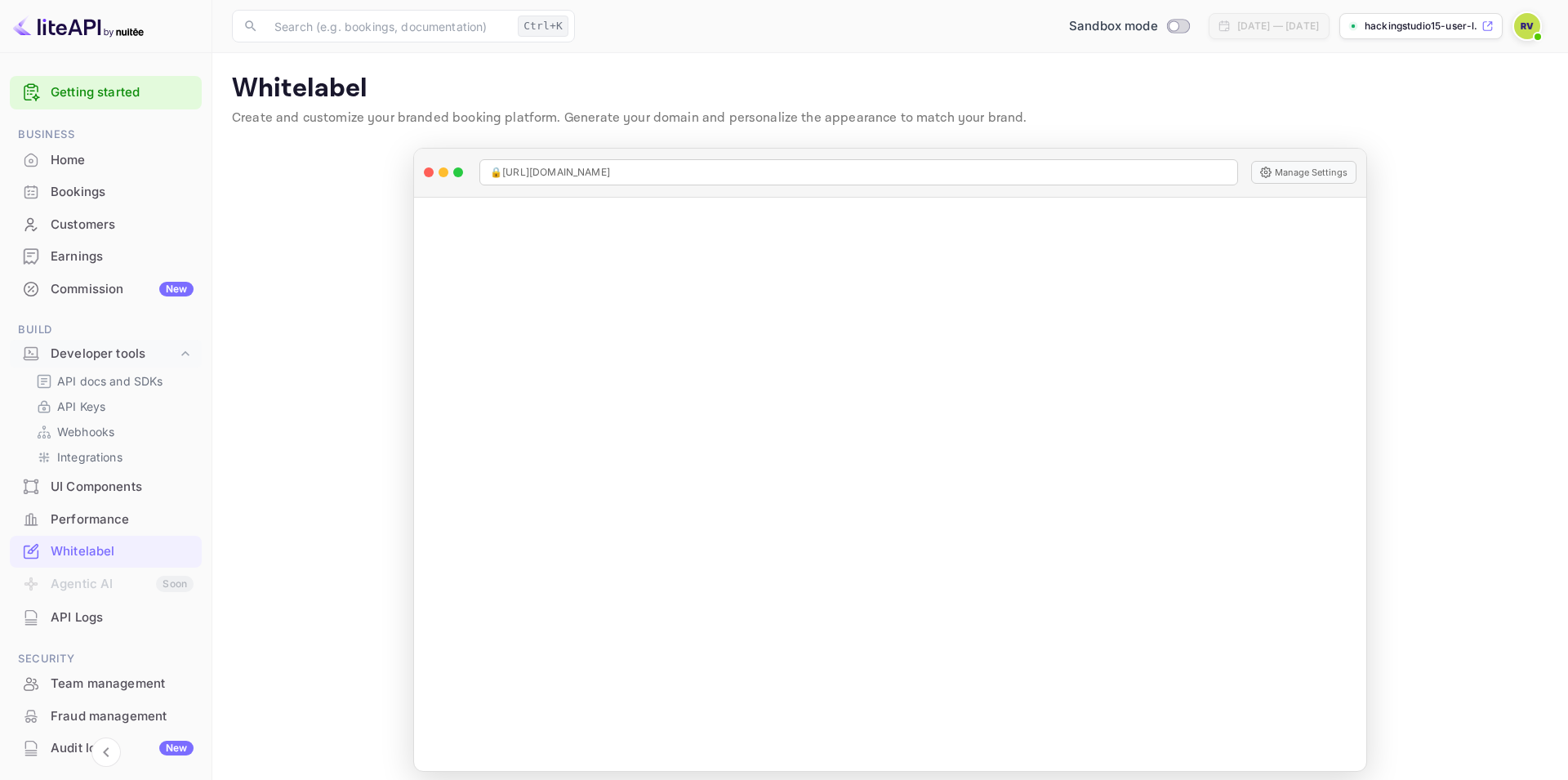
click at [1525, 26] on img at bounding box center [1526, 26] width 26 height 26
click at [1390, 138] on p "Settings" at bounding box center [1380, 147] width 46 height 17
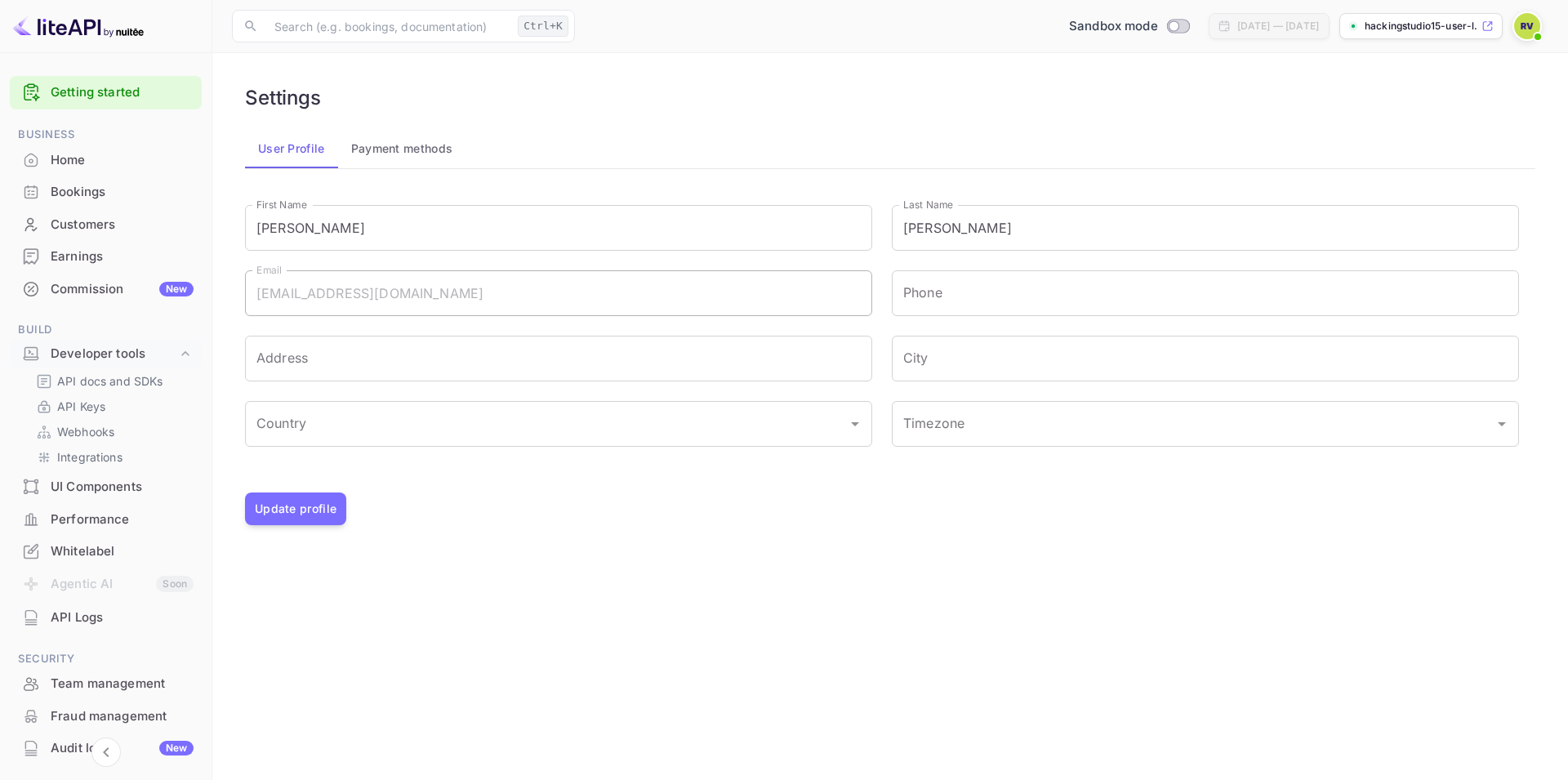
click at [98, 287] on div "[PERSON_NAME] [EMAIL_ADDRESS][DOMAIN_NAME] Settings Invite Help center Sign out" at bounding box center [784, 390] width 1568 height 780
click at [408, 142] on div "[PERSON_NAME] [EMAIL_ADDRESS][DOMAIN_NAME] Settings Invite Help center Sign out" at bounding box center [784, 390] width 1568 height 780
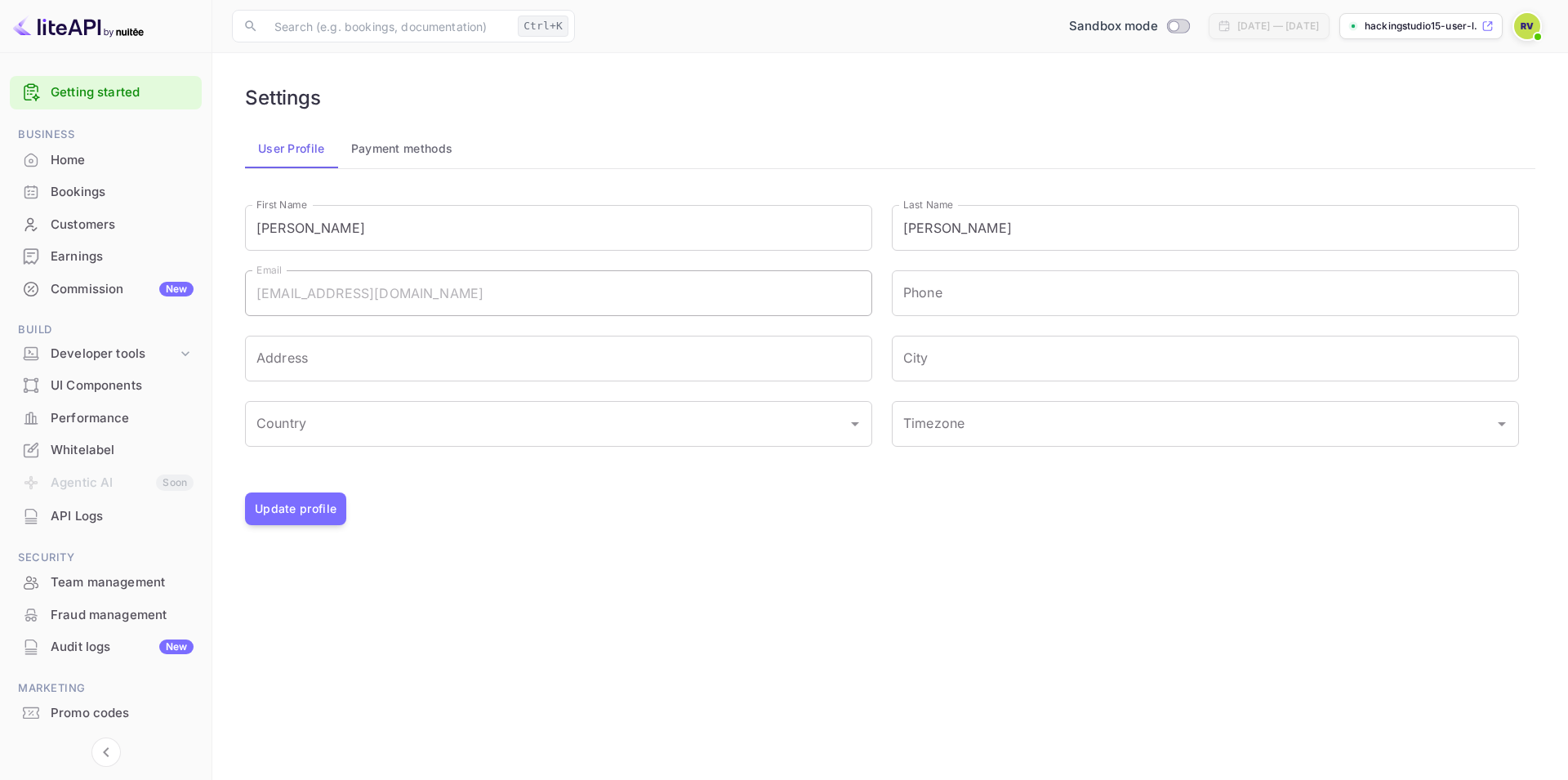
click at [412, 155] on button "Payment methods" at bounding box center [402, 148] width 129 height 40
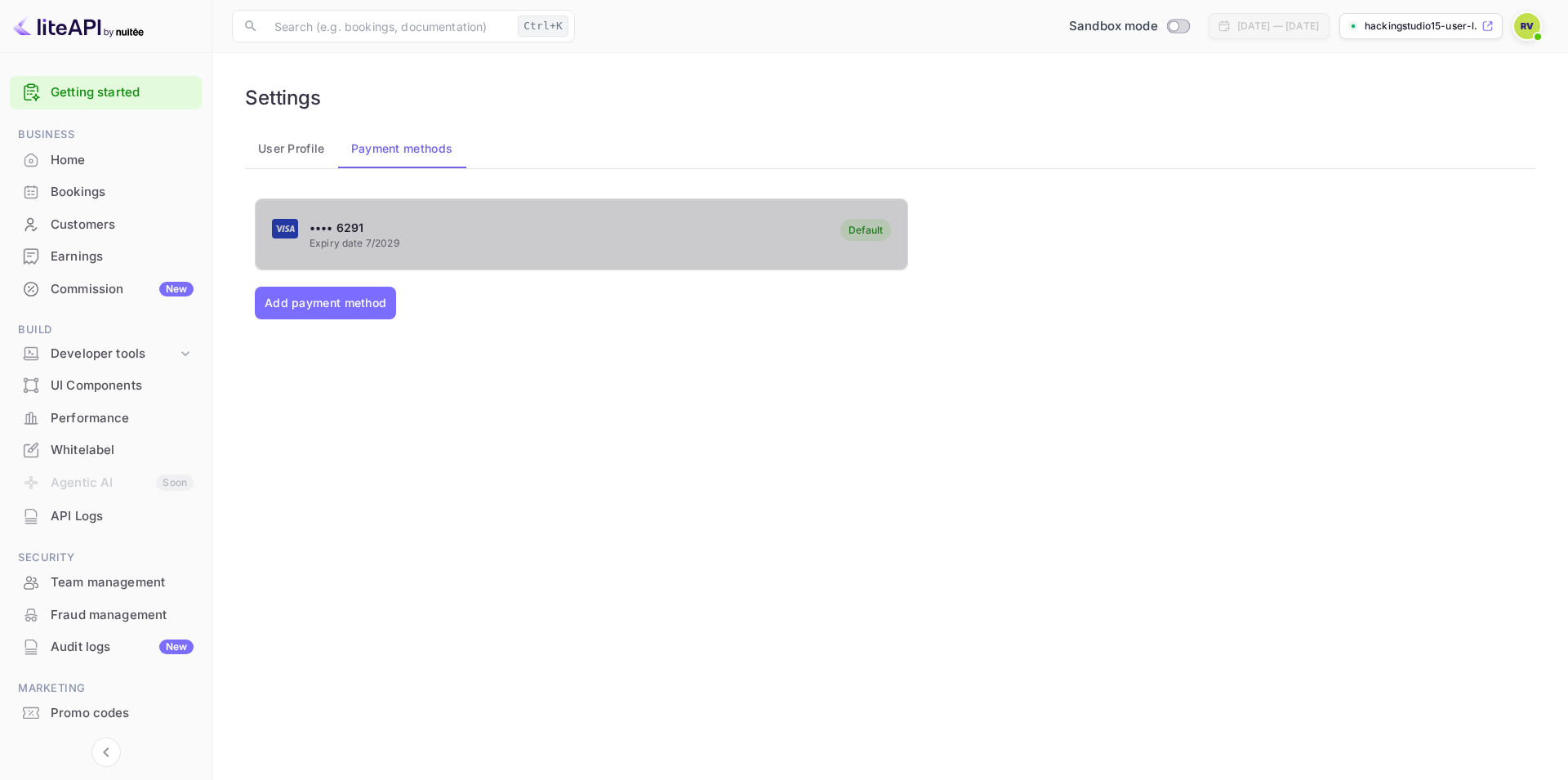
click at [339, 228] on p "•••• 6291" at bounding box center [354, 227] width 90 height 17
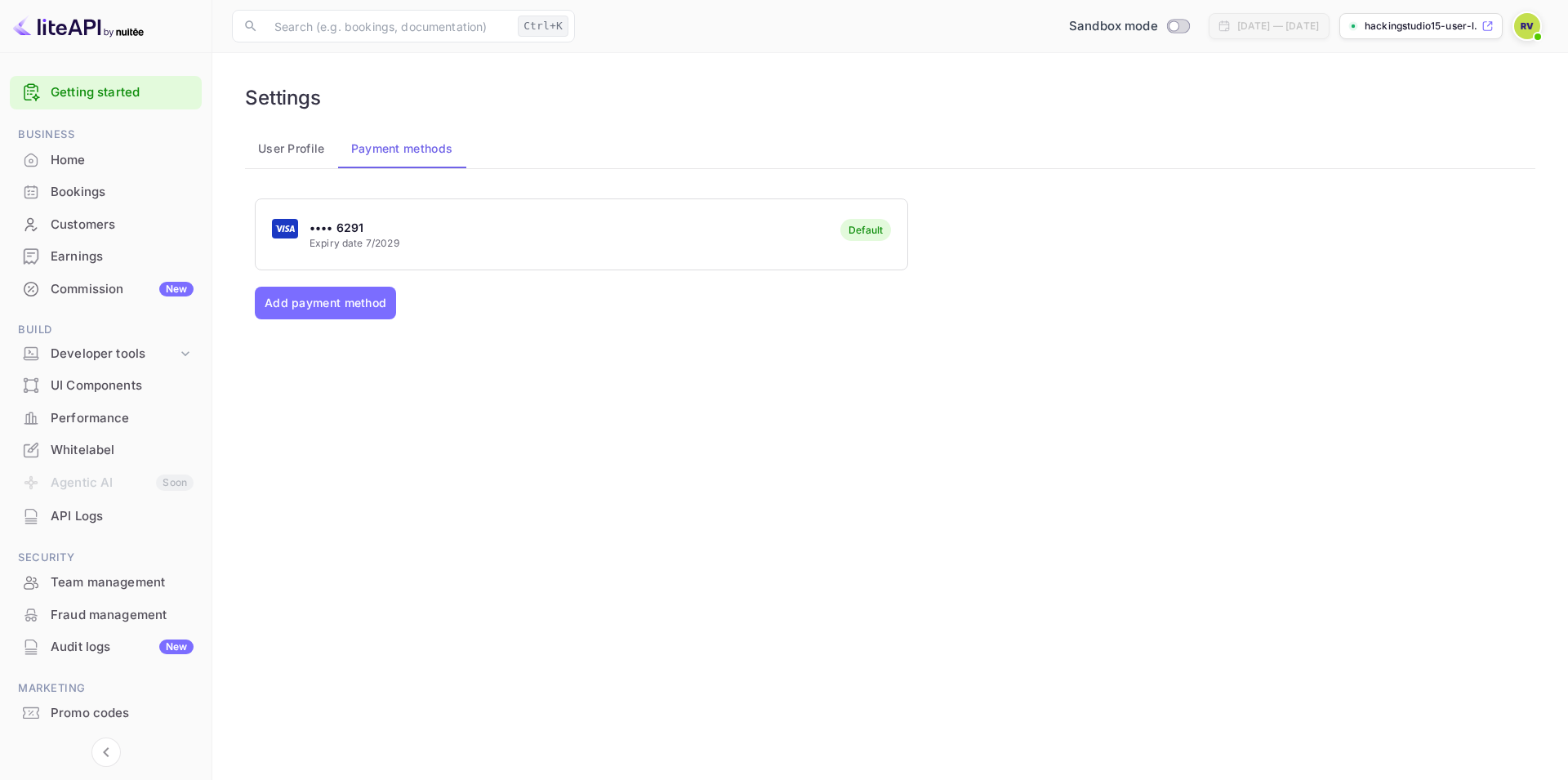
click at [369, 240] on span "7/2029" at bounding box center [382, 243] width 34 height 13
click at [364, 240] on p "Expiry date 7/2029" at bounding box center [354, 243] width 90 height 14
click at [363, 240] on p "Expiry date 7/2029" at bounding box center [354, 243] width 90 height 14
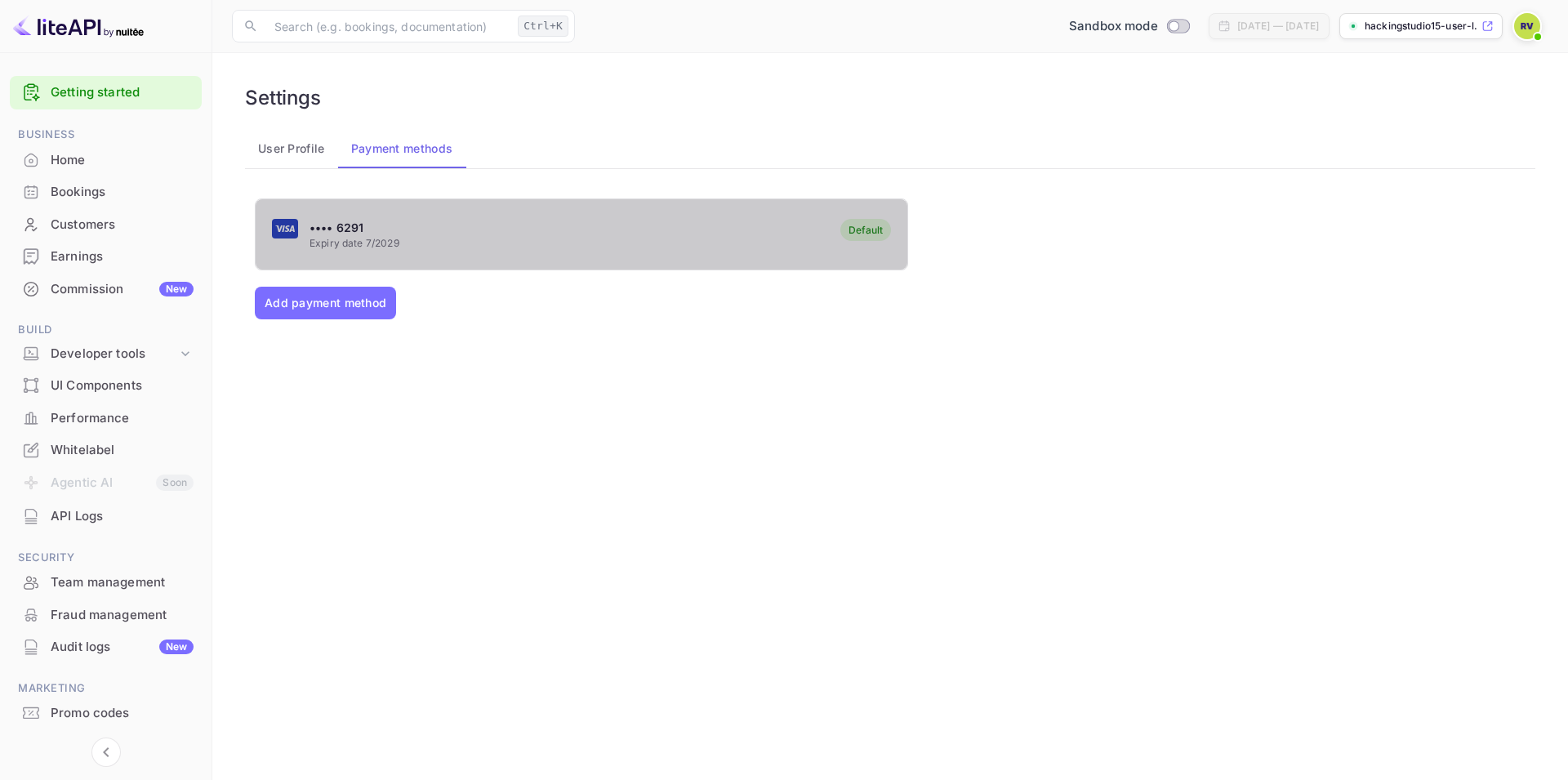
click at [363, 240] on p "Expiry date 7/2029" at bounding box center [354, 243] width 90 height 14
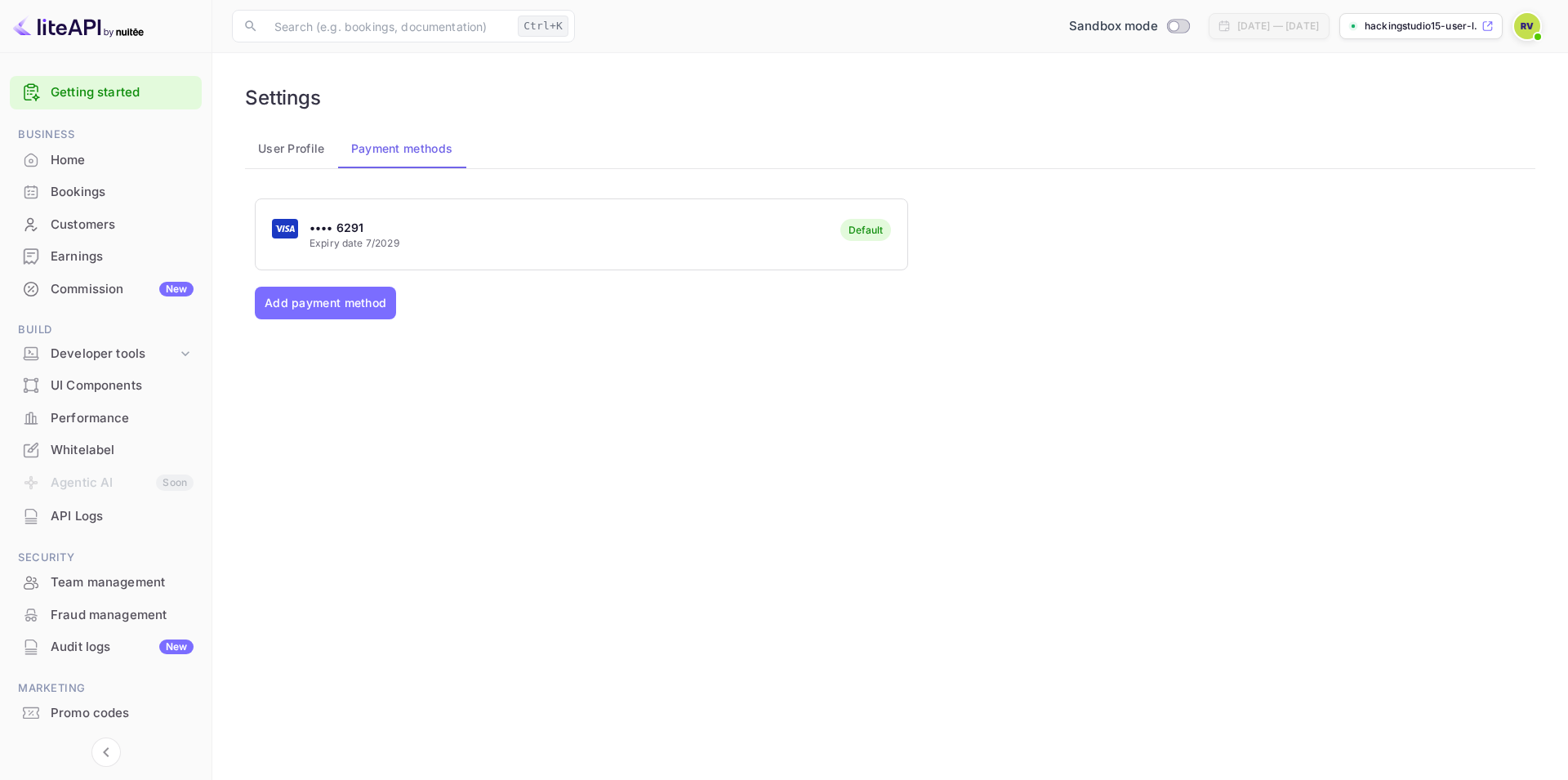
click at [311, 218] on div "•••• 6291 Expiry date 7/2029 Default" at bounding box center [581, 235] width 652 height 65
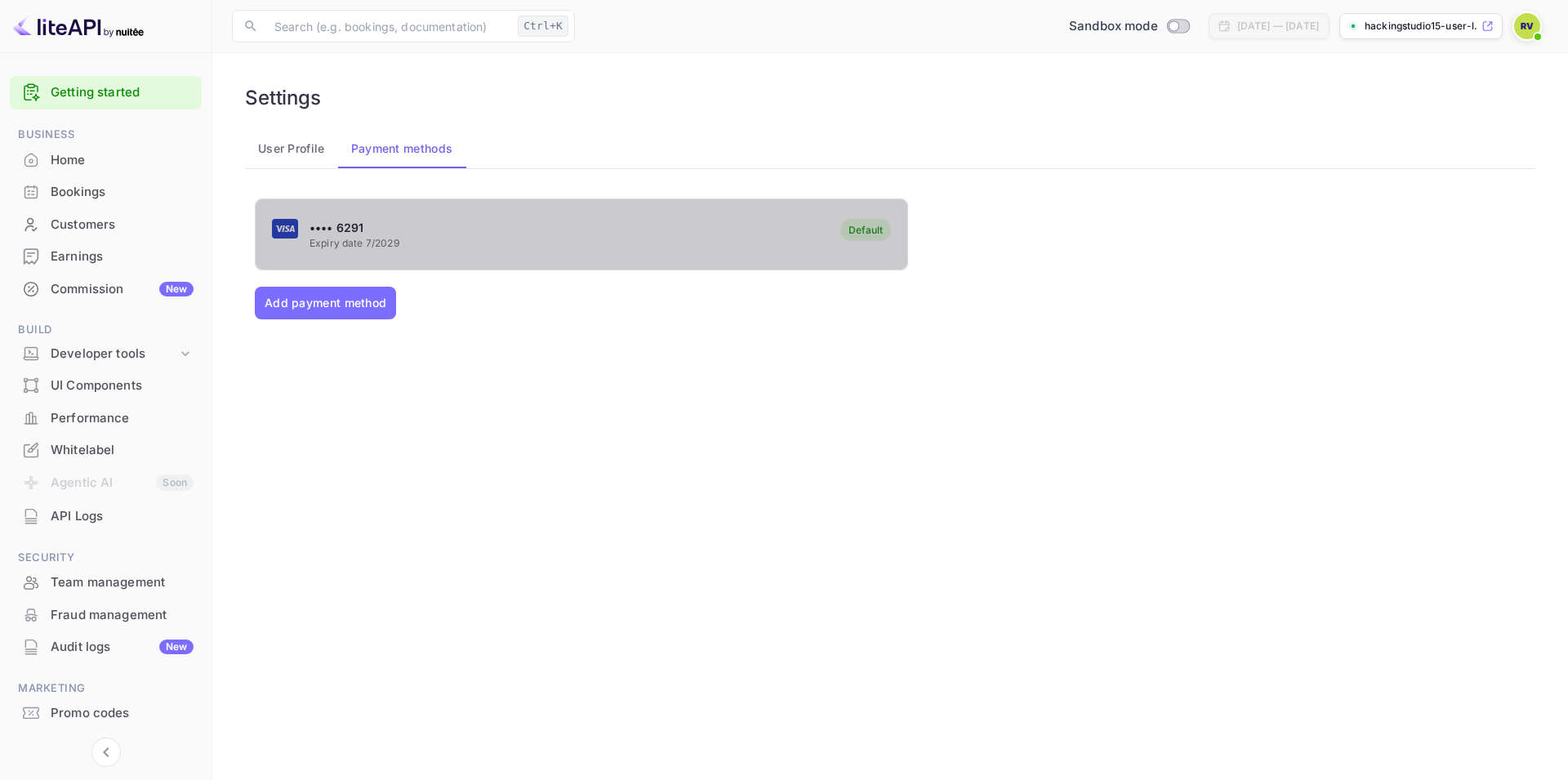
click at [311, 224] on p "•••• 6291" at bounding box center [354, 227] width 90 height 17
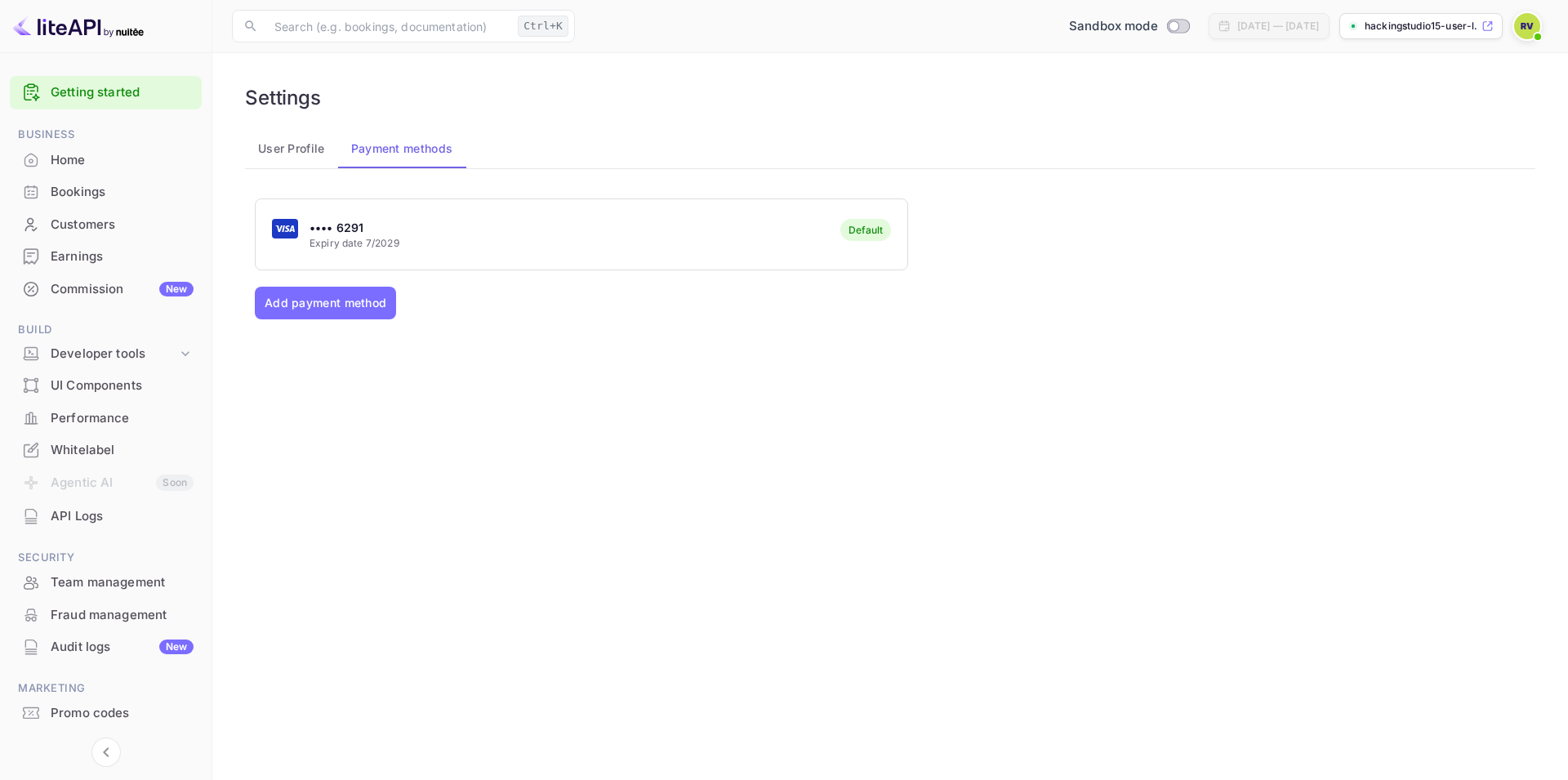
click at [312, 225] on p "•••• 6291" at bounding box center [354, 227] width 90 height 17
click at [772, 228] on div "•••• 6291 Expiry date 7/2029 Default" at bounding box center [581, 235] width 652 height 65
click at [776, 220] on div "•••• 6291 Expiry date 7/2029 Default" at bounding box center [581, 235] width 652 height 65
click at [853, 227] on div "Default" at bounding box center [865, 229] width 34 height 13
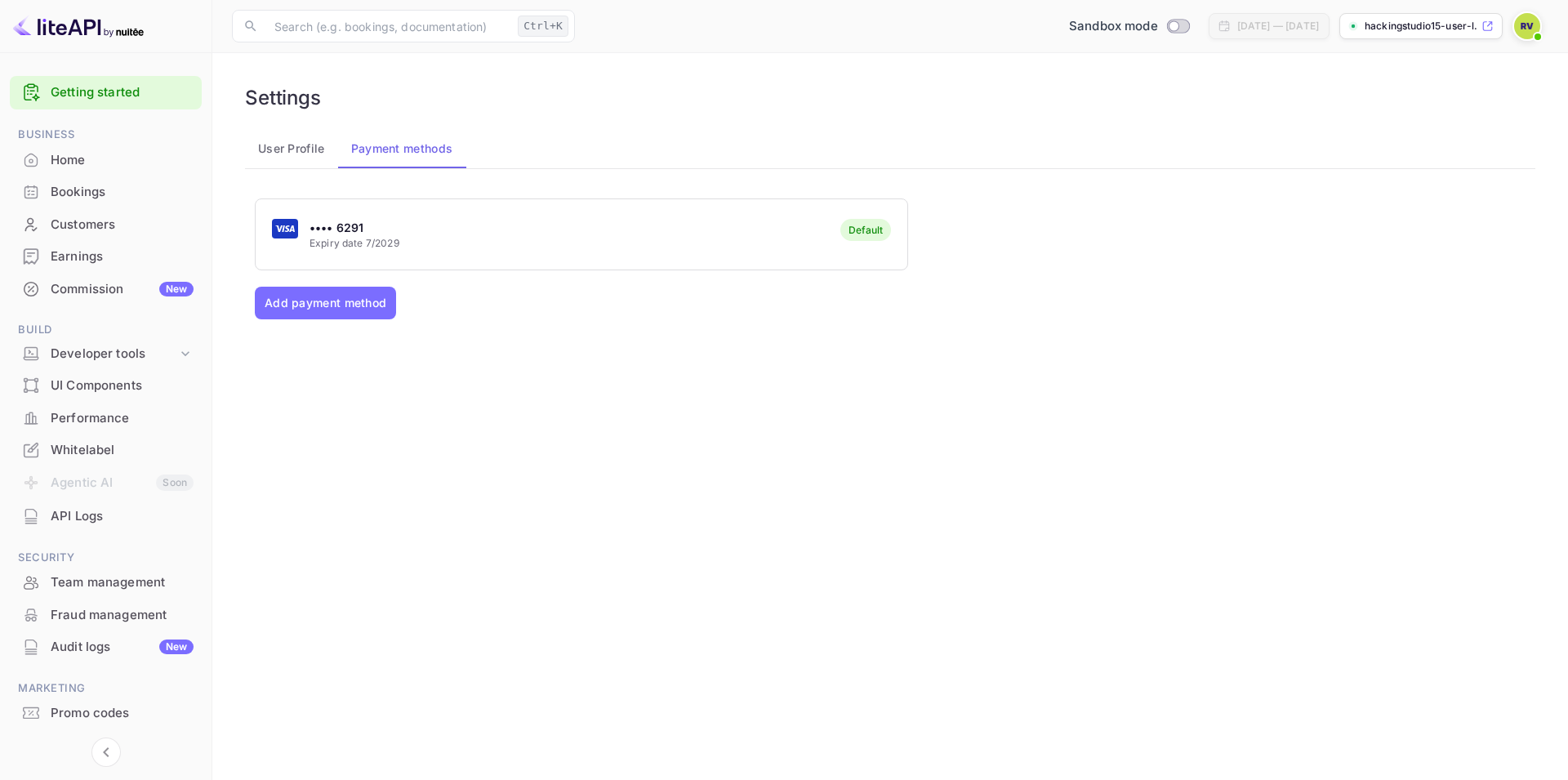
click at [861, 227] on div "Default" at bounding box center [865, 229] width 34 height 13
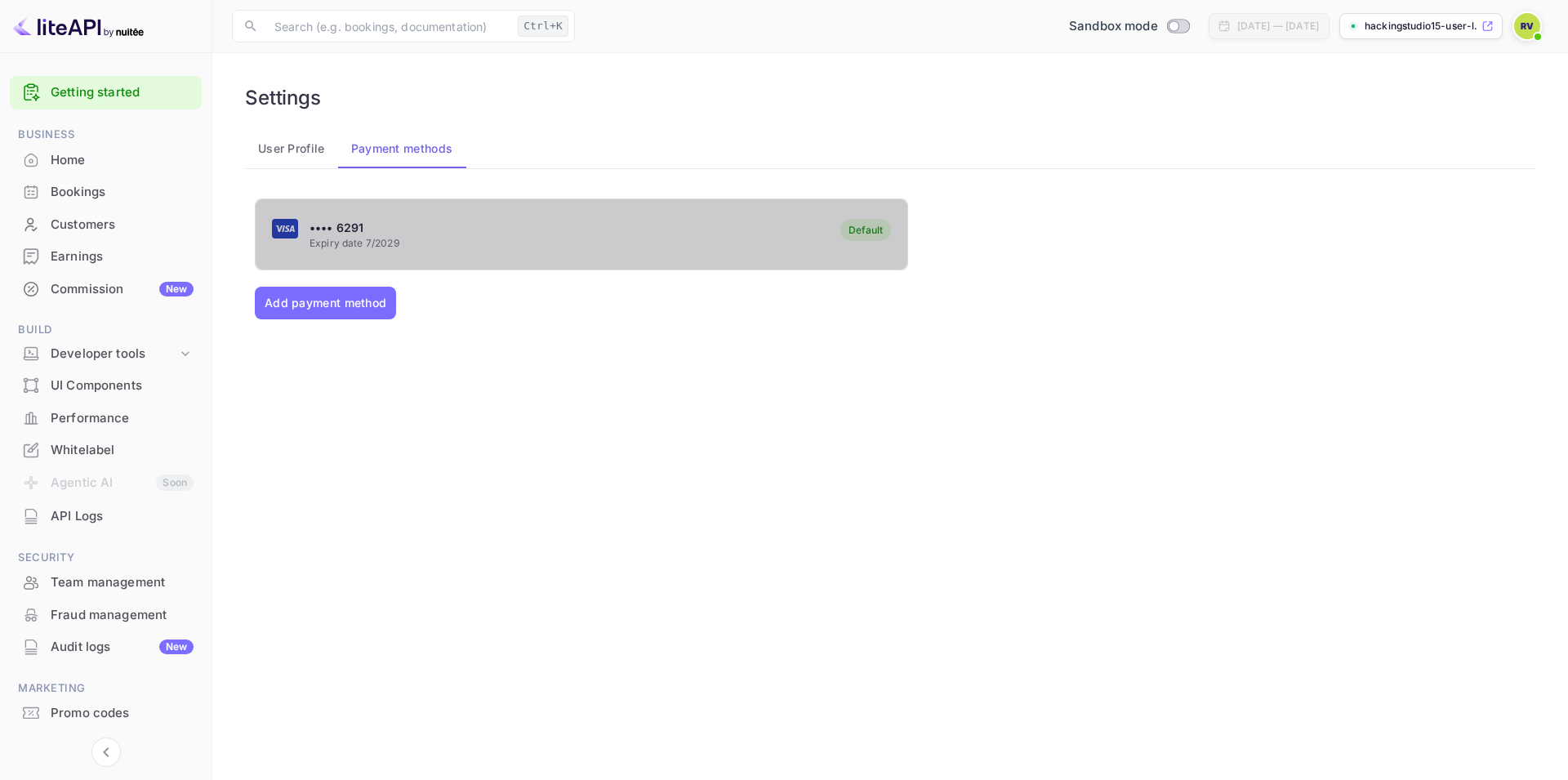
click at [861, 227] on div "Default" at bounding box center [865, 229] width 34 height 13
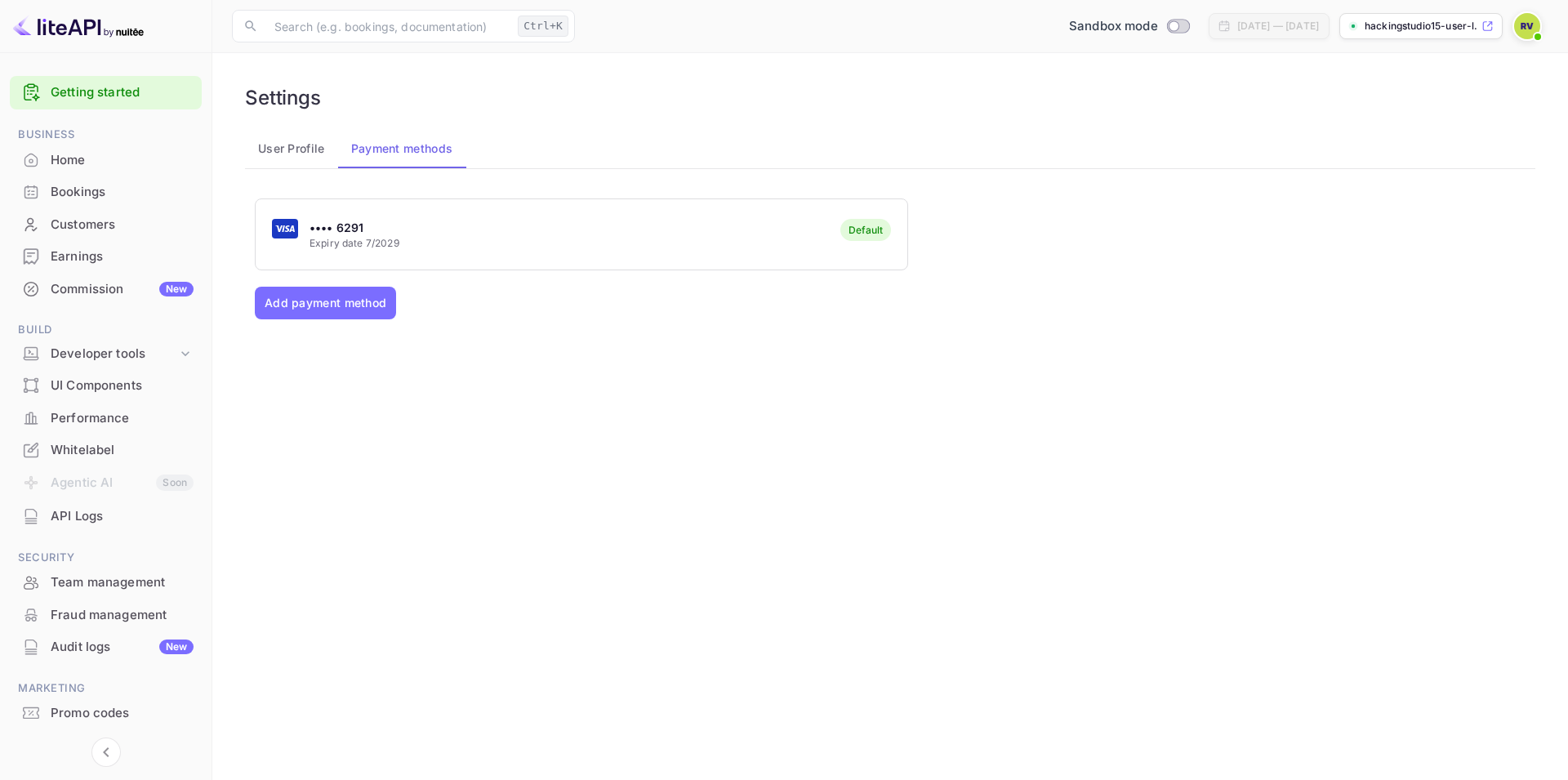
click at [861, 227] on div "Default" at bounding box center [865, 229] width 34 height 13
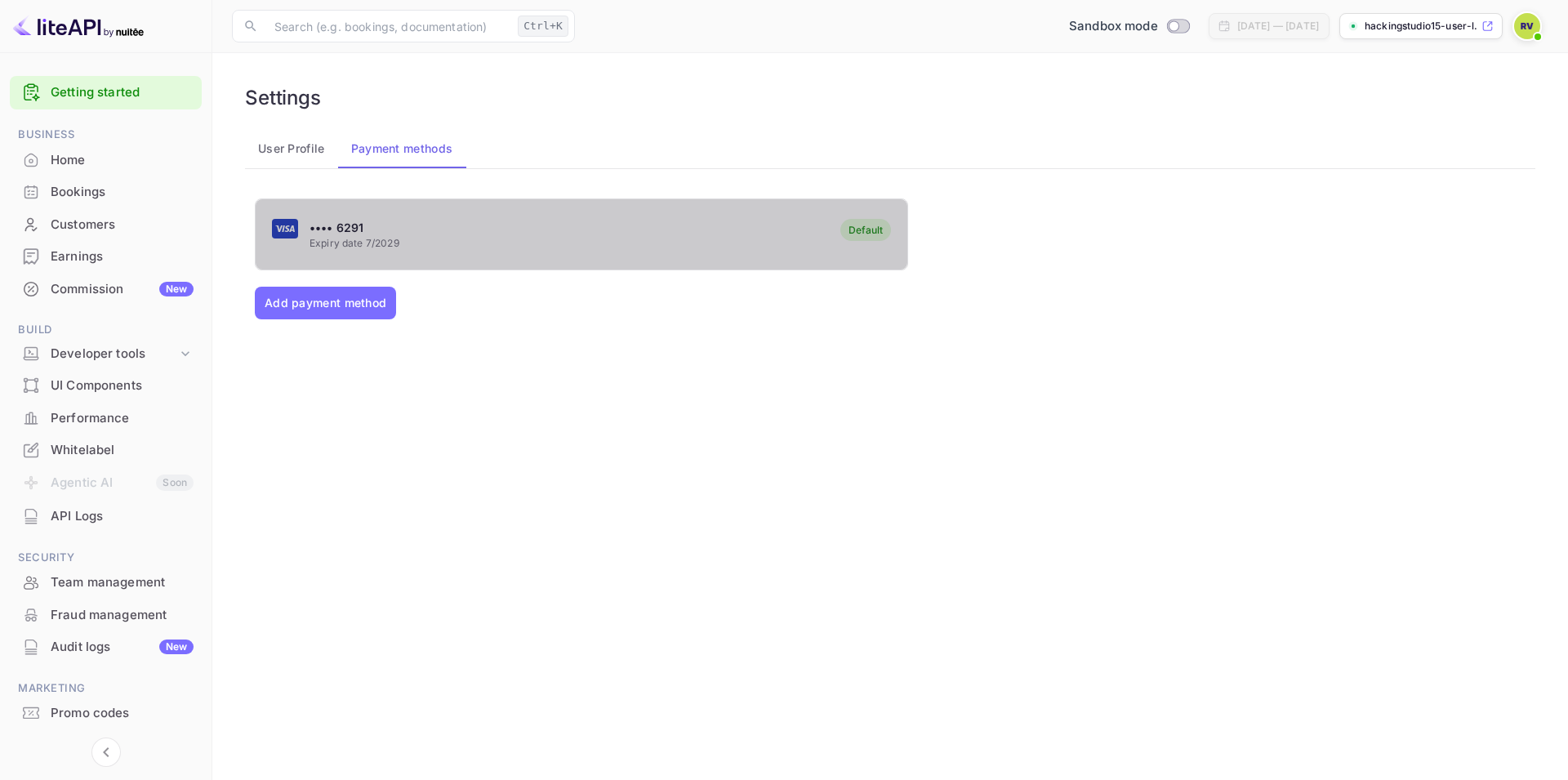
click at [861, 227] on div "Default" at bounding box center [865, 229] width 34 height 13
click at [862, 228] on div "Default" at bounding box center [865, 229] width 34 height 13
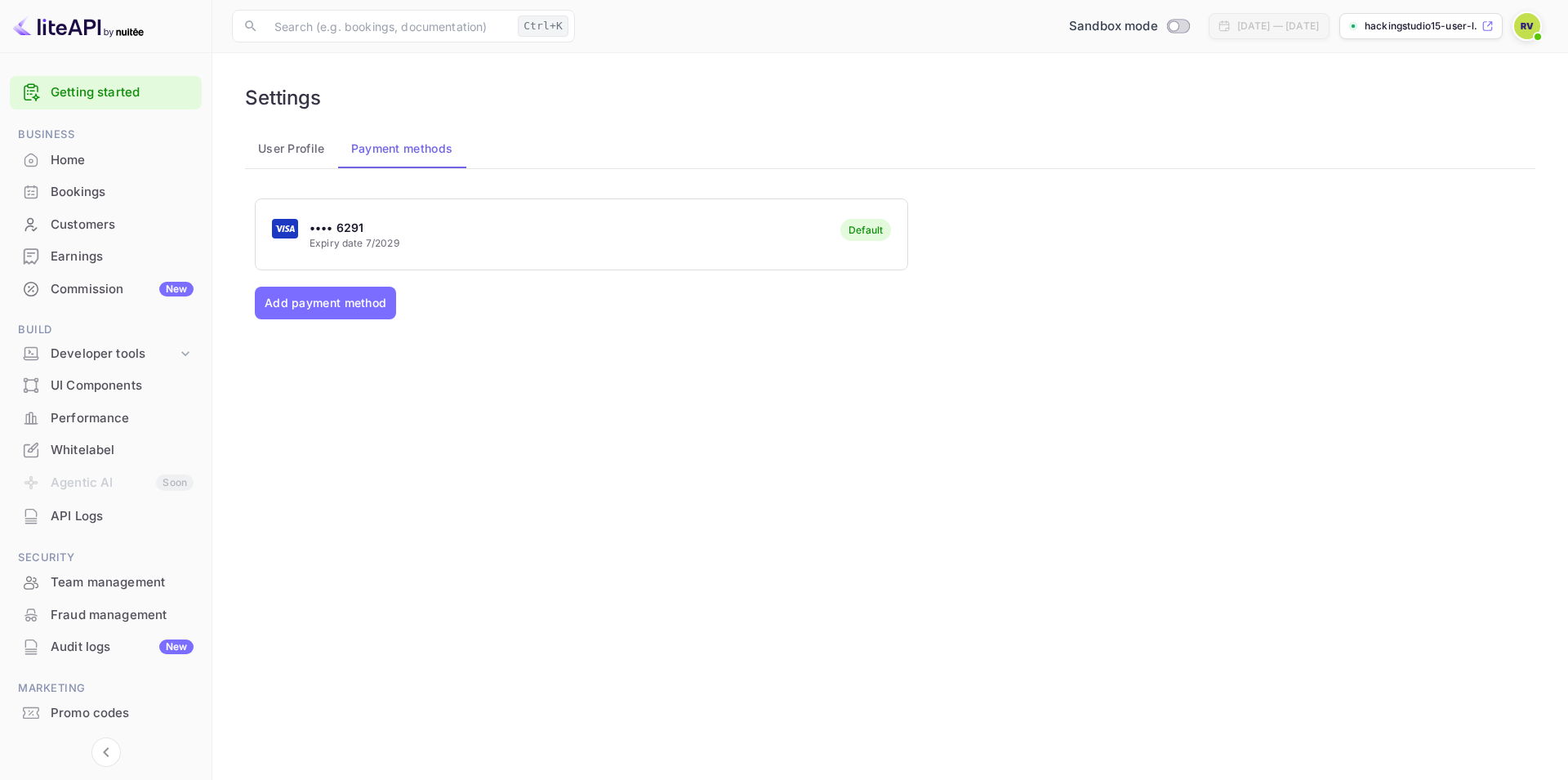
click at [862, 228] on div "Default" at bounding box center [865, 229] width 34 height 13
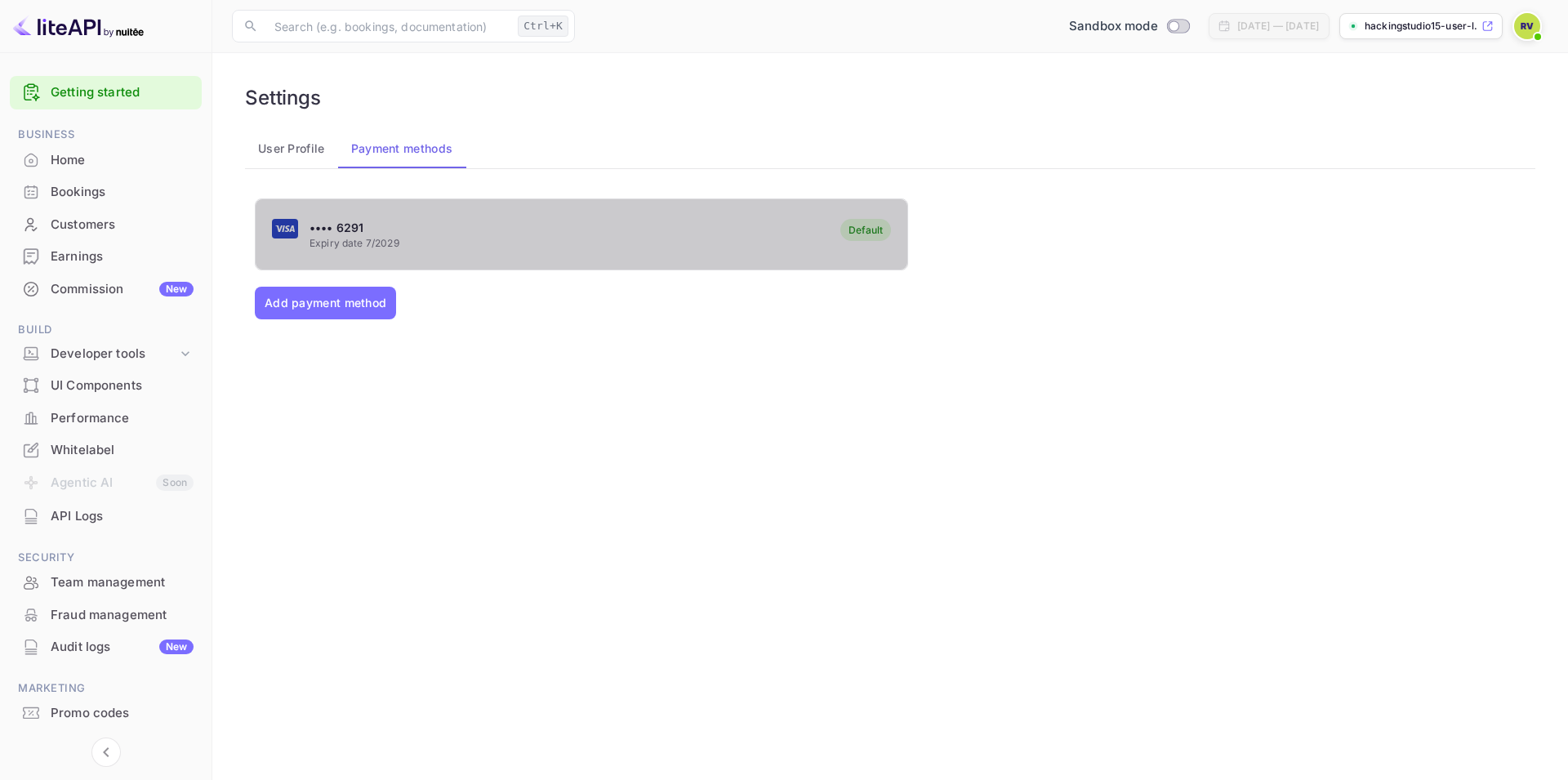
click at [862, 228] on div "Default" at bounding box center [865, 229] width 34 height 13
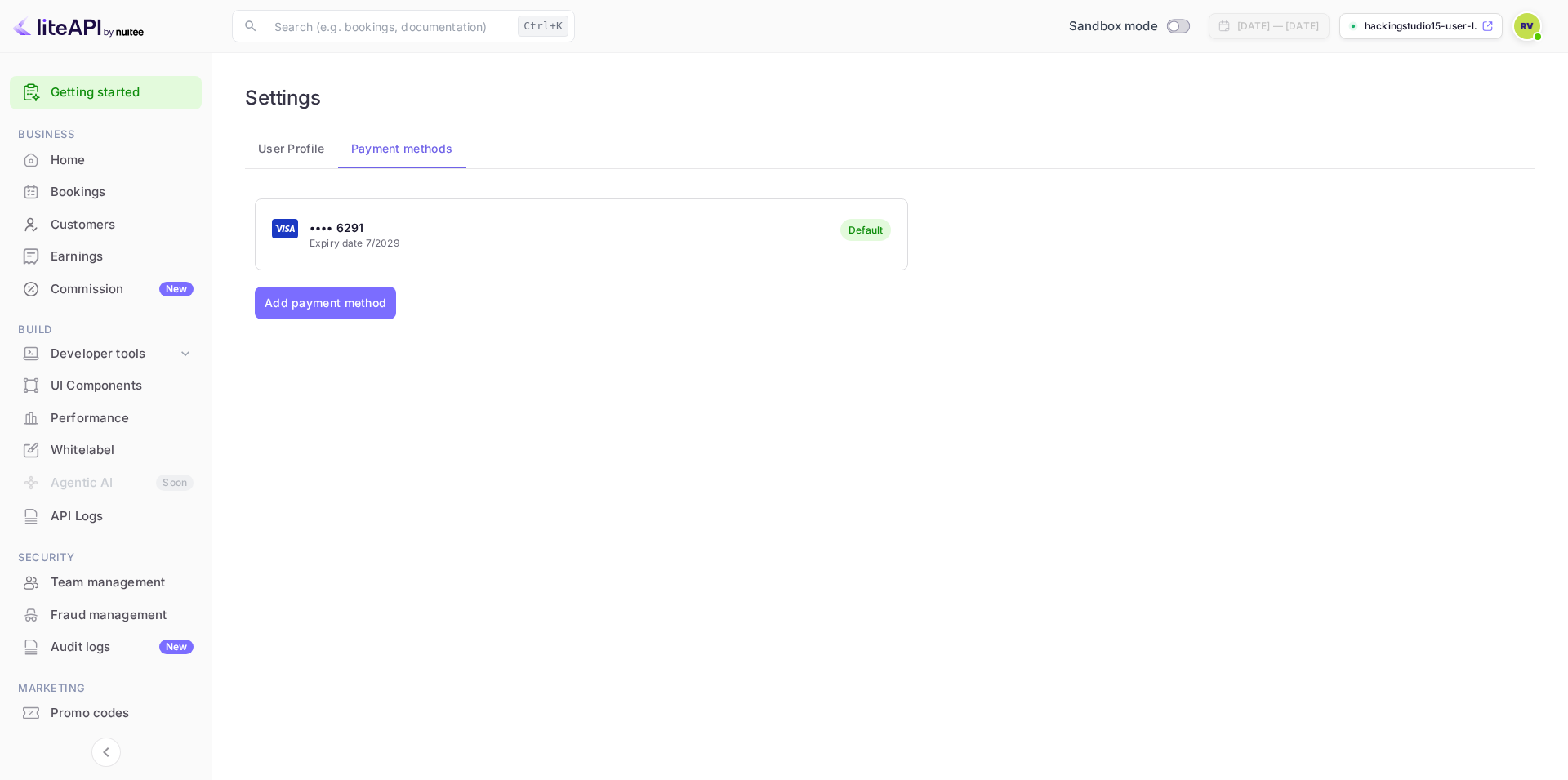
click at [529, 406] on div "•••• 6291 Expiry date 7/2029 Default Add payment method" at bounding box center [890, 382] width 1270 height 367
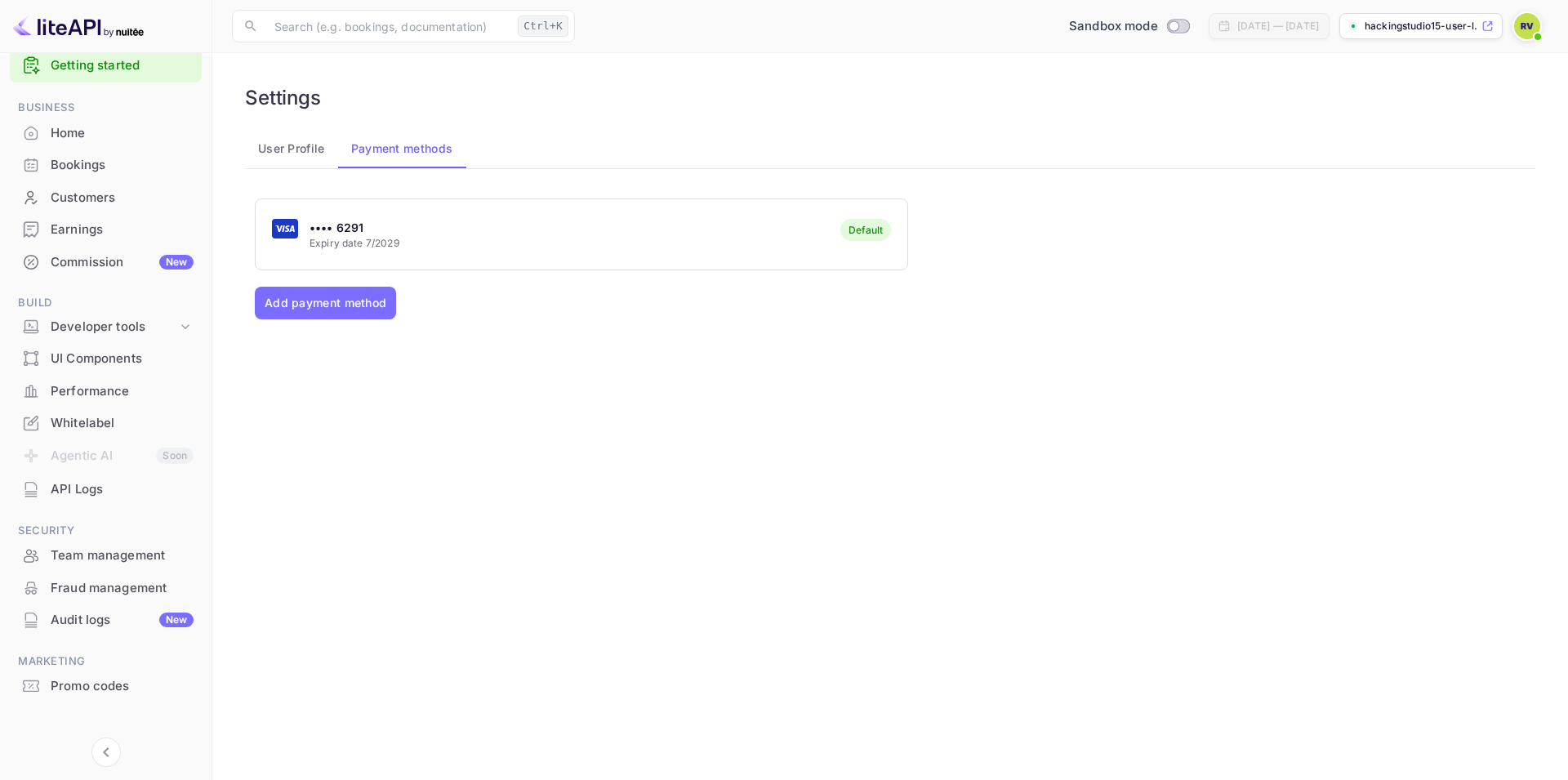
scroll to position [40, 0]
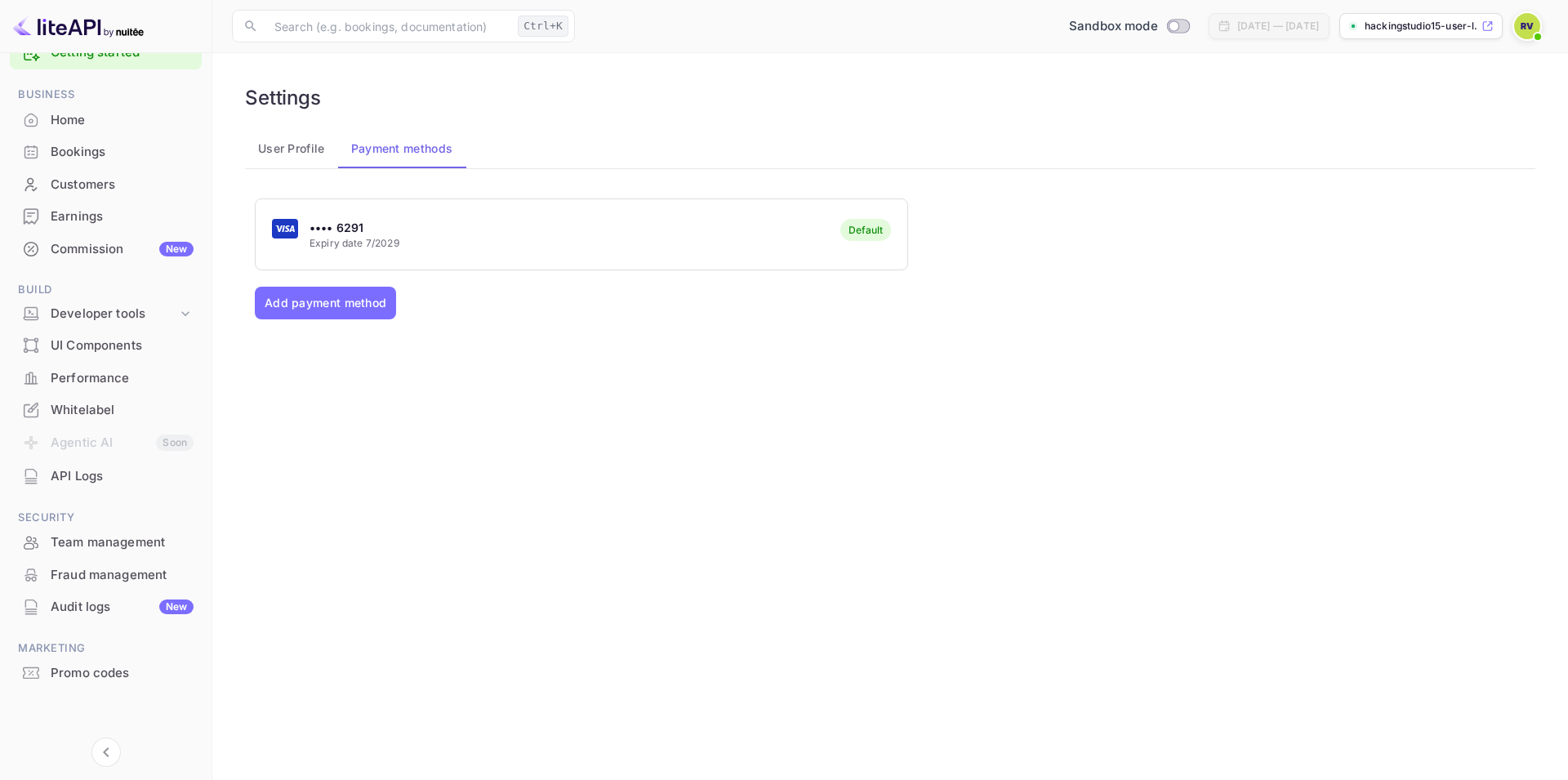
click at [110, 604] on div "Audit logs New" at bounding box center [122, 606] width 143 height 18
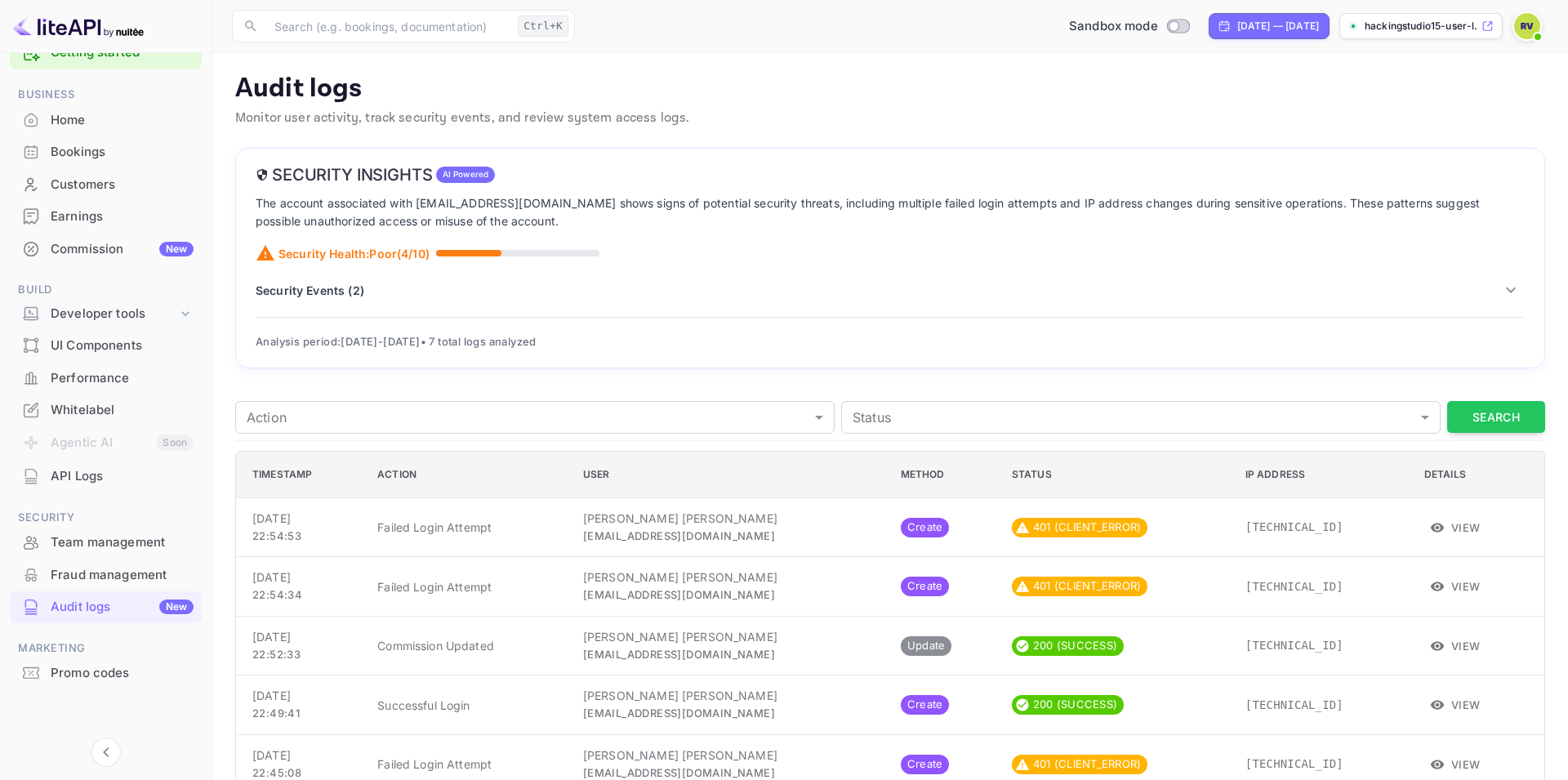
click at [189, 309] on icon at bounding box center [185, 313] width 16 height 16
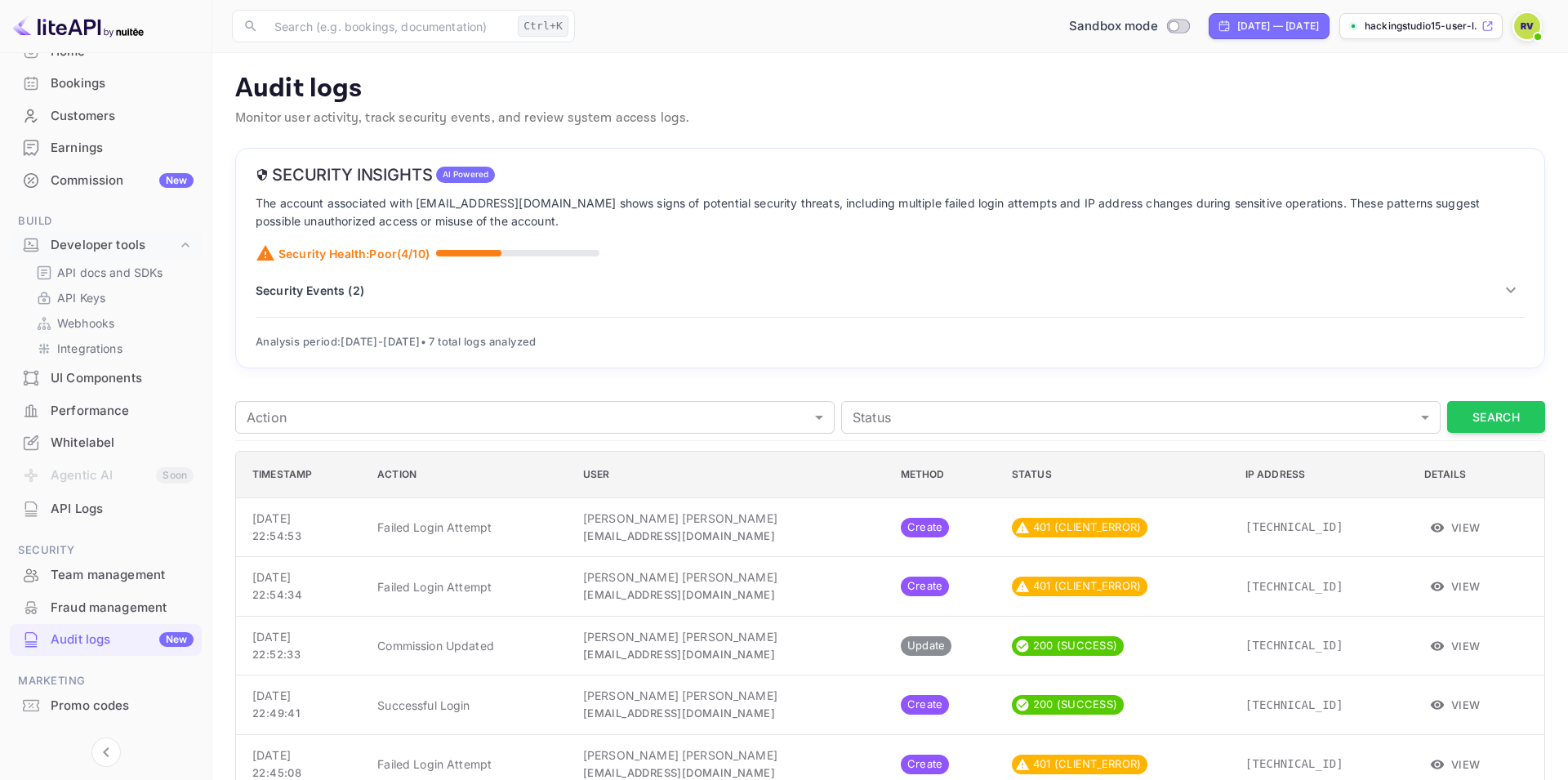
scroll to position [141, 0]
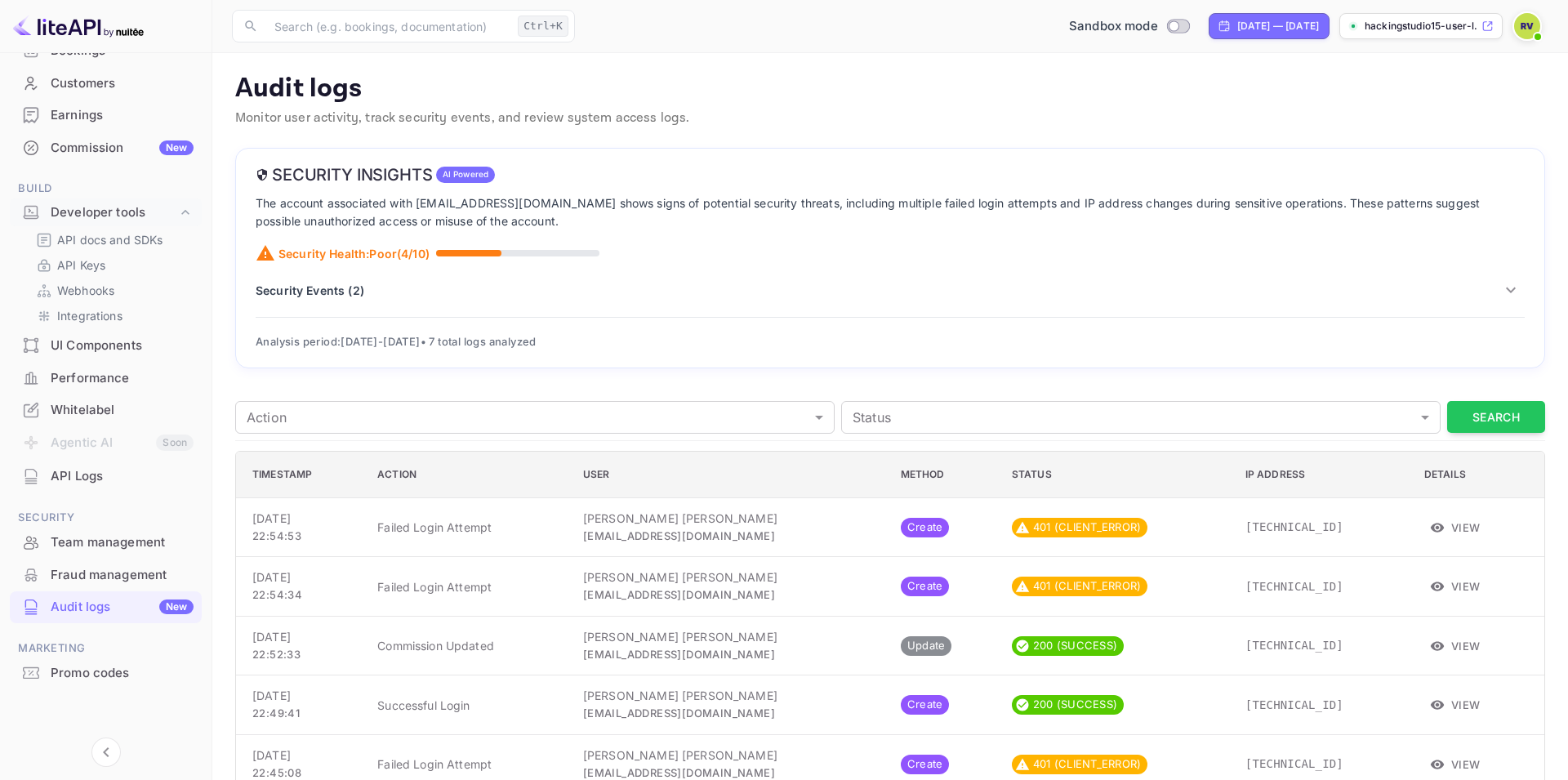
click at [1528, 25] on img at bounding box center [1526, 26] width 26 height 26
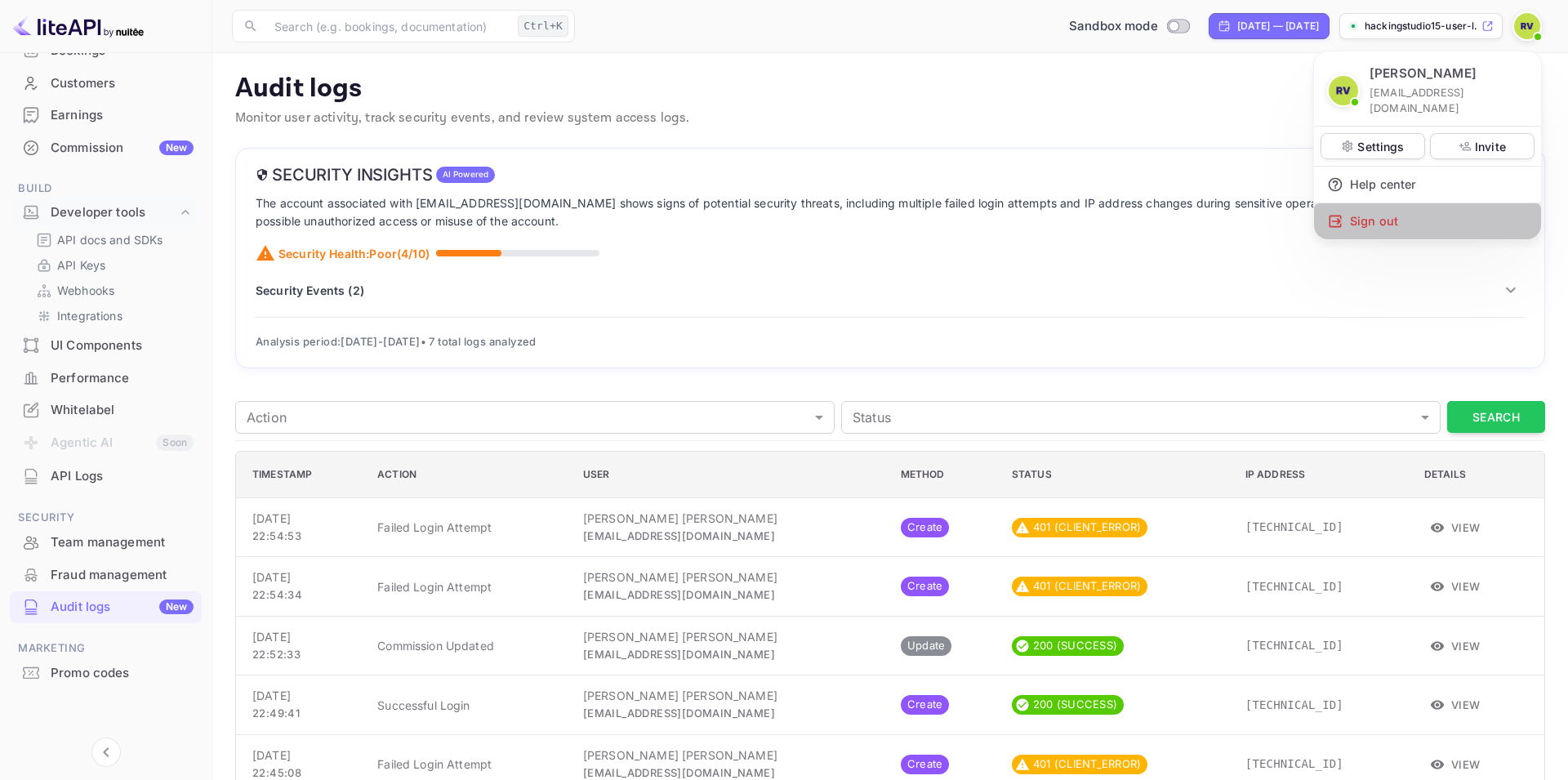
click at [1397, 208] on div "Sign out" at bounding box center [1427, 220] width 227 height 36
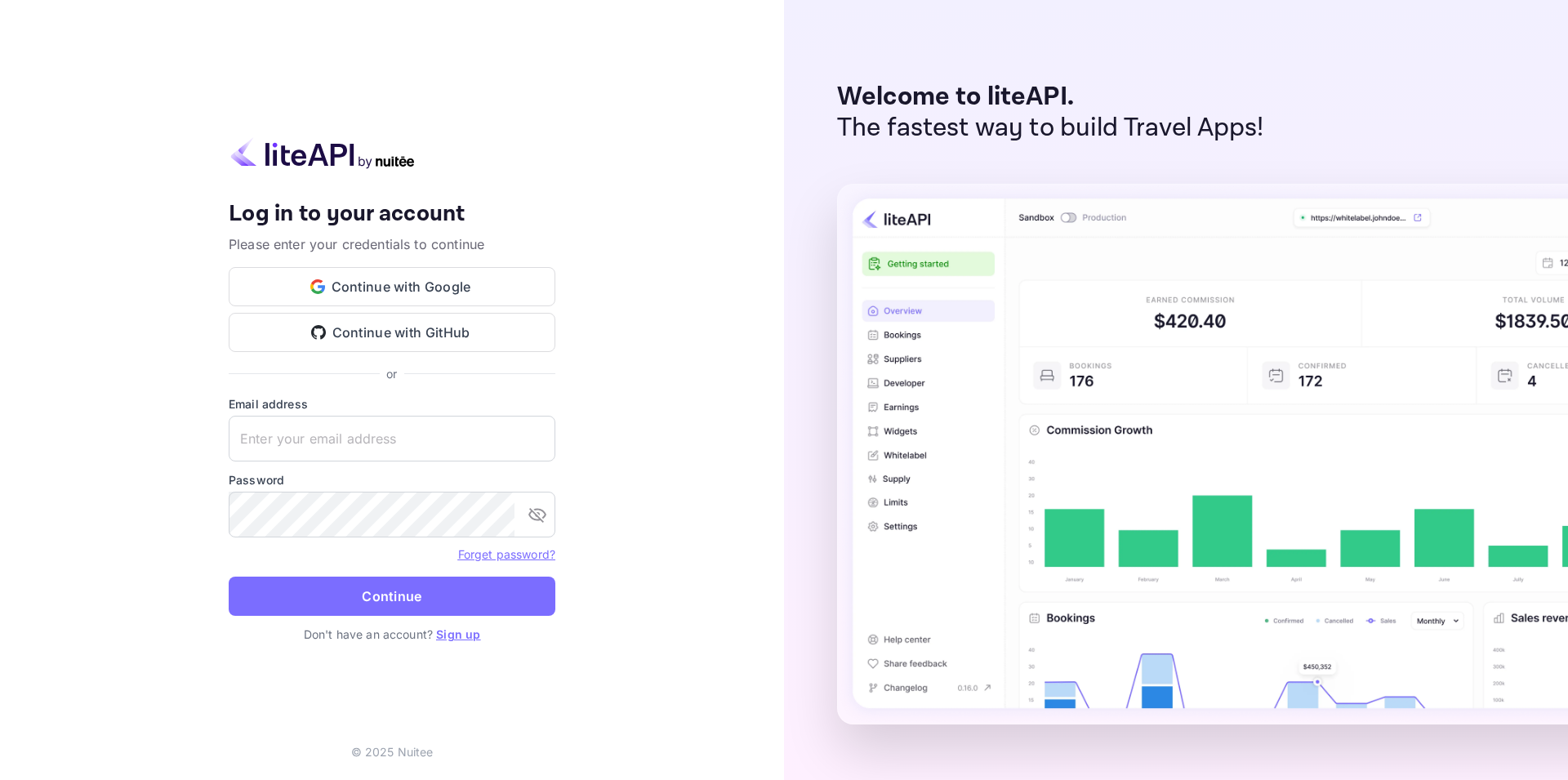
drag, startPoint x: 377, startPoint y: 338, endPoint x: 521, endPoint y: 354, distance: 144.9
click at [377, 337] on button "Continue with GitHub" at bounding box center [392, 332] width 327 height 40
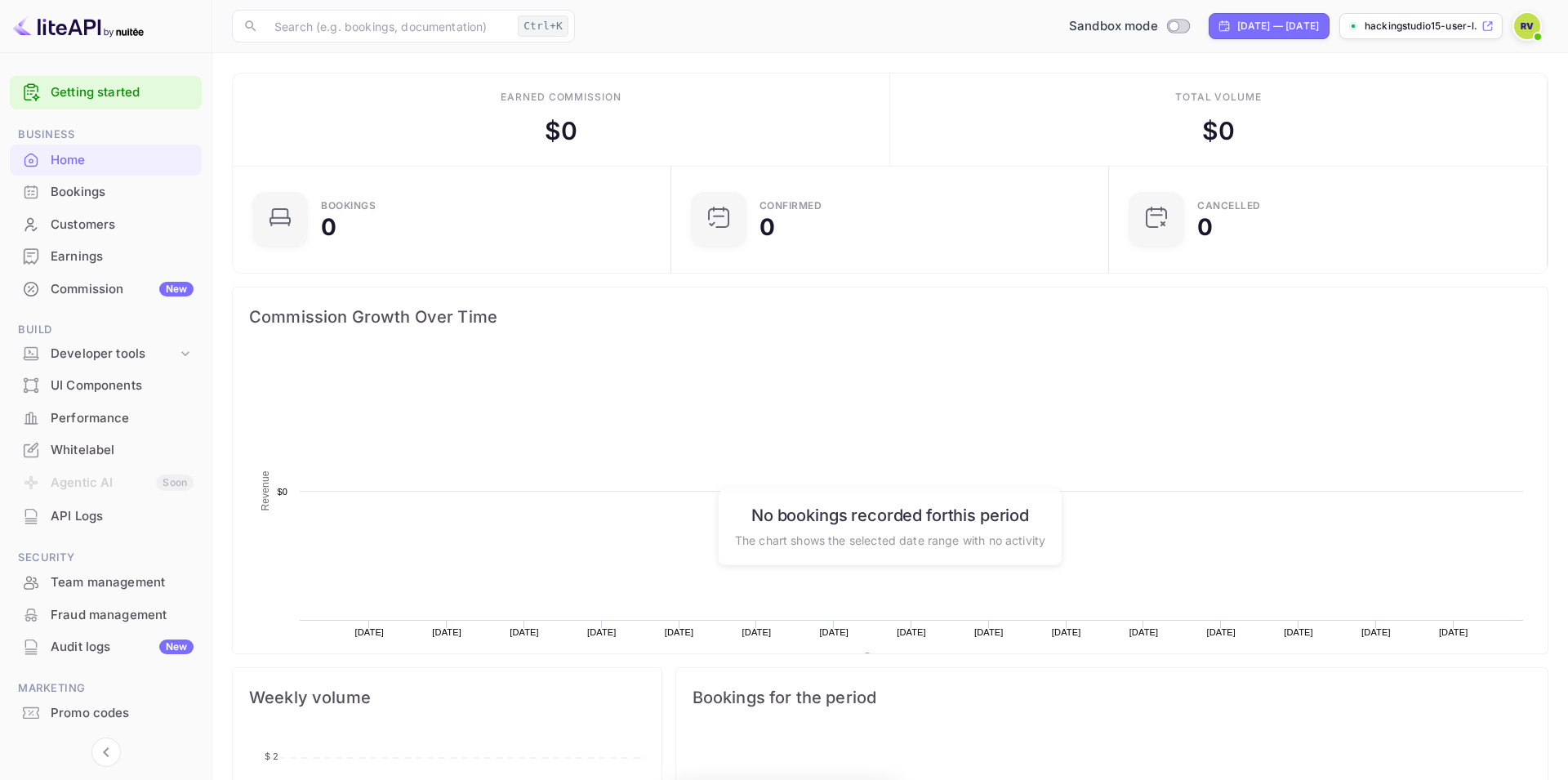
scroll to position [266, 429]
click at [81, 195] on div "Bookings" at bounding box center [122, 191] width 143 height 18
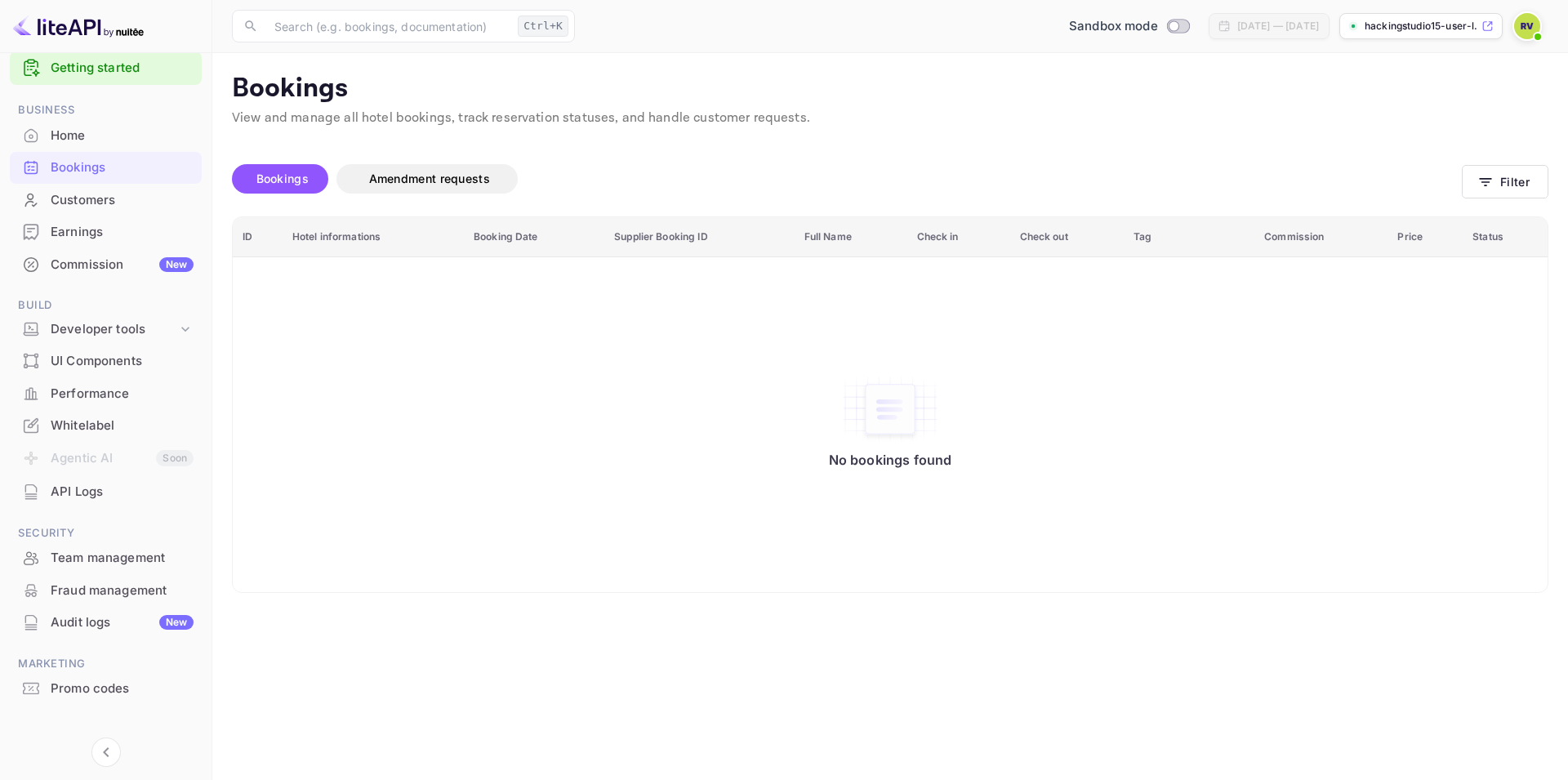
scroll to position [40, 0]
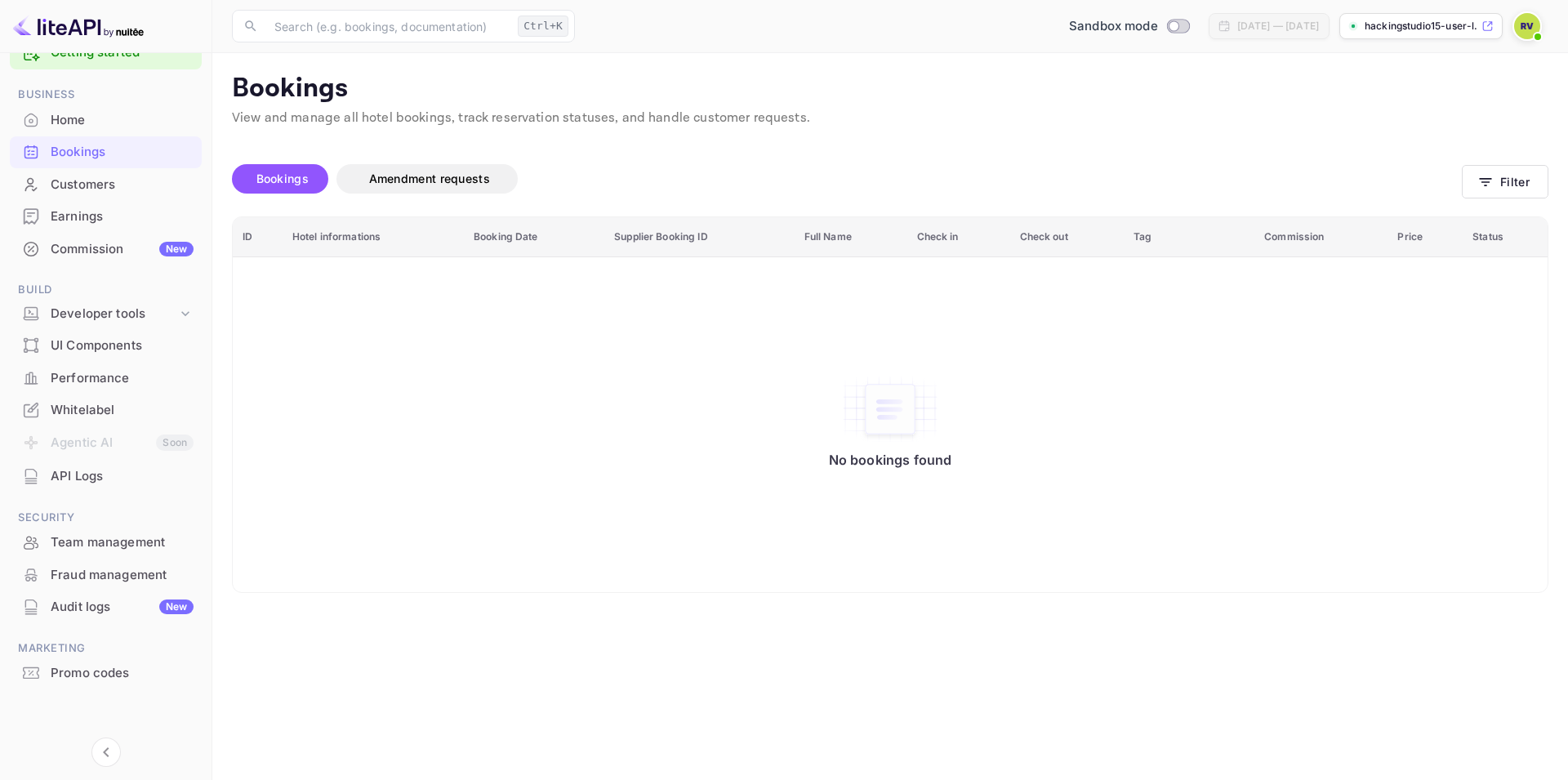
click at [81, 346] on div "UI Components" at bounding box center [122, 345] width 143 height 18
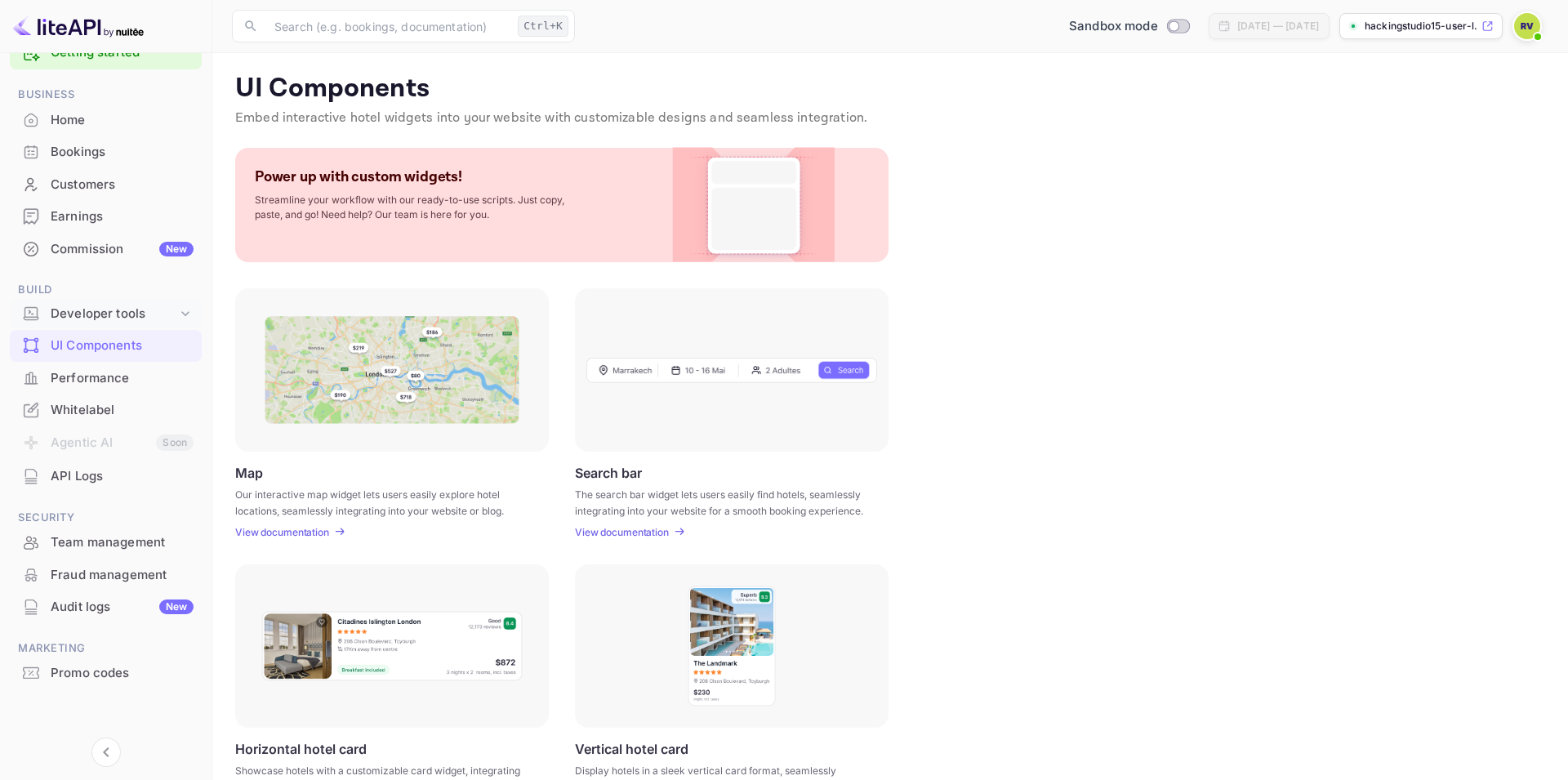
click at [121, 312] on div "Developer tools" at bounding box center [113, 313] width 127 height 18
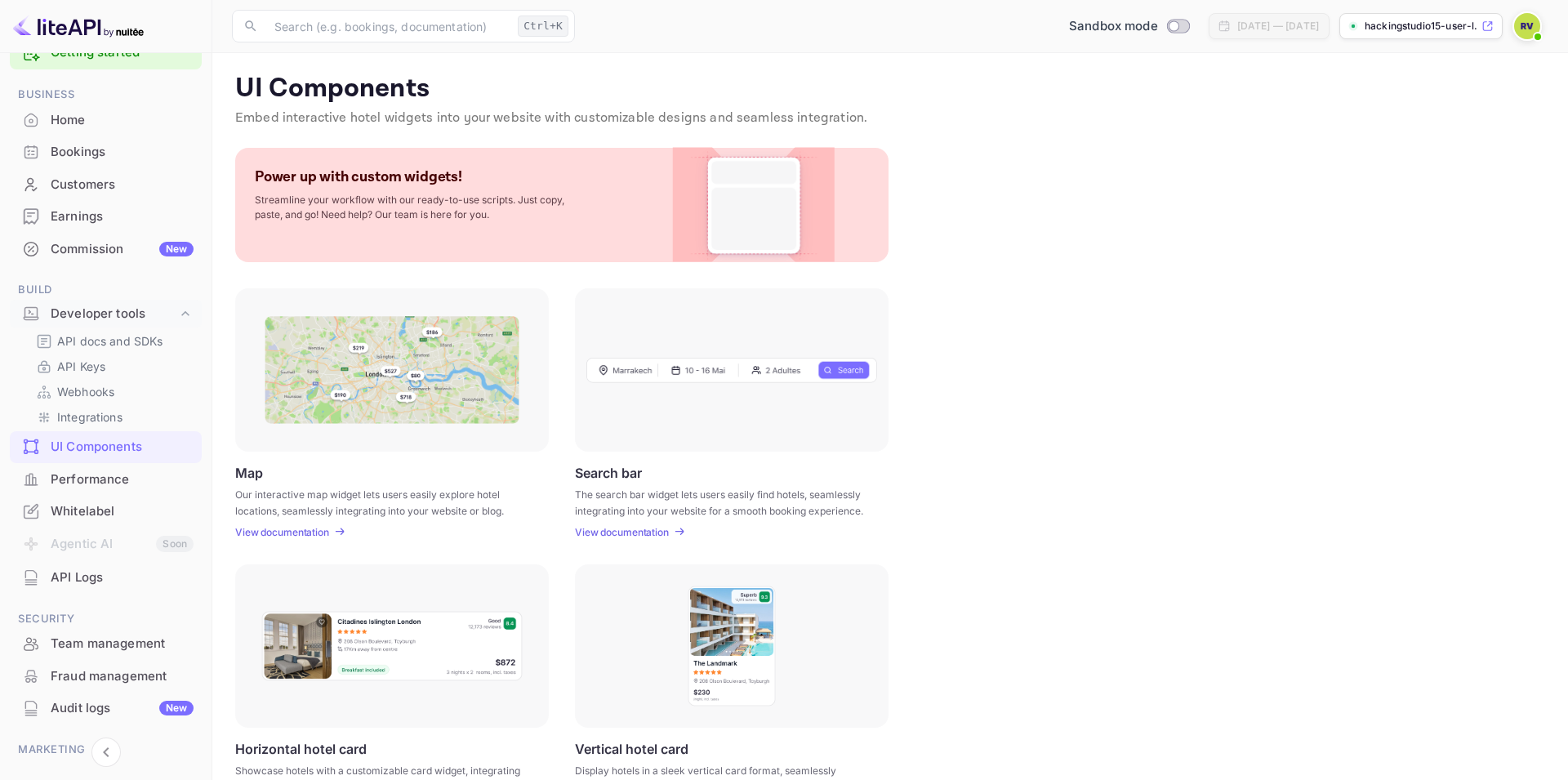
click at [100, 506] on div "Whitelabel" at bounding box center [122, 511] width 143 height 18
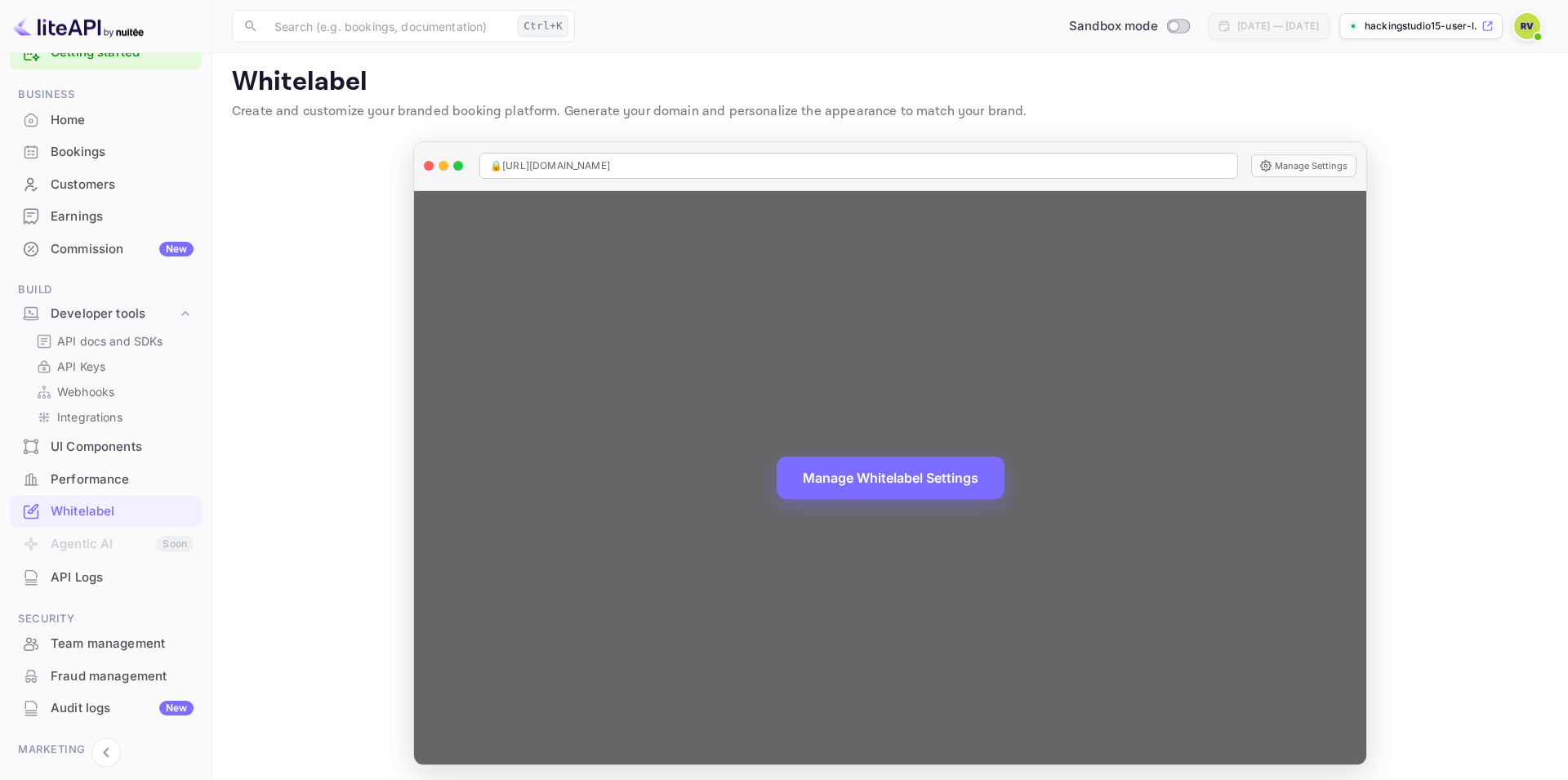
scroll to position [11, 0]
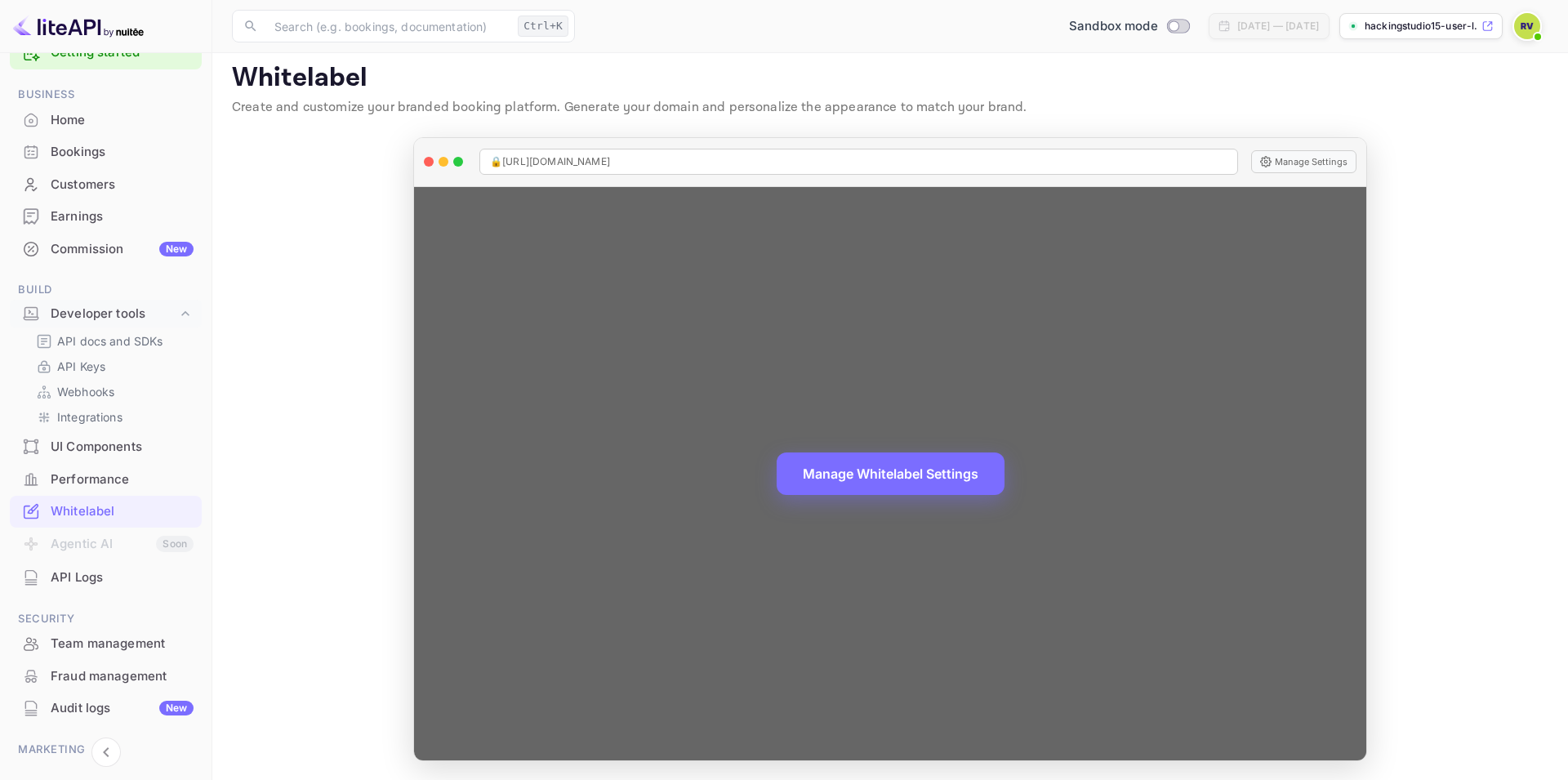
click at [1265, 471] on div "Manage Whitelabel Settings" at bounding box center [889, 473] width 952 height 573
click at [1297, 156] on button "Manage Settings" at bounding box center [1303, 161] width 105 height 23
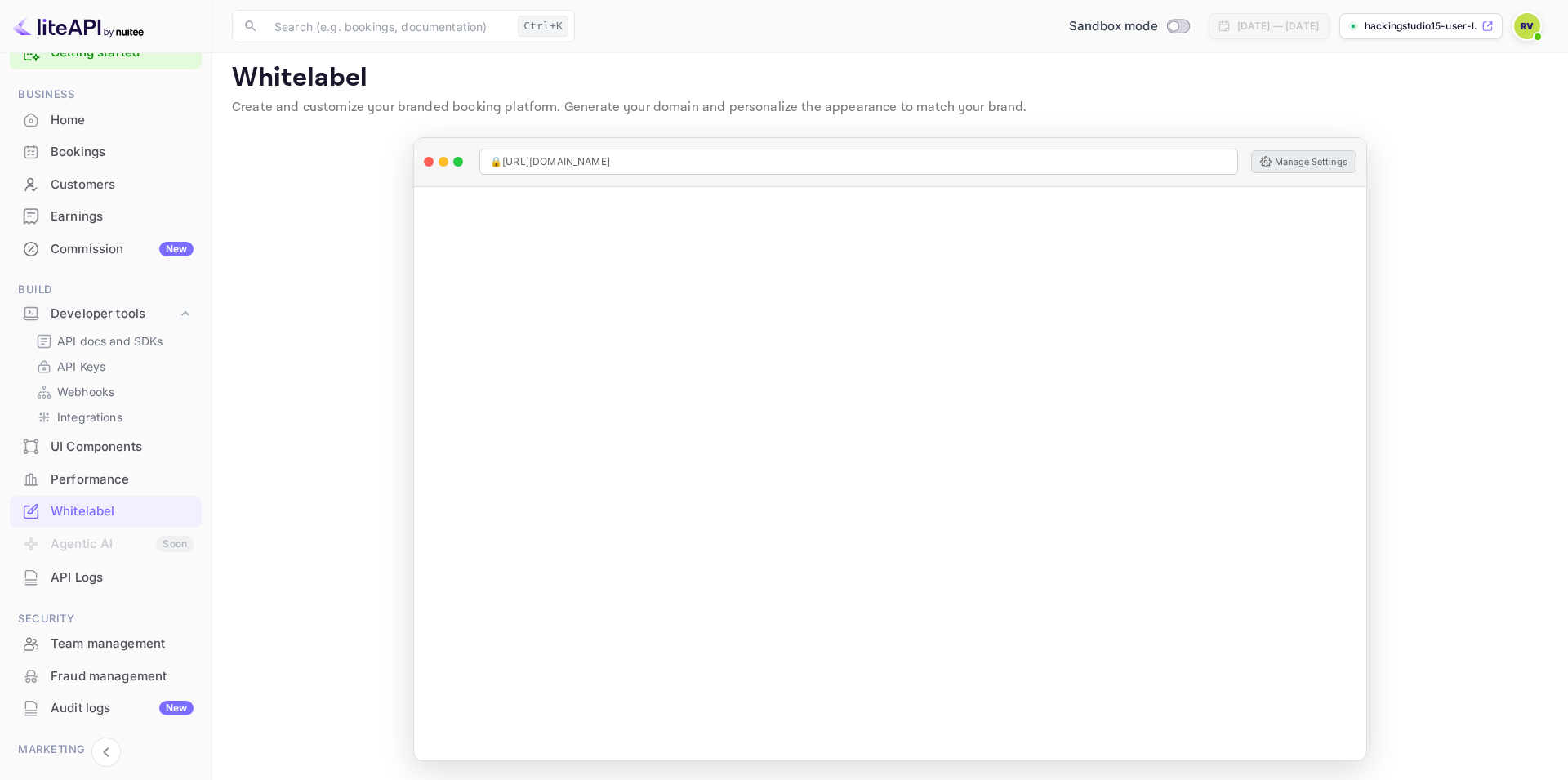
click at [297, 534] on main "Whitelabel Create and customize your branded booking platform. Generate your do…" at bounding box center [890, 412] width 1355 height 738
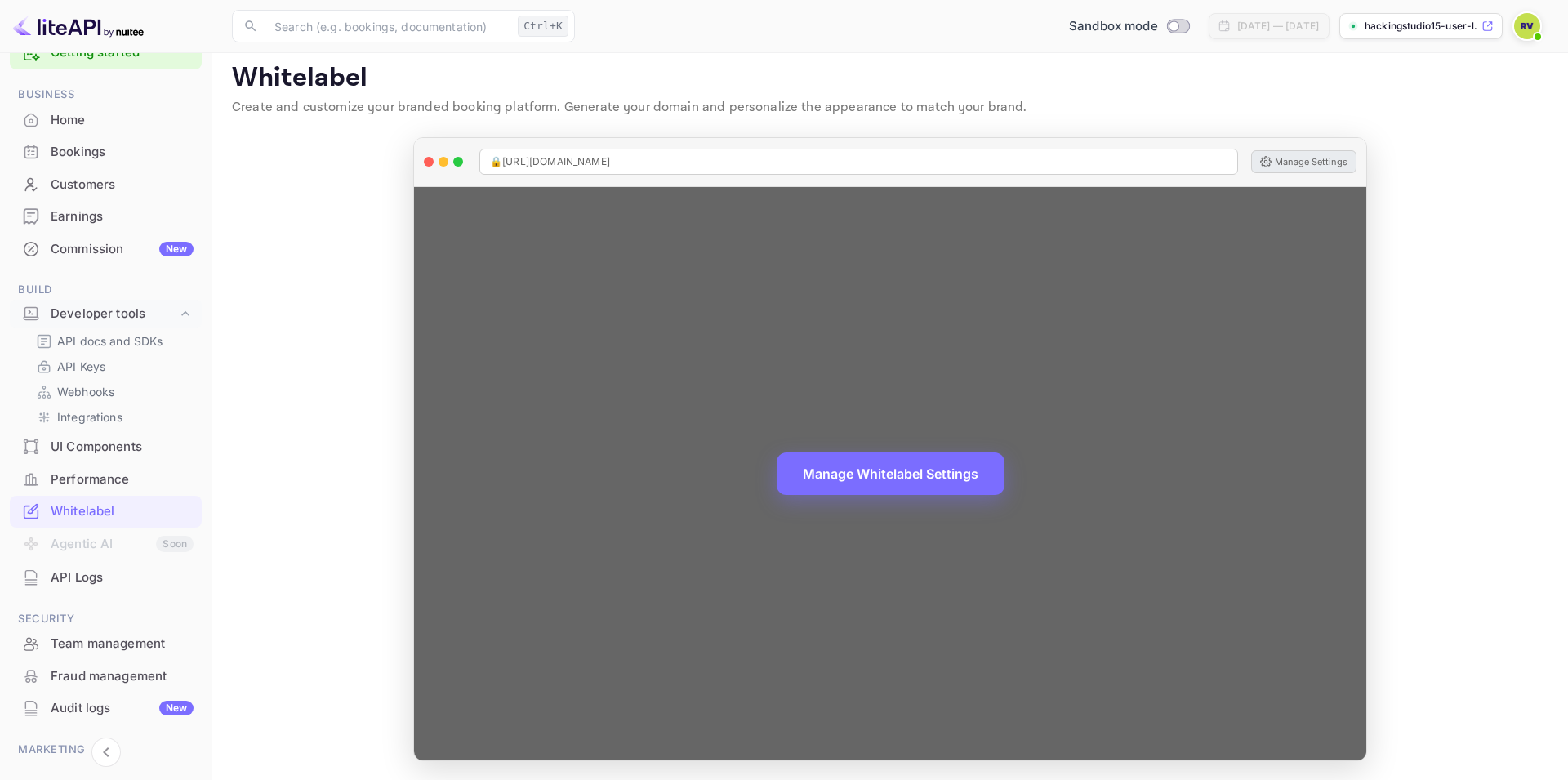
click at [1280, 158] on button "Manage Settings" at bounding box center [1303, 161] width 105 height 23
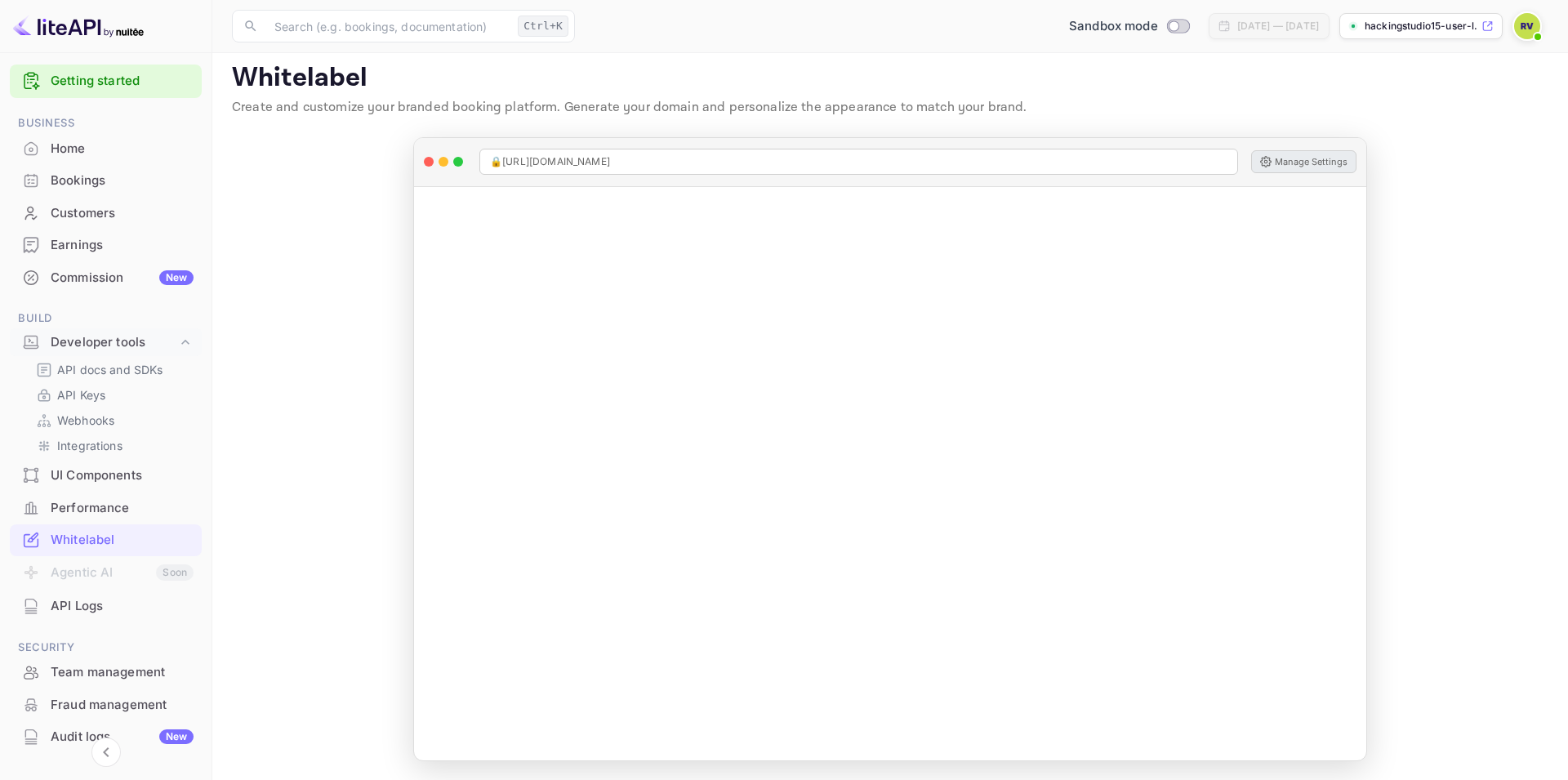
scroll to position [0, 0]
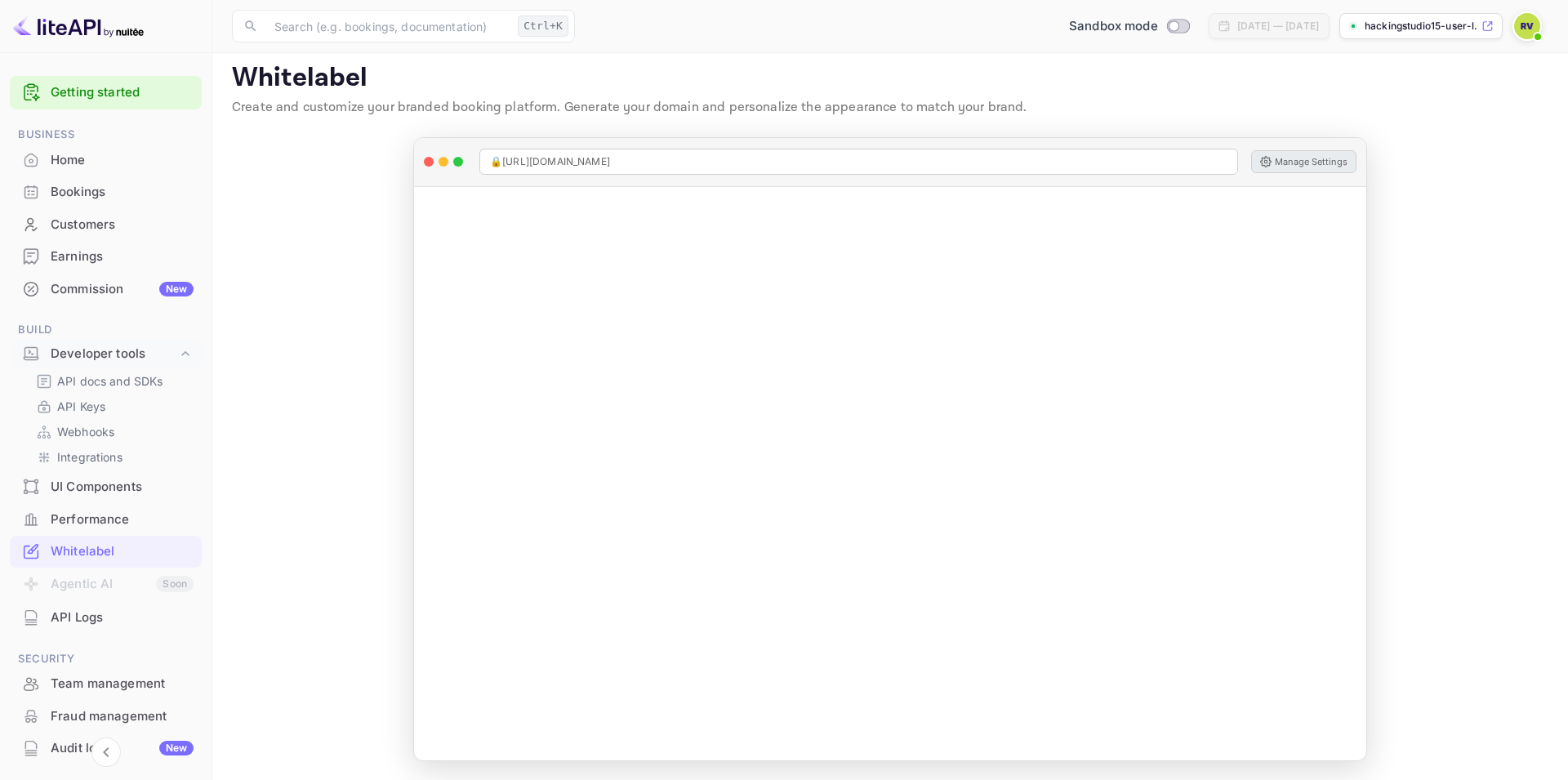
click at [1537, 23] on img at bounding box center [1526, 26] width 26 height 26
click at [272, 376] on div at bounding box center [784, 390] width 1568 height 780
click at [1524, 35] on img at bounding box center [1526, 26] width 26 height 26
click at [253, 404] on div at bounding box center [784, 390] width 1568 height 780
click at [1529, 34] on img at bounding box center [1526, 26] width 26 height 26
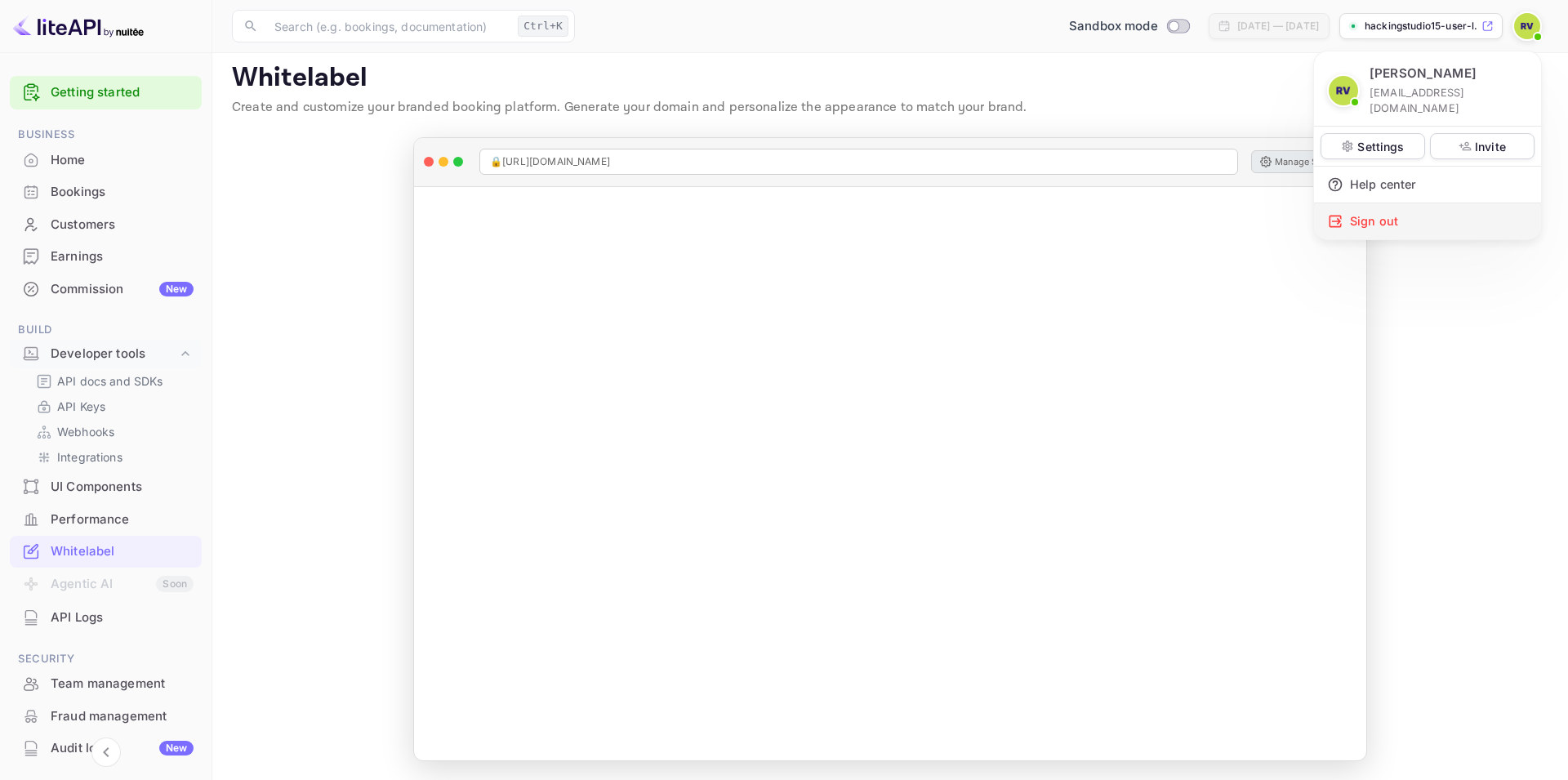
click at [1394, 203] on div "Sign out" at bounding box center [1427, 220] width 227 height 36
